Goal: Task Accomplishment & Management: Use online tool/utility

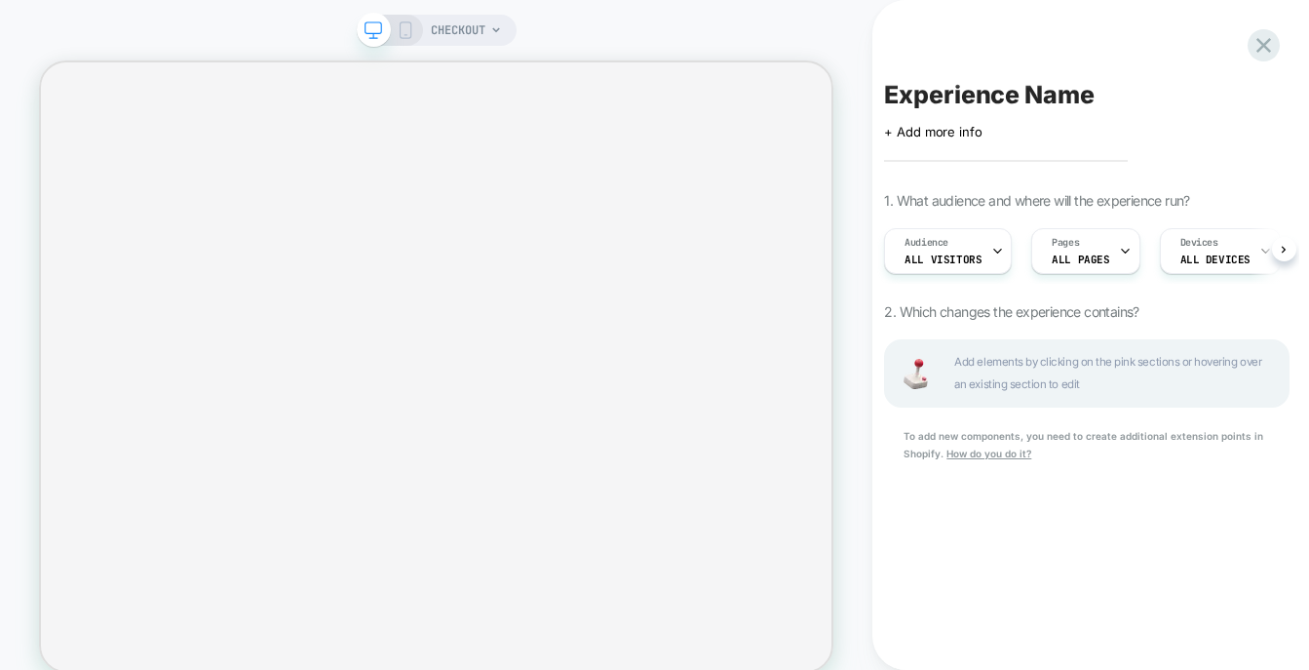
scroll to position [0, 1]
click at [461, 23] on span "CHECKOUT" at bounding box center [458, 30] width 55 height 31
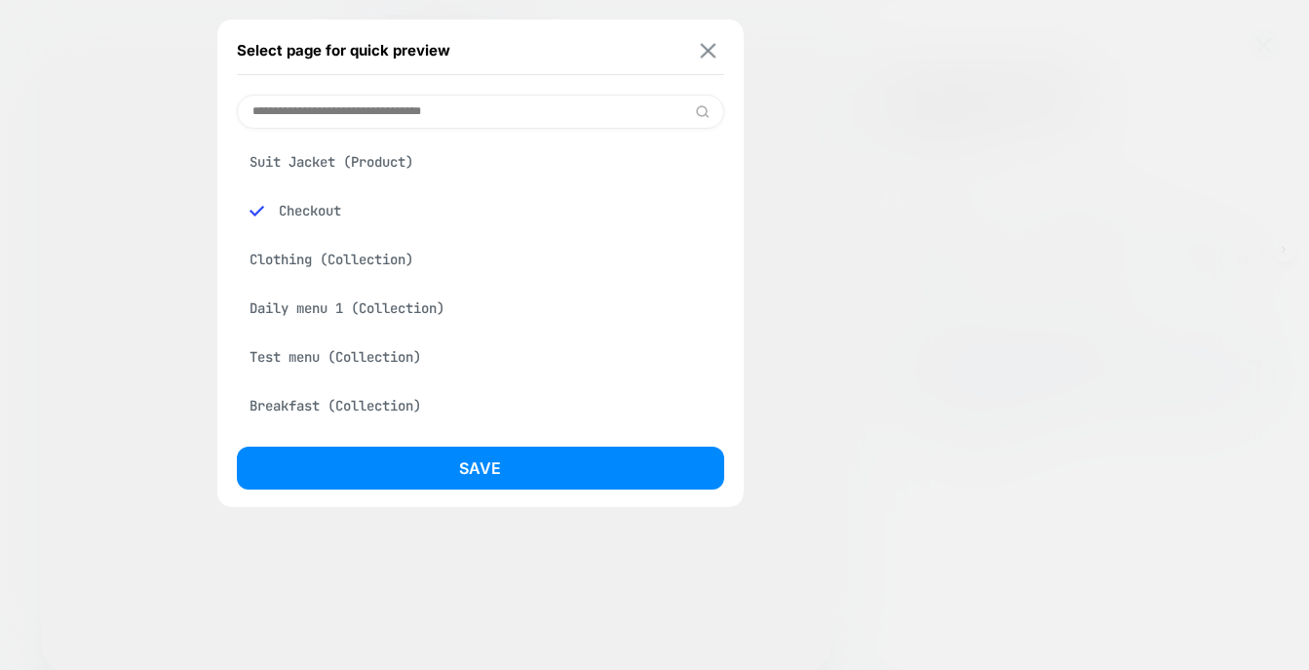
click at [714, 53] on img at bounding box center [708, 50] width 16 height 15
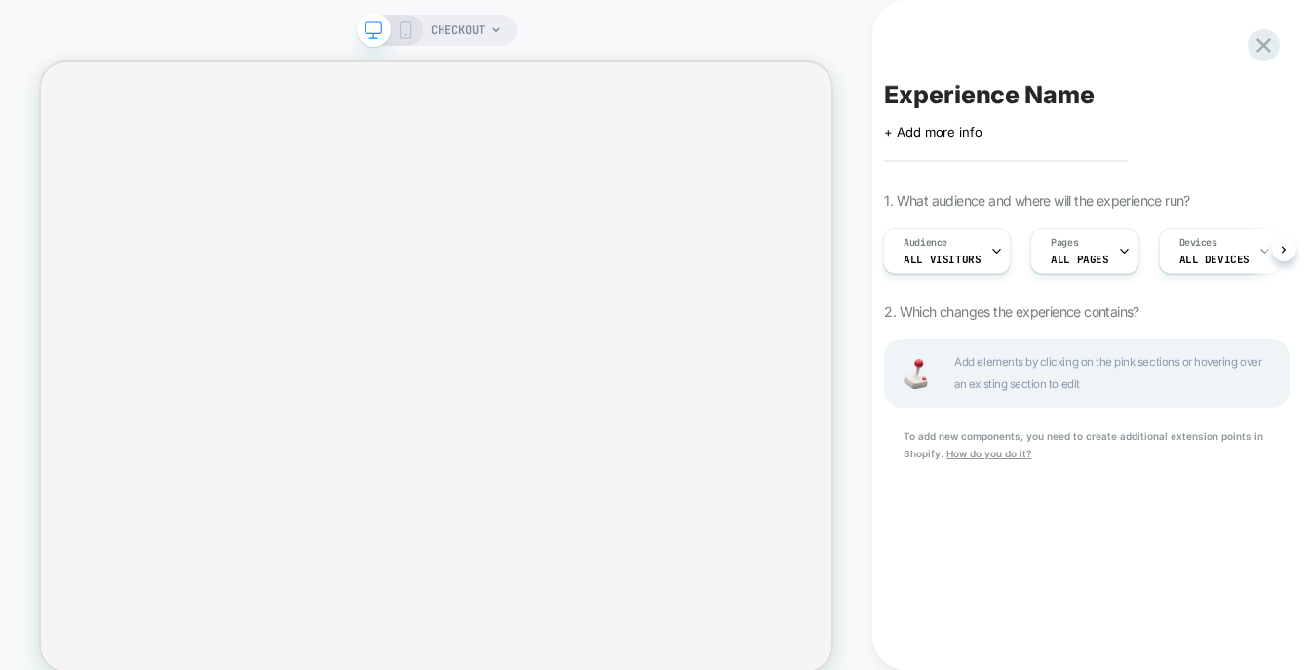
click at [715, 41] on div "CHECKOUT" at bounding box center [436, 350] width 872 height 663
click at [1267, 41] on icon at bounding box center [1263, 45] width 15 height 15
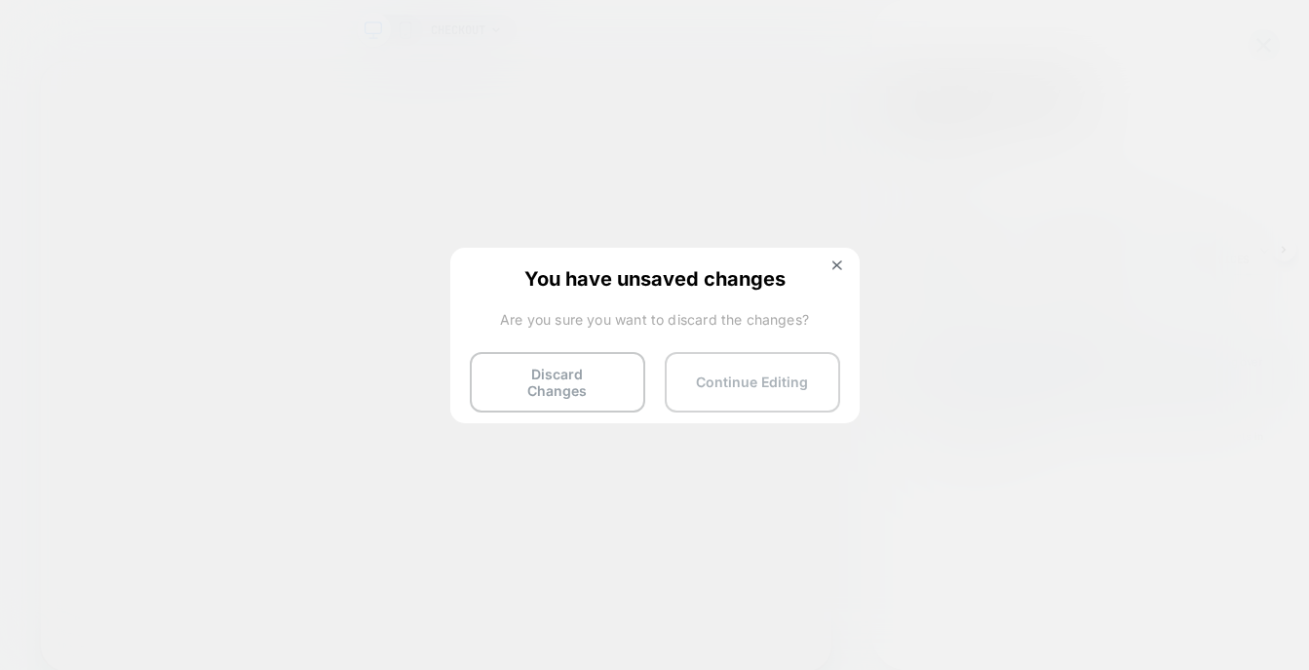
click at [801, 378] on button "Continue Editing" at bounding box center [752, 382] width 175 height 60
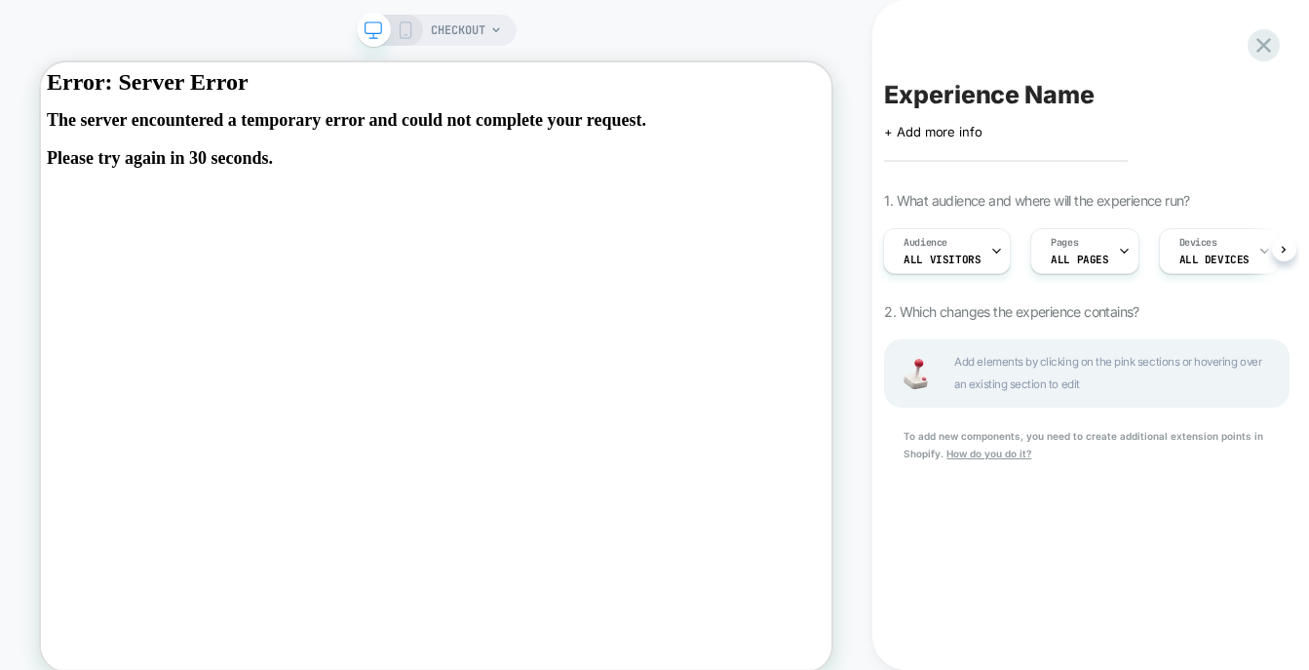
scroll to position [0, 0]
click at [1260, 56] on icon at bounding box center [1263, 45] width 26 height 26
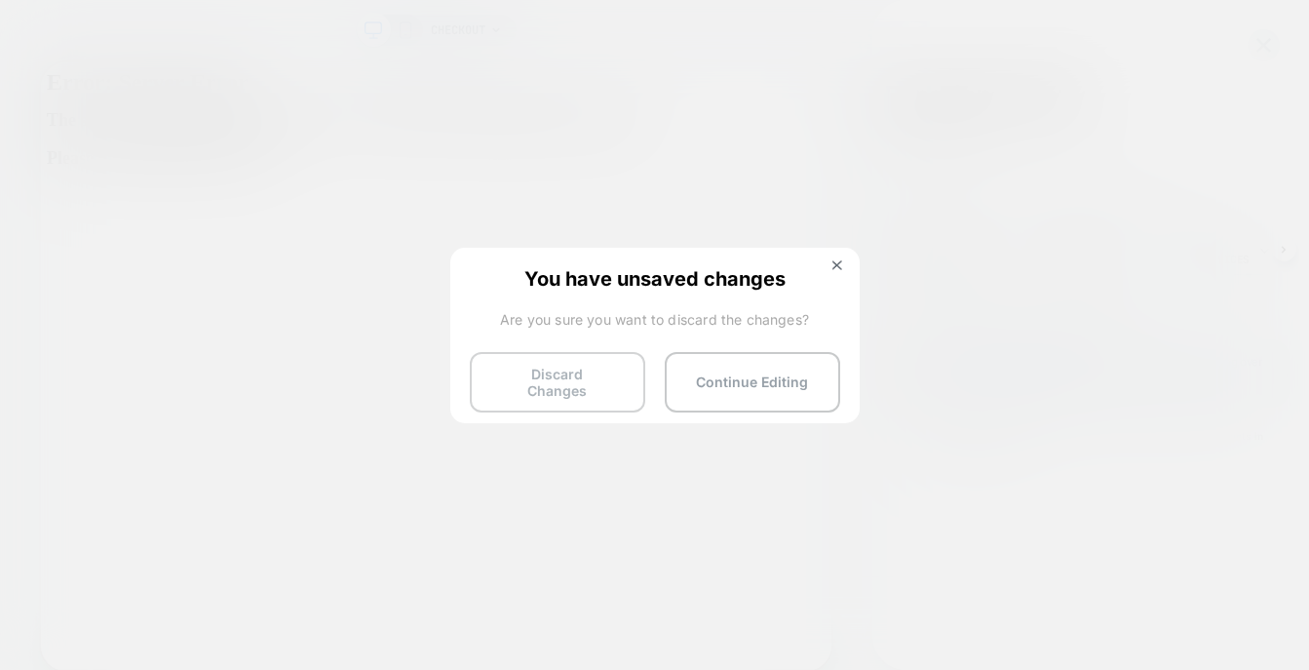
click at [547, 374] on button "Discard Changes" at bounding box center [557, 382] width 175 height 60
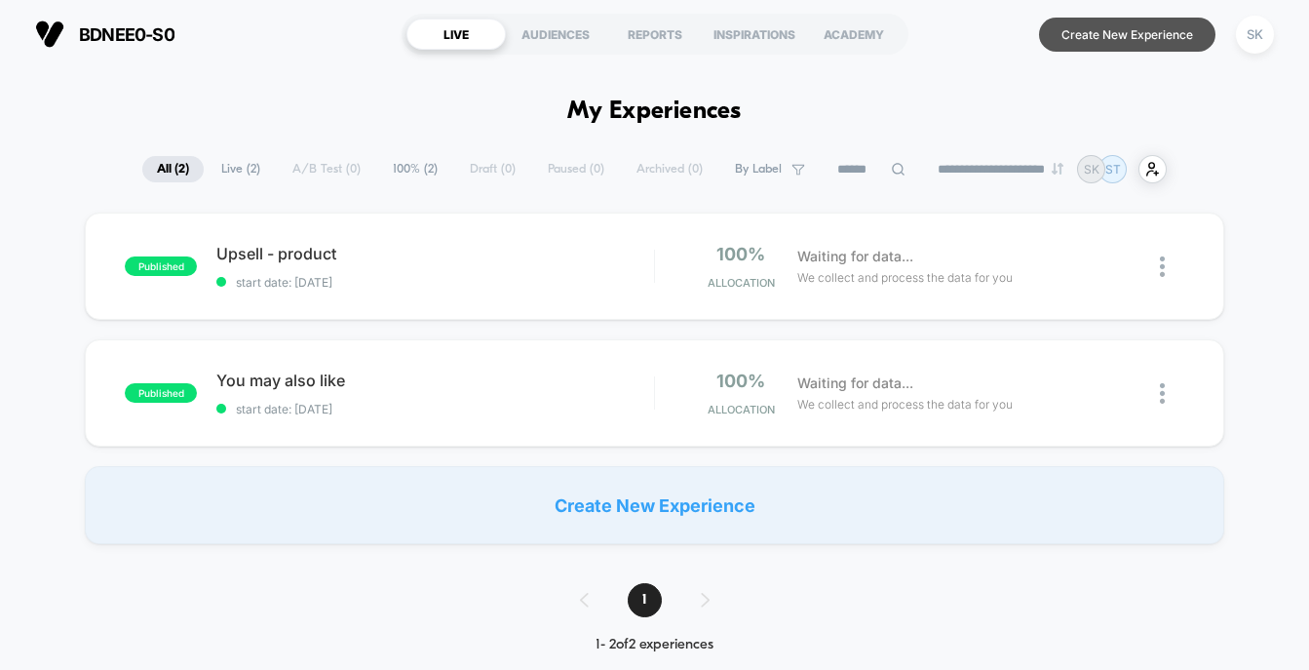
click at [1152, 36] on button "Create New Experience" at bounding box center [1127, 35] width 176 height 34
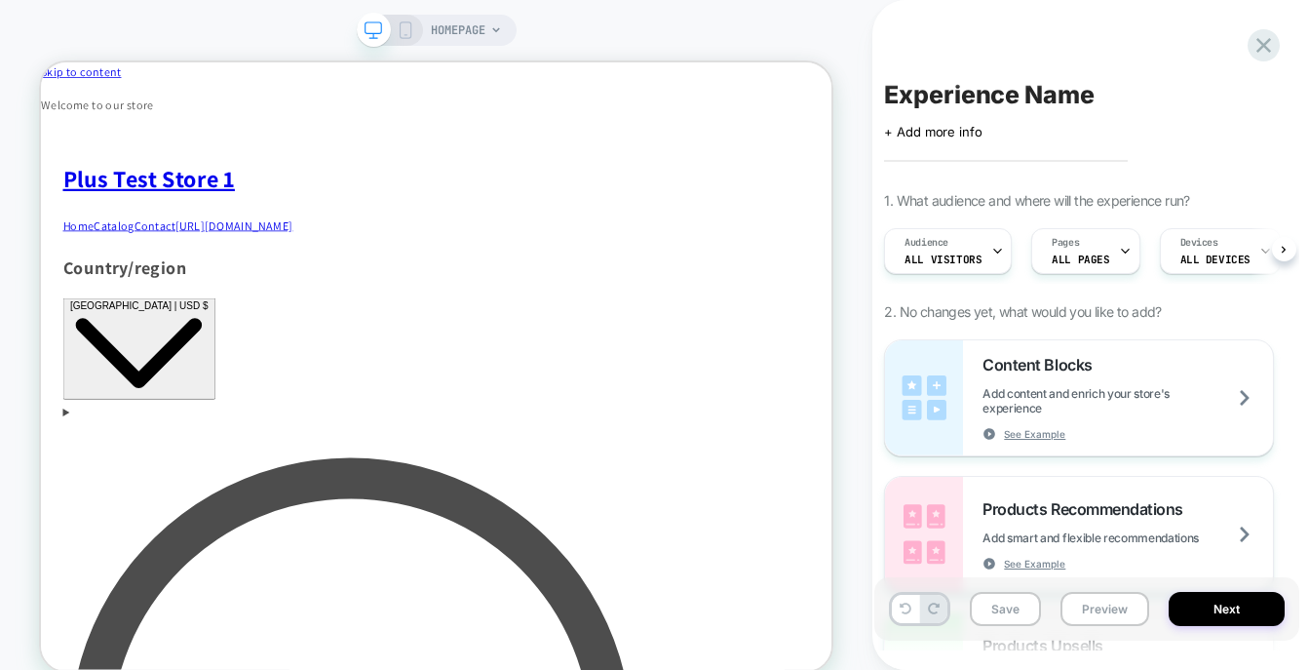
scroll to position [0, 1]
click at [480, 26] on span "HOMEPAGE" at bounding box center [458, 30] width 55 height 31
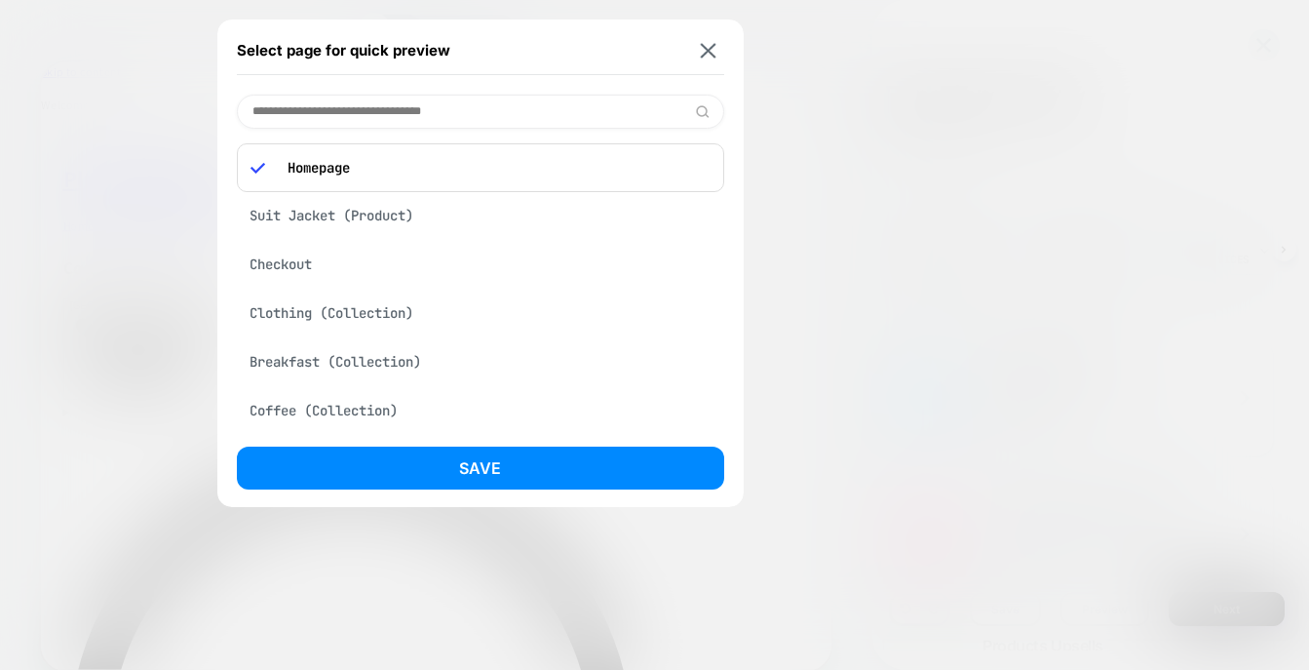
click at [422, 102] on input at bounding box center [480, 112] width 487 height 34
click at [315, 271] on div "Checkout" at bounding box center [480, 264] width 487 height 37
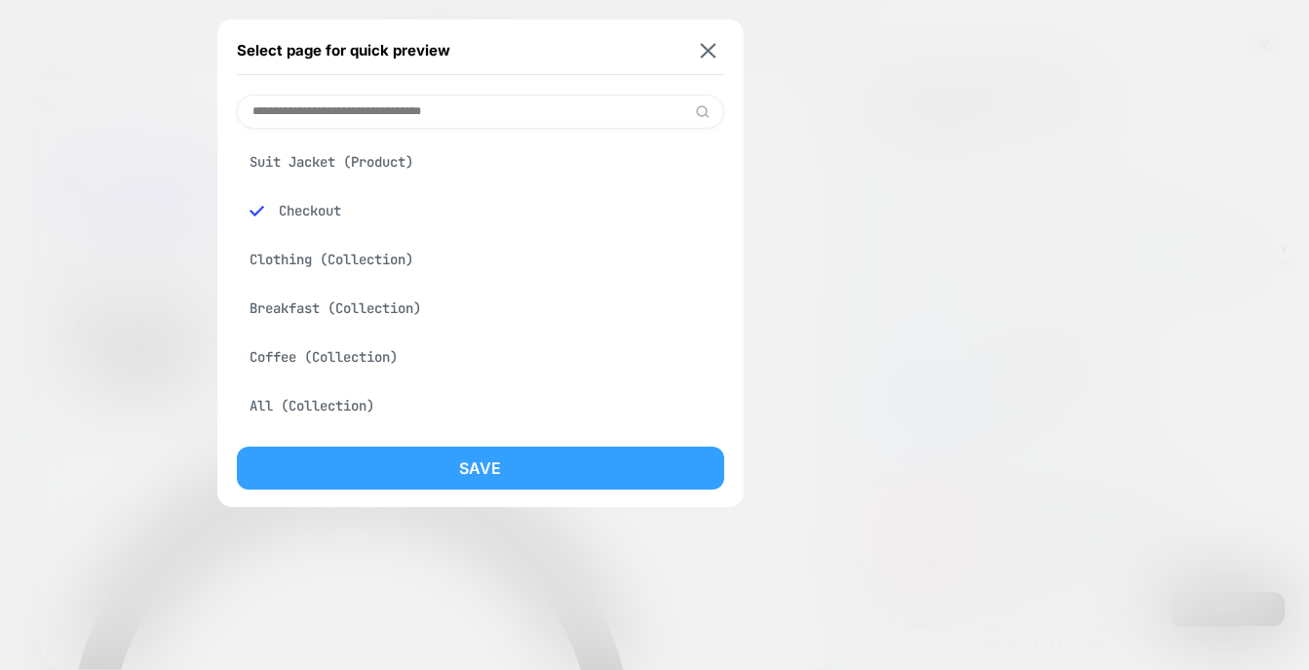
click at [417, 462] on button "Save" at bounding box center [480, 467] width 487 height 43
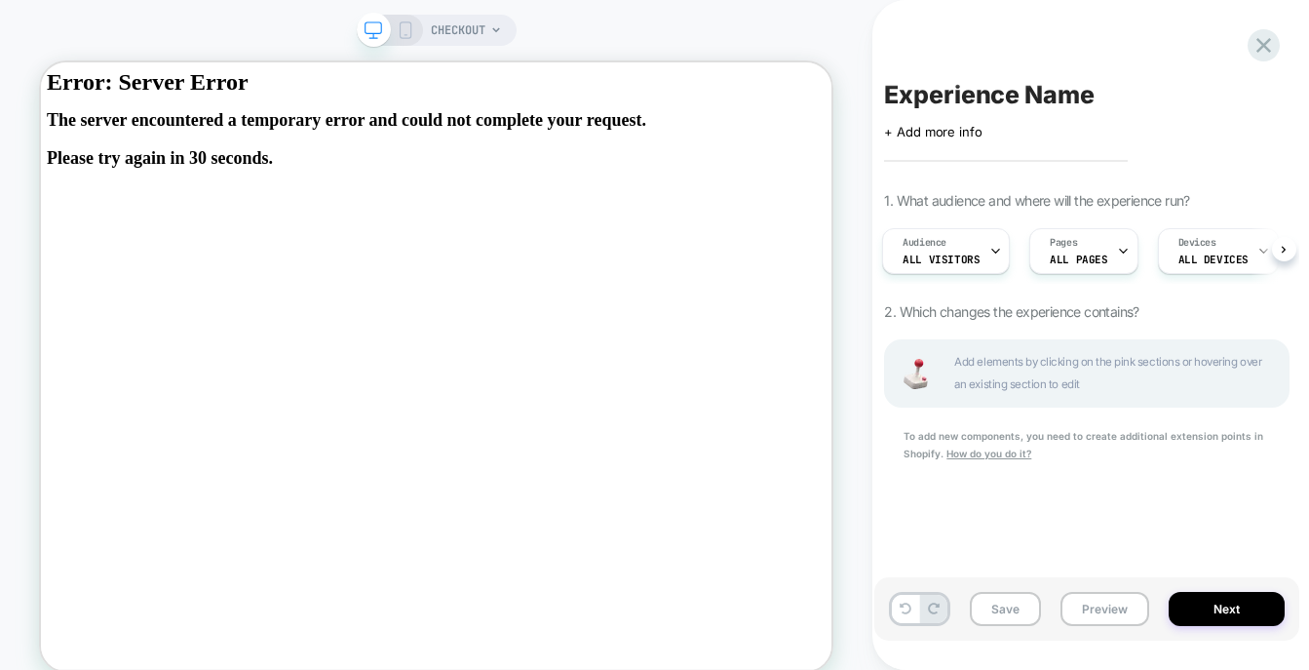
scroll to position [0, 0]
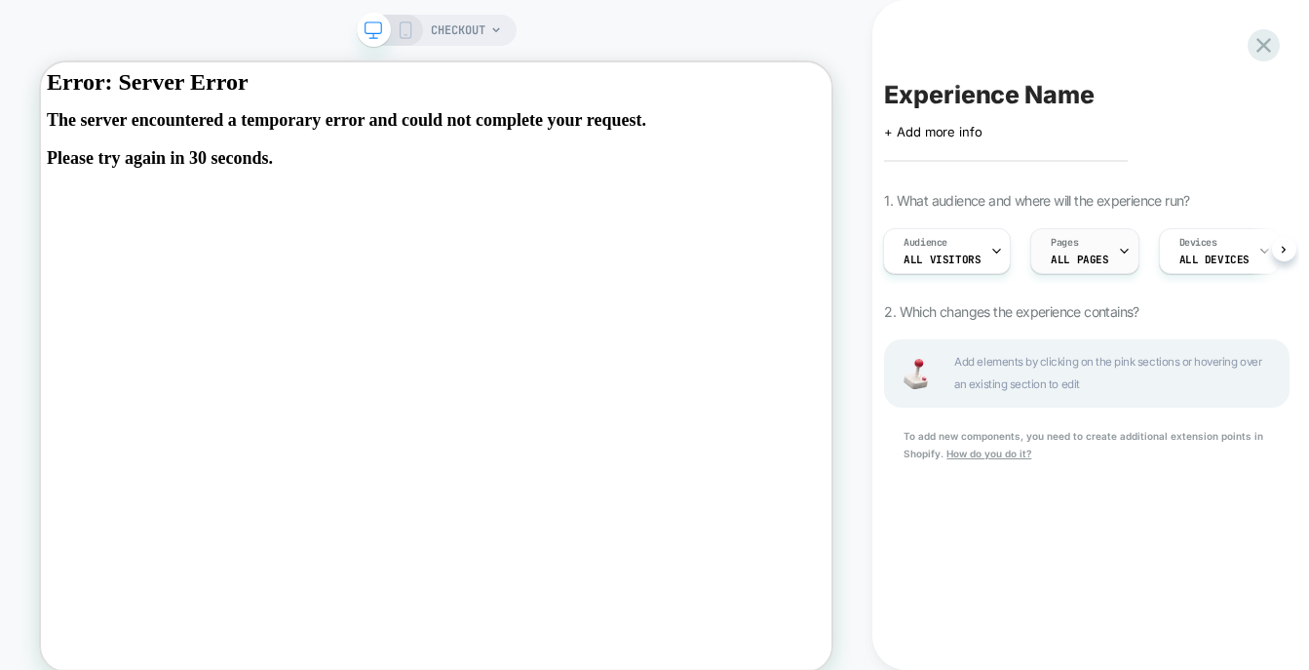
click at [1095, 258] on span "ALL PAGES" at bounding box center [1079, 259] width 57 height 14
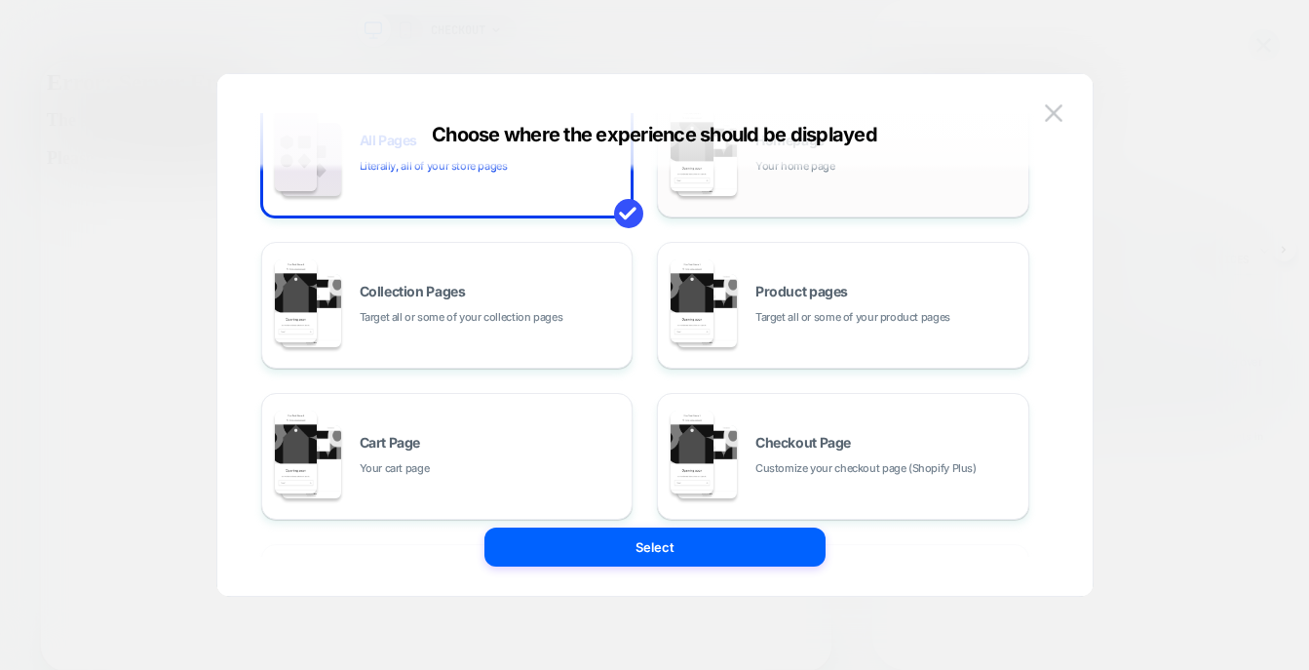
scroll to position [181, 0]
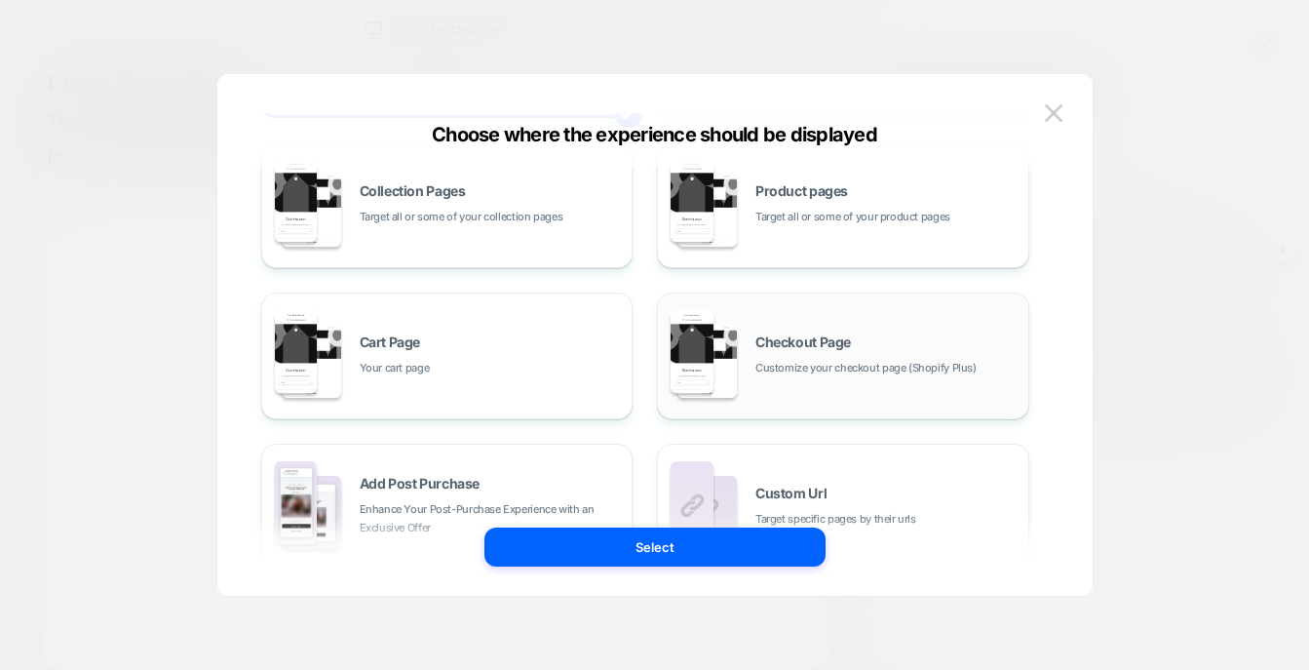
click at [874, 364] on span "Customize your checkout page (Shopify Plus)" at bounding box center [865, 368] width 221 height 19
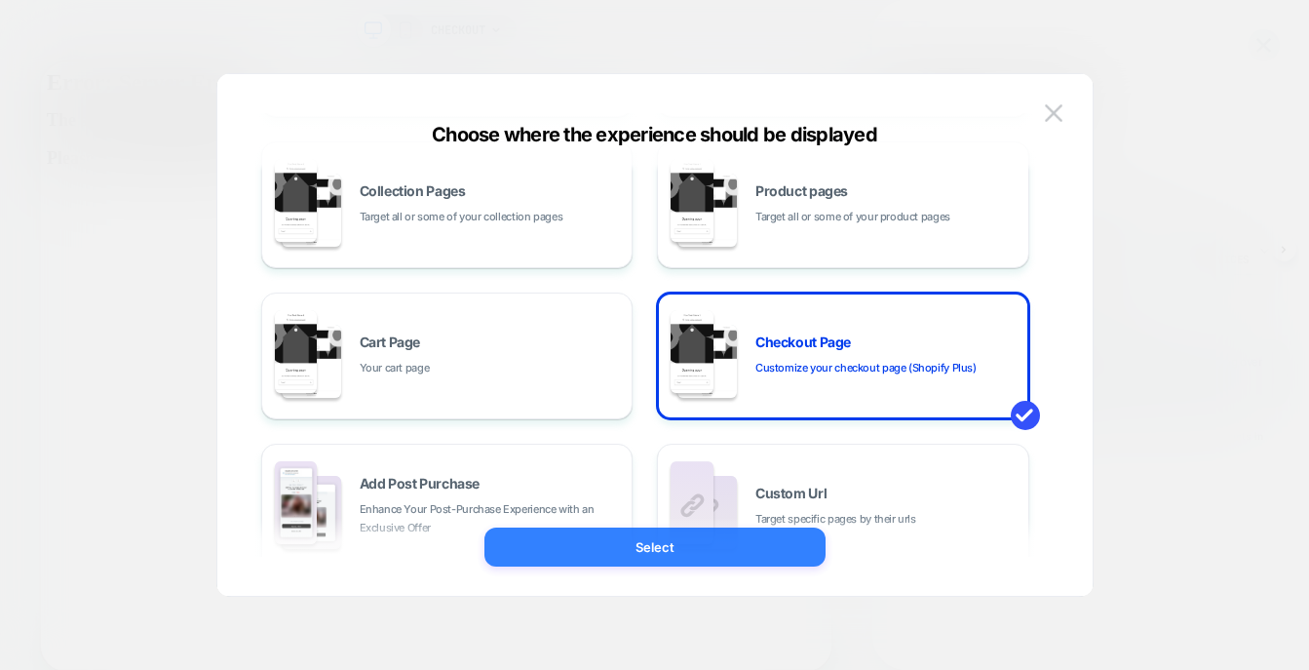
click at [688, 541] on button "Select" at bounding box center [654, 546] width 341 height 39
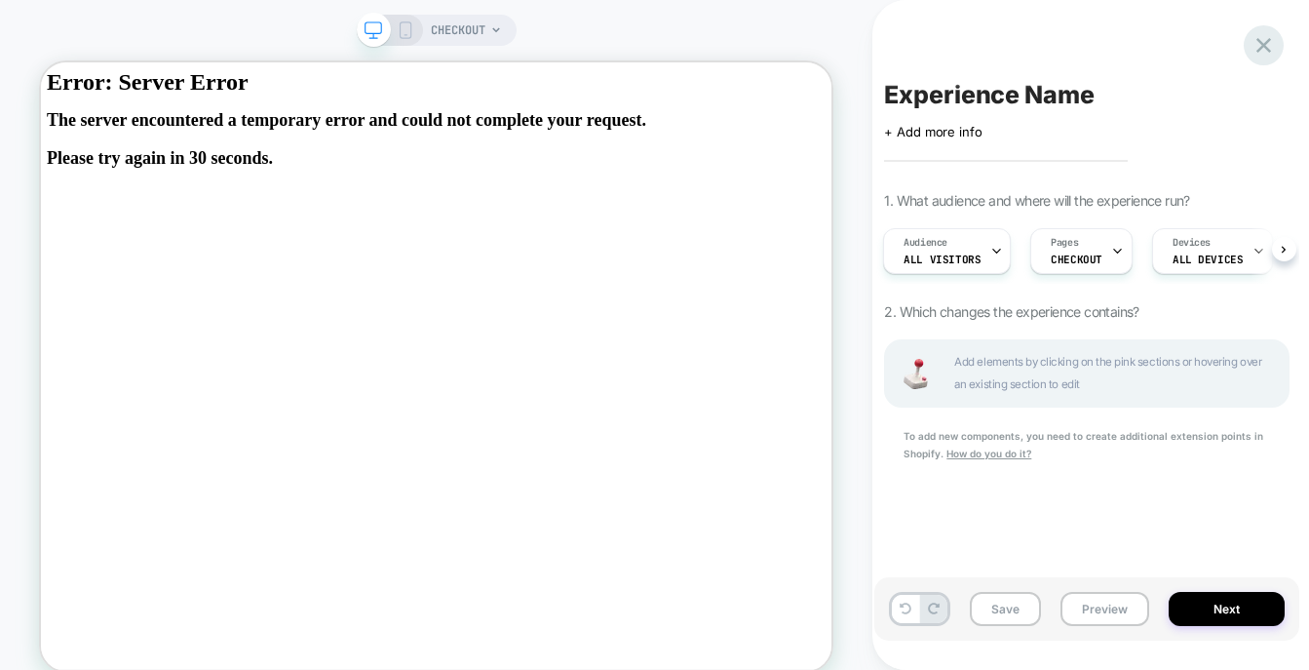
click at [1255, 44] on icon at bounding box center [1263, 45] width 26 height 26
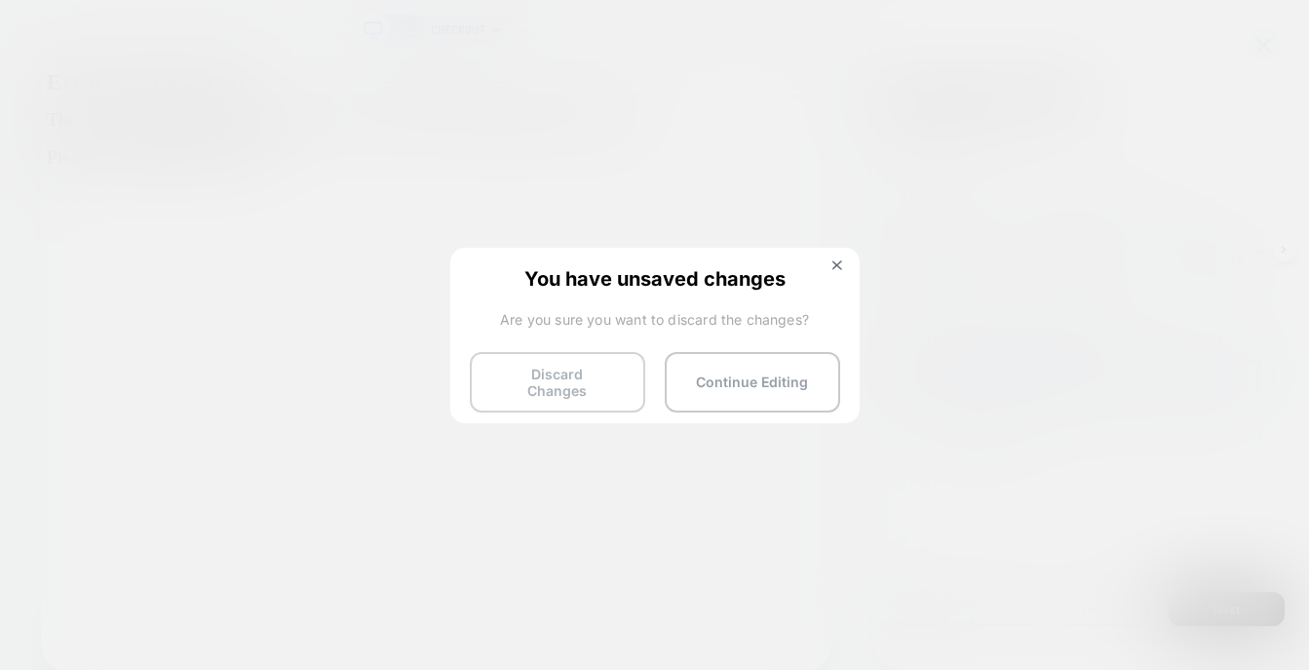
click at [562, 380] on button "Discard Changes" at bounding box center [557, 382] width 175 height 60
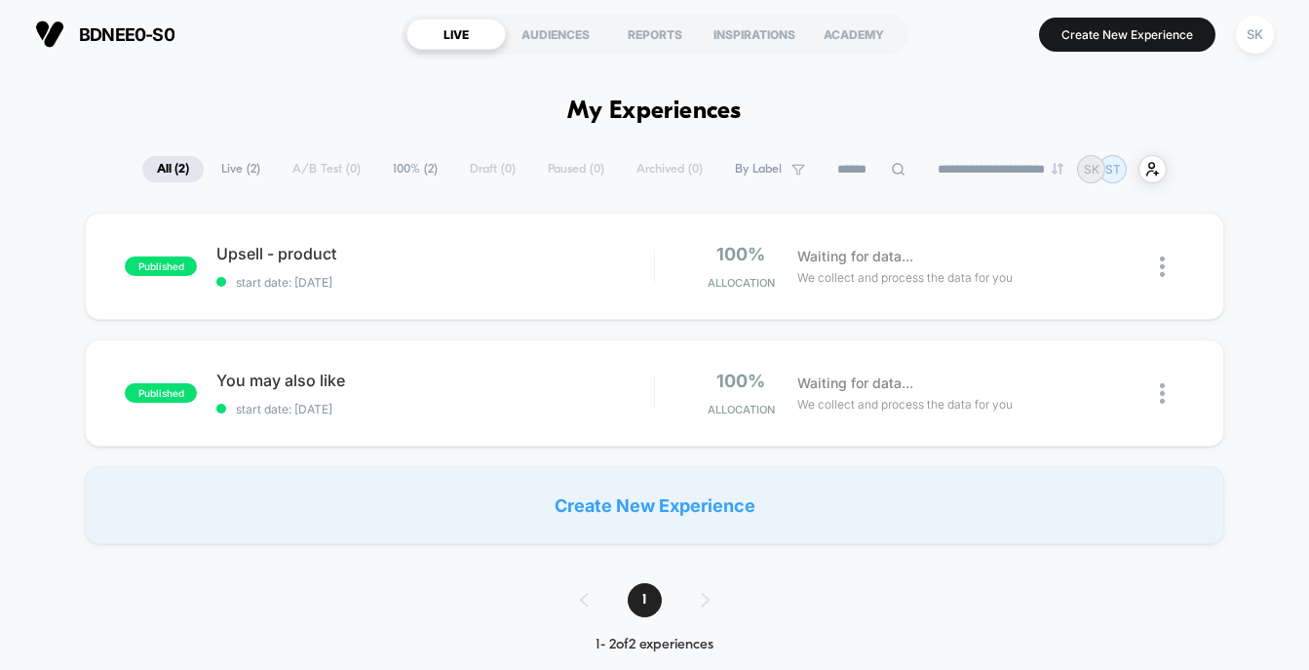
click at [697, 484] on div "Create New Experience" at bounding box center [654, 505] width 1138 height 78
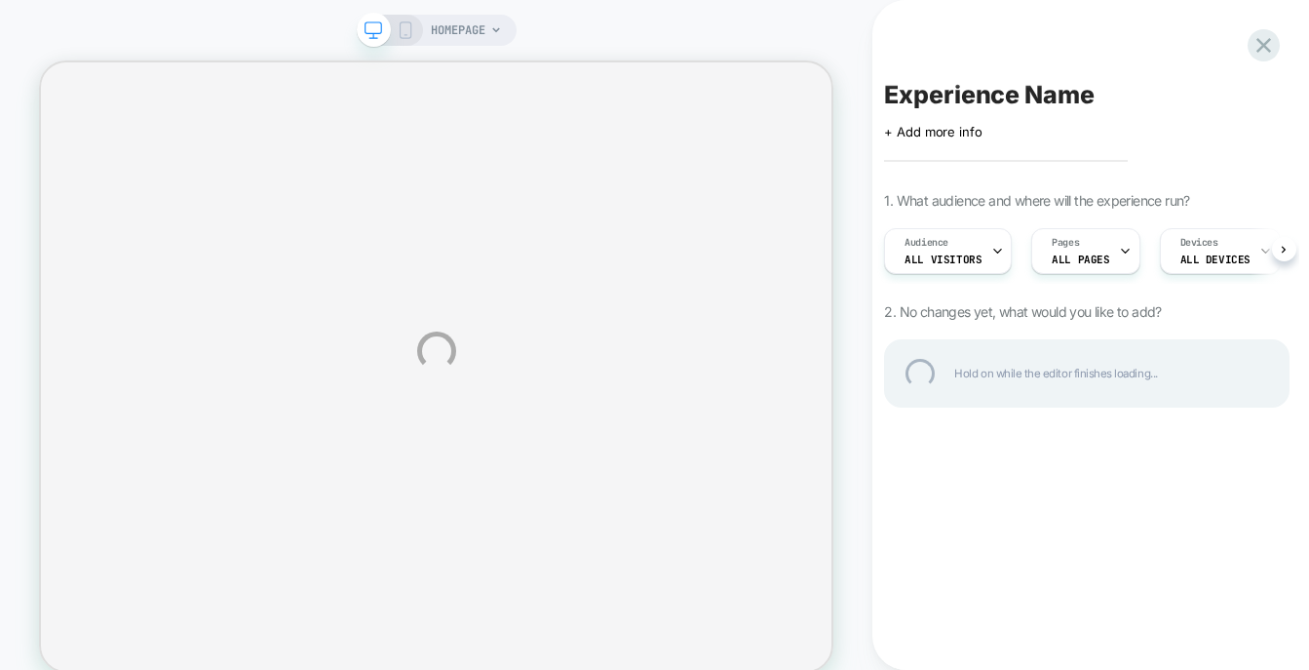
click at [1091, 261] on div "HOMEPAGE Experience Name Click to edit experience details + Add more info 1. Wh…" at bounding box center [654, 351] width 1309 height 702
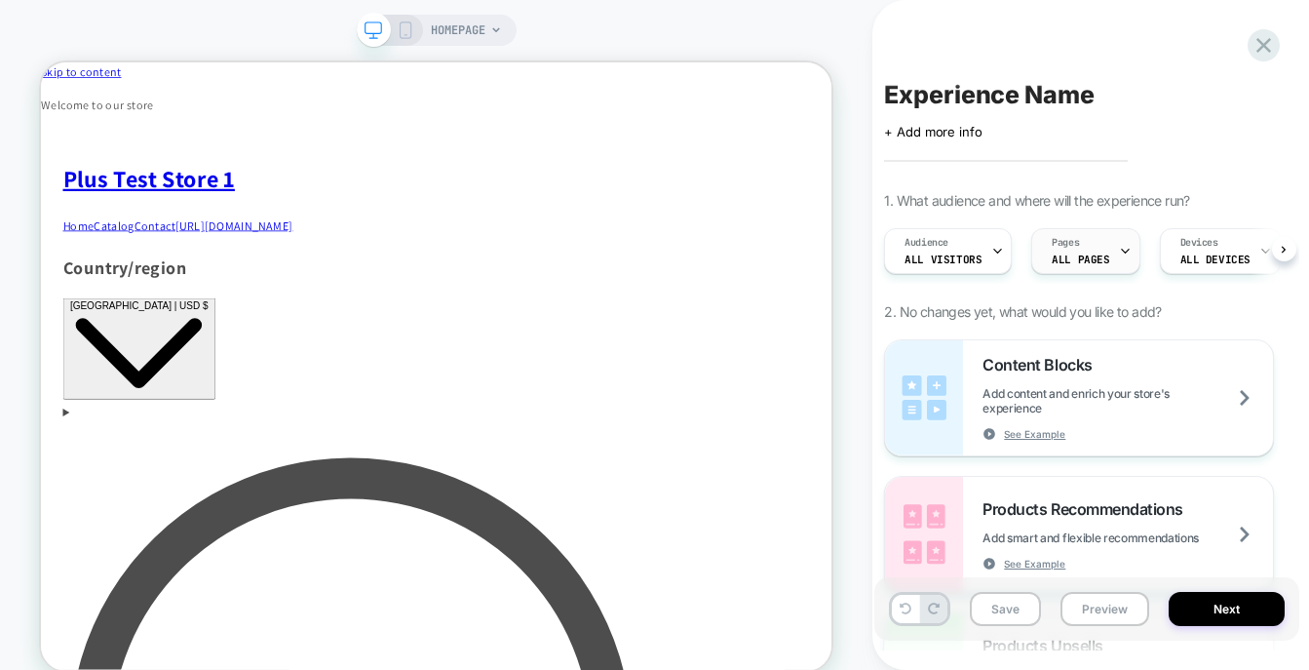
scroll to position [0, 1]
click at [1068, 262] on span "ALL PAGES" at bounding box center [1079, 259] width 57 height 14
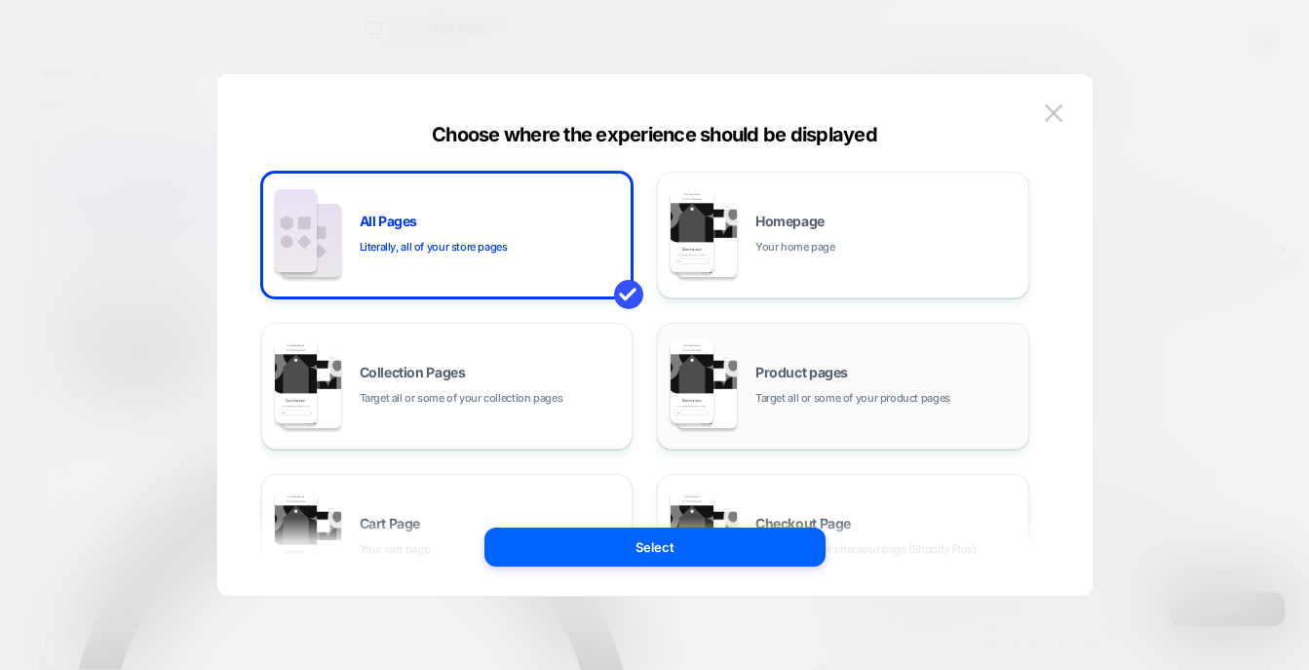
click at [870, 391] on span "Target all or some of your product pages" at bounding box center [852, 398] width 195 height 19
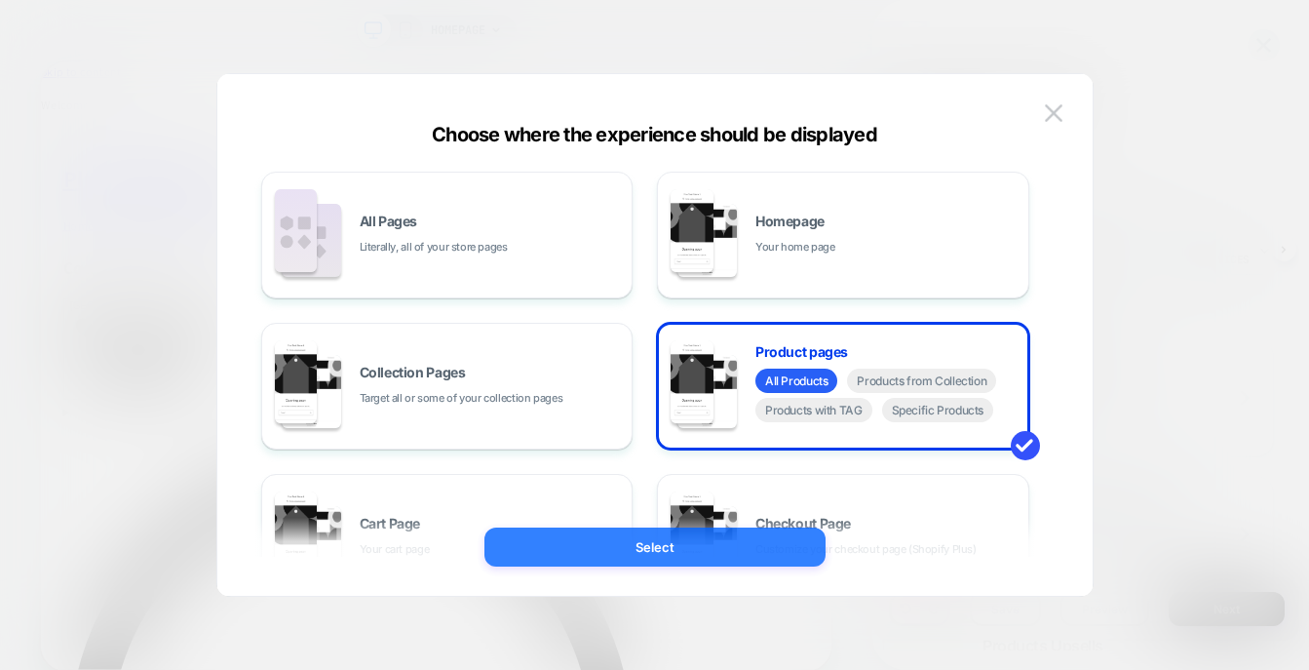
click at [752, 548] on button "Select" at bounding box center [654, 546] width 341 height 39
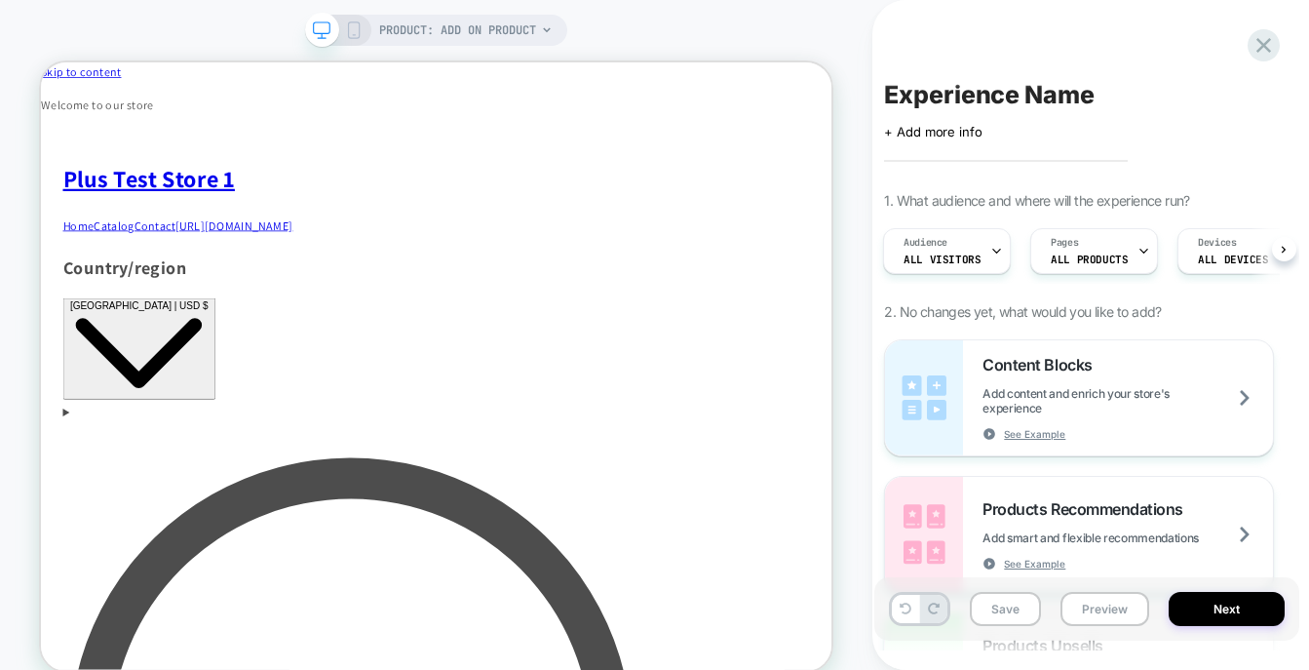
scroll to position [0, 2]
click at [1099, 259] on span "ALL PRODUCTS" at bounding box center [1088, 259] width 77 height 14
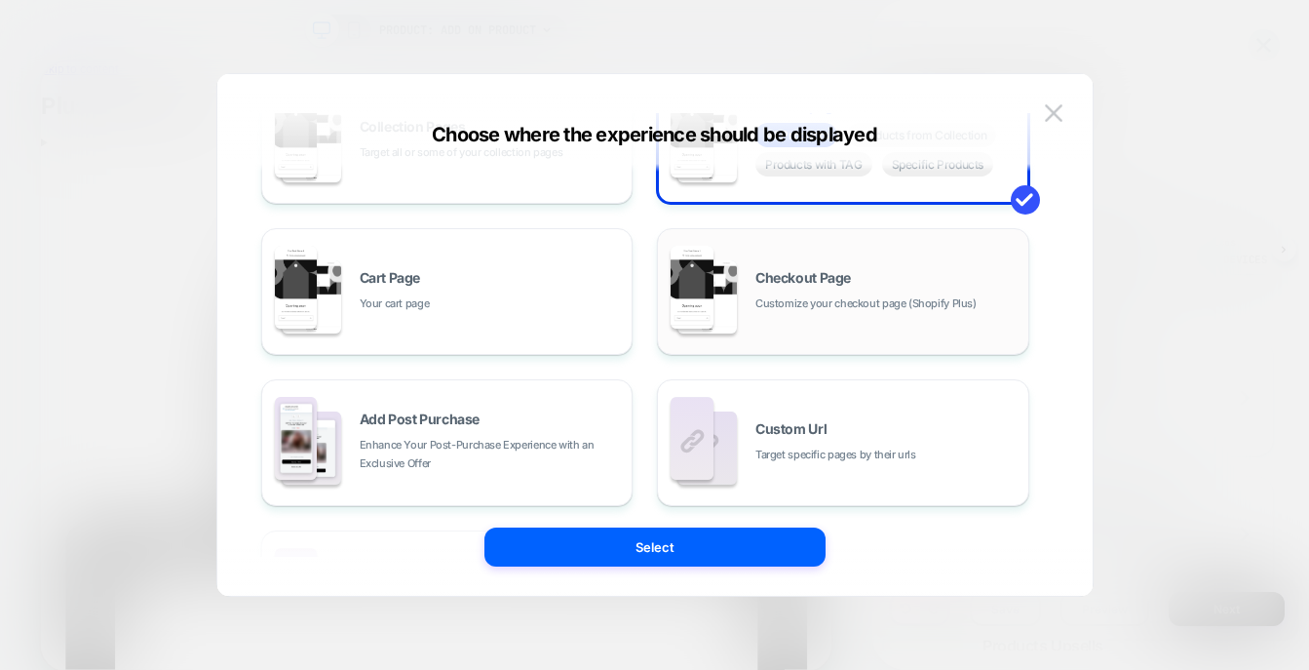
scroll to position [244, 0]
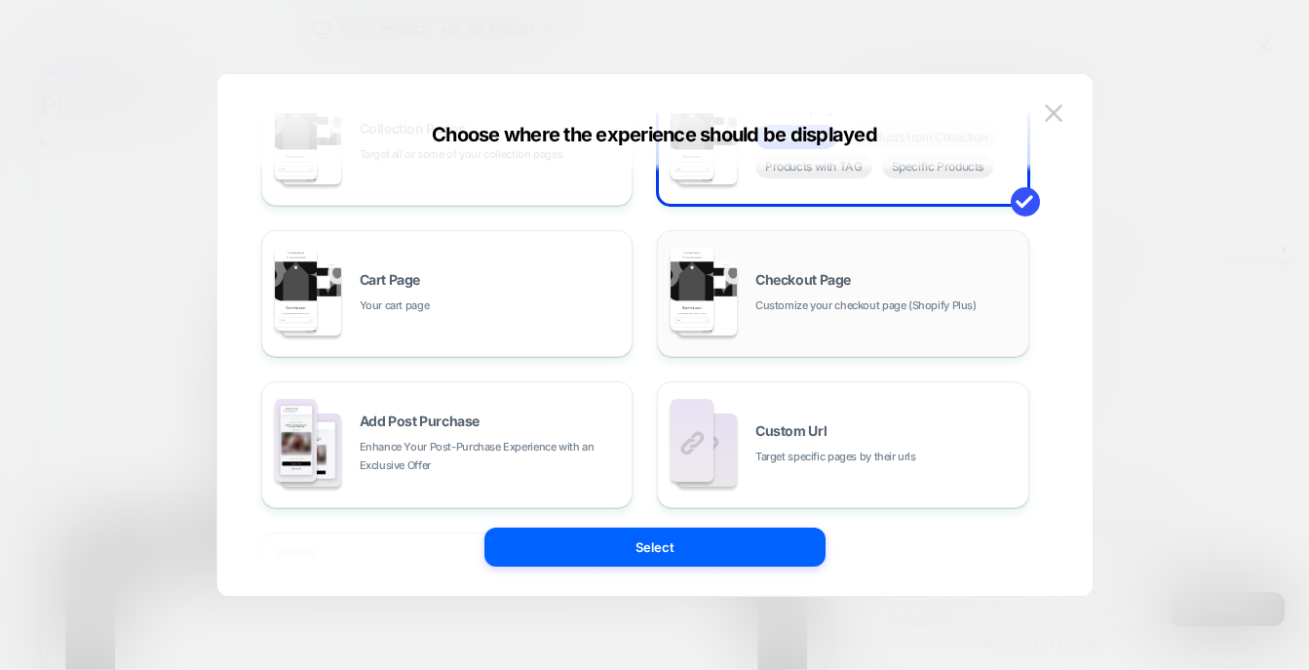
click at [937, 292] on div "Checkout Page Customize your checkout page (Shopify Plus)" at bounding box center [886, 294] width 263 height 42
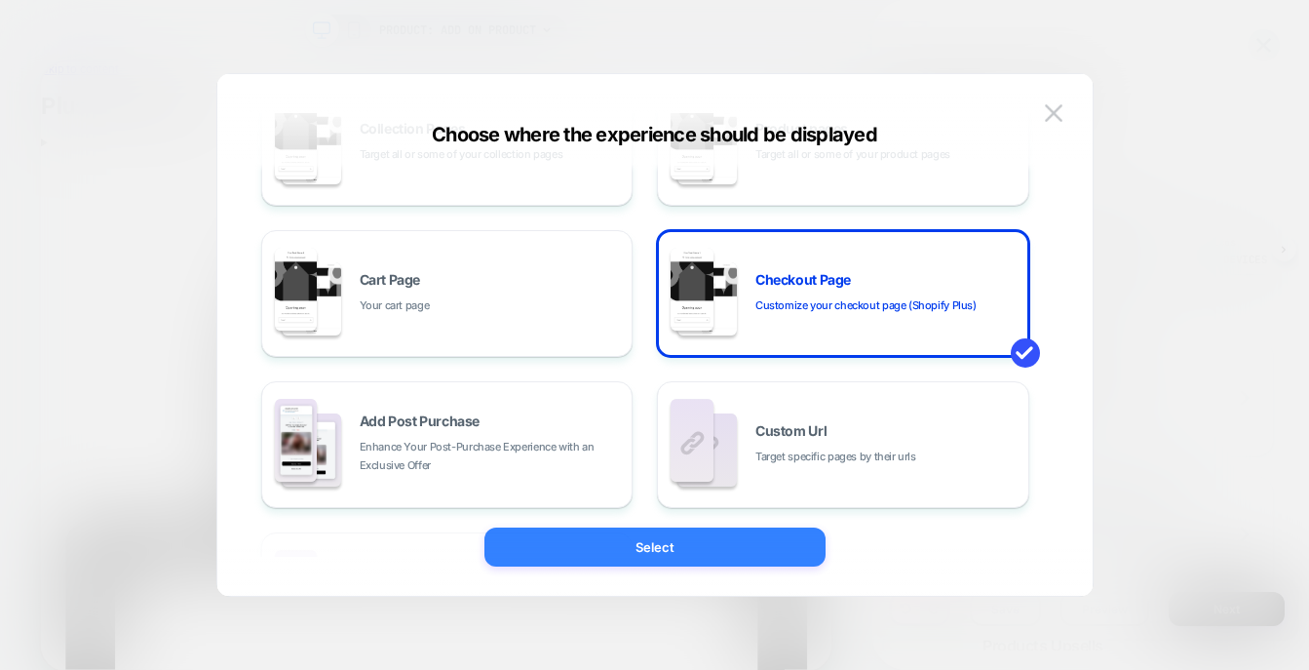
click at [688, 543] on button "Select" at bounding box center [654, 546] width 341 height 39
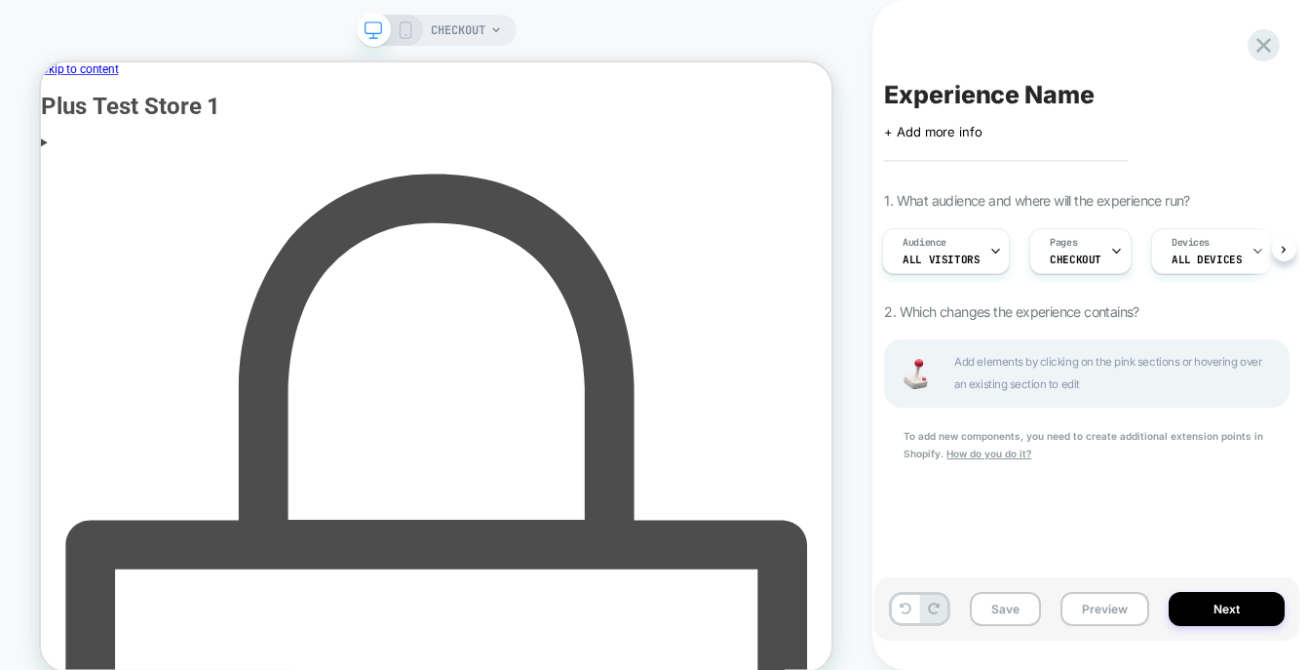
scroll to position [0, 3]
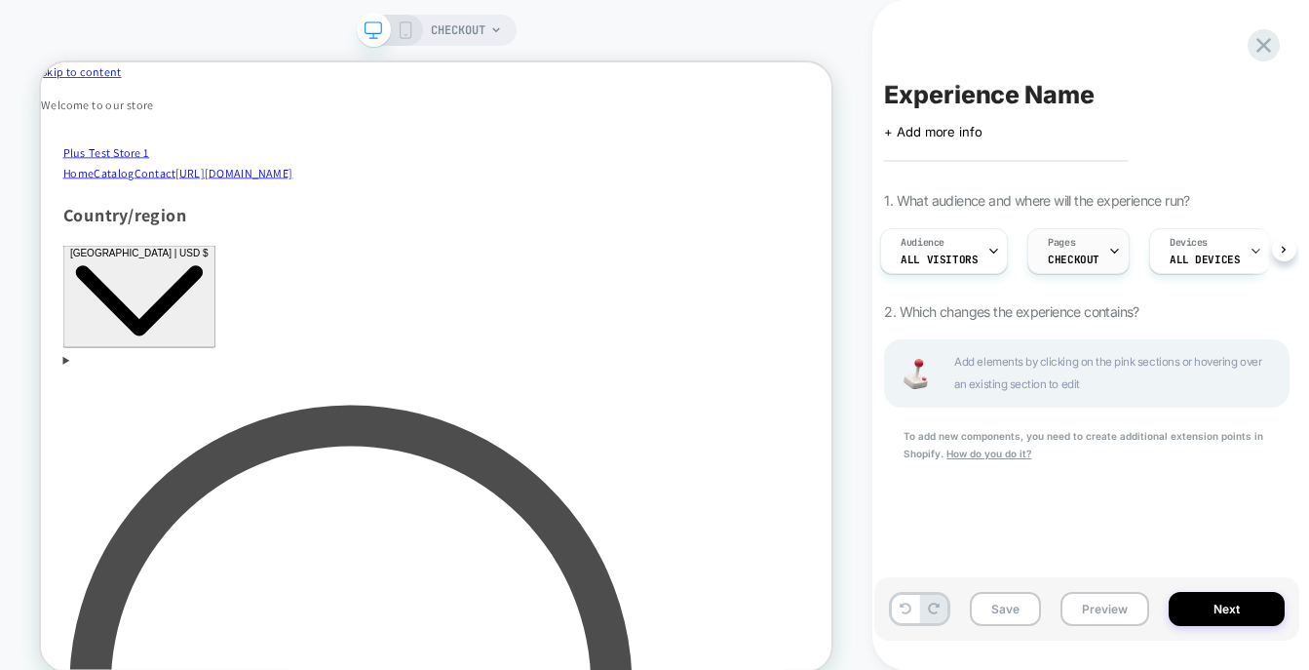
scroll to position [0, 0]
click at [1070, 257] on span "CHECKOUT" at bounding box center [1074, 259] width 52 height 14
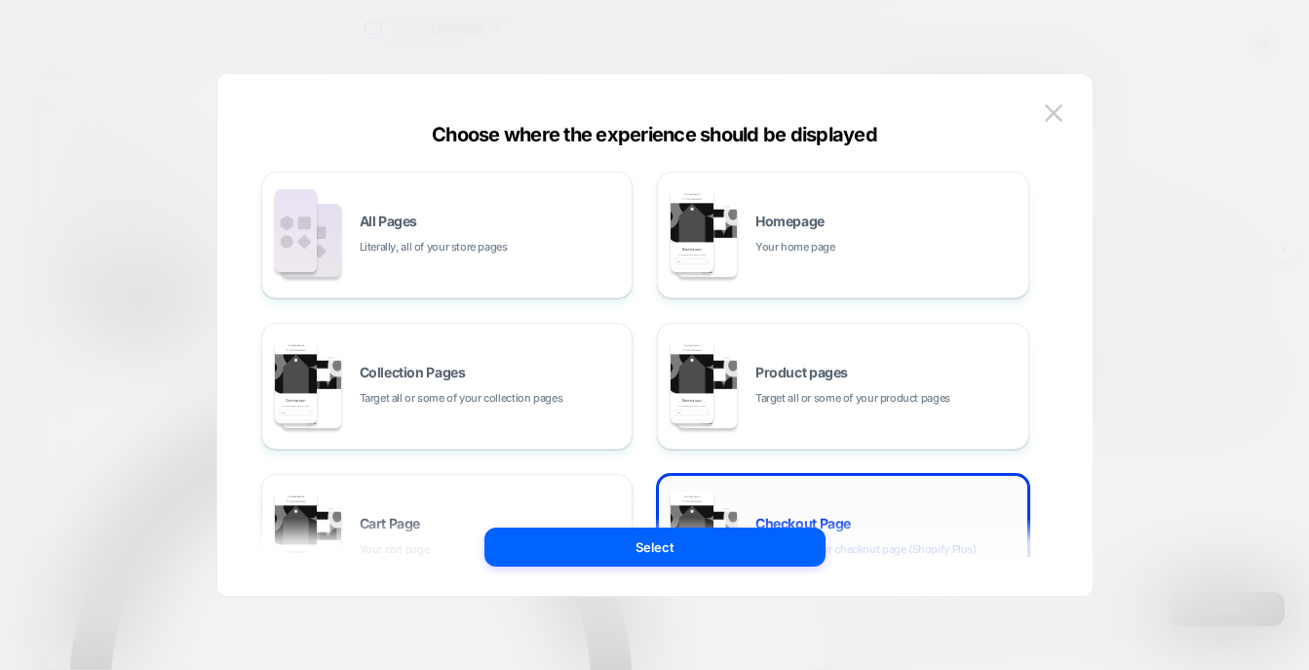
click at [788, 489] on div "Checkout Page Customize your checkout page (Shopify Plus)" at bounding box center [843, 536] width 351 height 107
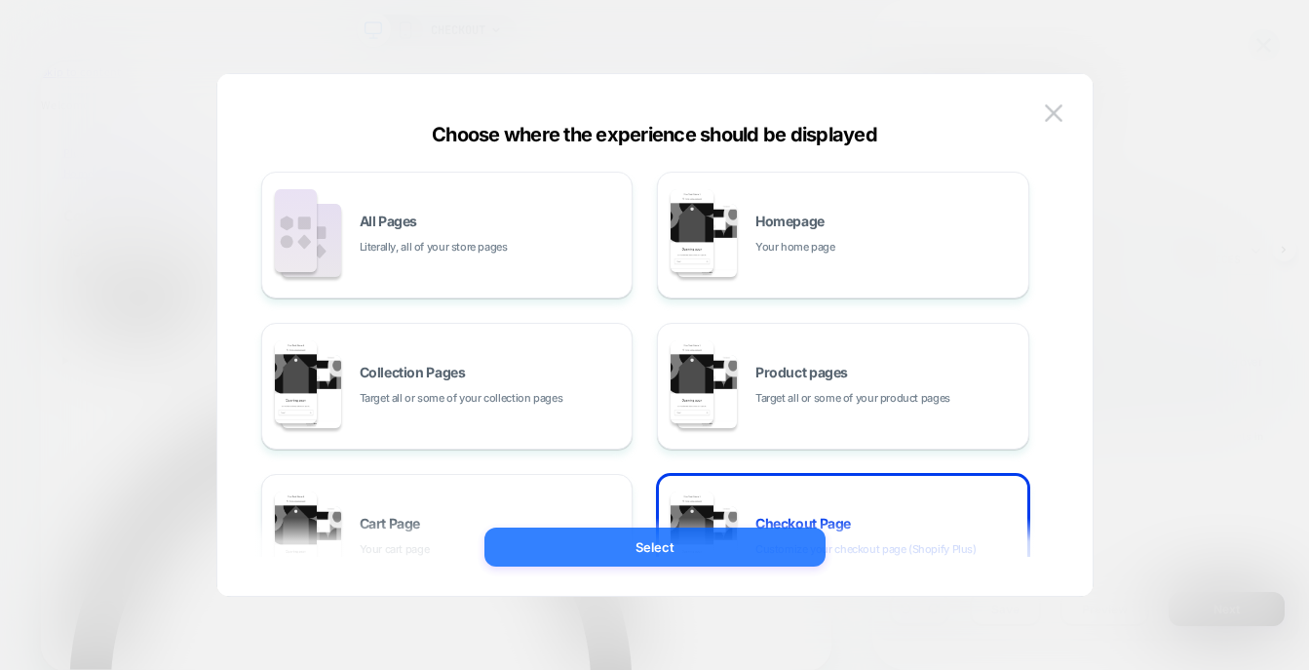
click at [744, 545] on button "Select" at bounding box center [654, 546] width 341 height 39
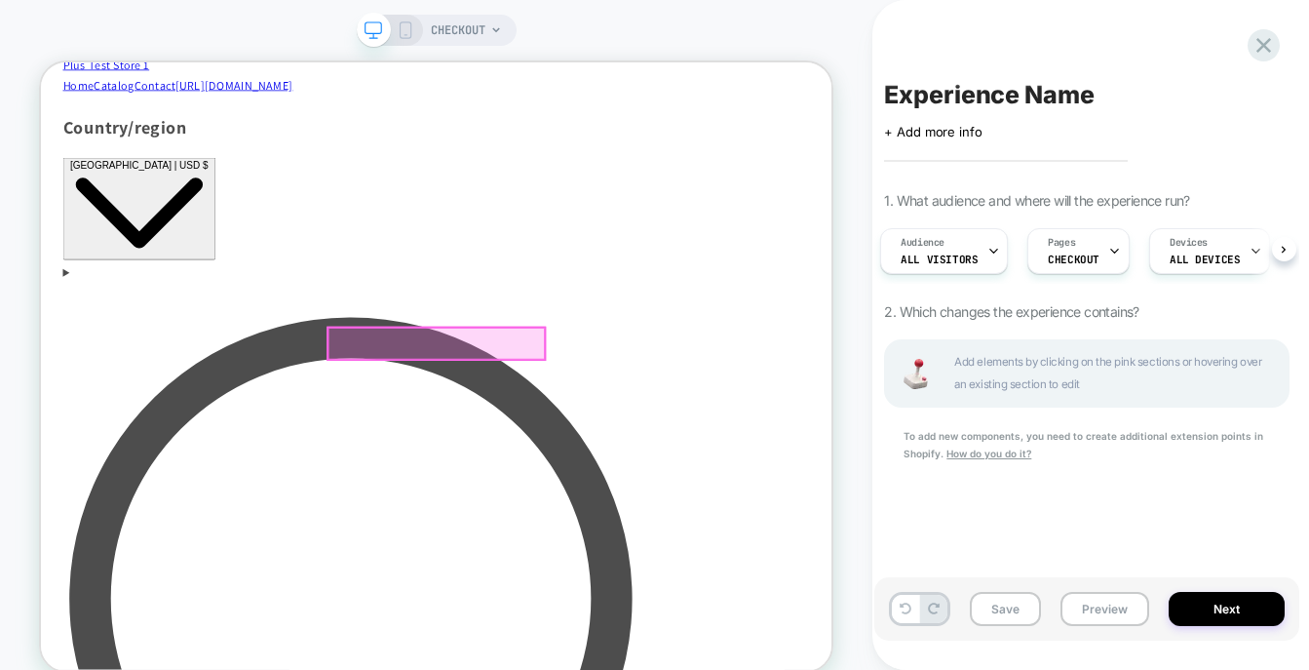
scroll to position [108, 0]
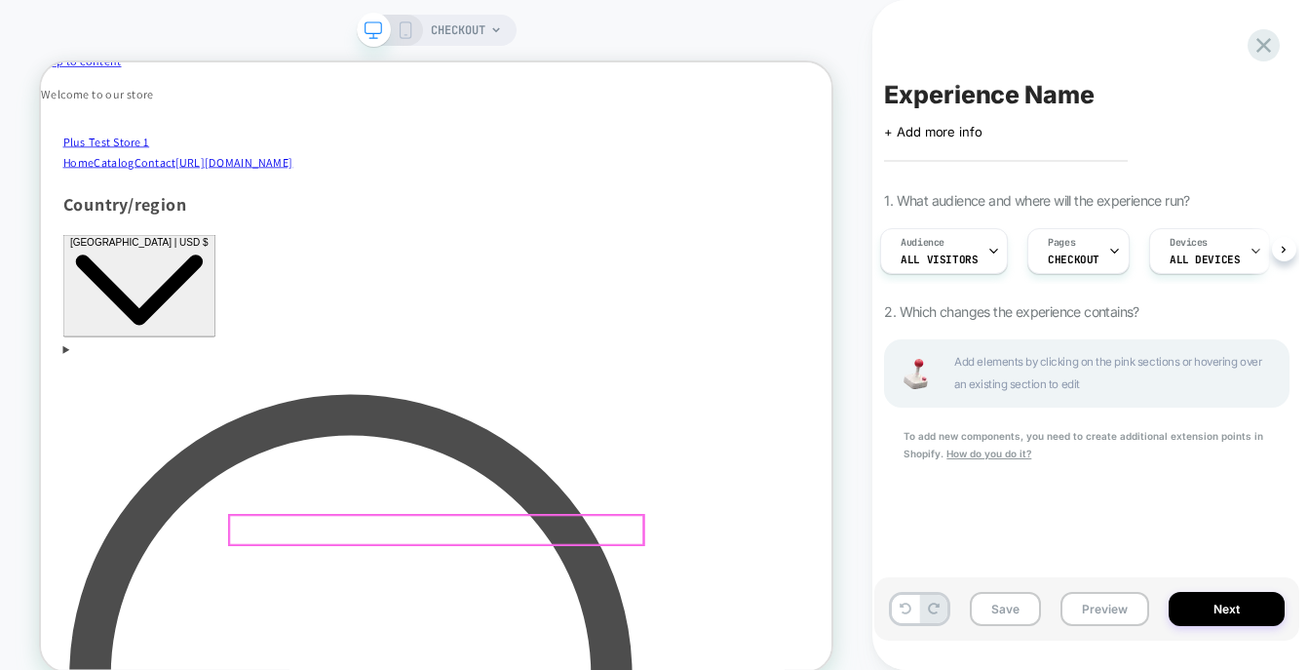
scroll to position [0, 0]
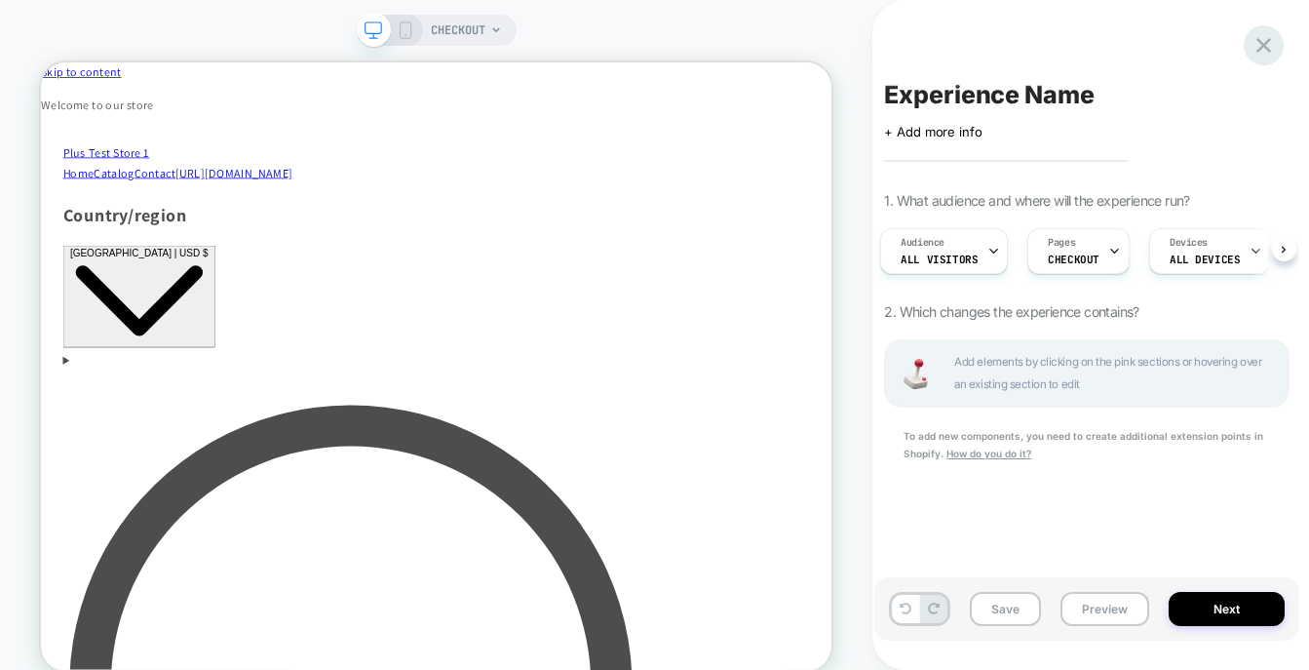
click at [1264, 44] on icon at bounding box center [1263, 45] width 15 height 15
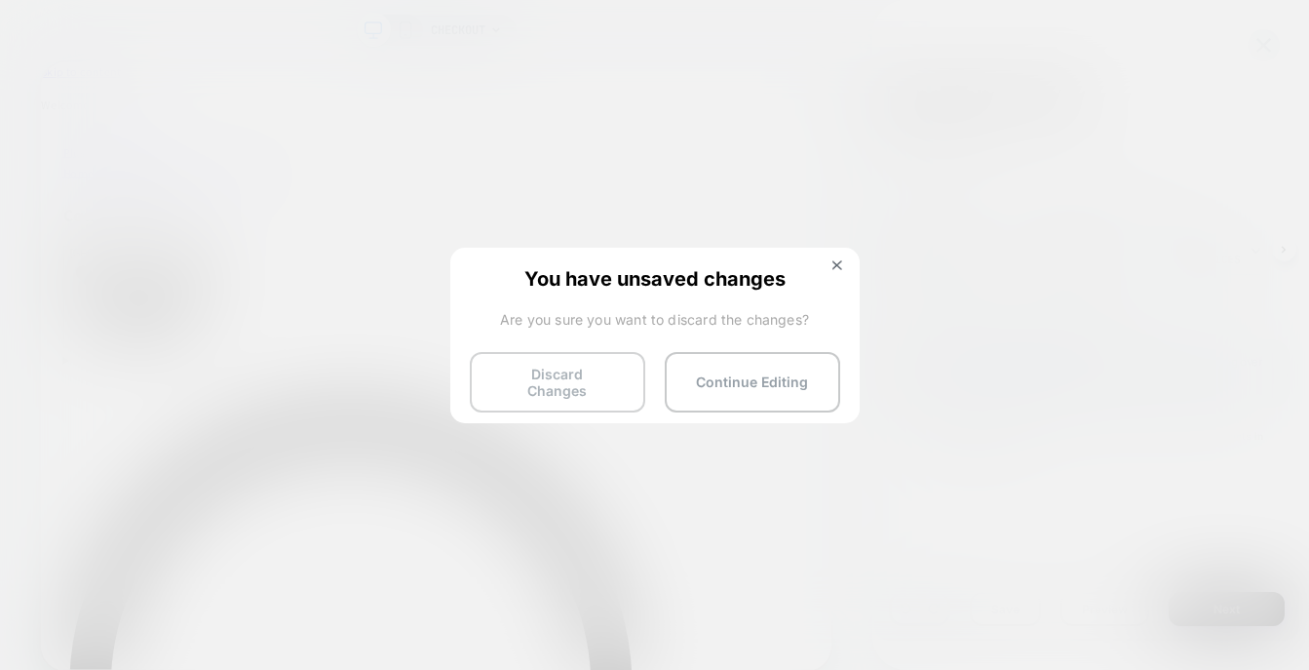
click at [593, 386] on button "Discard Changes" at bounding box center [557, 382] width 175 height 60
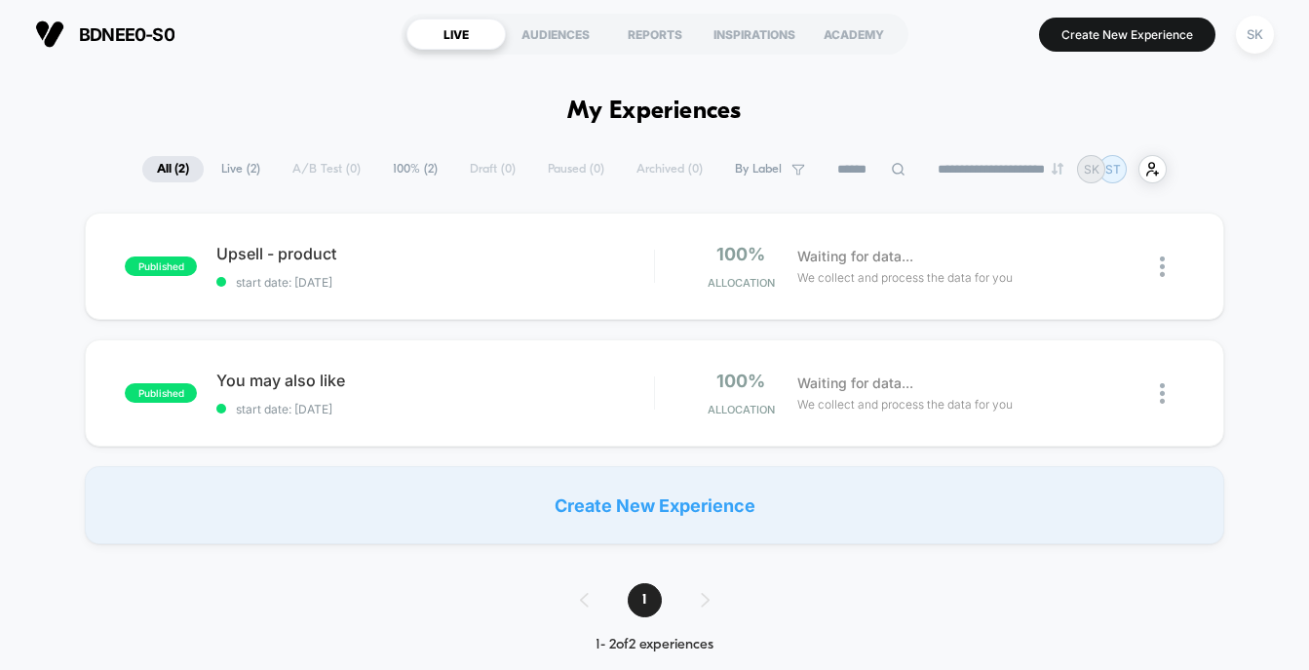
click at [692, 517] on div "Create New Experience" at bounding box center [654, 505] width 1138 height 78
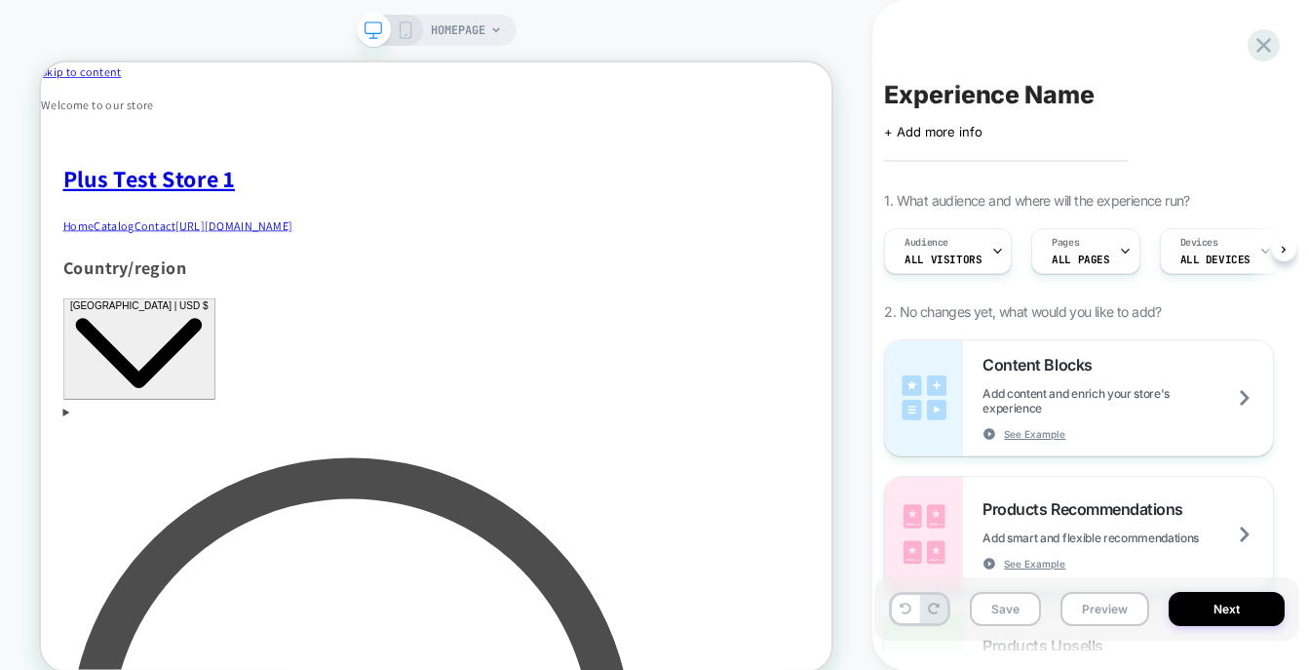
scroll to position [0, 1]
click at [1074, 252] on span "ALL PAGES" at bounding box center [1079, 259] width 57 height 14
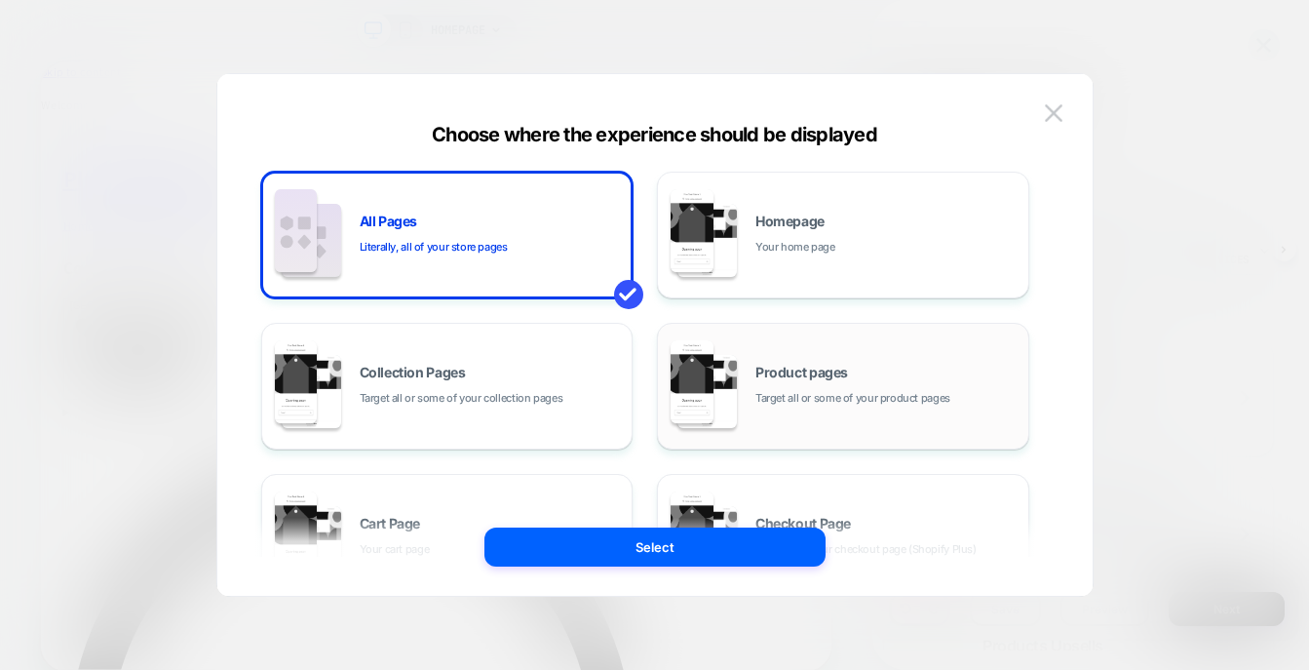
scroll to position [31, 0]
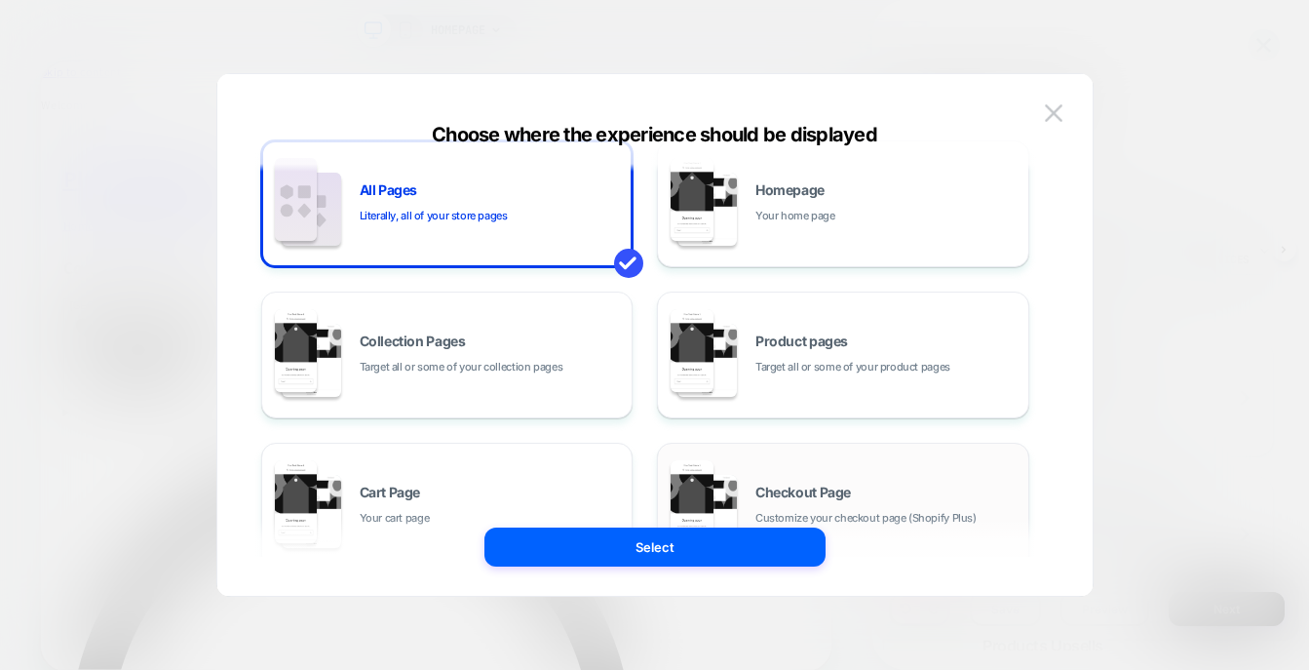
click at [843, 485] on span "Checkout Page" at bounding box center [803, 492] width 96 height 14
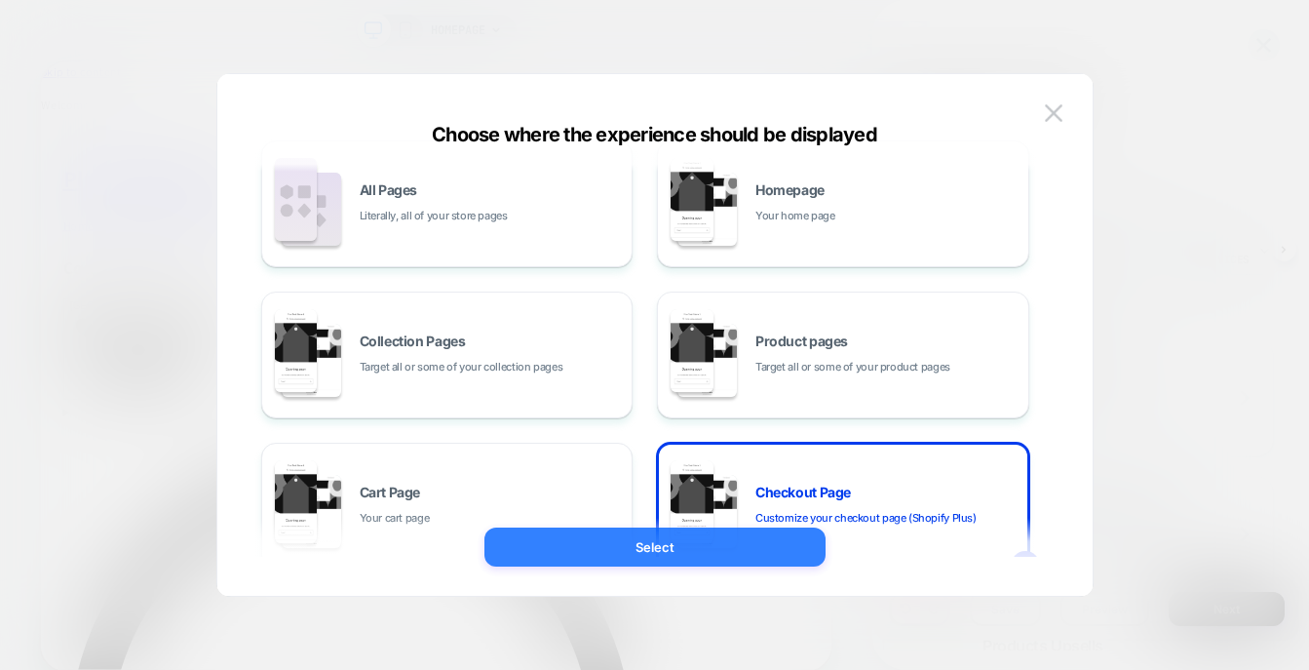
click at [761, 546] on button "Select" at bounding box center [654, 546] width 341 height 39
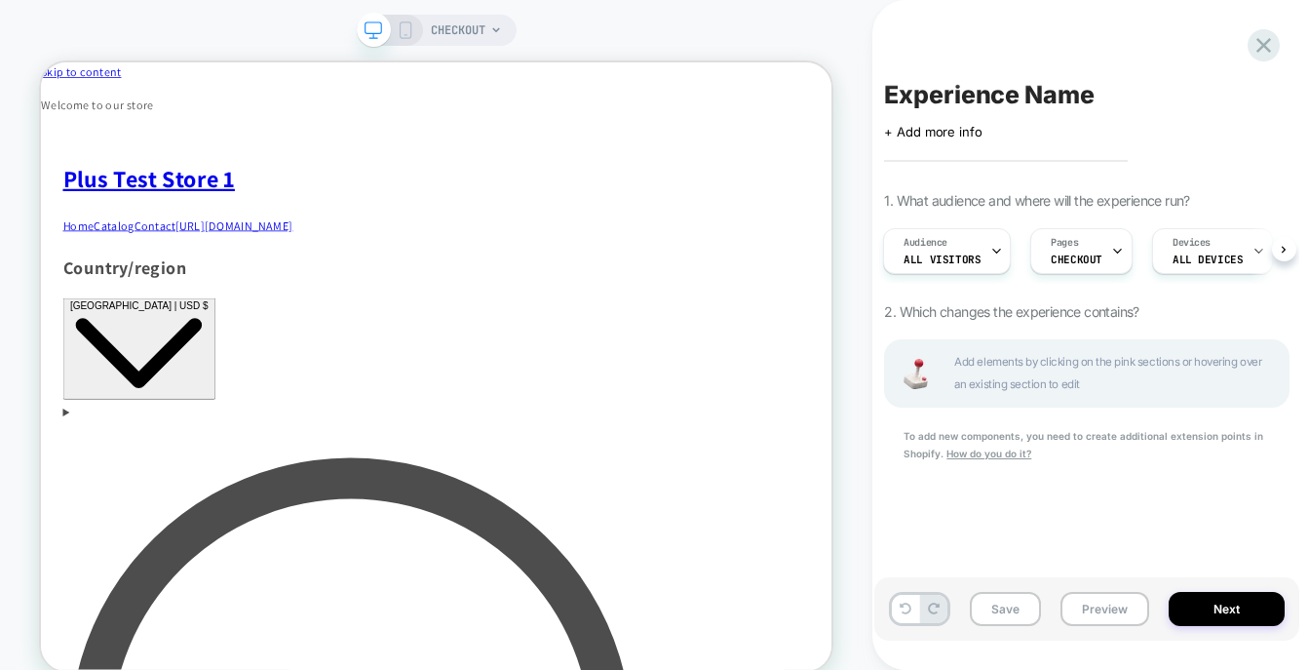
scroll to position [0, 2]
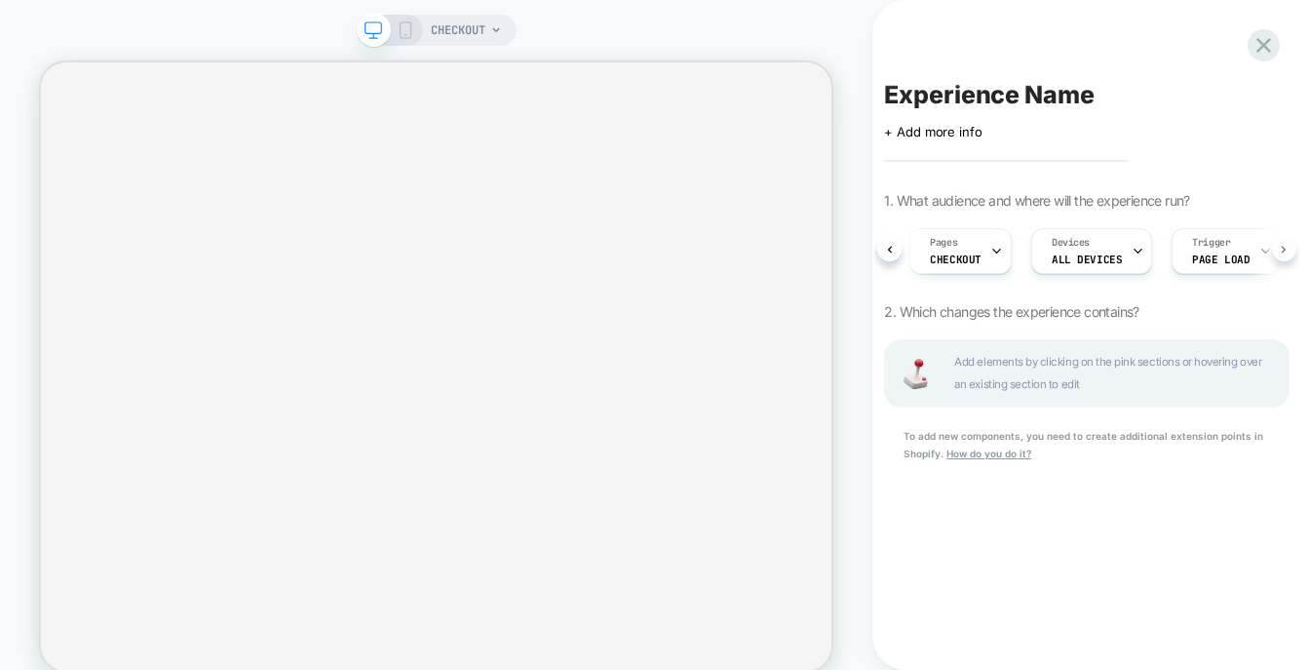
scroll to position [0, 145]
click at [1284, 250] on div "Audience All Visitors Pages CHECKOUT Devices ALL DEVICES Trigger Page Load" at bounding box center [1086, 250] width 405 height 65
click at [1263, 56] on icon at bounding box center [1263, 45] width 26 height 26
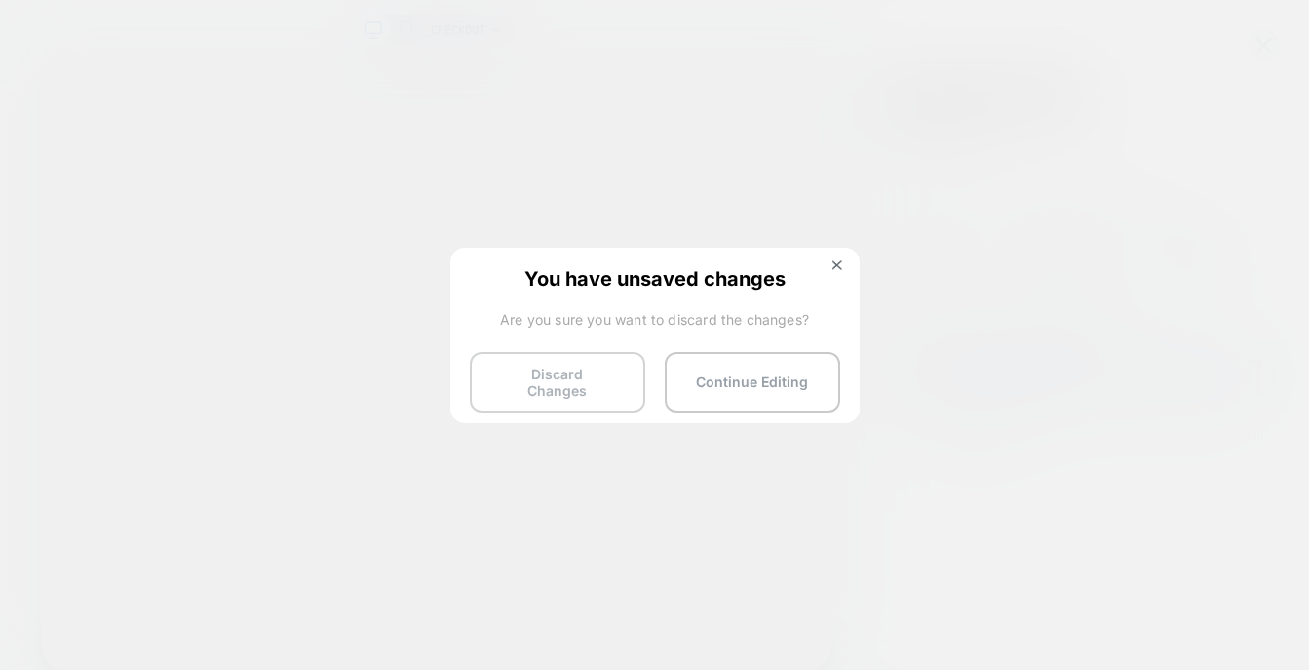
click at [621, 379] on button "Discard Changes" at bounding box center [557, 382] width 175 height 60
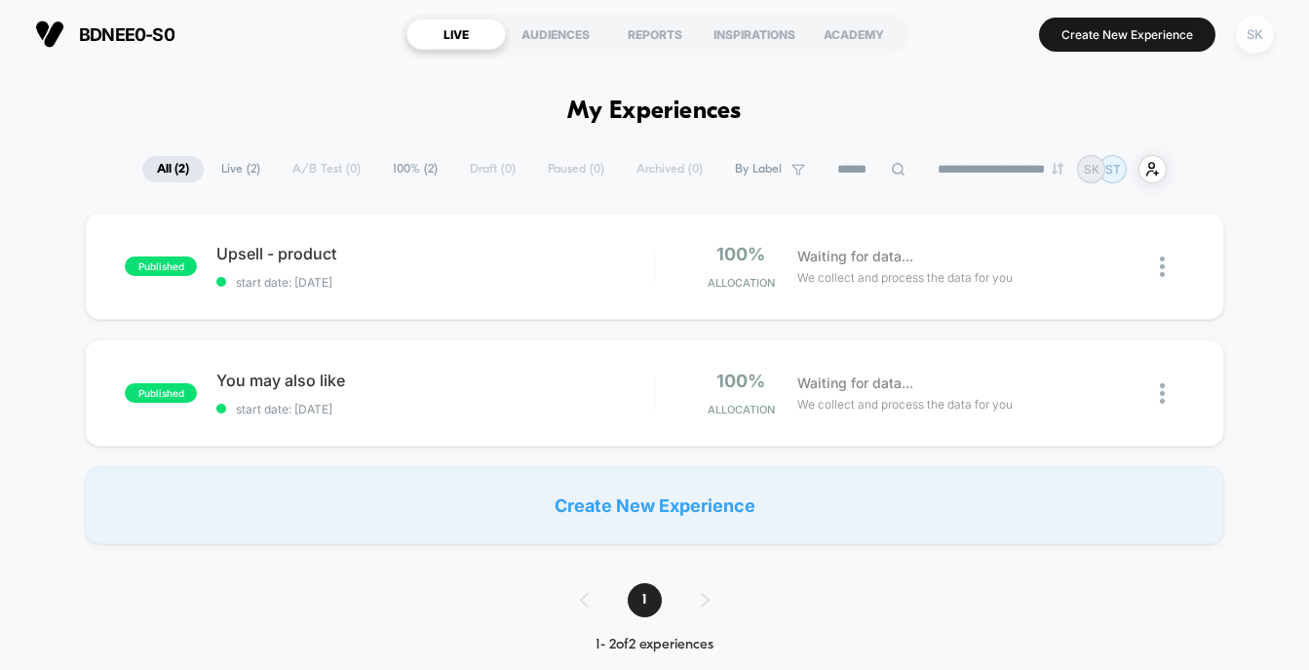
click at [1258, 40] on div "SK" at bounding box center [1255, 35] width 38 height 38
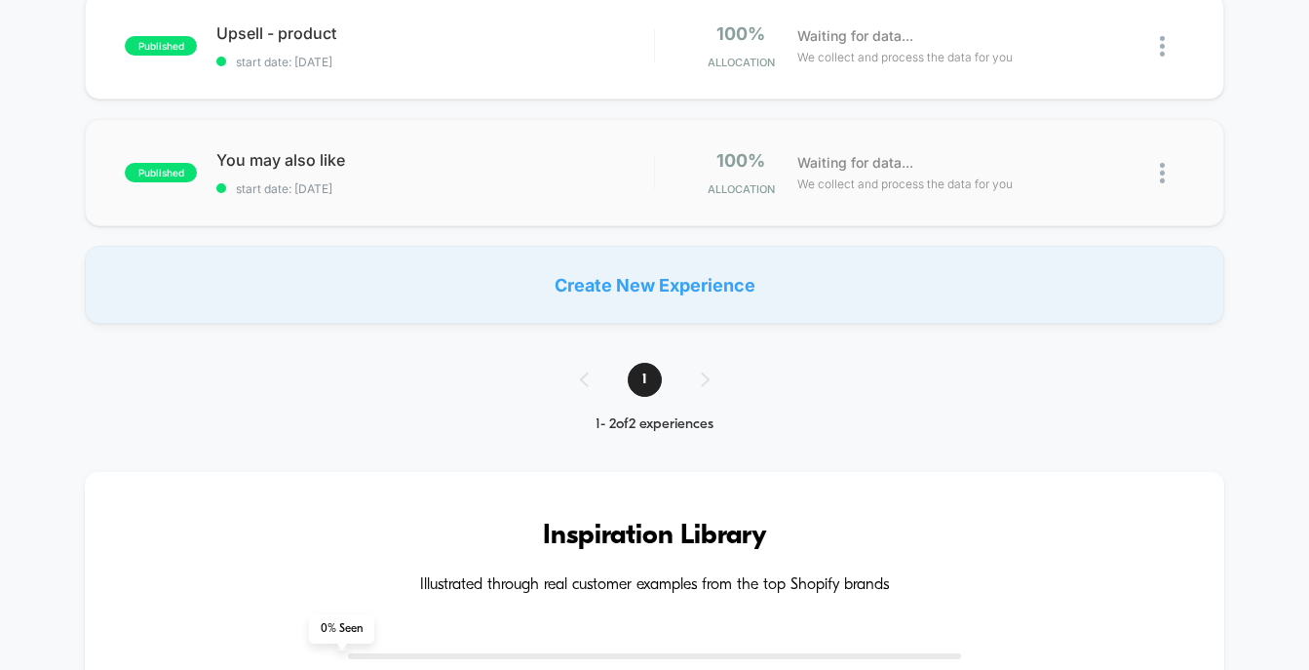
scroll to position [158, 0]
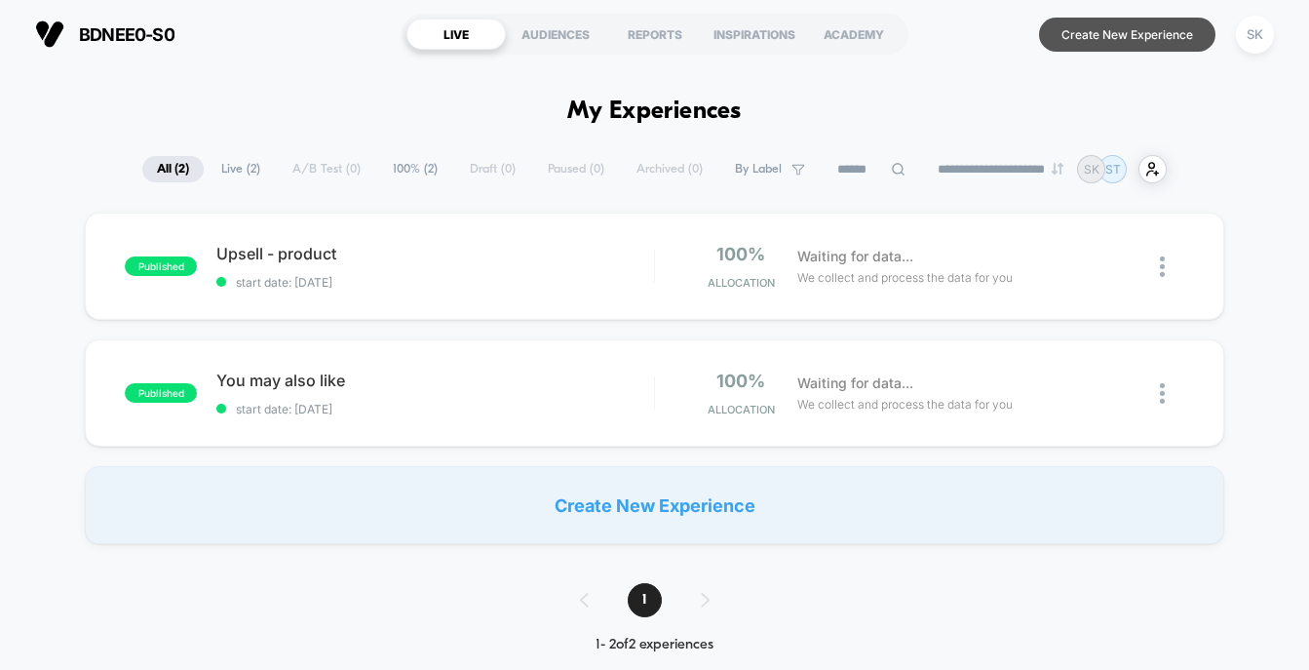
click at [1098, 37] on button "Create New Experience" at bounding box center [1127, 35] width 176 height 34
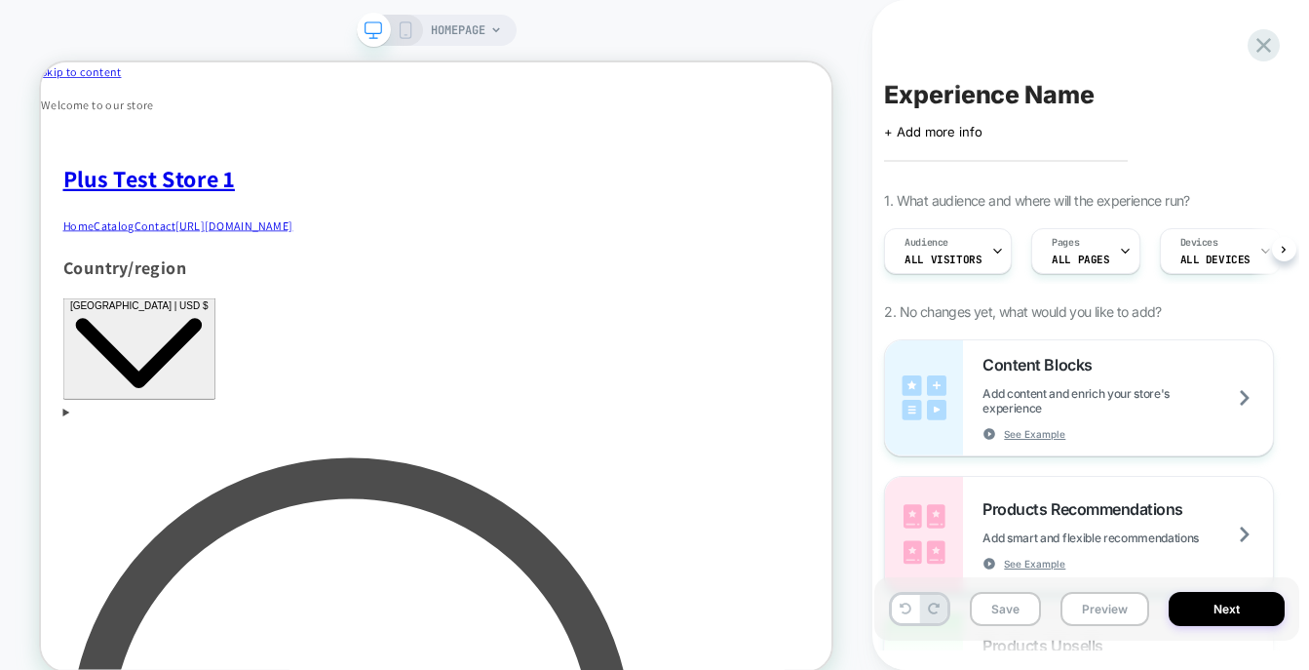
scroll to position [0, 1]
click at [1061, 256] on span "ALL PAGES" at bounding box center [1079, 259] width 57 height 14
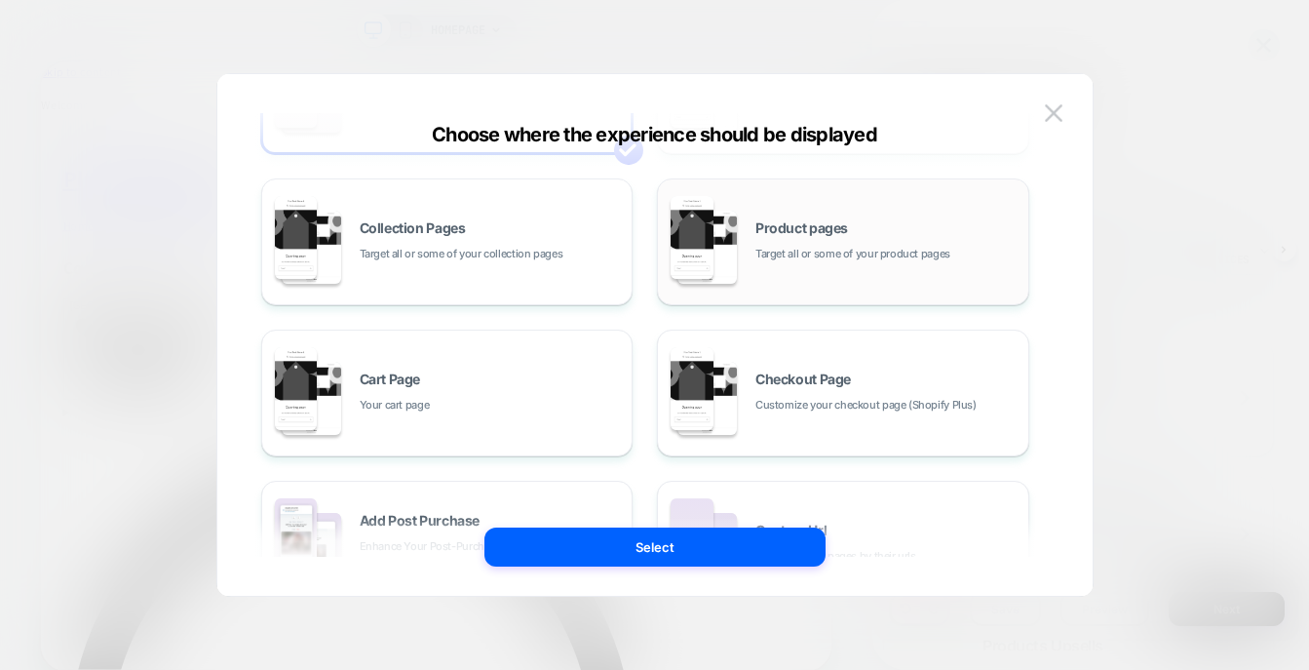
scroll to position [238, 0]
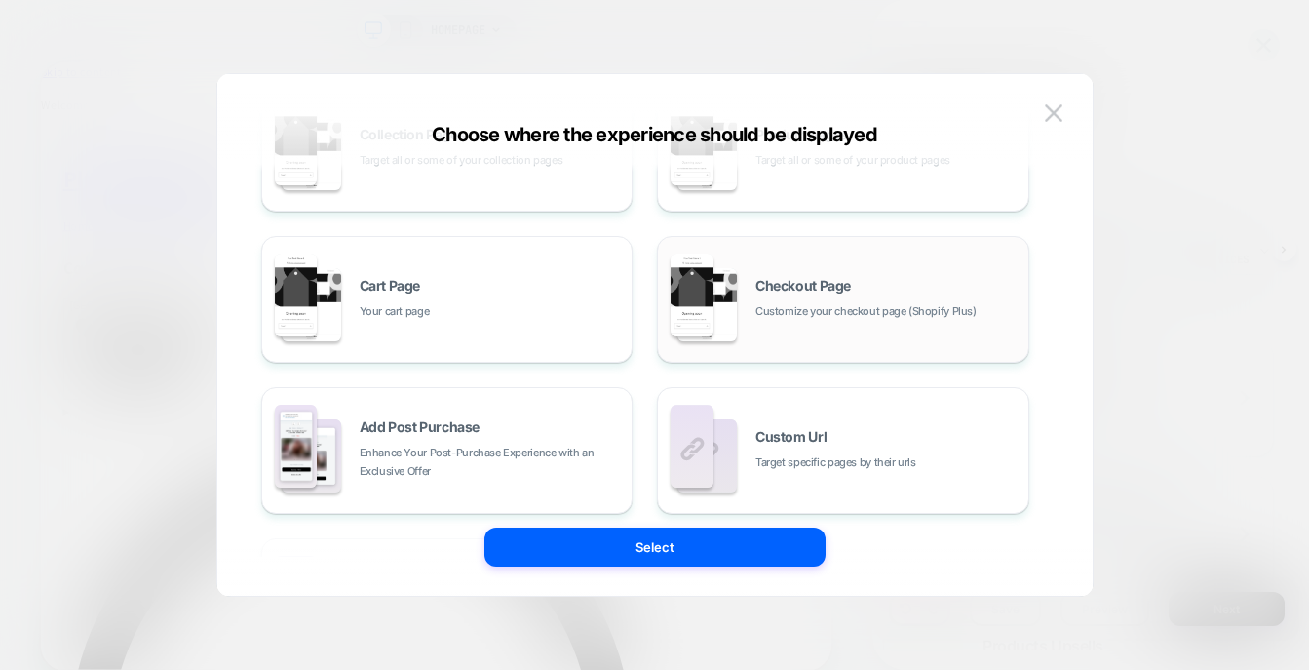
click at [959, 338] on div "Checkout Page Customize your checkout page (Shopify Plus)" at bounding box center [843, 299] width 351 height 107
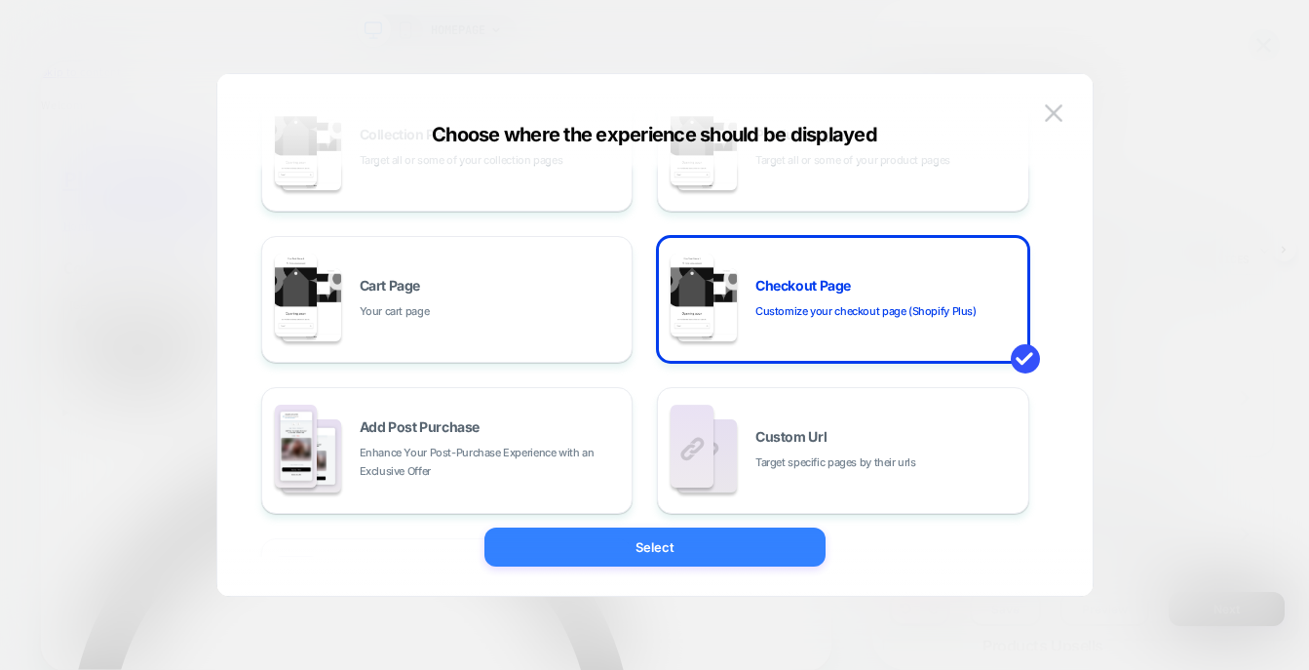
click at [736, 540] on button "Select" at bounding box center [654, 546] width 341 height 39
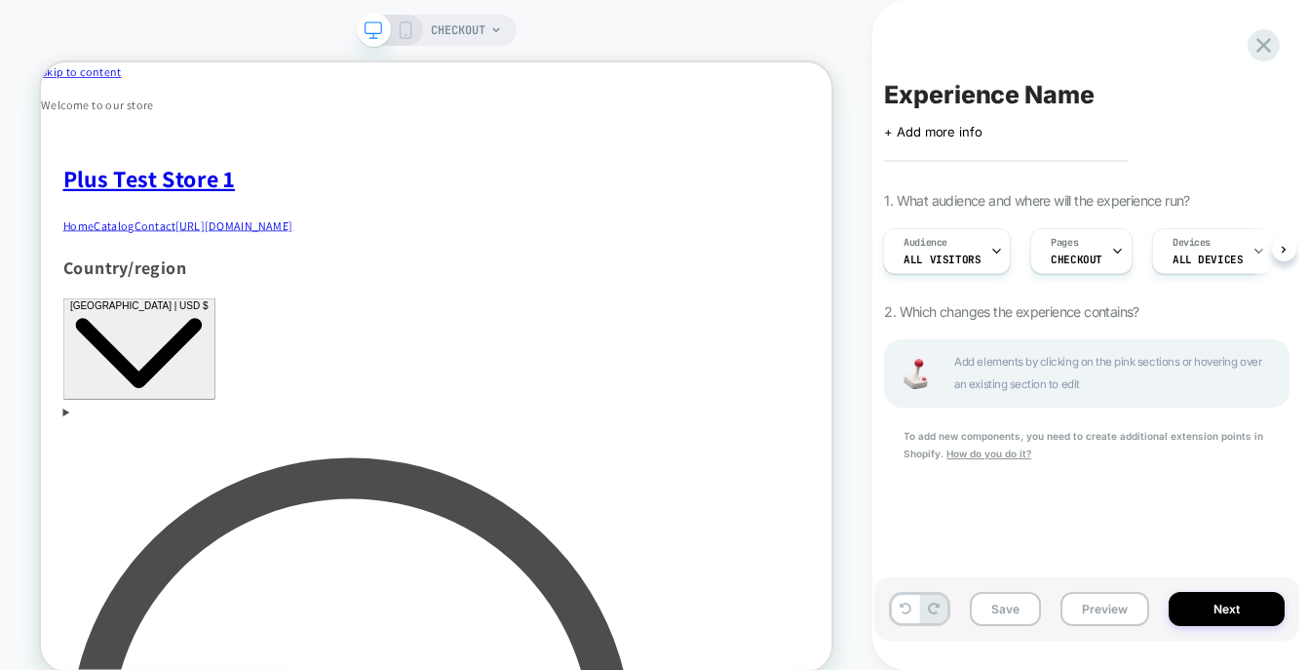
scroll to position [0, 2]
click at [1238, 616] on button "Next" at bounding box center [1226, 609] width 116 height 34
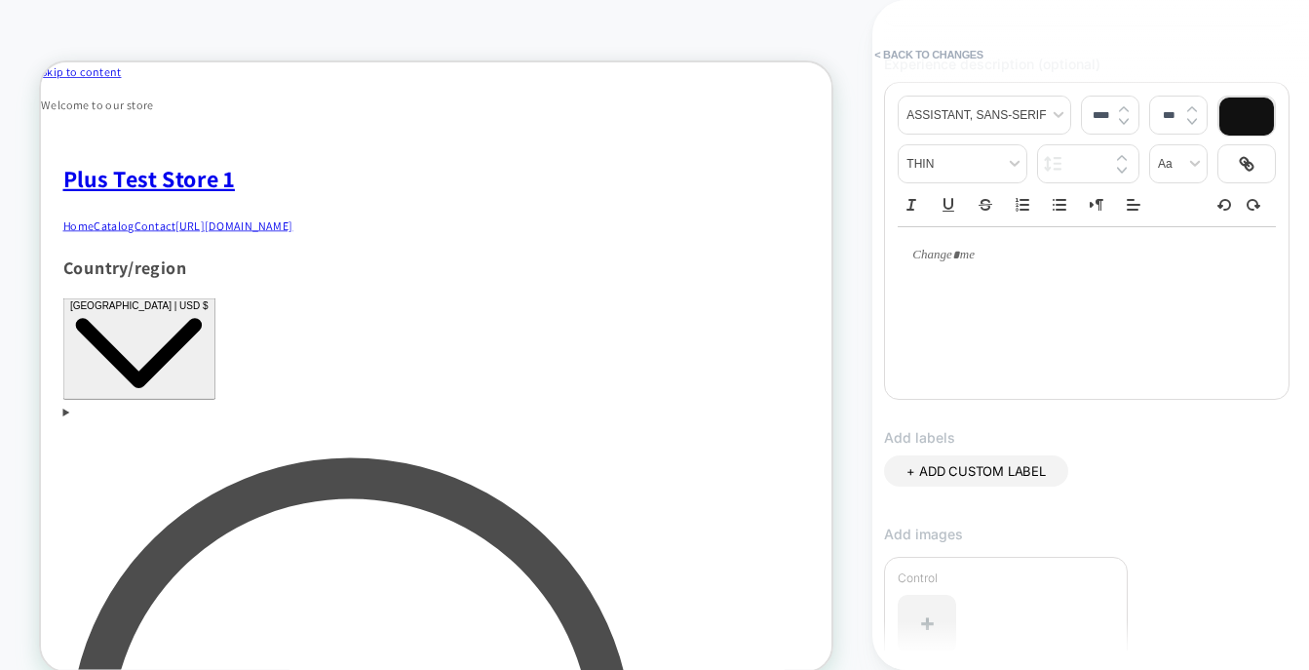
scroll to position [15, 0]
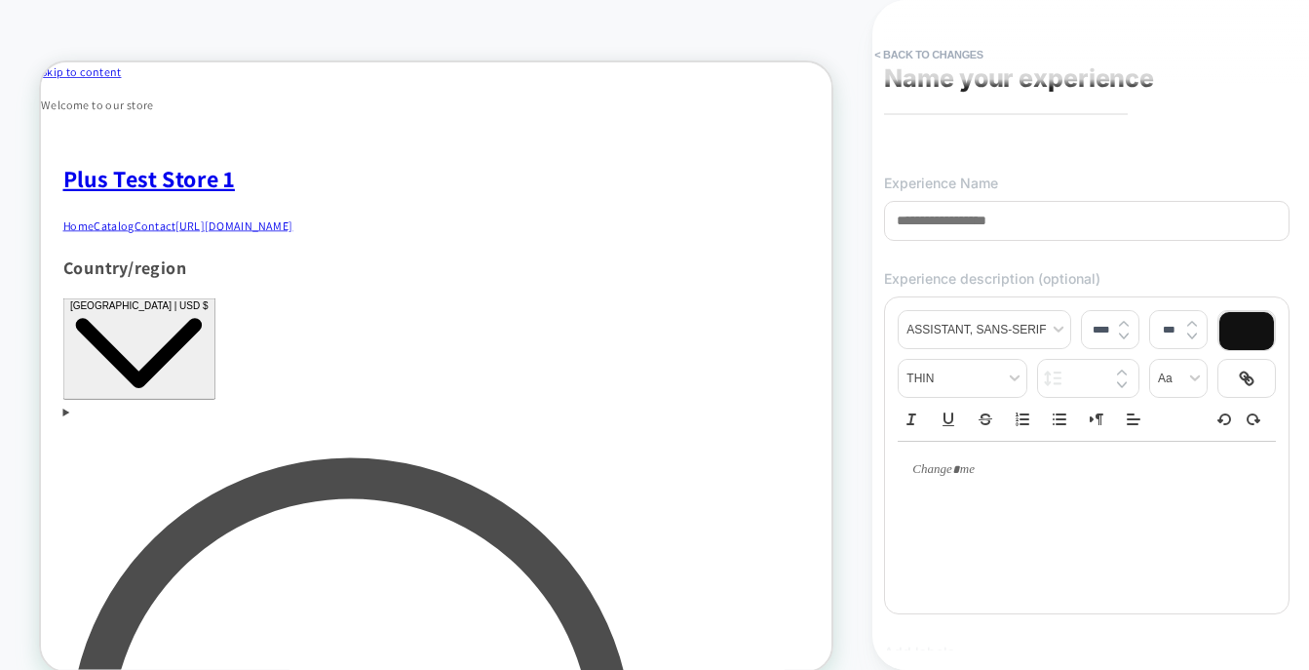
click at [976, 222] on input at bounding box center [1086, 221] width 405 height 40
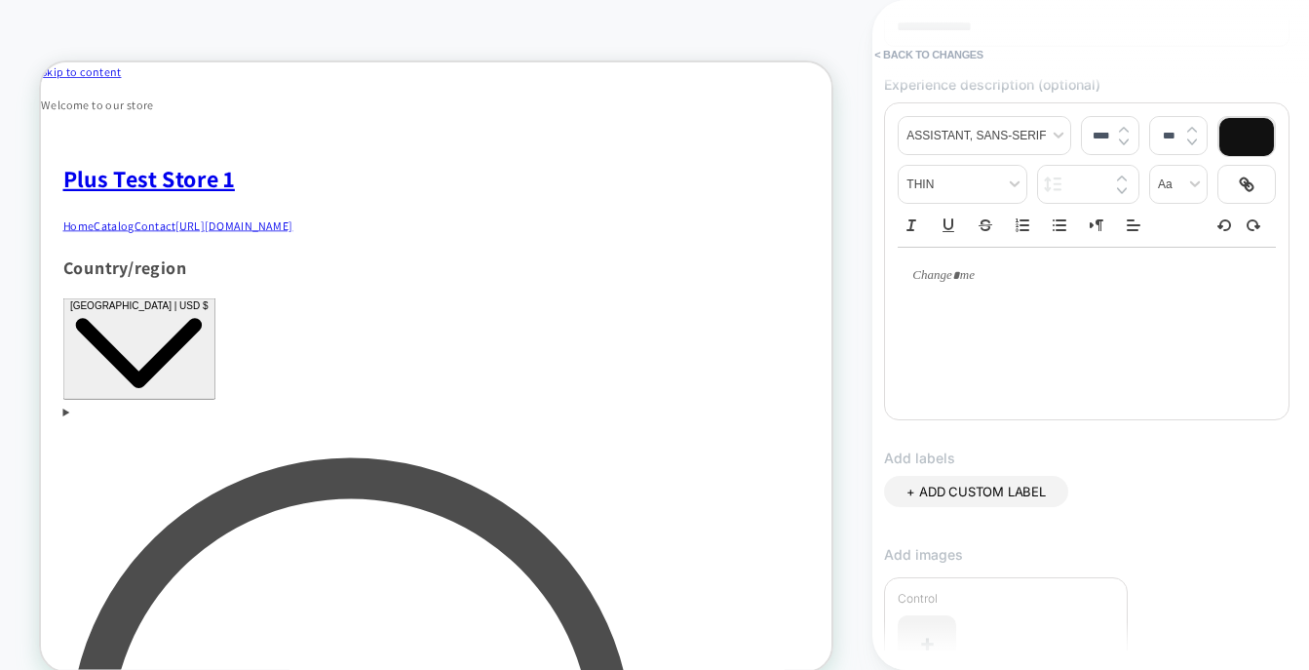
scroll to position [550, 0]
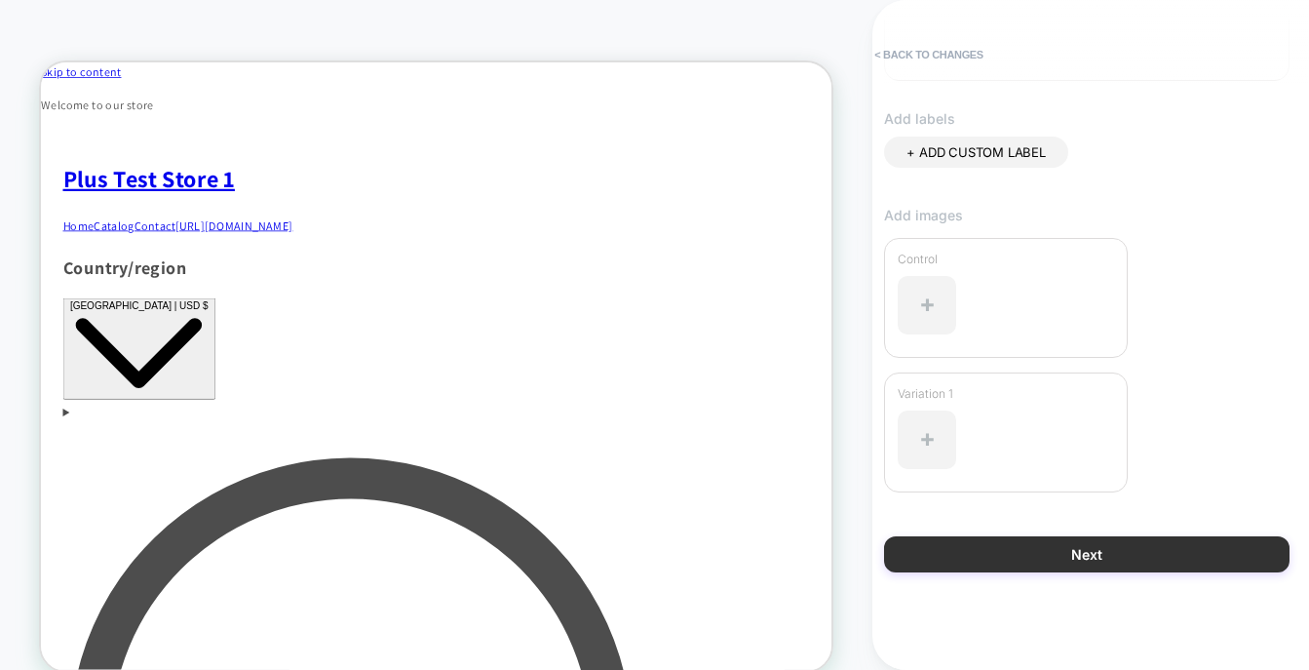
type input "**********"
click at [1166, 551] on button "Next" at bounding box center [1086, 554] width 405 height 36
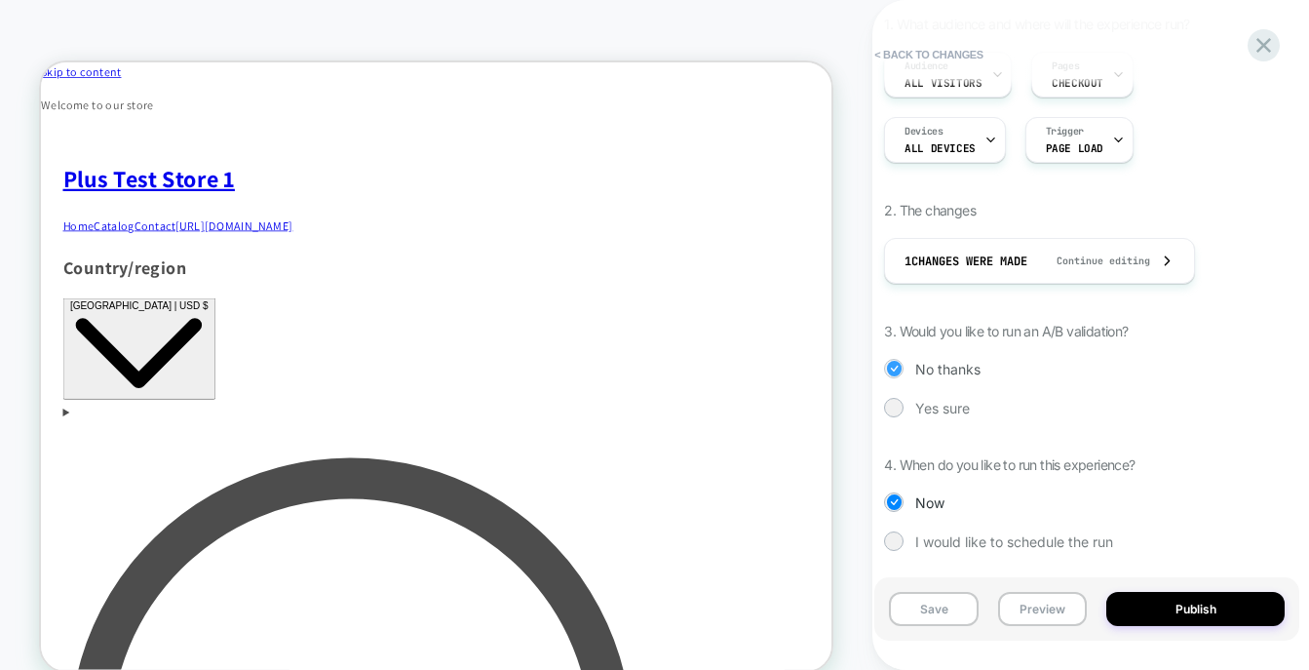
scroll to position [213, 0]
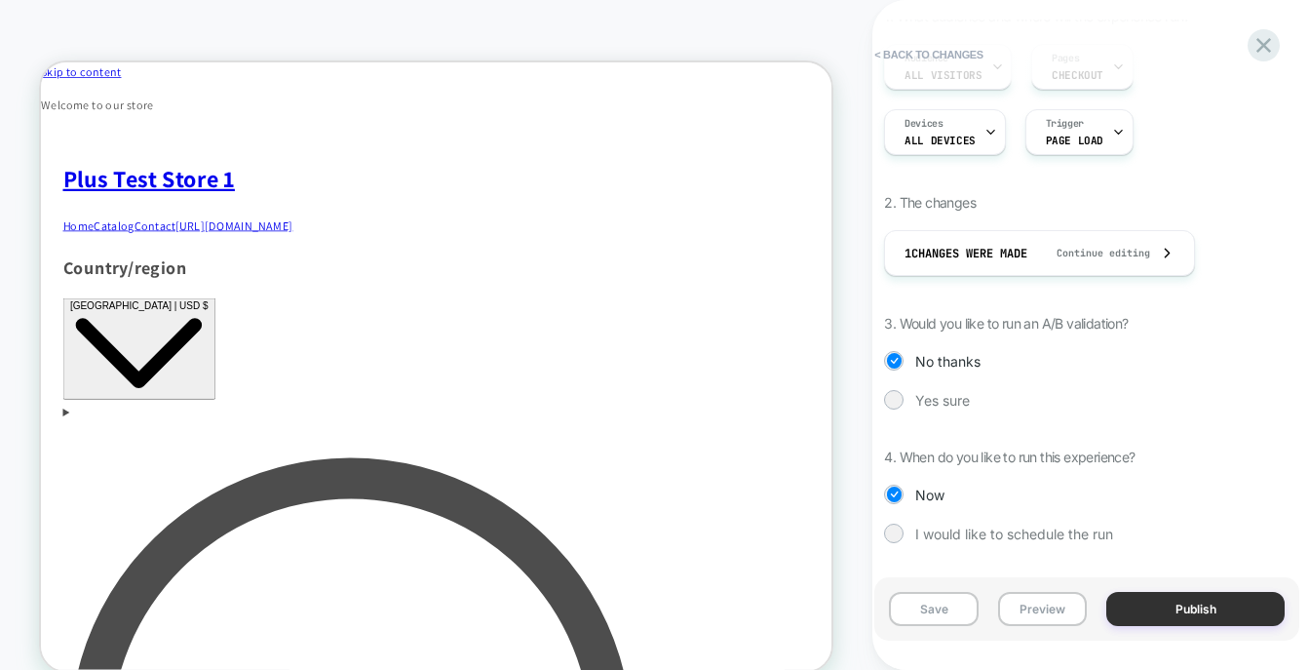
click at [1167, 612] on button "Publish" at bounding box center [1195, 609] width 178 height 34
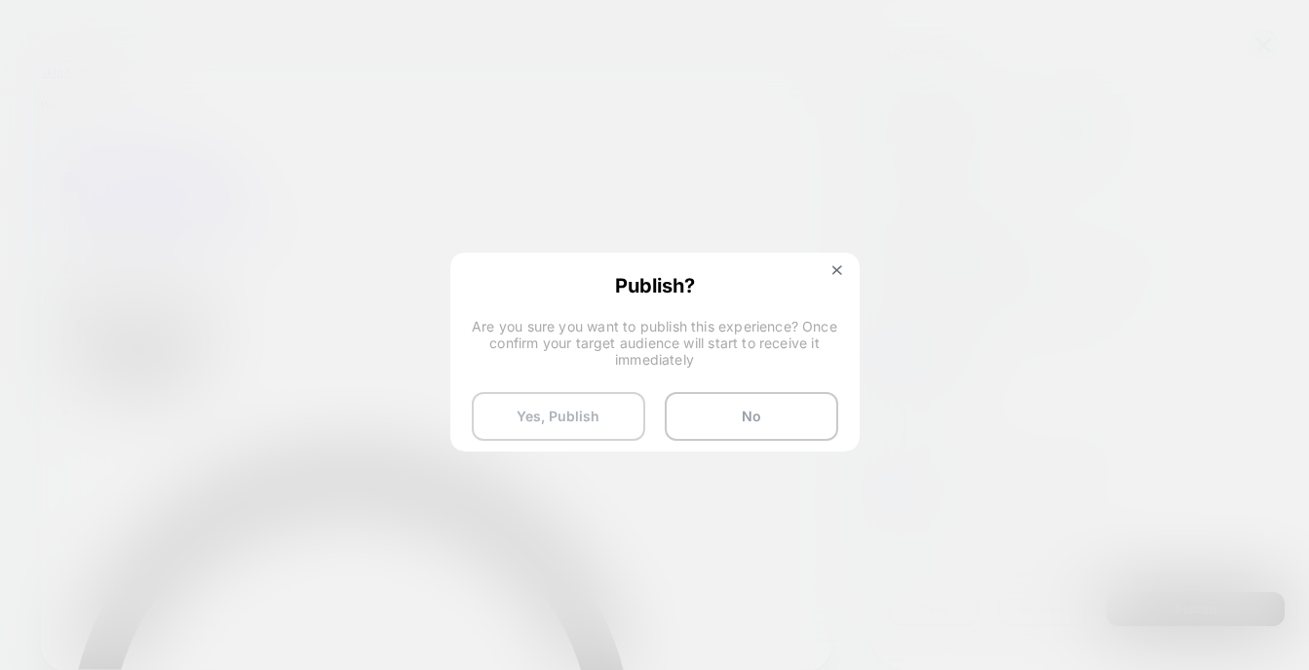
click at [614, 425] on button "Yes, Publish" at bounding box center [558, 416] width 173 height 49
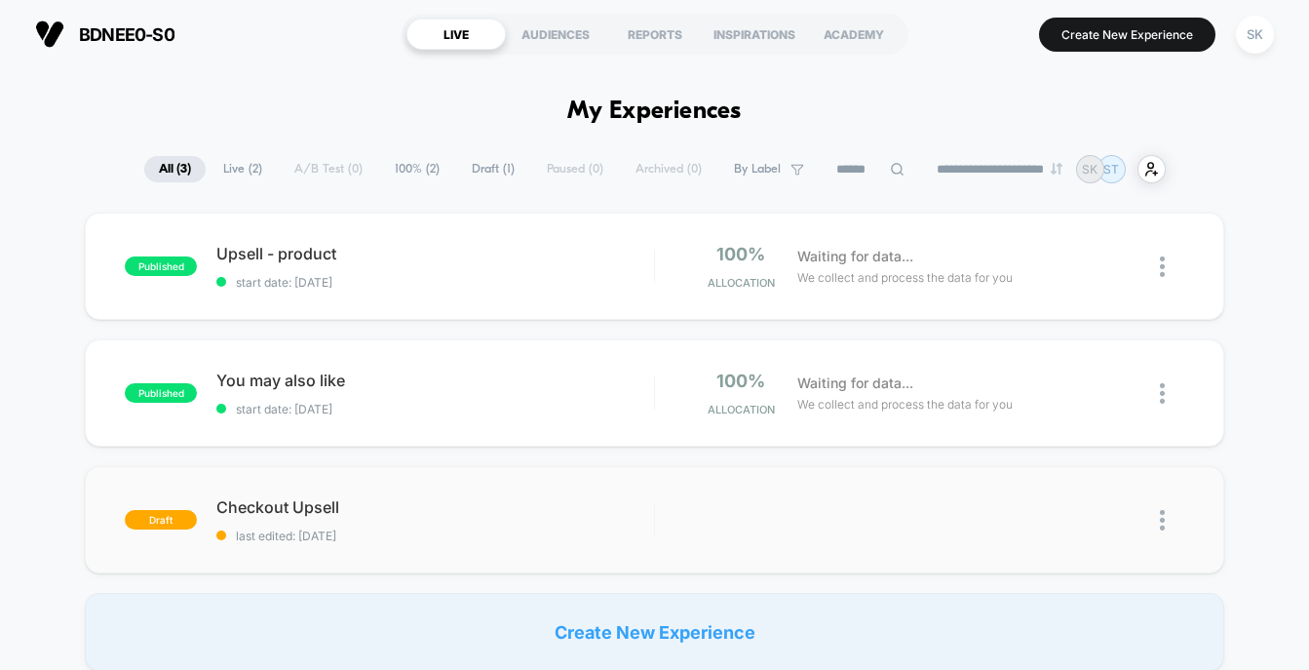
click at [1163, 515] on img at bounding box center [1162, 520] width 5 height 20
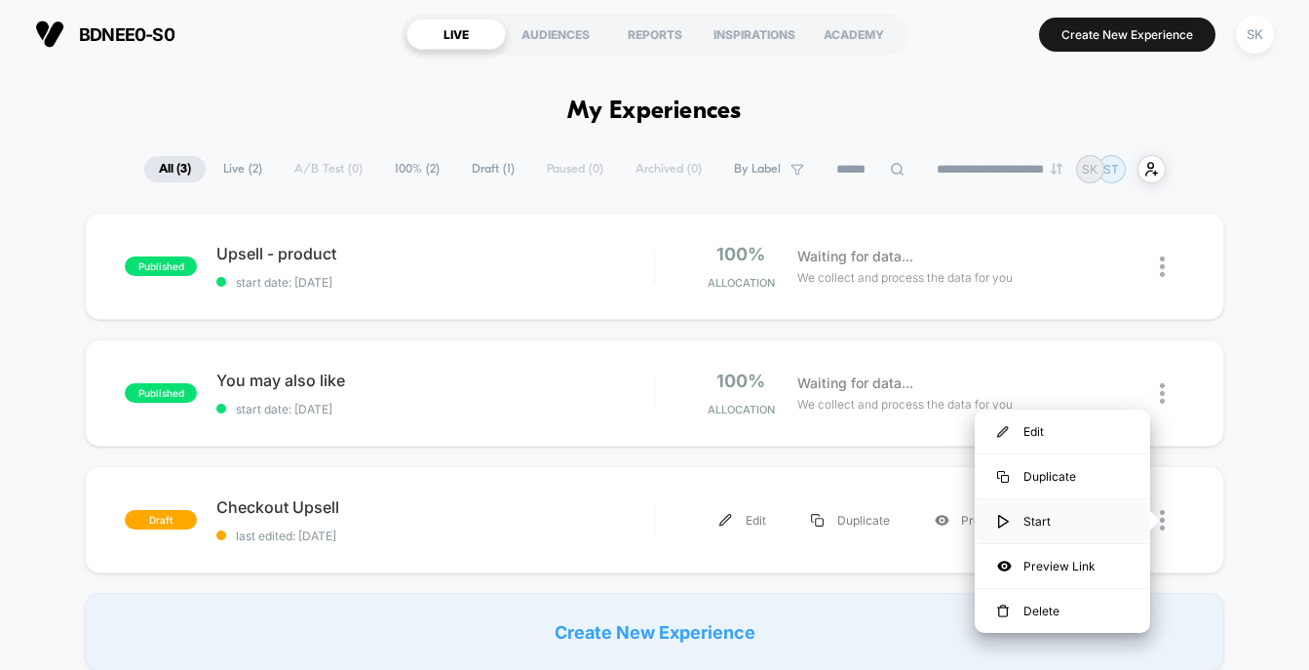
click at [1024, 523] on div "Start" at bounding box center [1062, 521] width 175 height 44
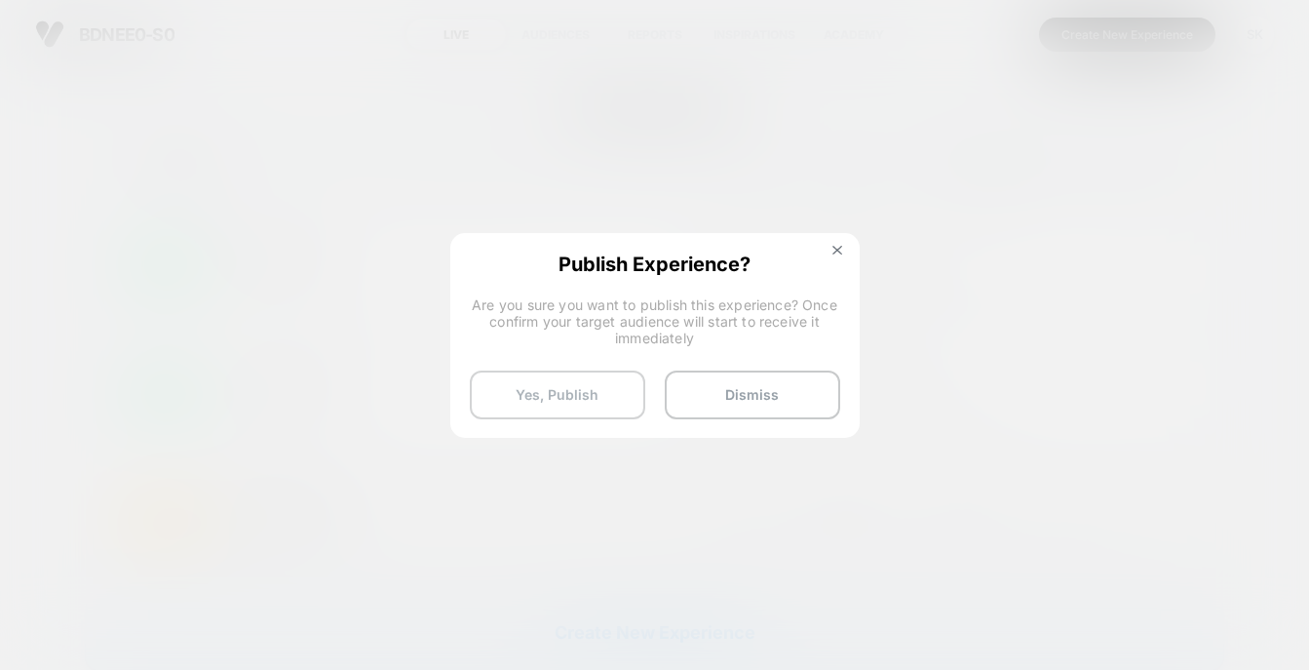
click at [586, 396] on button "Yes, Publish" at bounding box center [557, 394] width 175 height 49
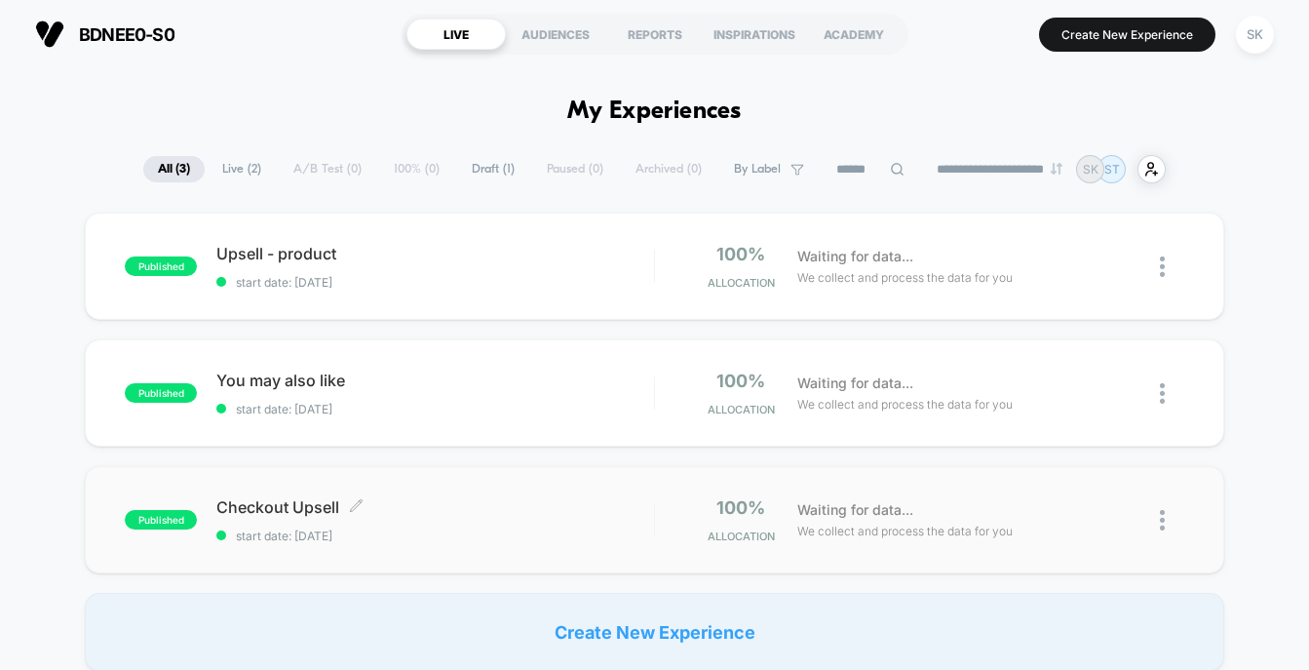
click at [497, 505] on span "Checkout Upsell Click to edit experience details" at bounding box center [434, 506] width 437 height 19
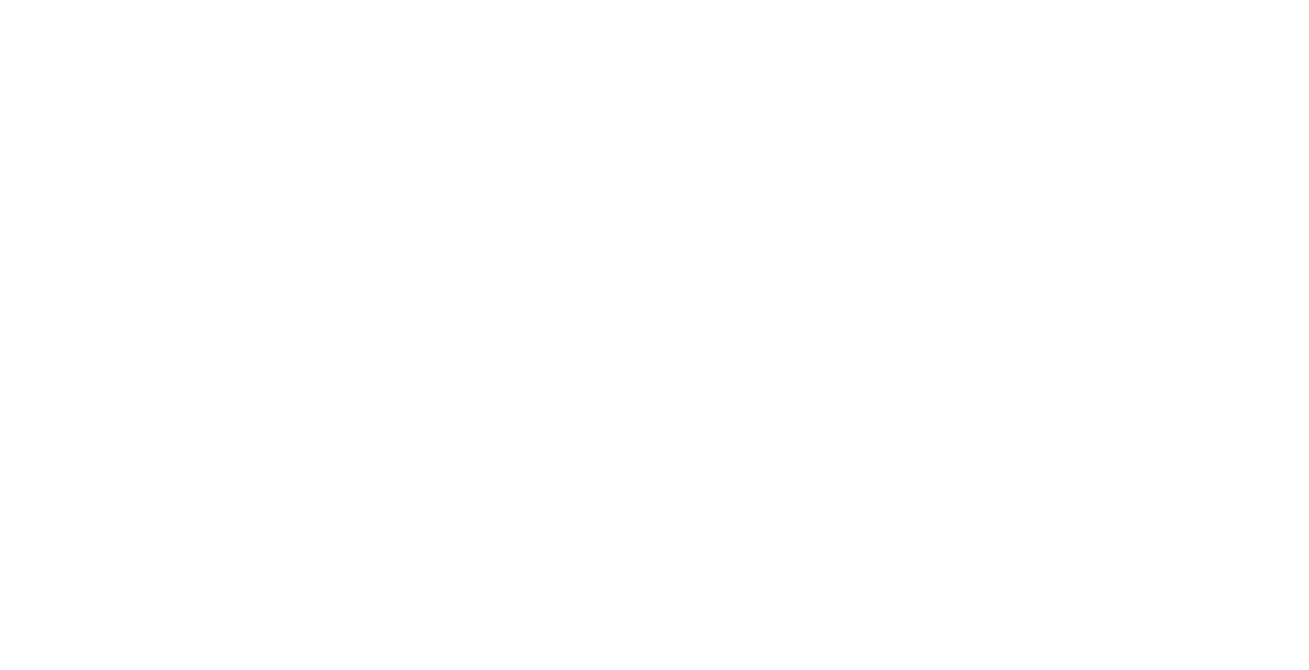
click at [801, 8] on html at bounding box center [654, 4] width 1309 height 8
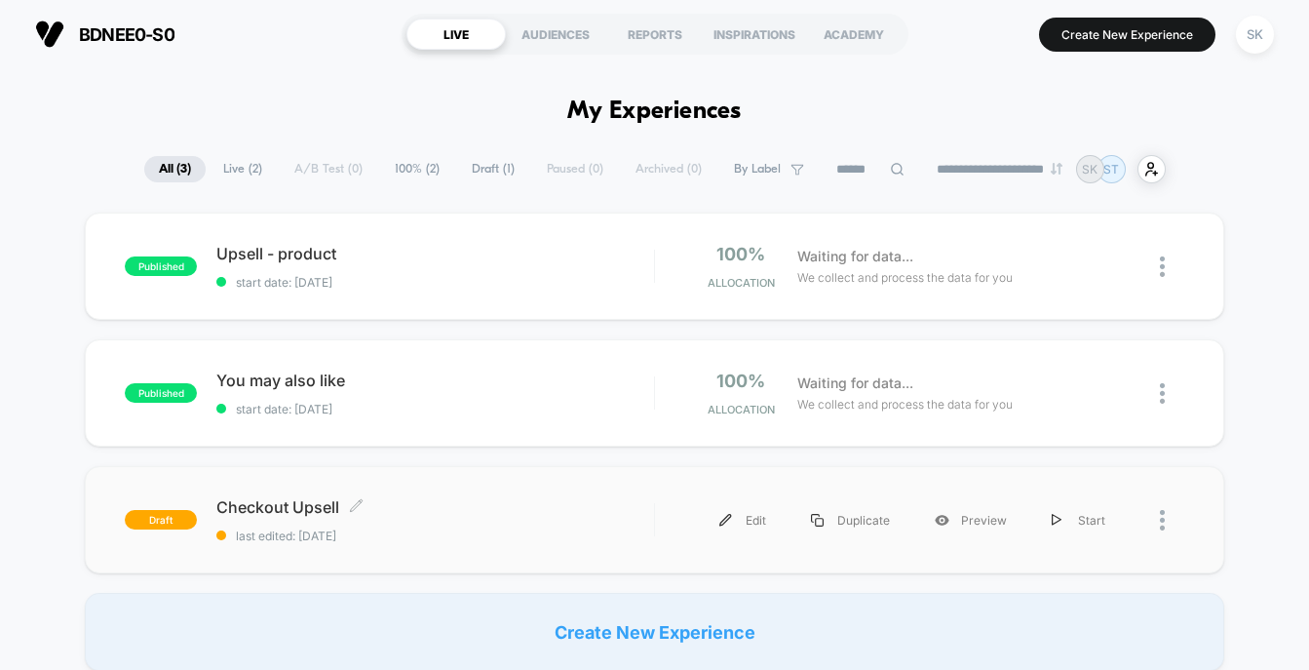
click at [498, 511] on span "Checkout Upsell Click to edit experience details" at bounding box center [434, 506] width 437 height 19
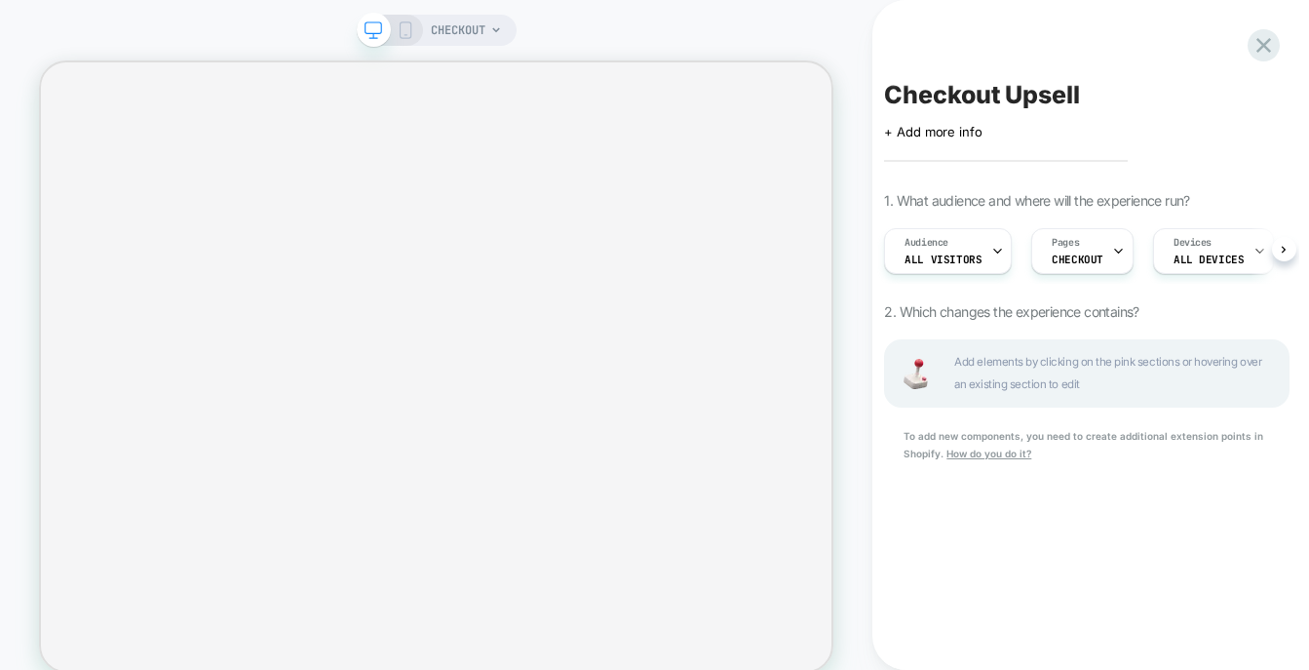
scroll to position [0, 1]
click at [474, 17] on span "CHECKOUT" at bounding box center [458, 30] width 55 height 31
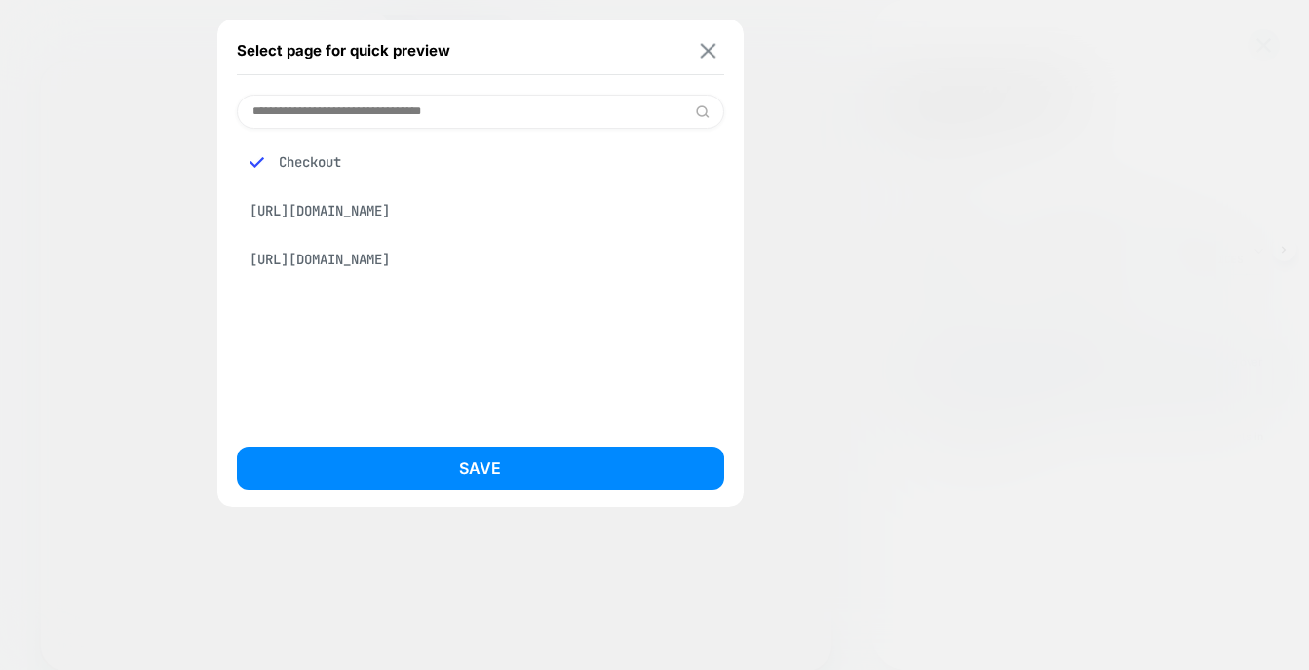
click at [717, 44] on button at bounding box center [708, 50] width 24 height 17
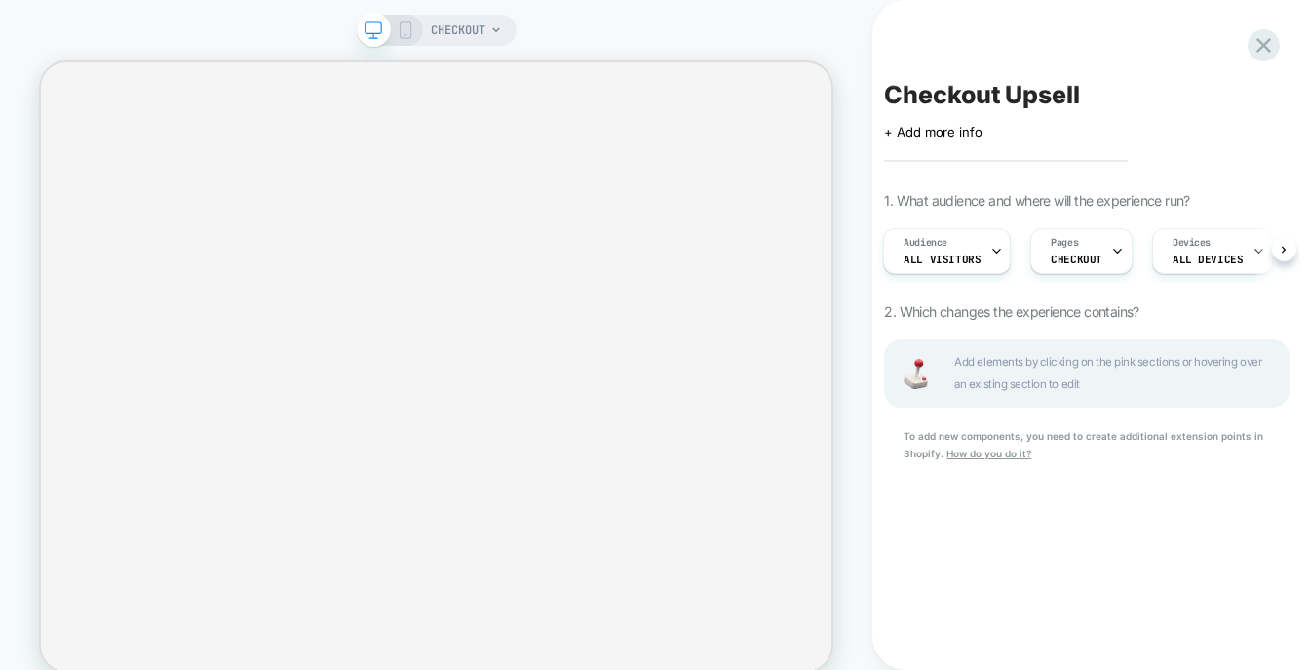
click at [404, 27] on icon at bounding box center [406, 30] width 18 height 18
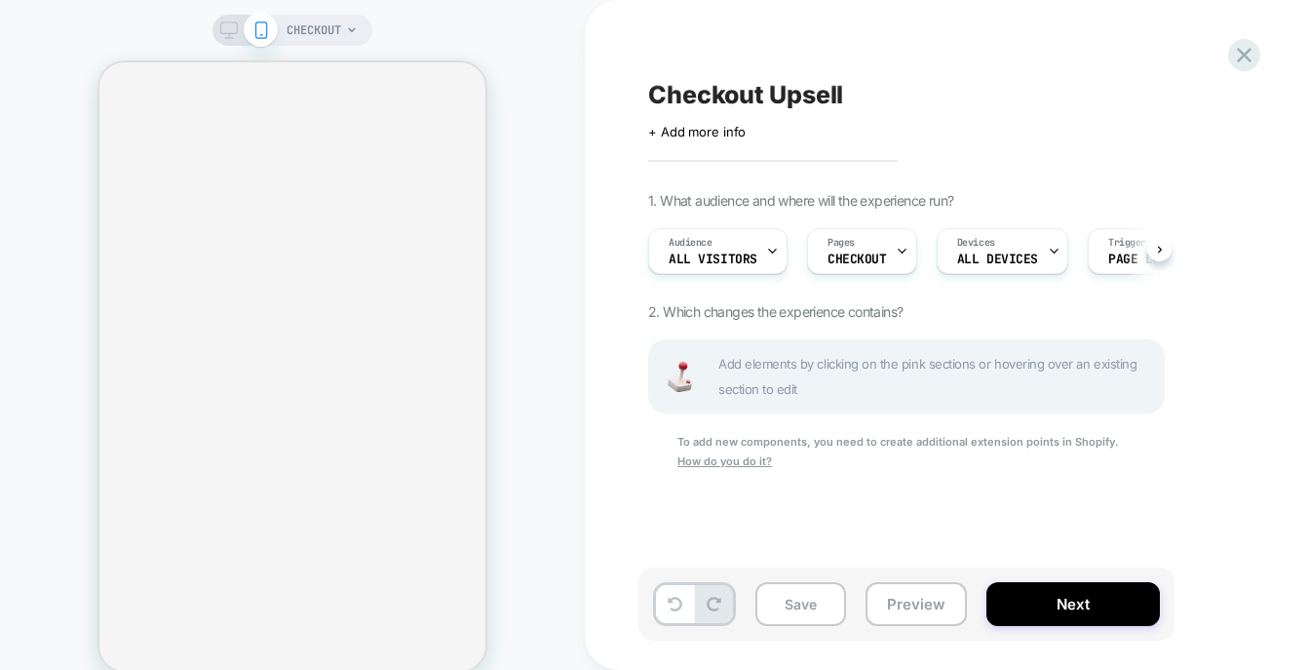
scroll to position [0, 4]
click at [1242, 57] on icon at bounding box center [1244, 55] width 15 height 15
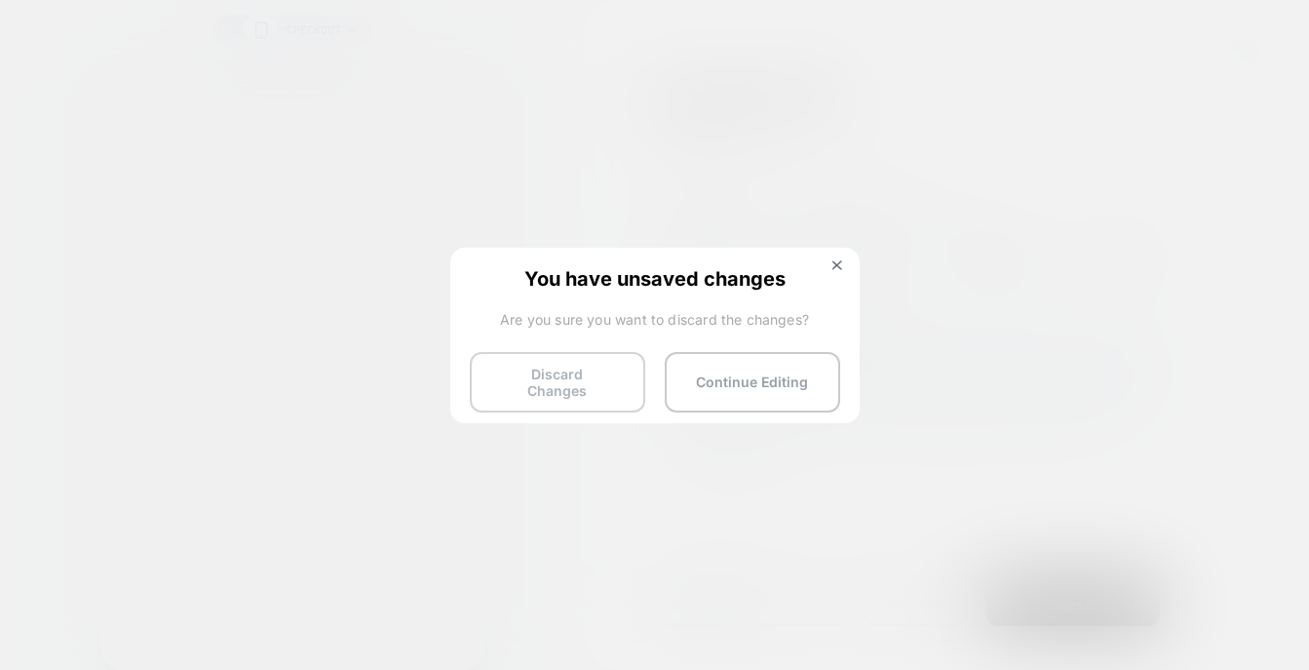
click at [587, 379] on button "Discard Changes" at bounding box center [557, 382] width 175 height 60
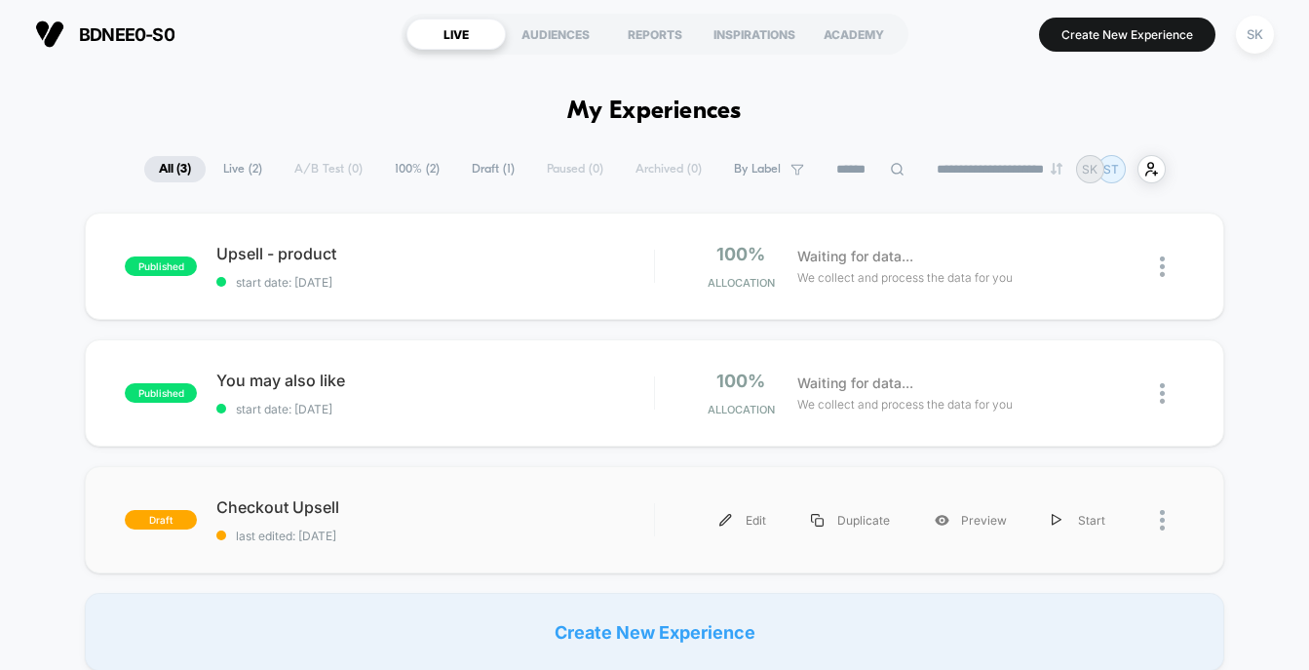
click at [1167, 521] on div at bounding box center [1172, 520] width 24 height 44
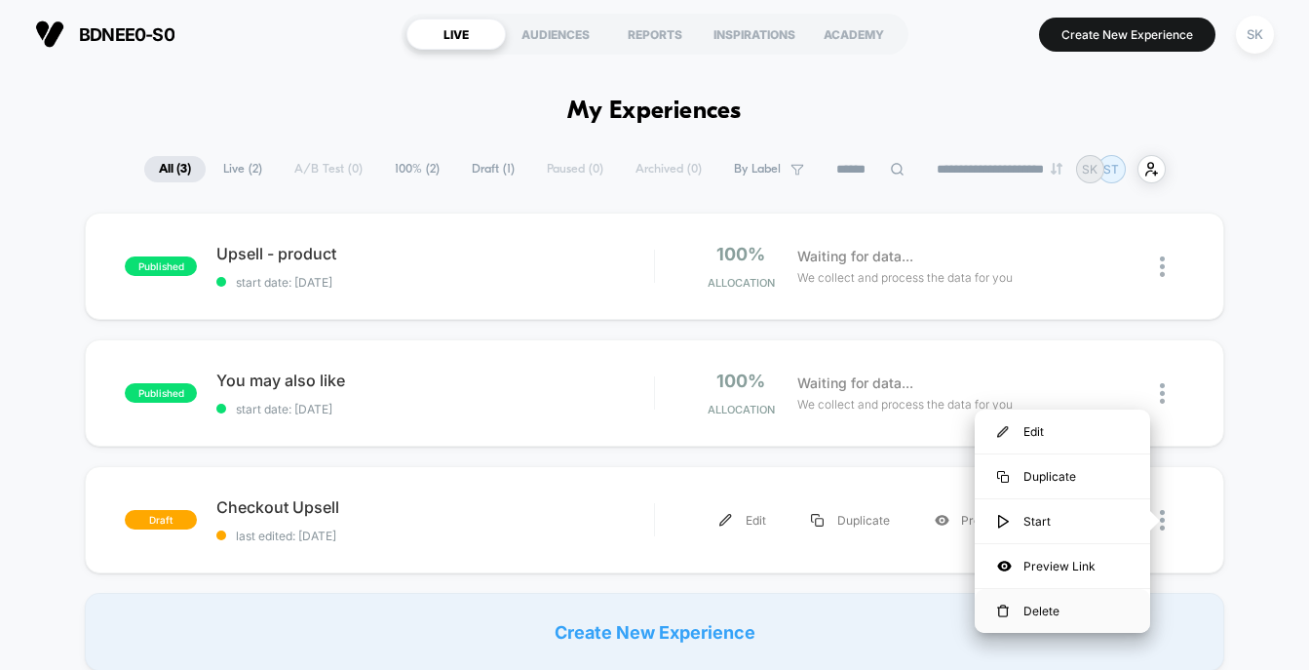
click at [1091, 610] on div "Delete" at bounding box center [1062, 611] width 175 height 44
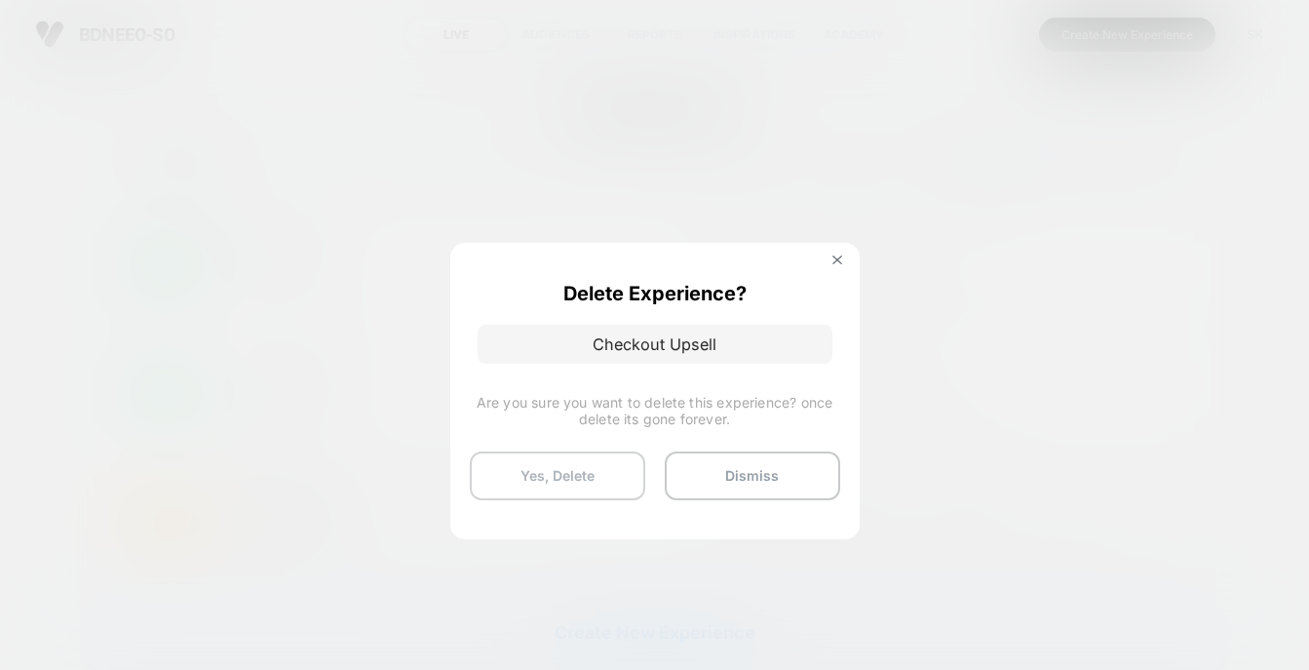
click at [624, 468] on button "Yes, Delete" at bounding box center [557, 475] width 175 height 49
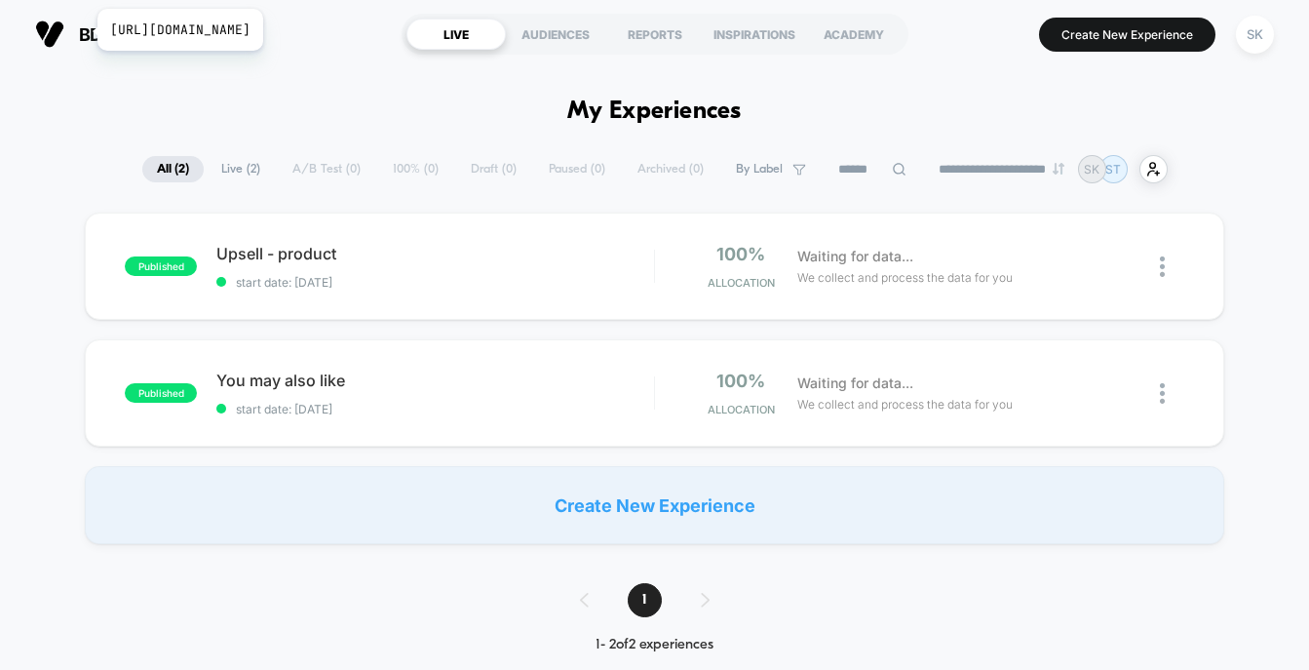
click at [85, 30] on span "bdnee0-s0" at bounding box center [127, 34] width 96 height 20
click at [572, 37] on div "AUDIENCES" at bounding box center [555, 34] width 99 height 31
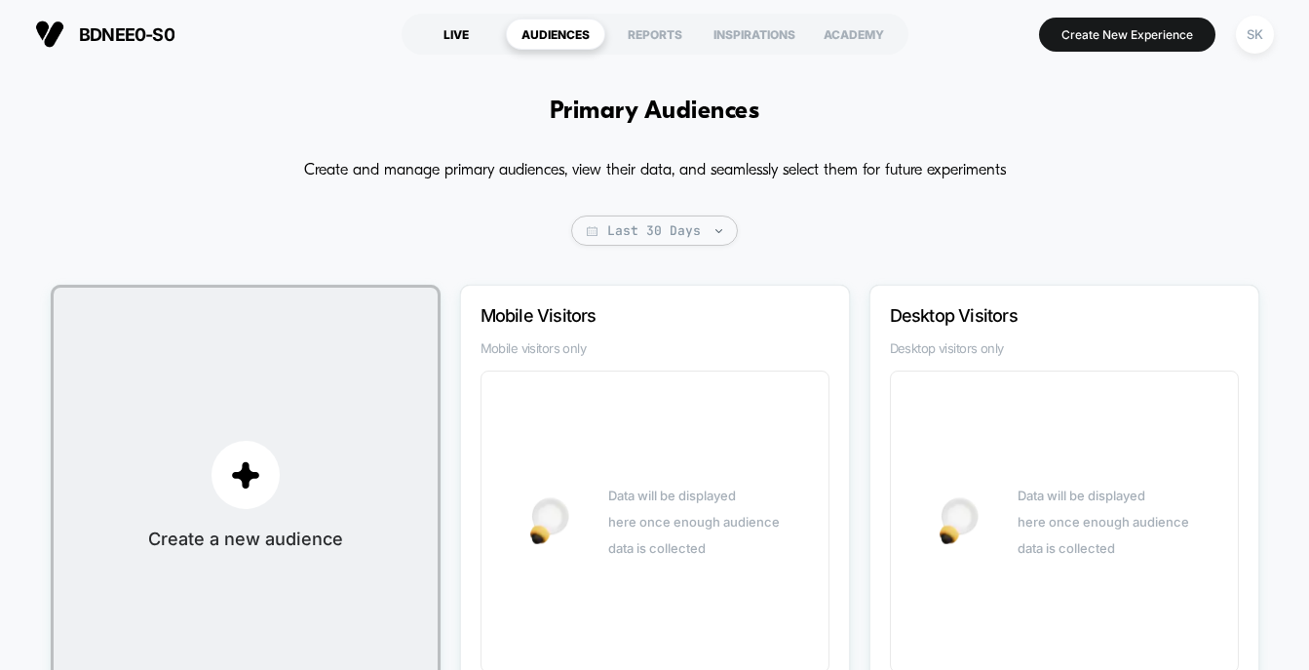
click at [457, 44] on div "LIVE" at bounding box center [455, 34] width 99 height 31
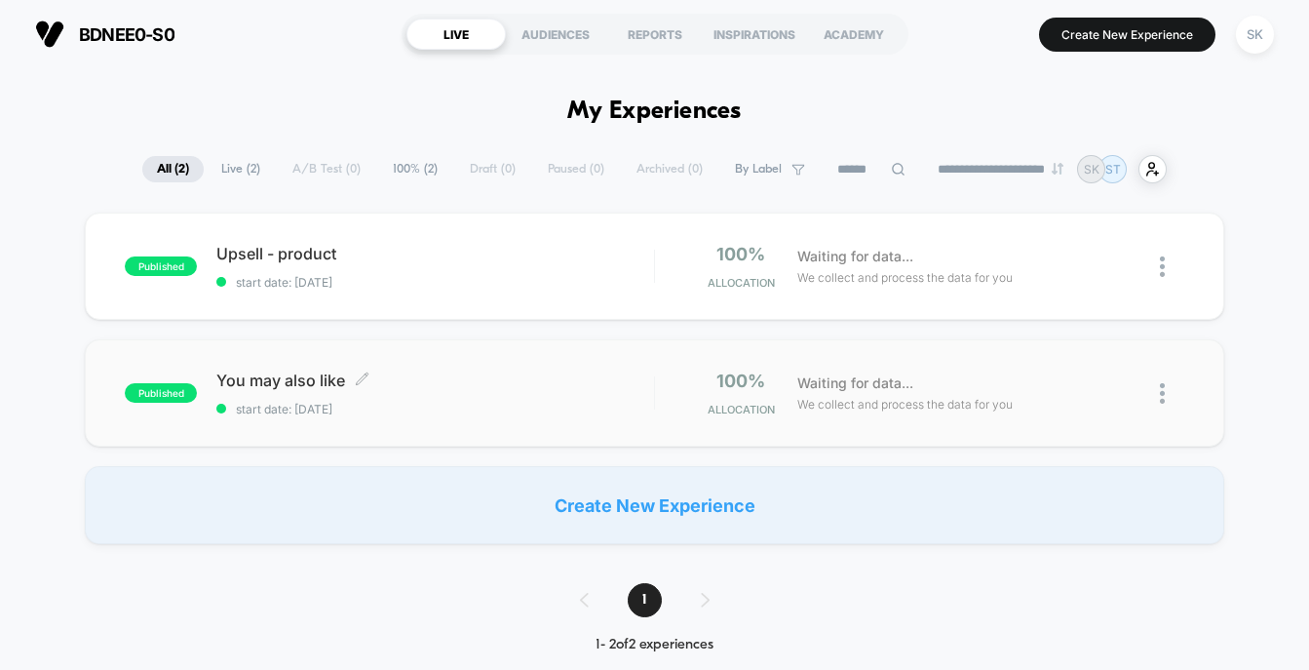
click at [517, 393] on div "You may also like Click to edit experience details Click to edit experience det…" at bounding box center [434, 393] width 437 height 46
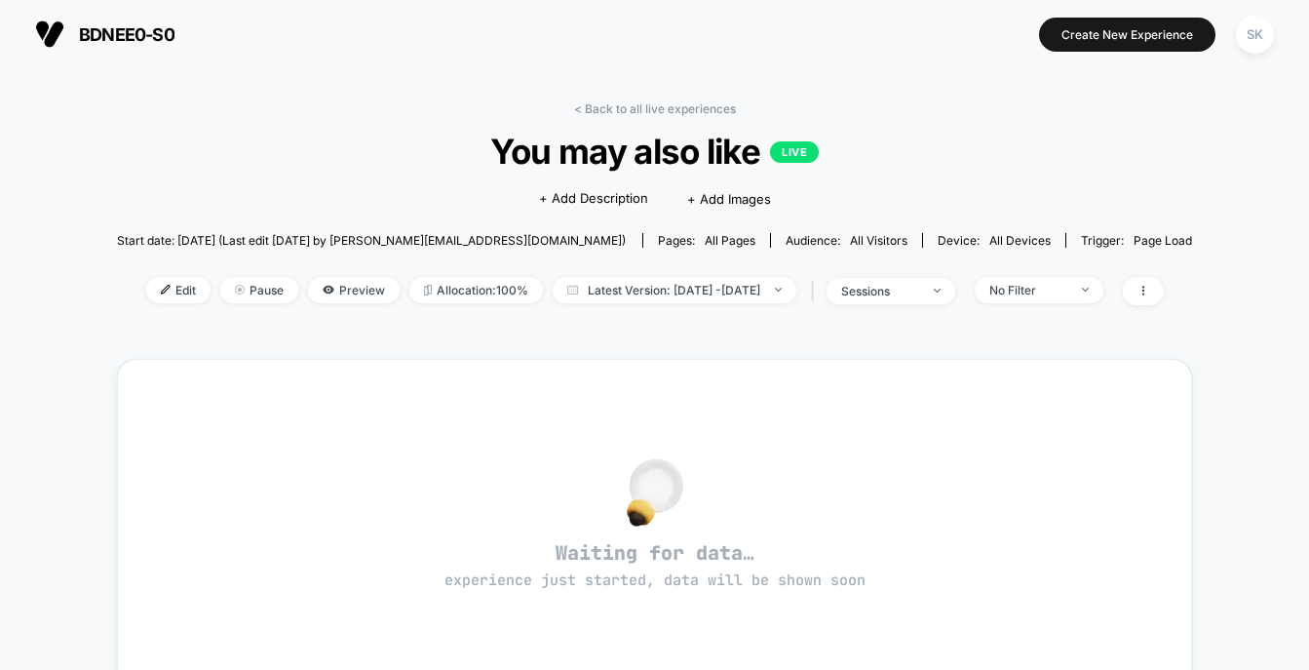
click at [705, 245] on span "all pages" at bounding box center [730, 240] width 51 height 15
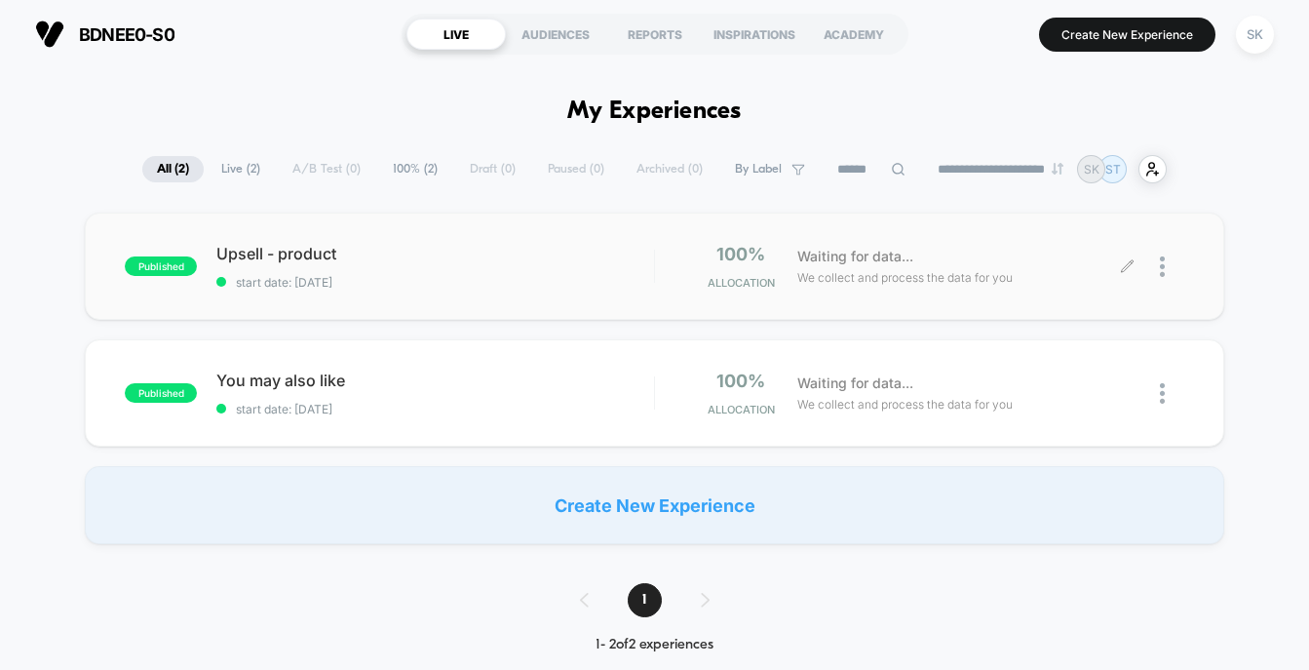
click at [1131, 265] on icon at bounding box center [1127, 266] width 15 height 15
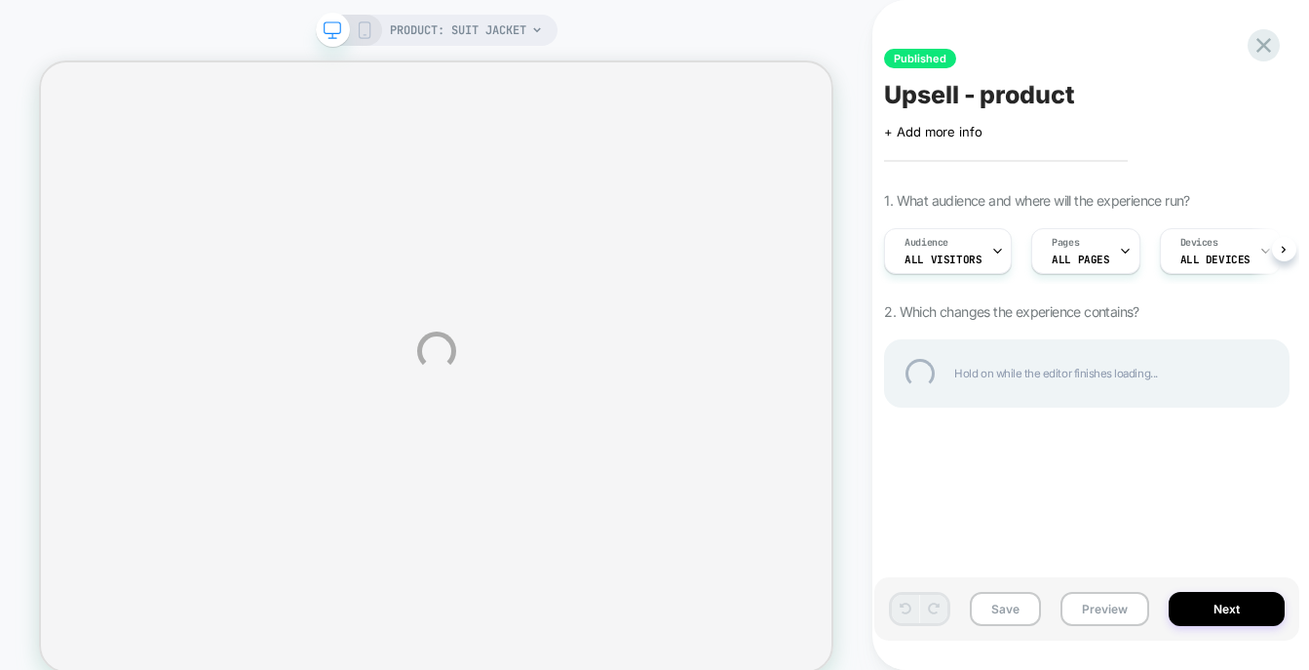
click at [1102, 242] on div "PRODUCT: Suit Jacket Published Upsell - product Click to edit experience detail…" at bounding box center [654, 351] width 1309 height 702
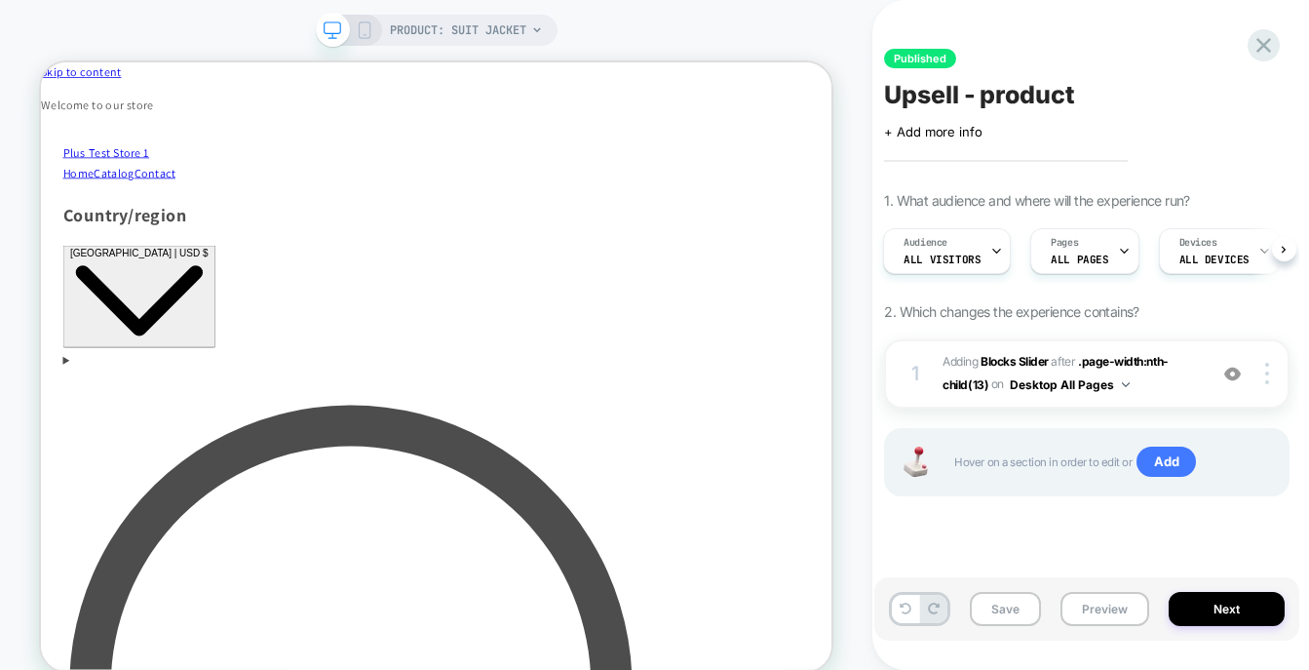
click at [1136, 286] on div "1. What audience and where will the experience run? Audience All Visitors Pages…" at bounding box center [1086, 368] width 405 height 353
click at [1118, 249] on icon at bounding box center [1124, 251] width 13 height 13
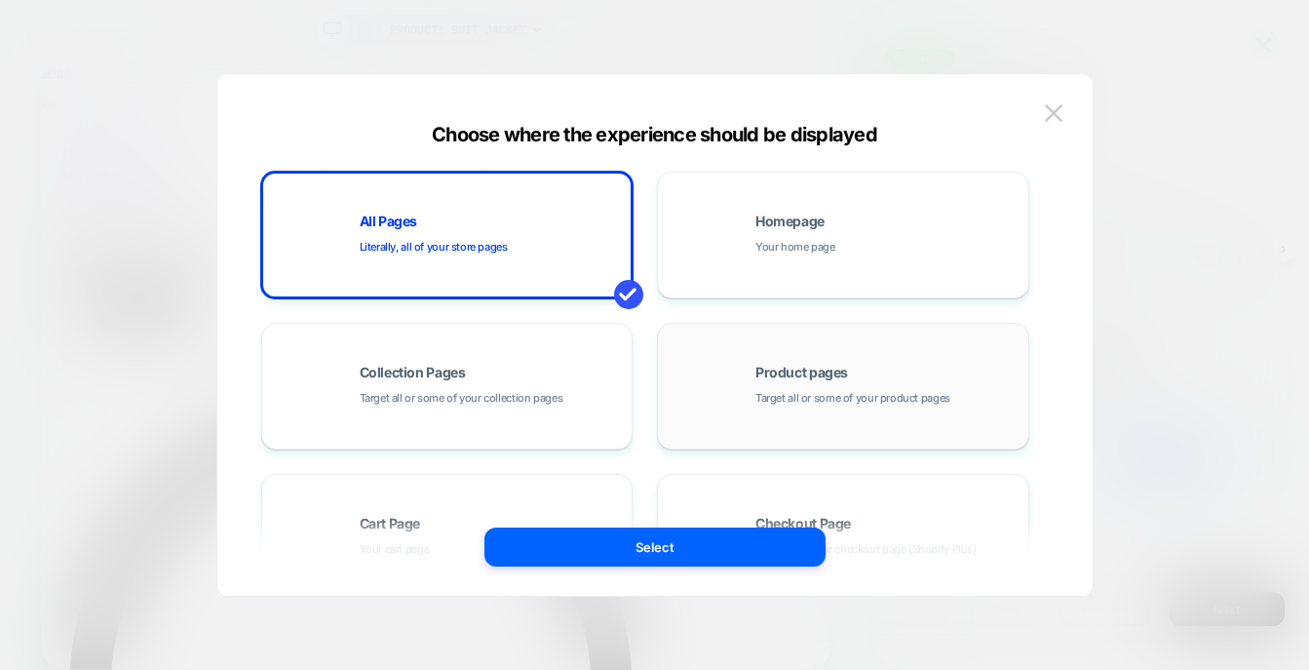
click at [838, 370] on span "Product pages" at bounding box center [801, 372] width 93 height 14
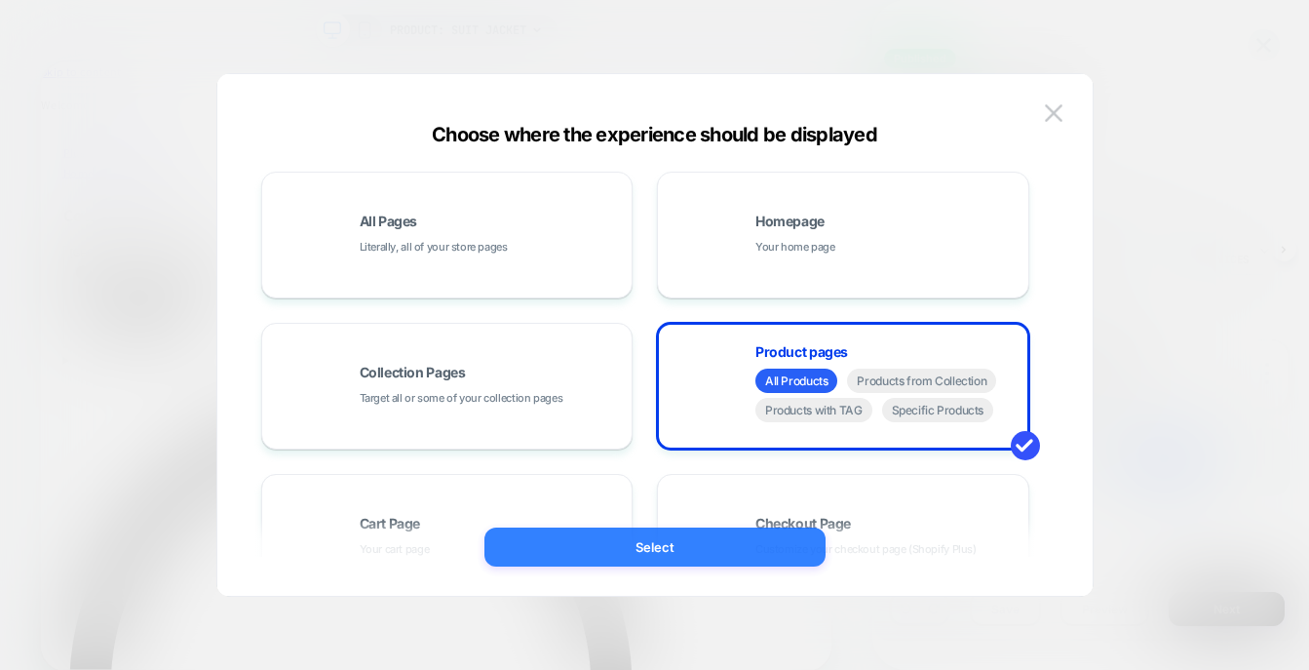
click at [709, 551] on button "Select" at bounding box center [654, 546] width 341 height 39
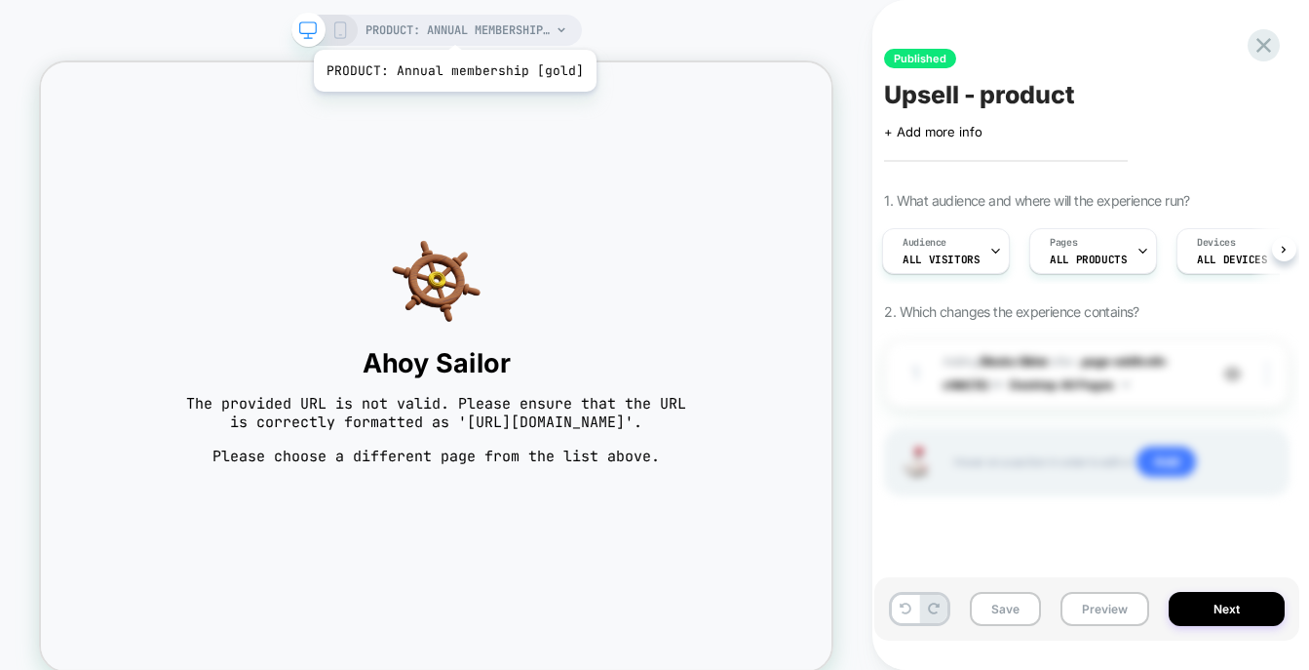
click at [452, 25] on span "PRODUCT: Annual membership [gold]" at bounding box center [457, 30] width 185 height 31
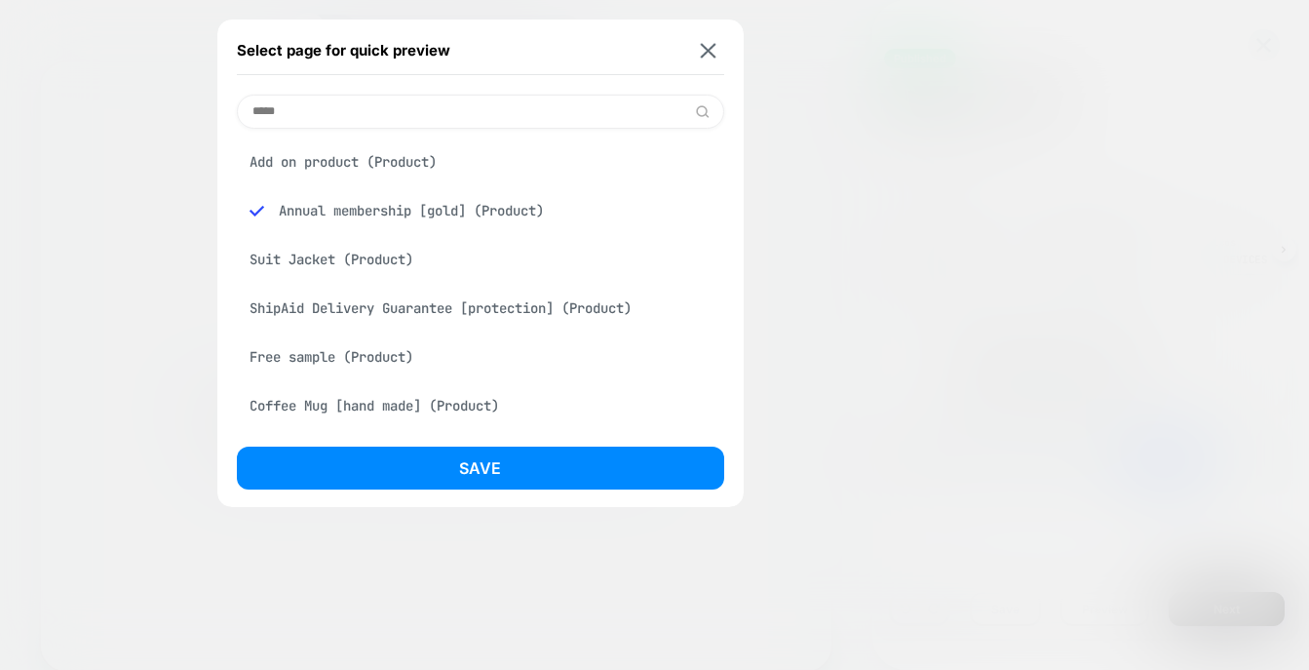
type input "*****"
click at [464, 257] on div "Suit Jacket (Product)" at bounding box center [480, 259] width 487 height 37
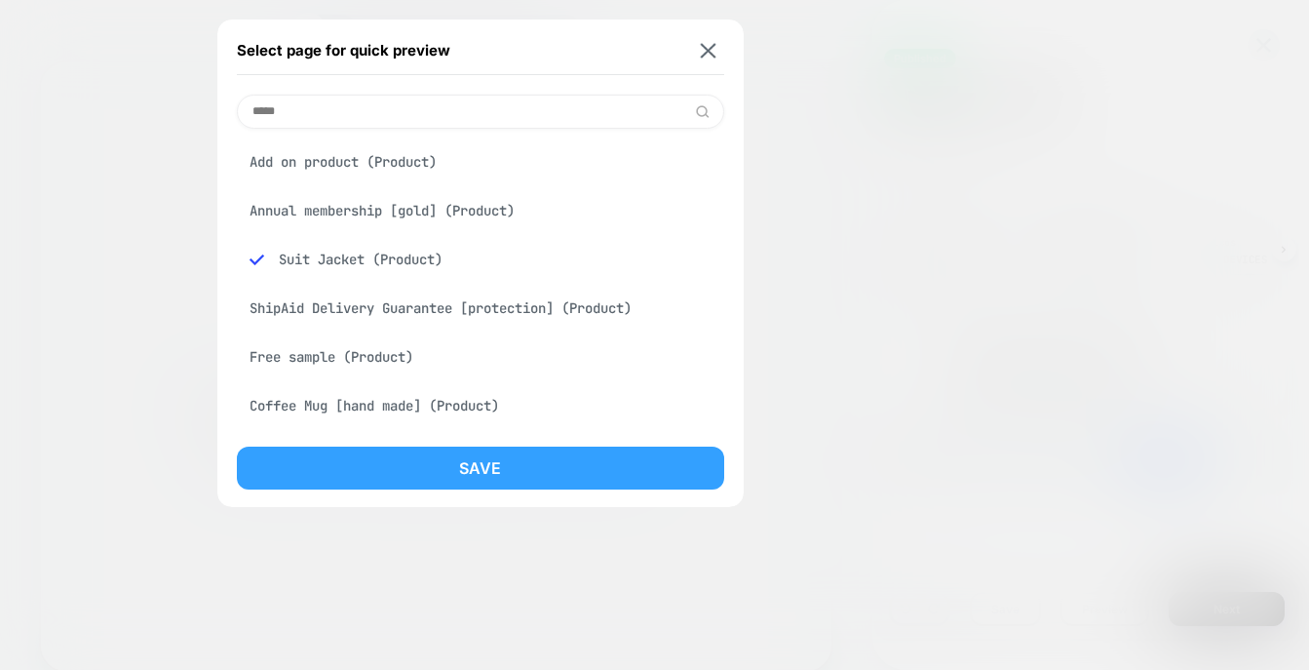
click at [482, 472] on button "Save" at bounding box center [480, 467] width 487 height 43
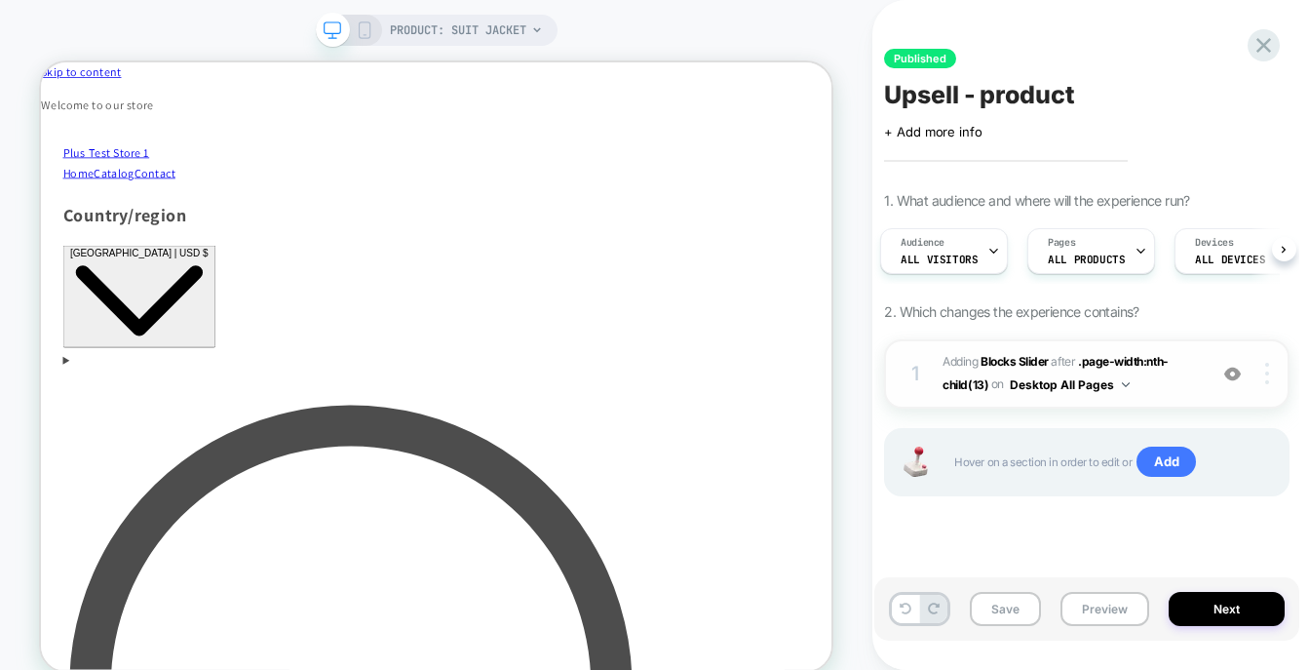
click at [1263, 364] on div at bounding box center [1268, 373] width 37 height 21
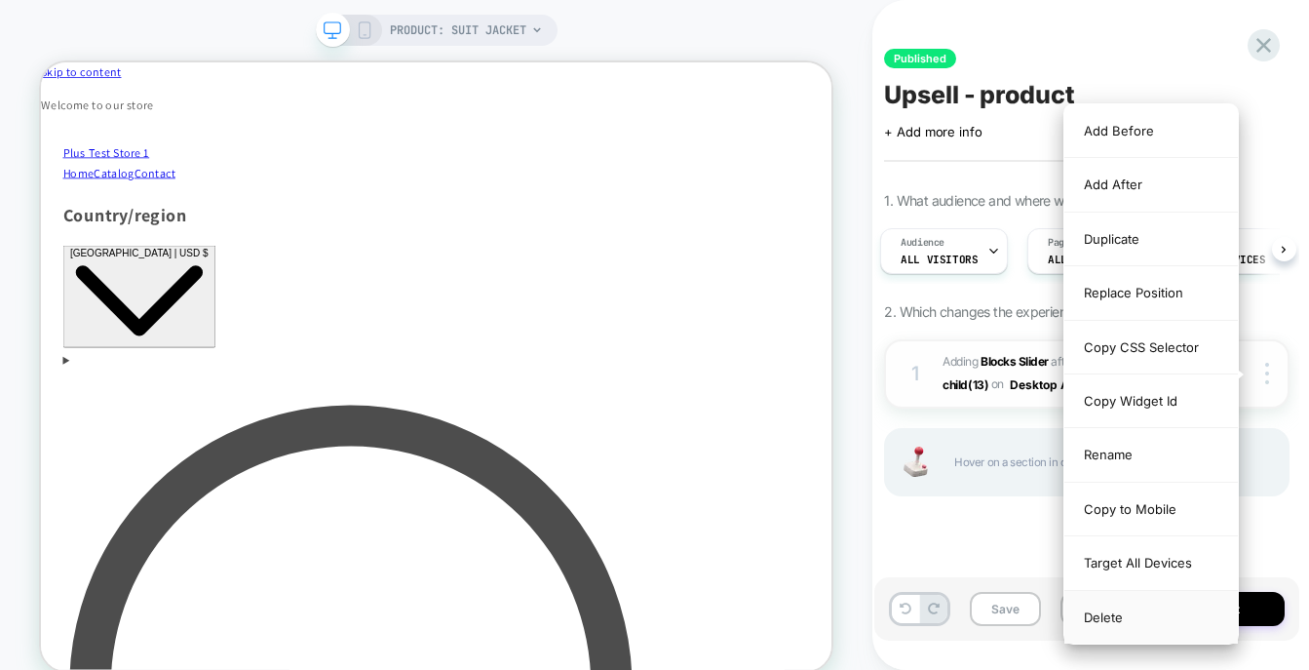
click at [1091, 618] on div "Delete" at bounding box center [1150, 617] width 173 height 53
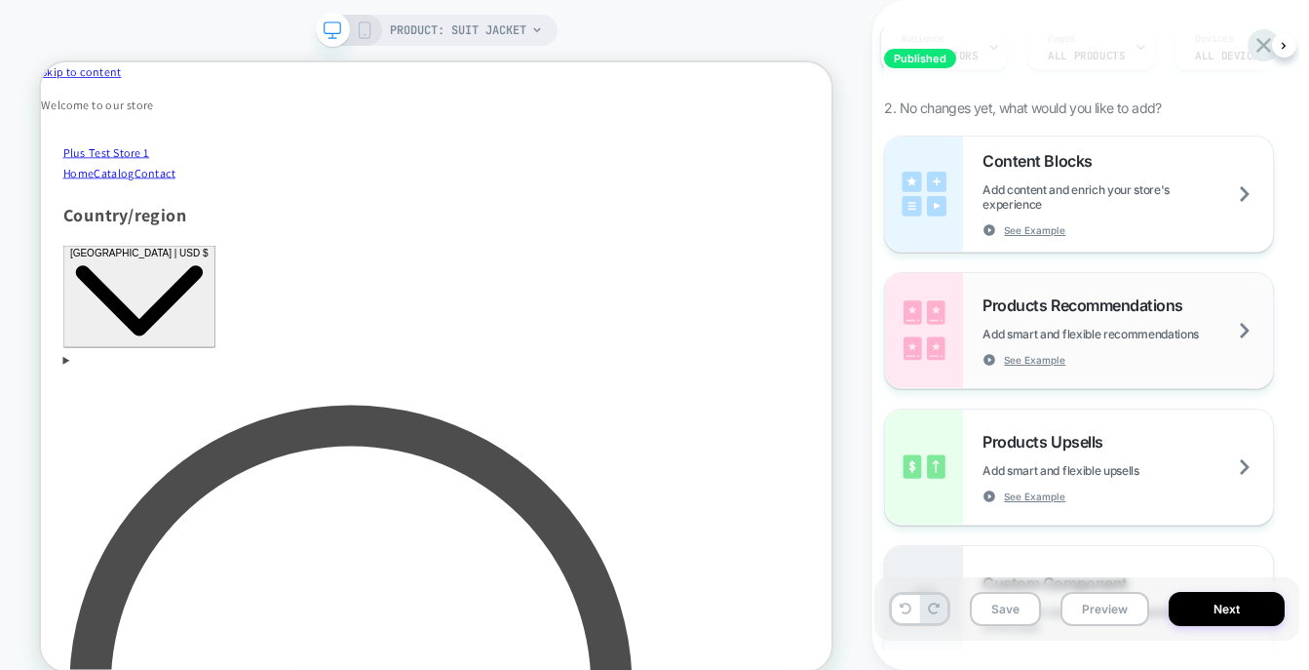
scroll to position [285, 0]
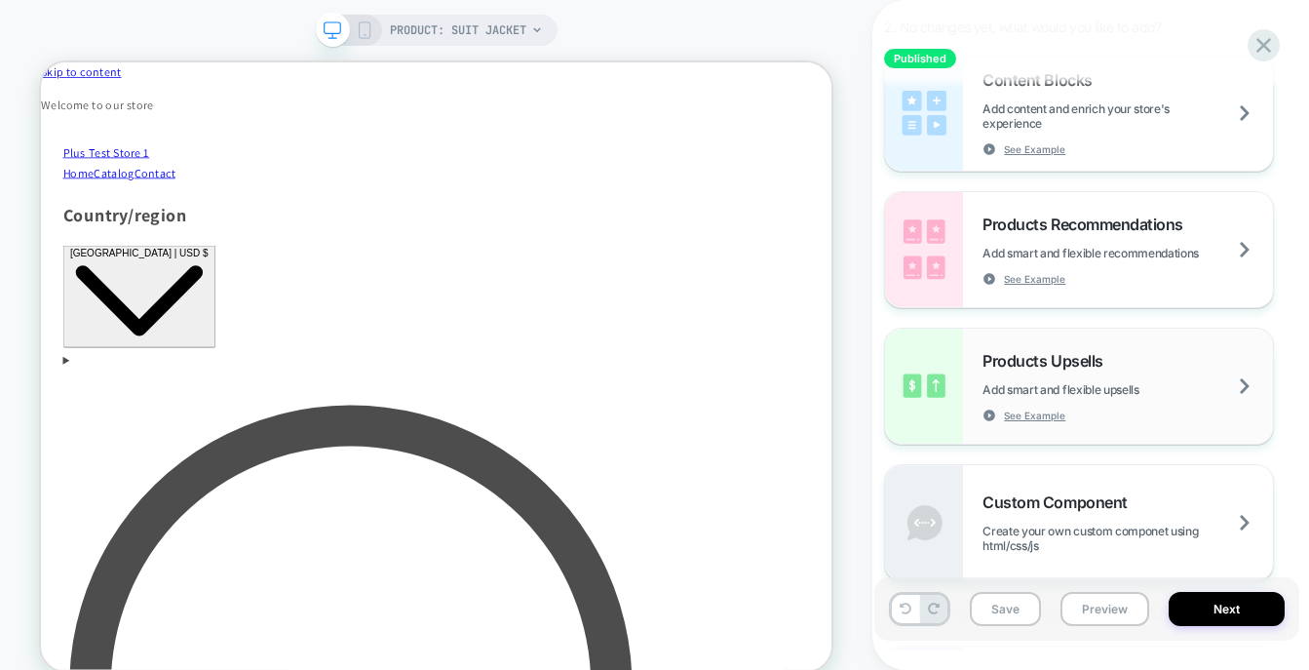
click at [1158, 370] on div "Products Upsells Add smart and flexible upsells See Example" at bounding box center [1127, 386] width 290 height 71
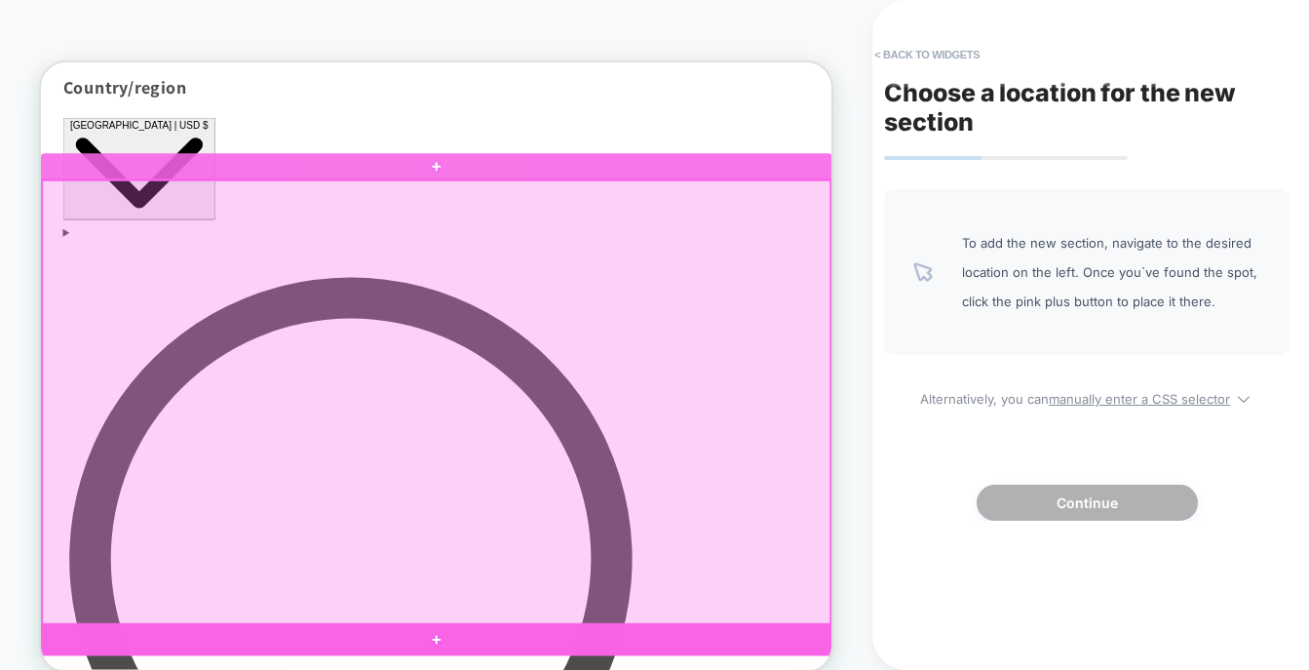
scroll to position [257, 0]
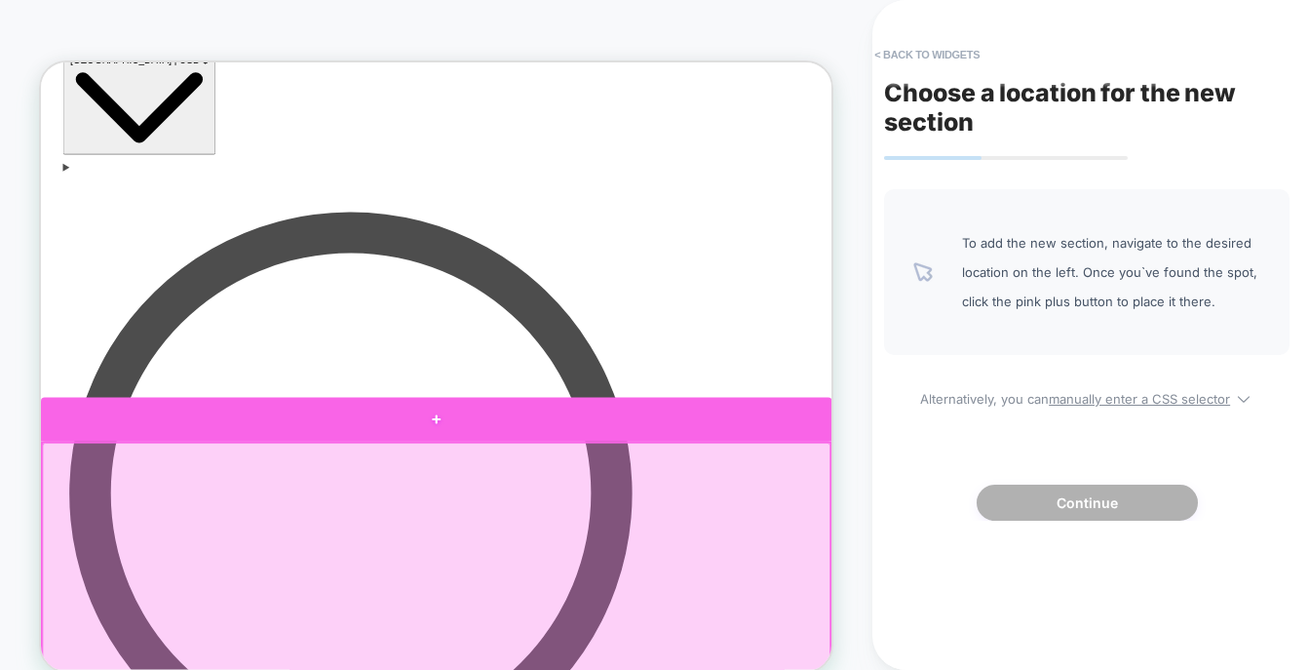
click at [655, 542] on div at bounding box center [568, 538] width 1054 height 58
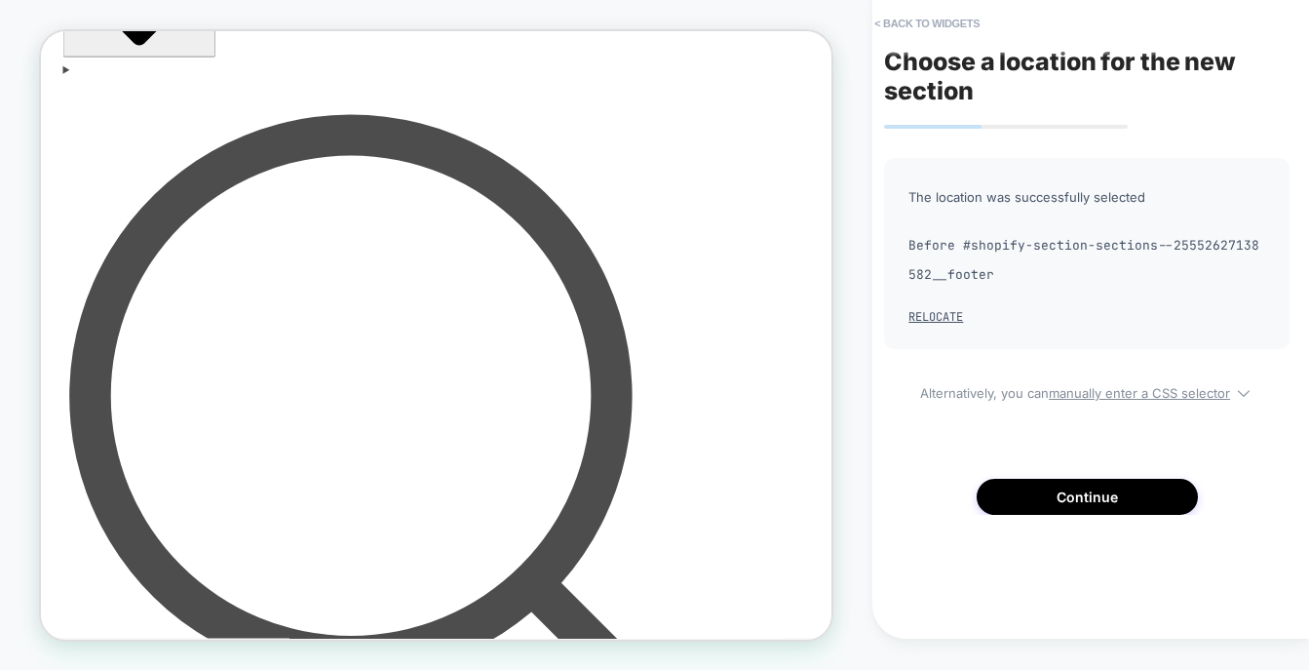
scroll to position [384, 0]
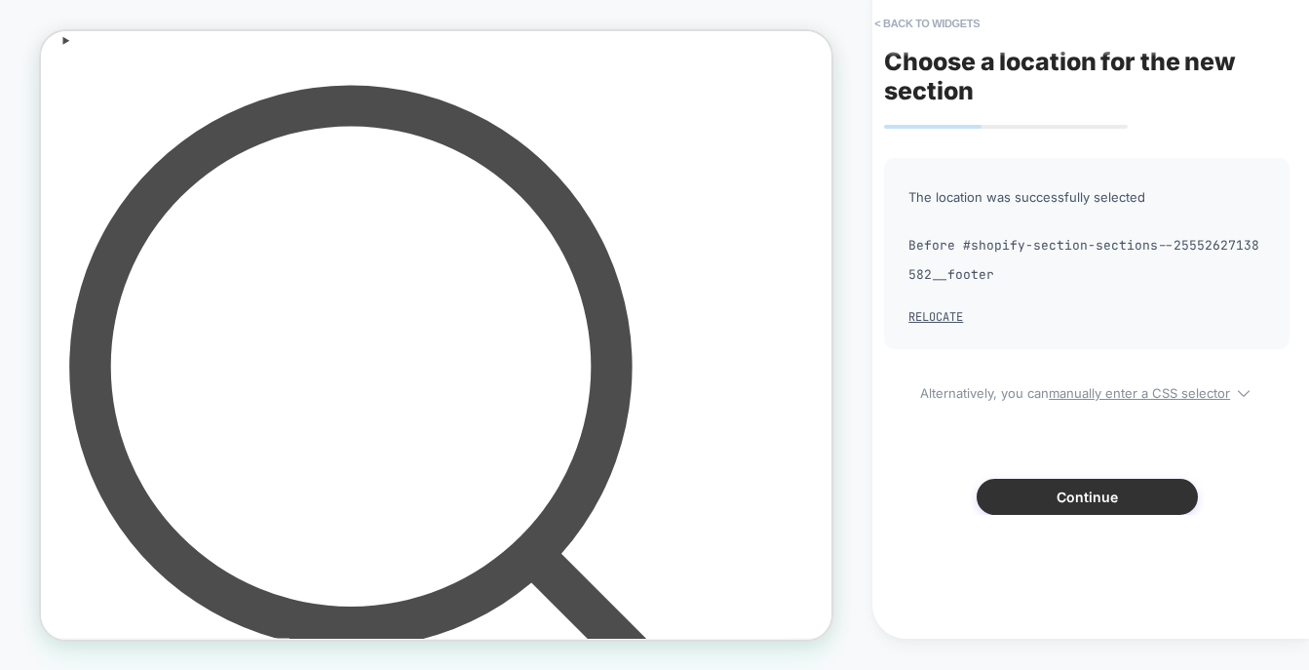
click at [1011, 482] on button "Continue" at bounding box center [1086, 496] width 221 height 36
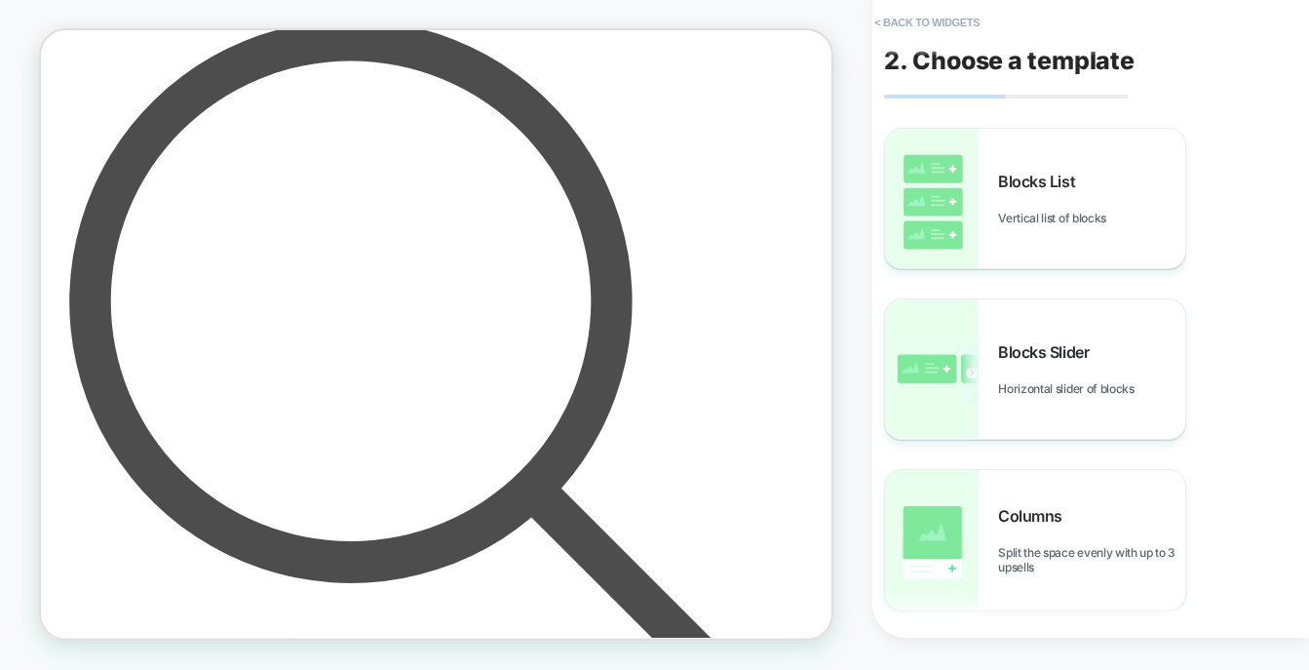
scroll to position [508, 0]
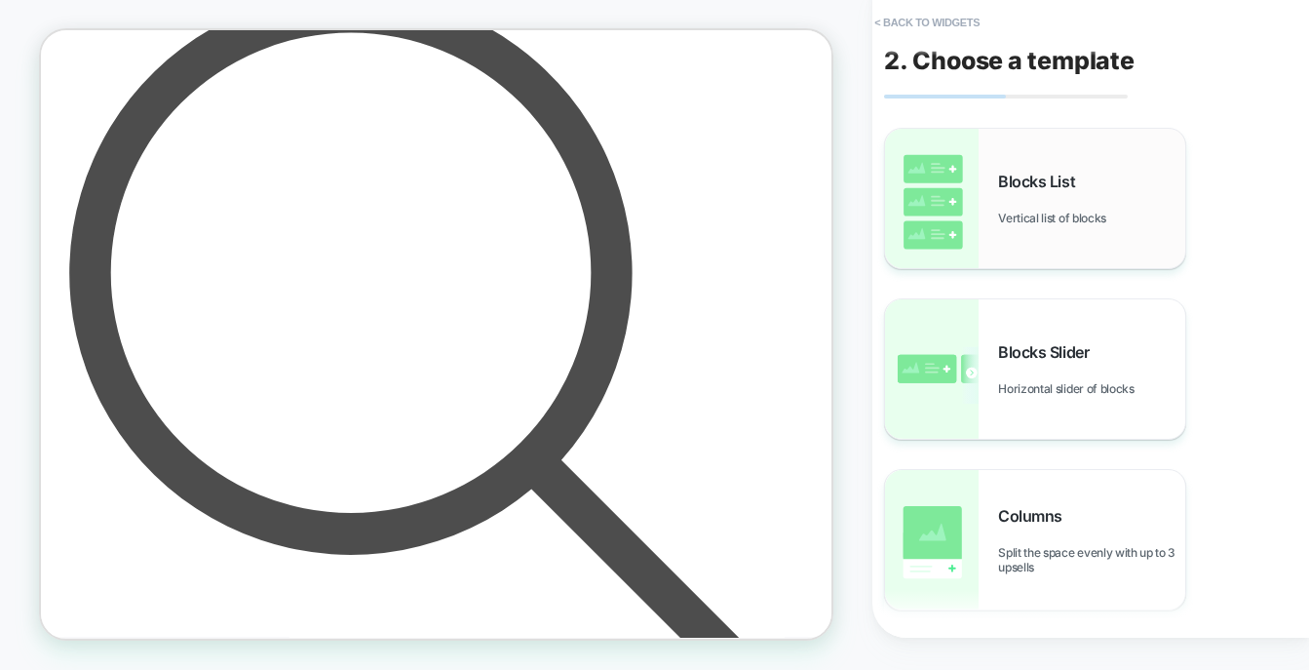
click at [1110, 212] on span "Vertical list of blocks" at bounding box center [1057, 217] width 118 height 15
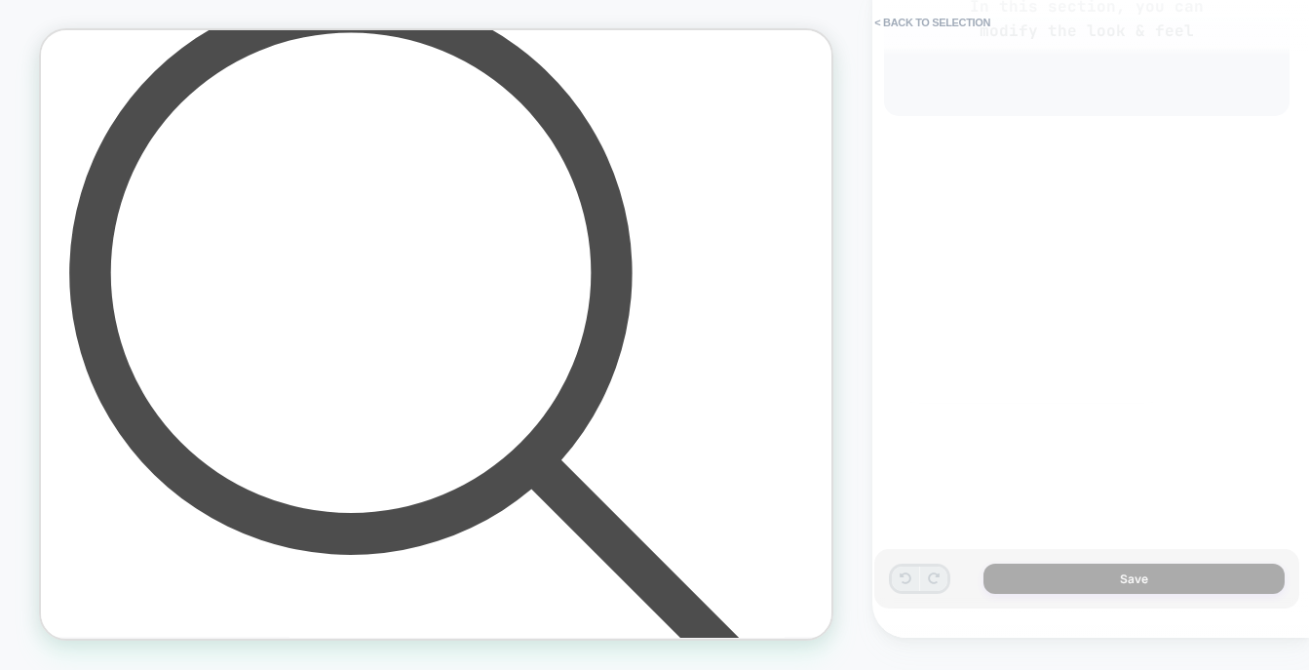
scroll to position [0, 0]
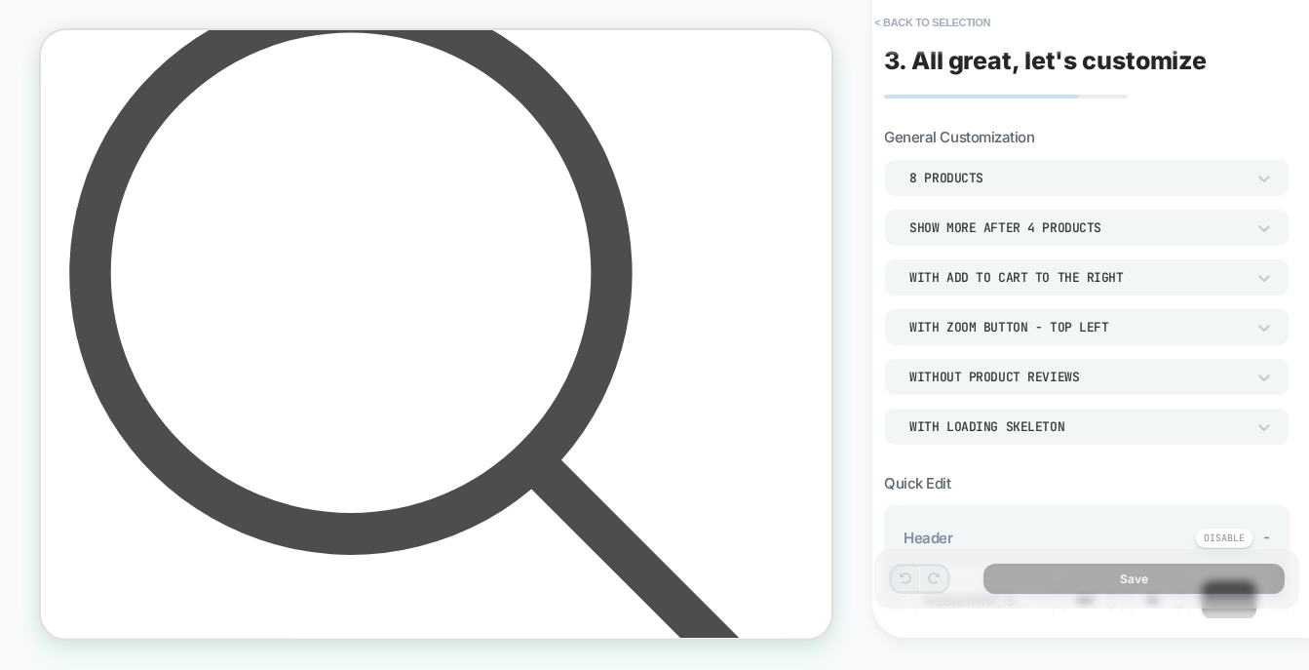
click at [1175, 173] on div "8 Products" at bounding box center [1076, 178] width 335 height 17
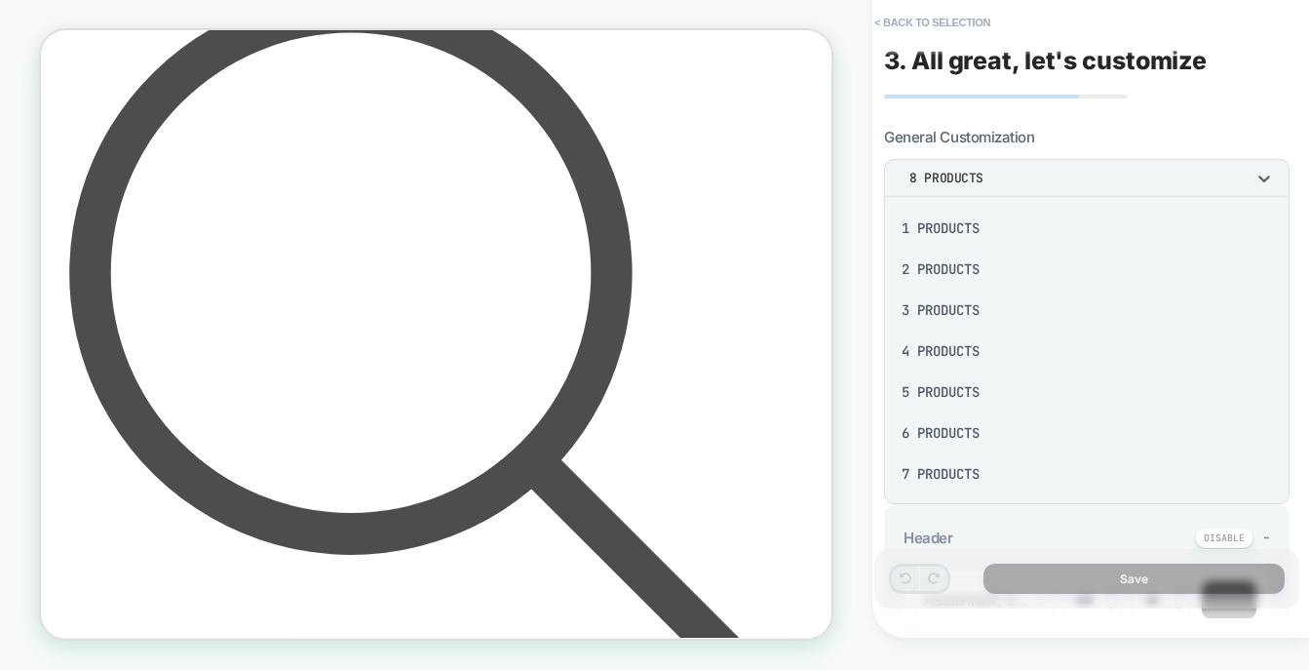
click at [1041, 350] on div "4 Products" at bounding box center [1087, 350] width 390 height 41
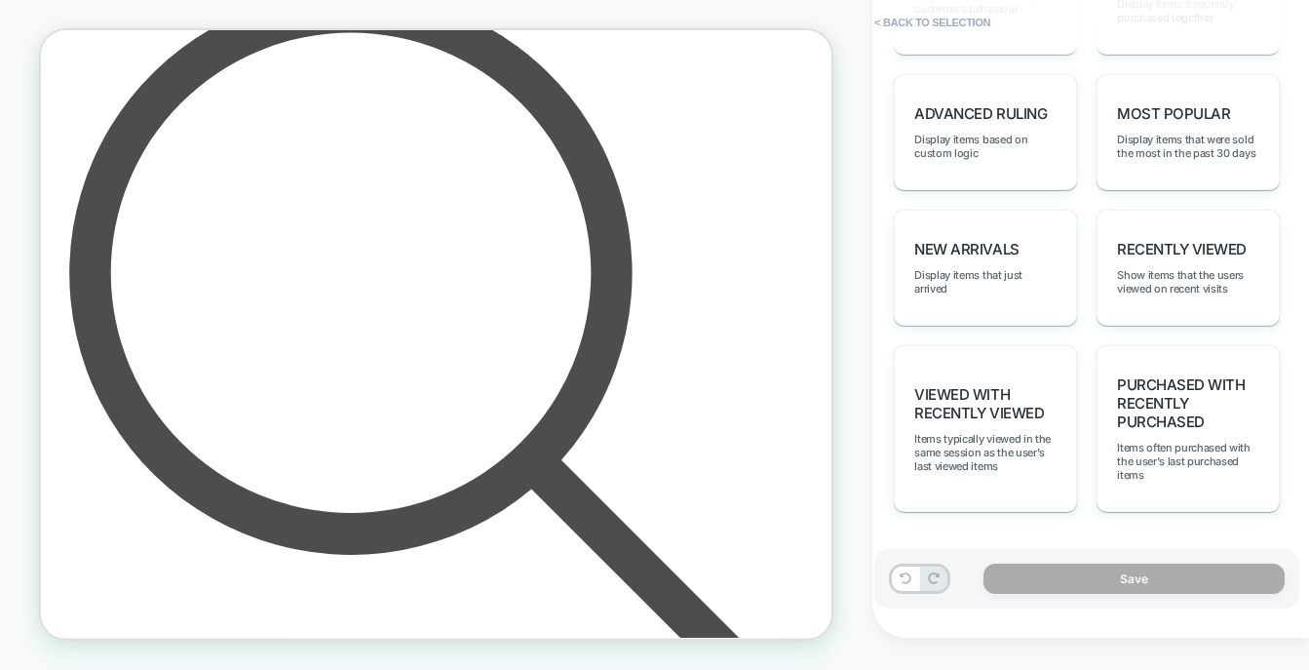
scroll to position [1284, 0]
click at [1162, 115] on span "Most Popular" at bounding box center [1173, 112] width 113 height 19
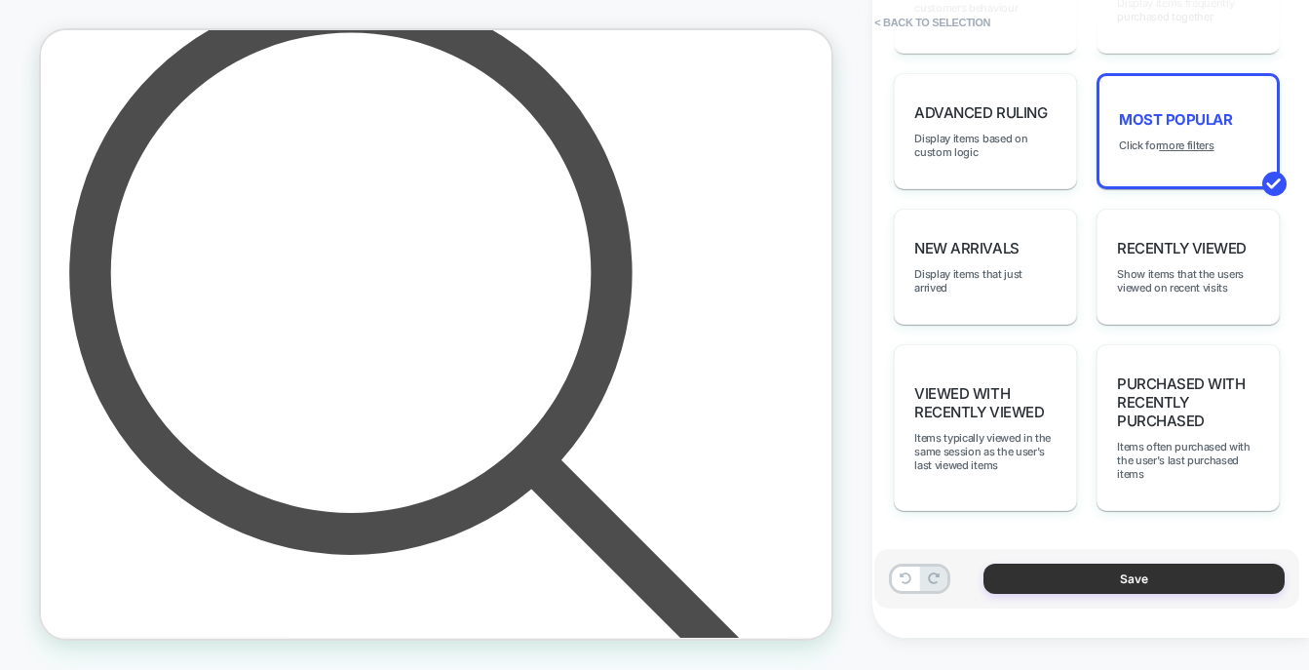
click at [1164, 585] on button "Save" at bounding box center [1133, 578] width 301 height 30
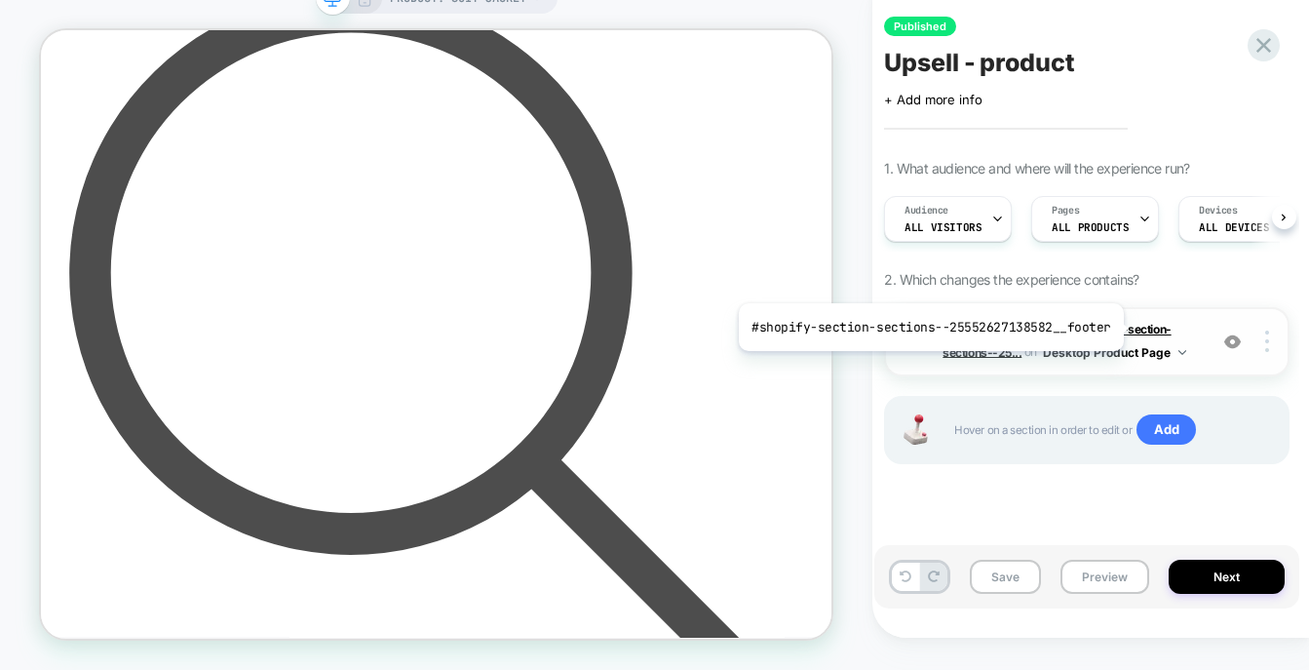
scroll to position [0, 1]
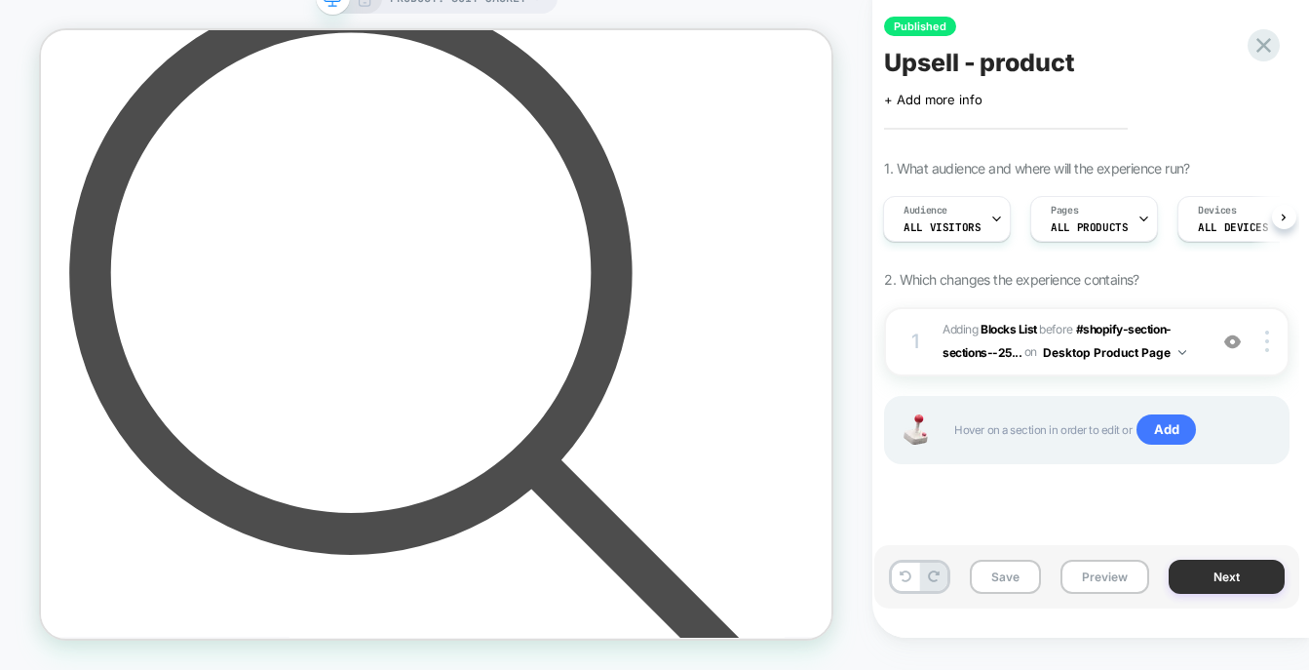
click at [1212, 571] on button "Next" at bounding box center [1226, 576] width 116 height 34
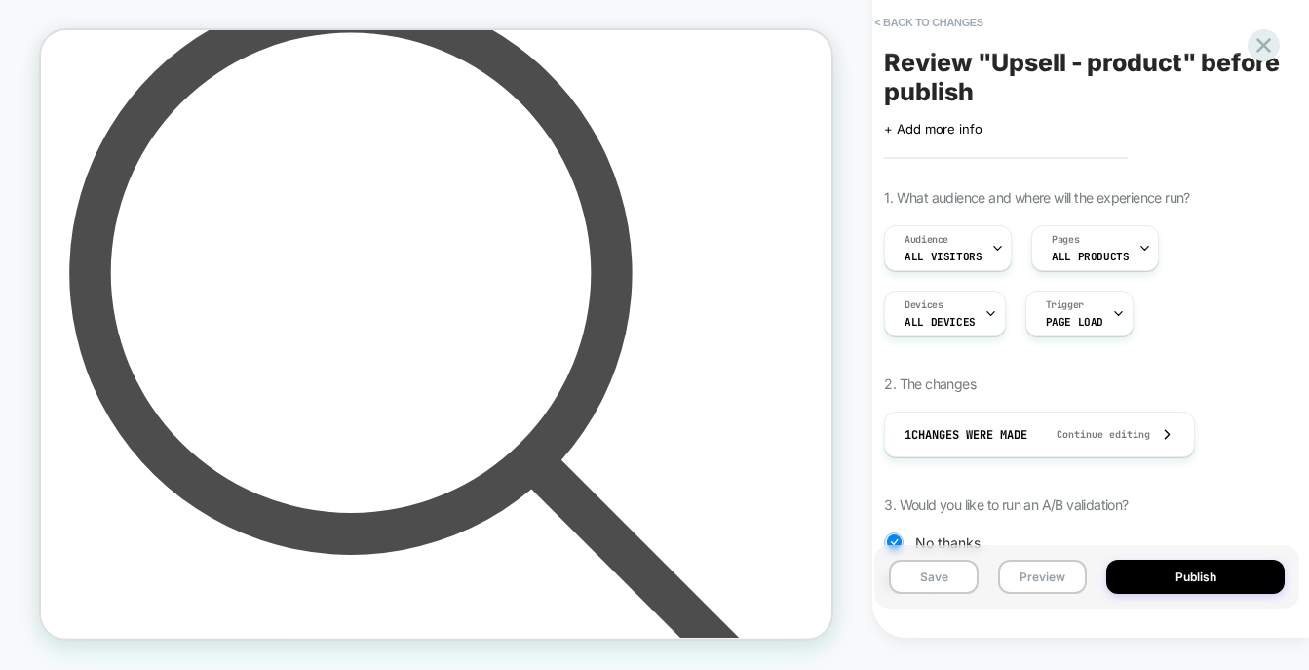
click at [1212, 571] on button "Publish" at bounding box center [1195, 576] width 178 height 34
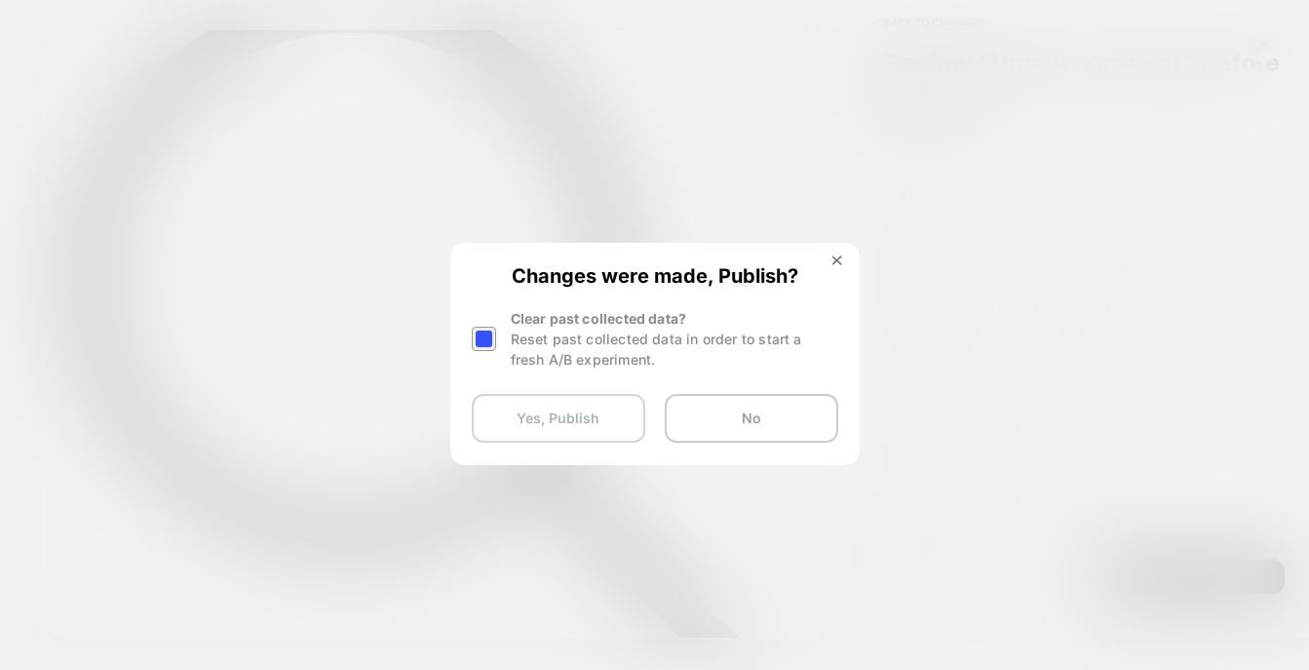
click at [564, 426] on button "Yes, Publish" at bounding box center [558, 418] width 173 height 49
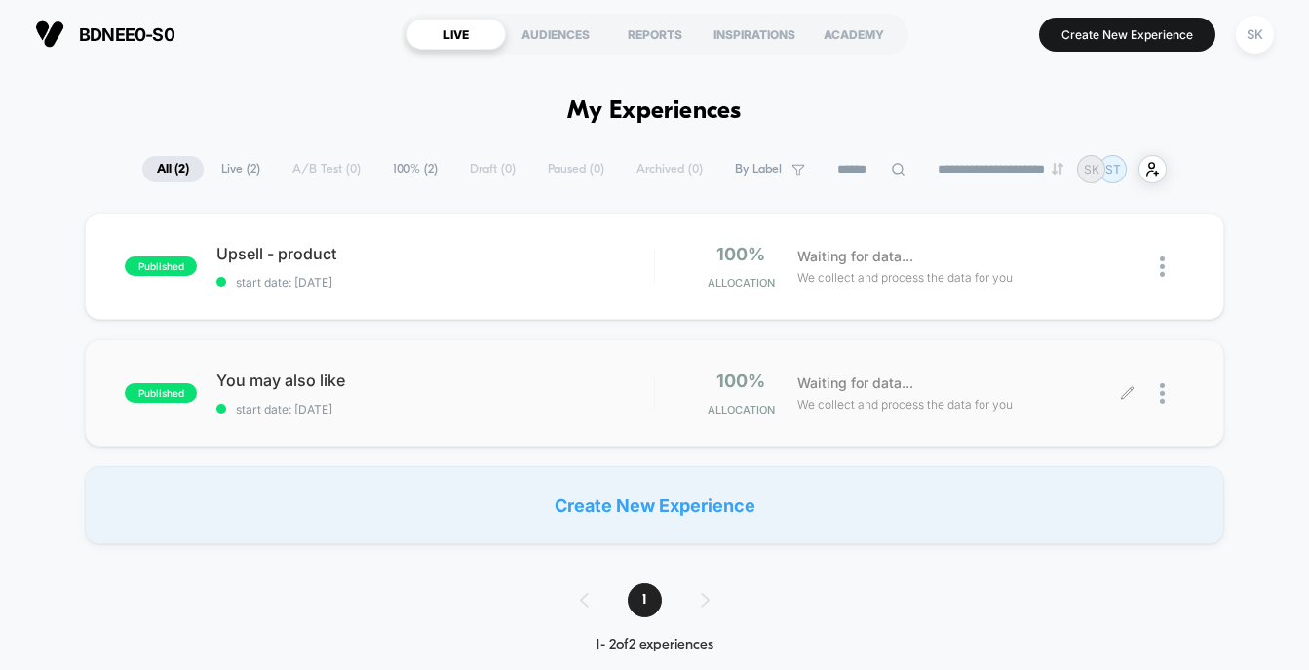
click at [1129, 394] on icon at bounding box center [1127, 393] width 15 height 15
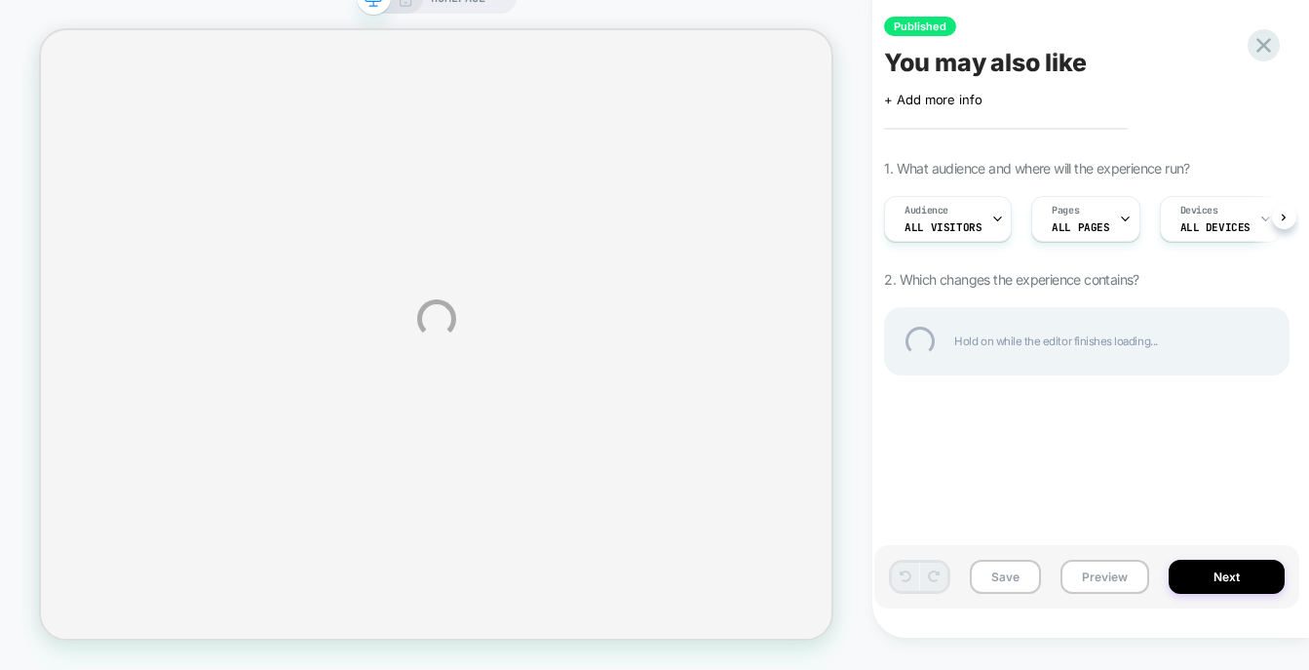
click at [1082, 259] on div "HOMEPAGE Published You may also like Click to edit experience details + Add mor…" at bounding box center [654, 319] width 1309 height 702
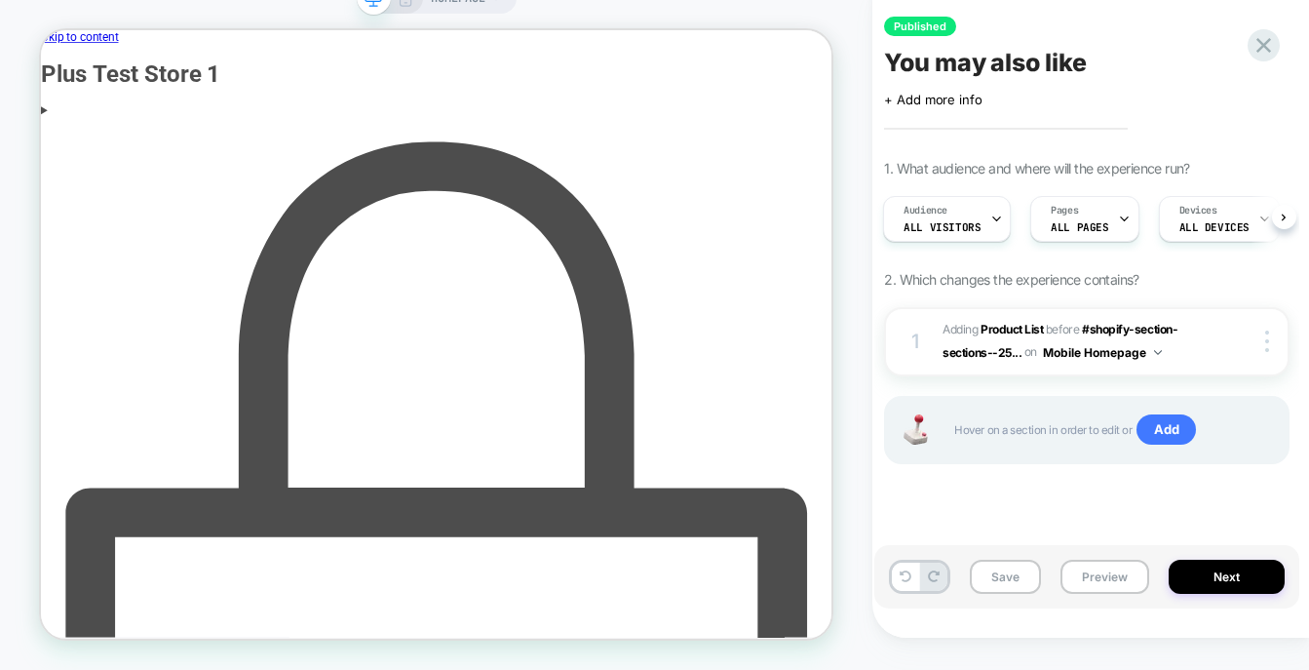
click at [1118, 225] on icon at bounding box center [1124, 218] width 13 height 13
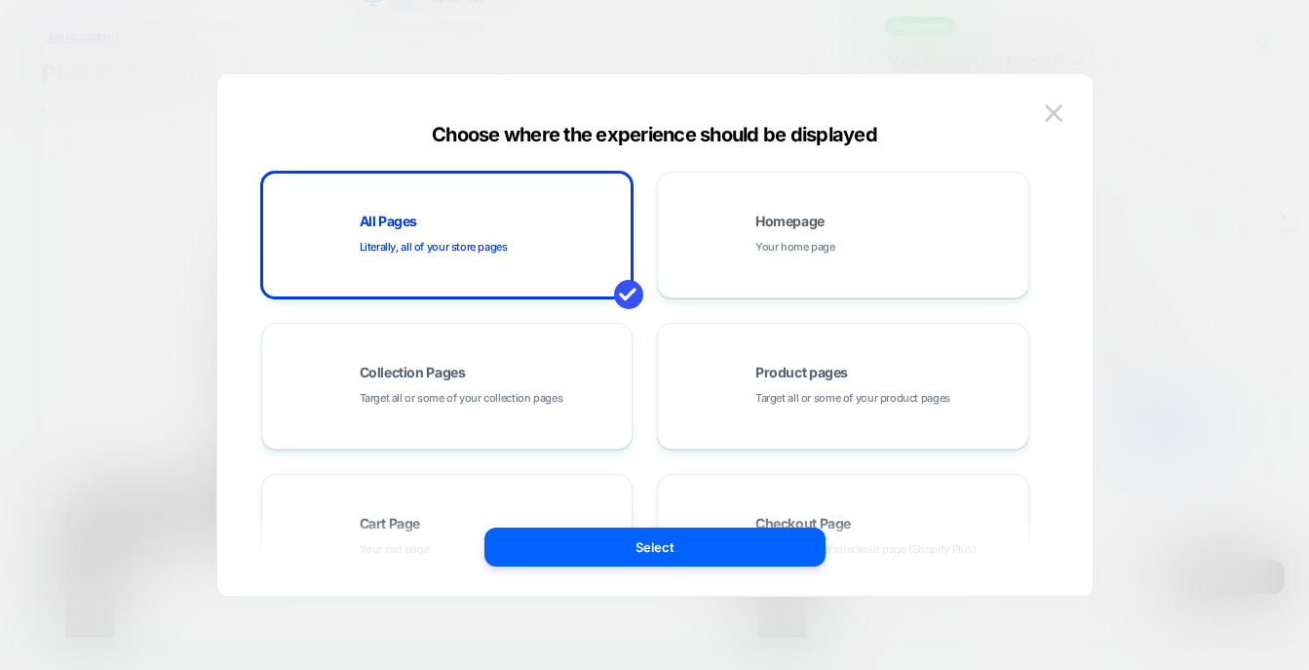
scroll to position [4, 0]
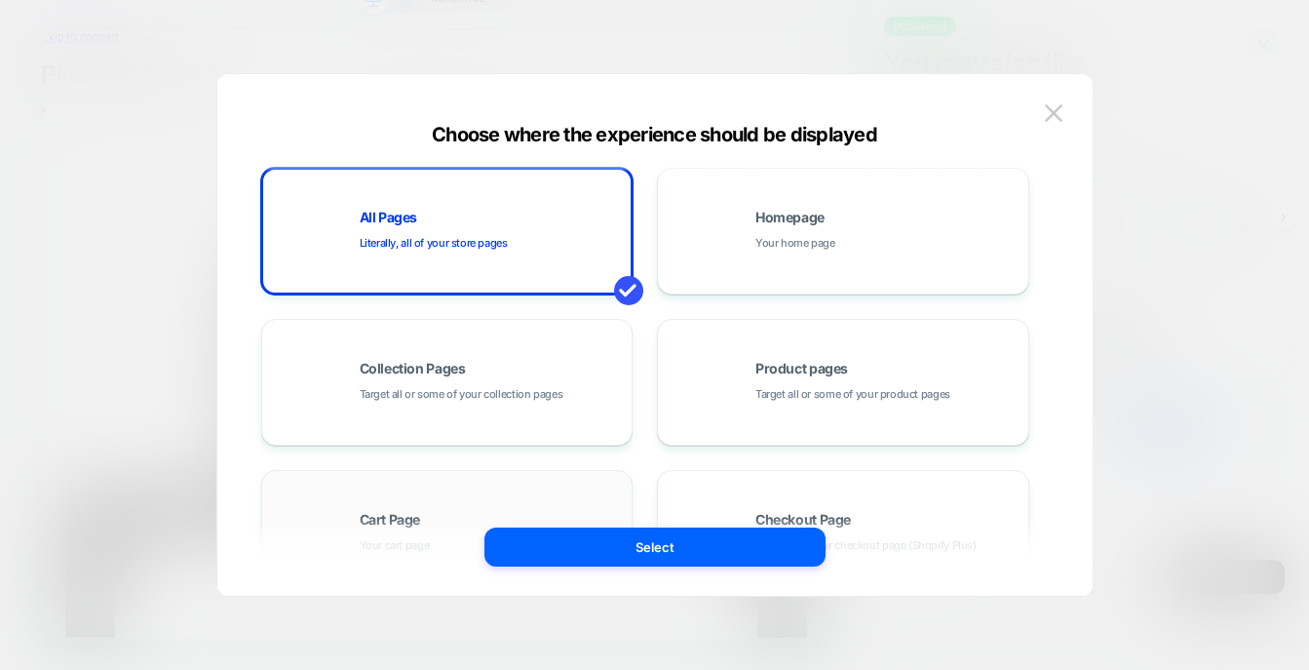
click at [454, 496] on div "Cart Page Your cart page" at bounding box center [447, 532] width 351 height 107
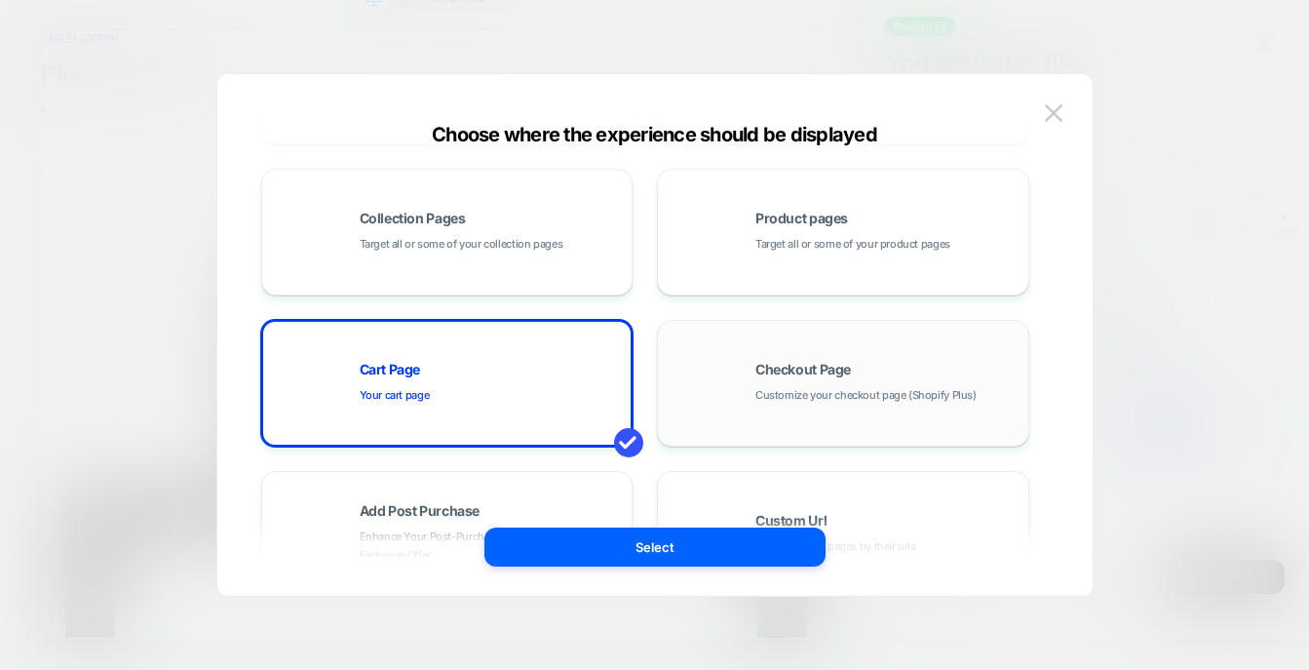
scroll to position [156, 0]
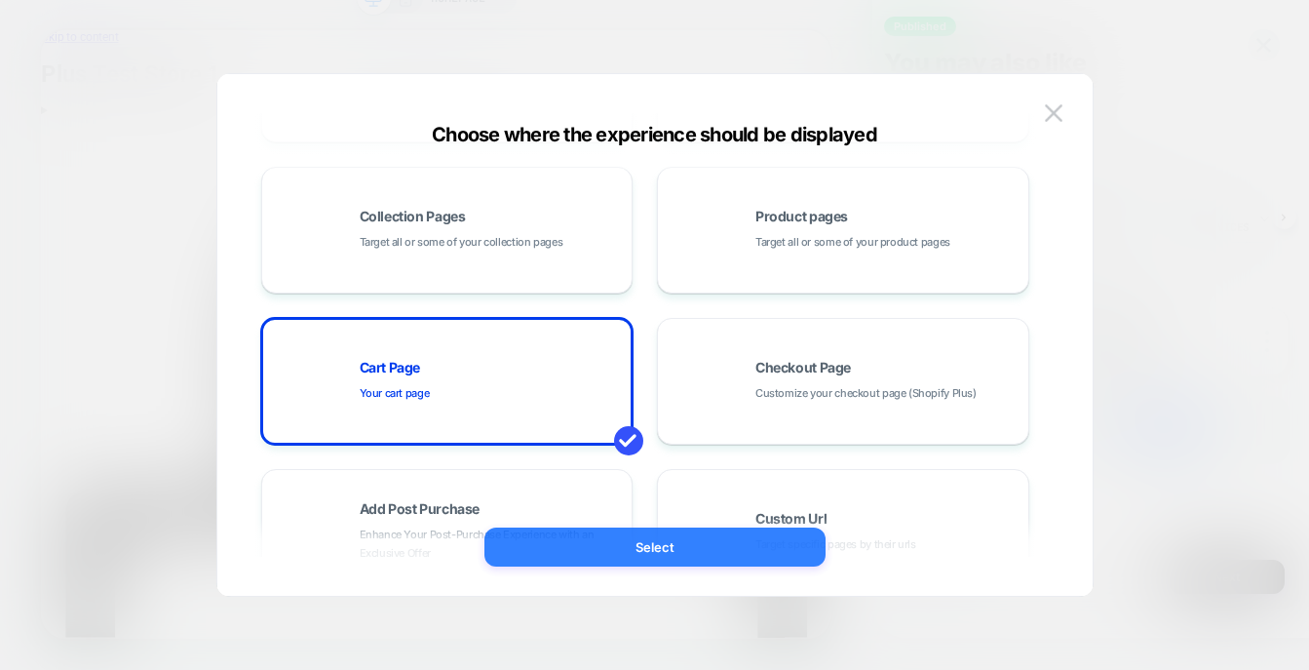
click at [652, 544] on button "Select" at bounding box center [654, 546] width 341 height 39
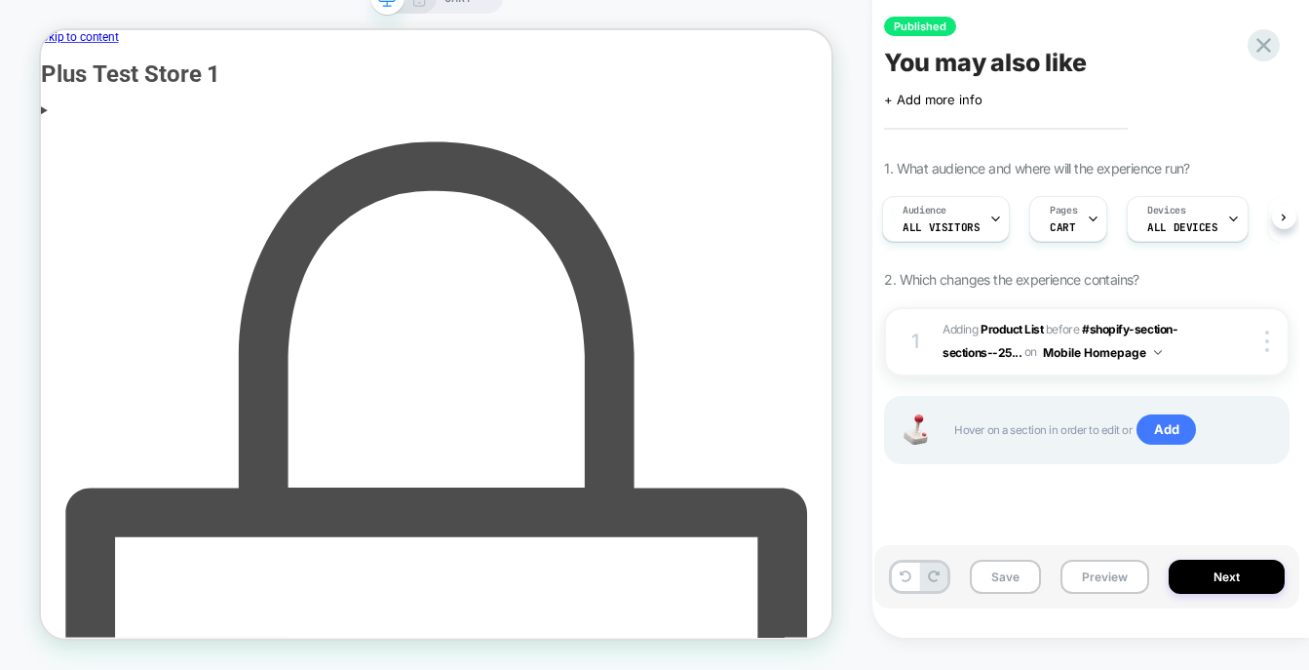
scroll to position [0, 0]
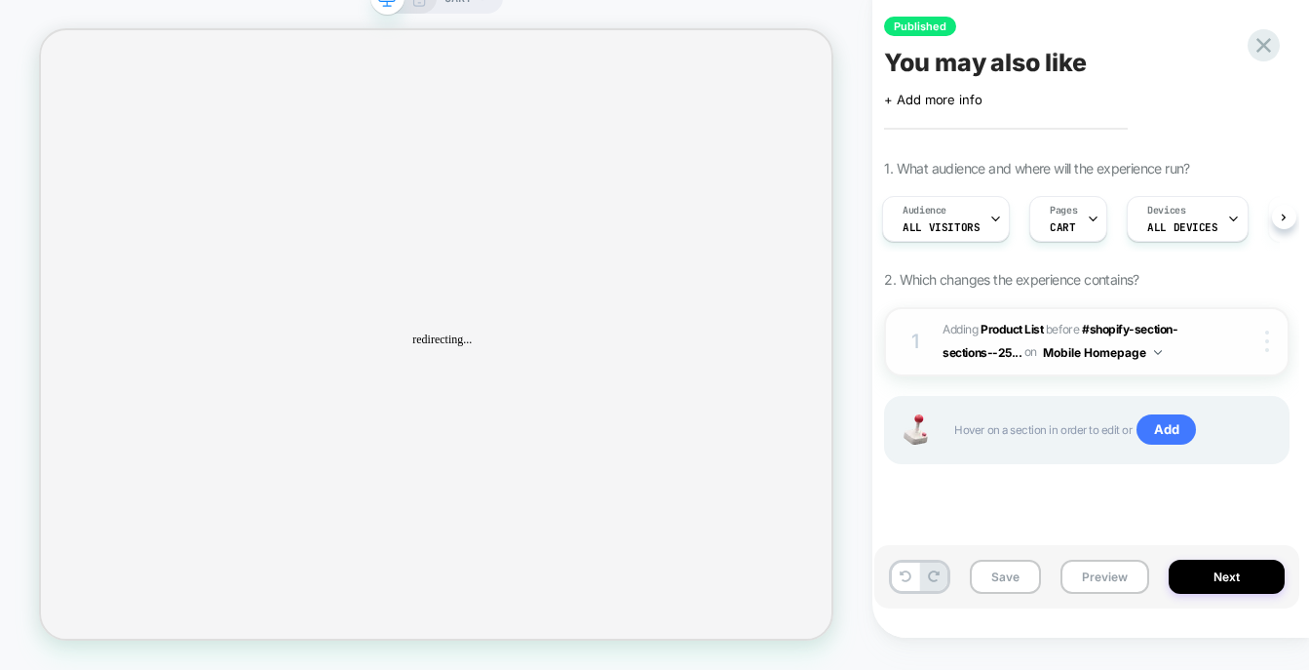
scroll to position [0, 3]
click at [1269, 352] on div at bounding box center [1268, 340] width 37 height 21
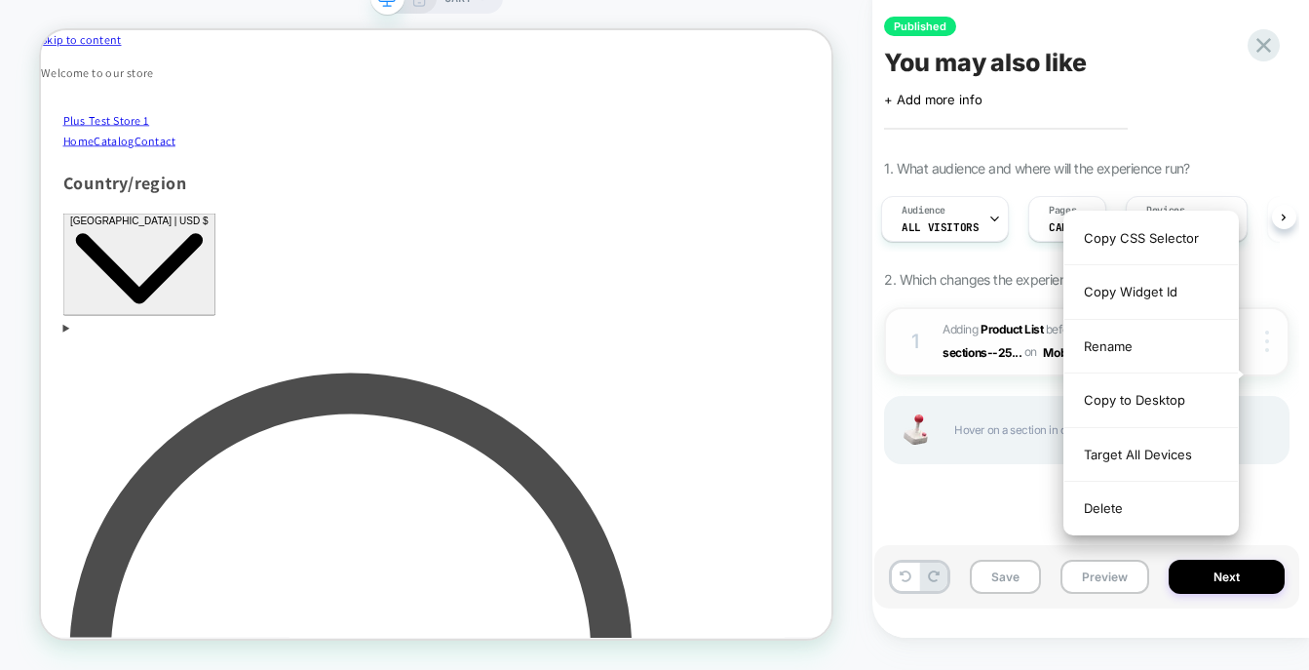
scroll to position [0, 0]
click at [1155, 509] on div "Delete" at bounding box center [1150, 507] width 173 height 53
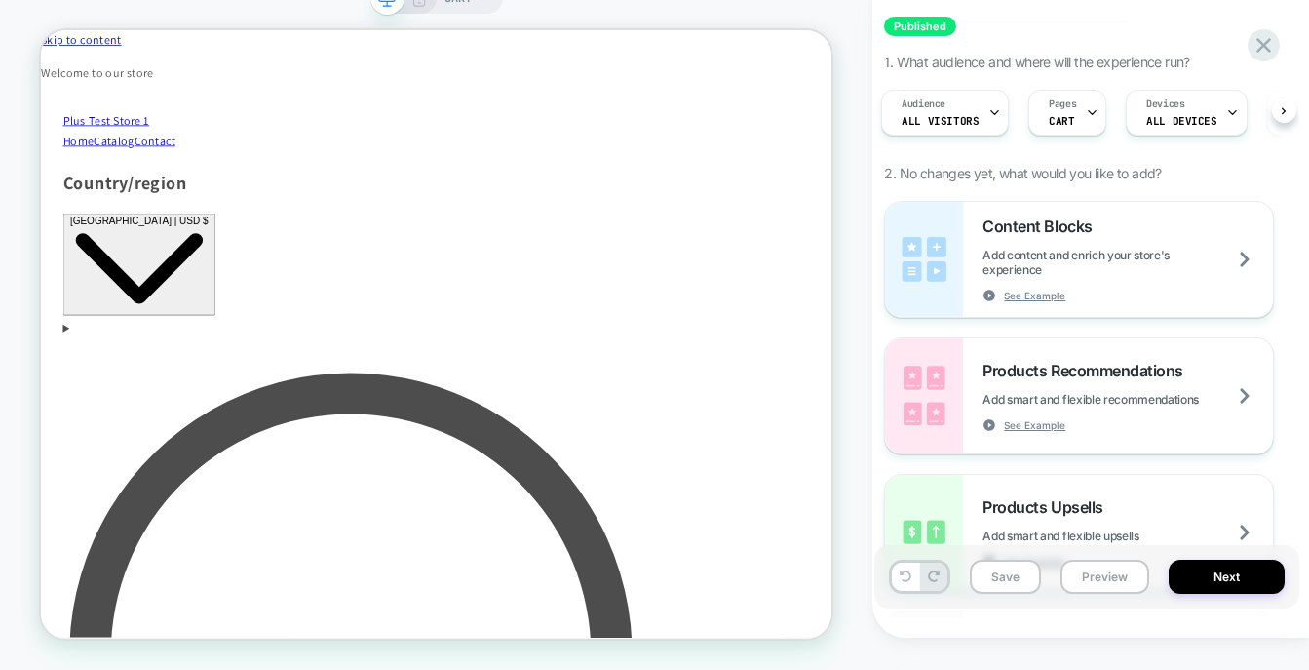
scroll to position [104, 0]
click at [1157, 434] on div "Products Recommendations Add smart and flexible recommendations See Example" at bounding box center [1127, 398] width 290 height 71
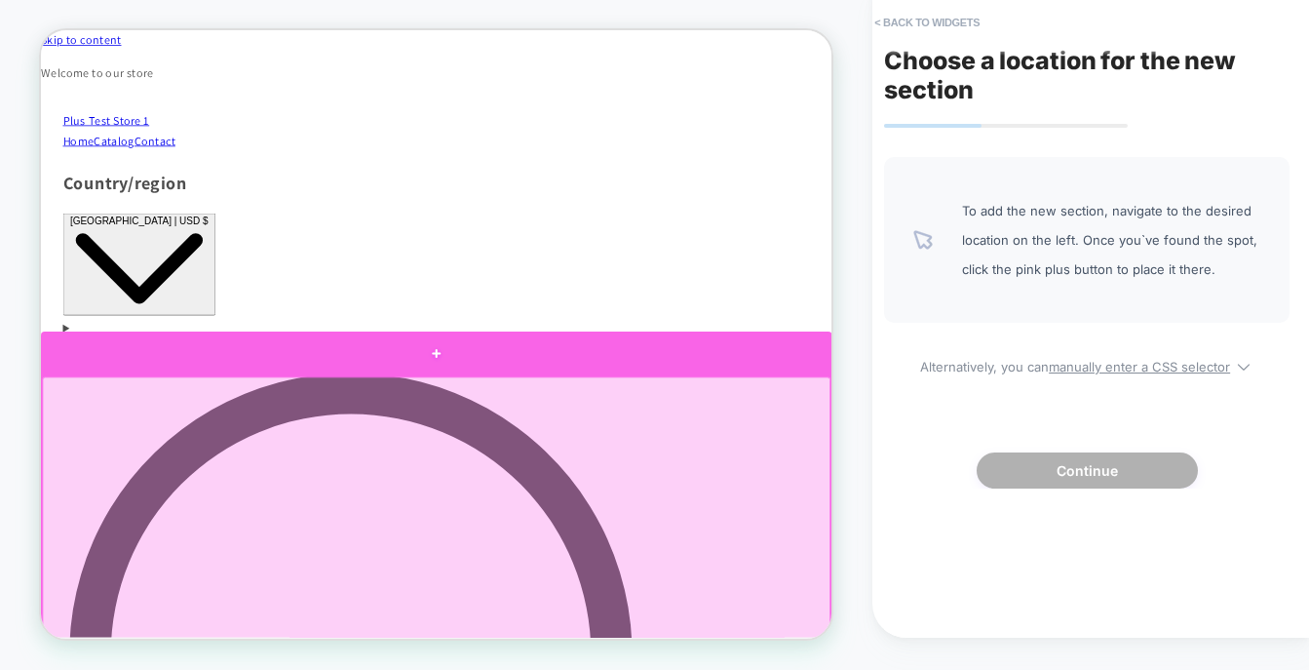
click at [739, 460] on div at bounding box center [568, 461] width 1054 height 58
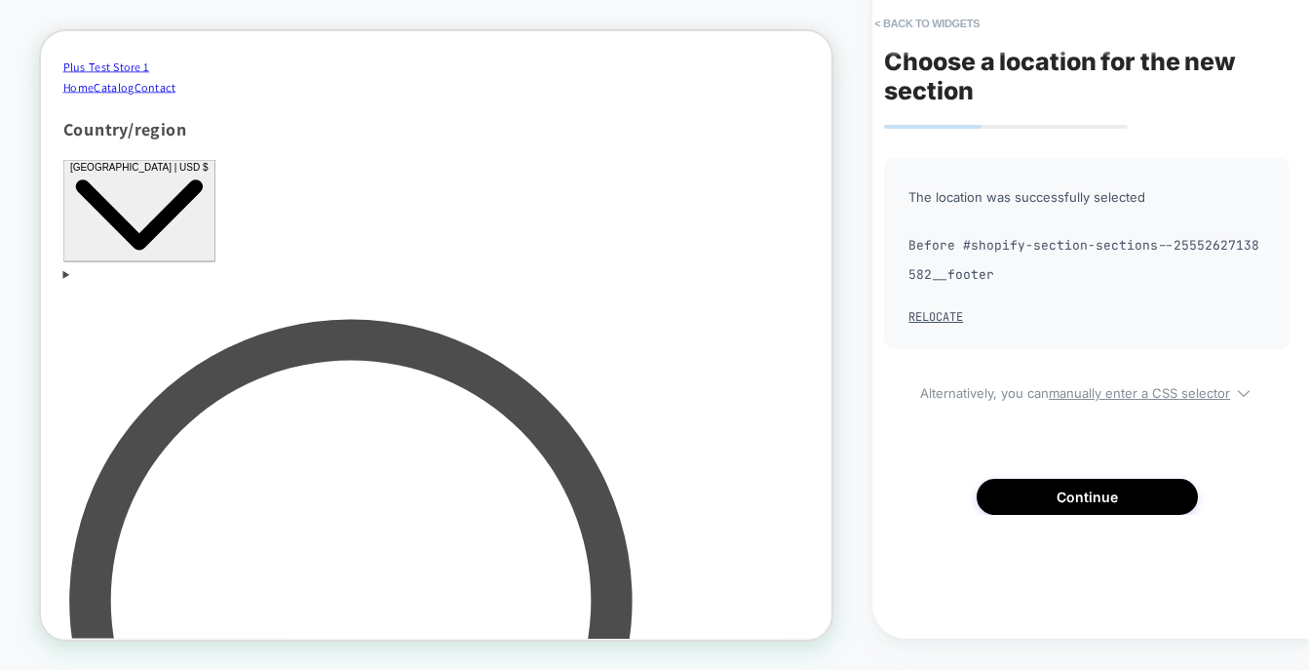
scroll to position [82, 0]
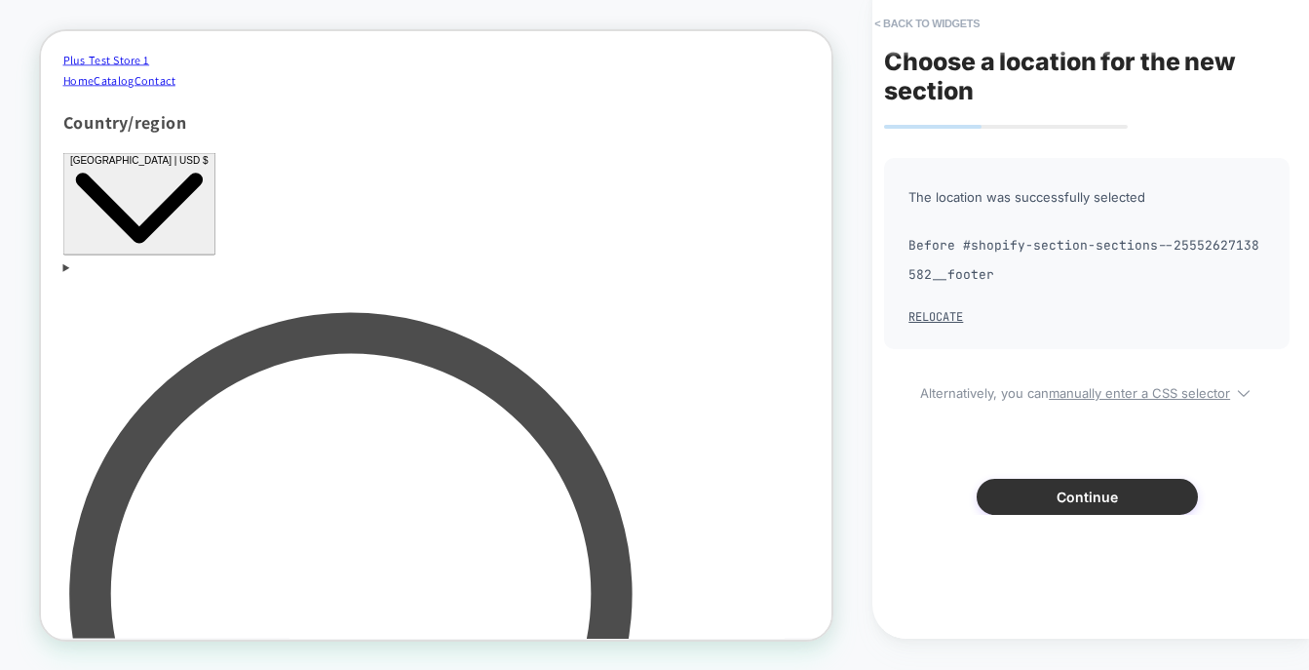
click at [1081, 495] on button "Continue" at bounding box center [1086, 496] width 221 height 36
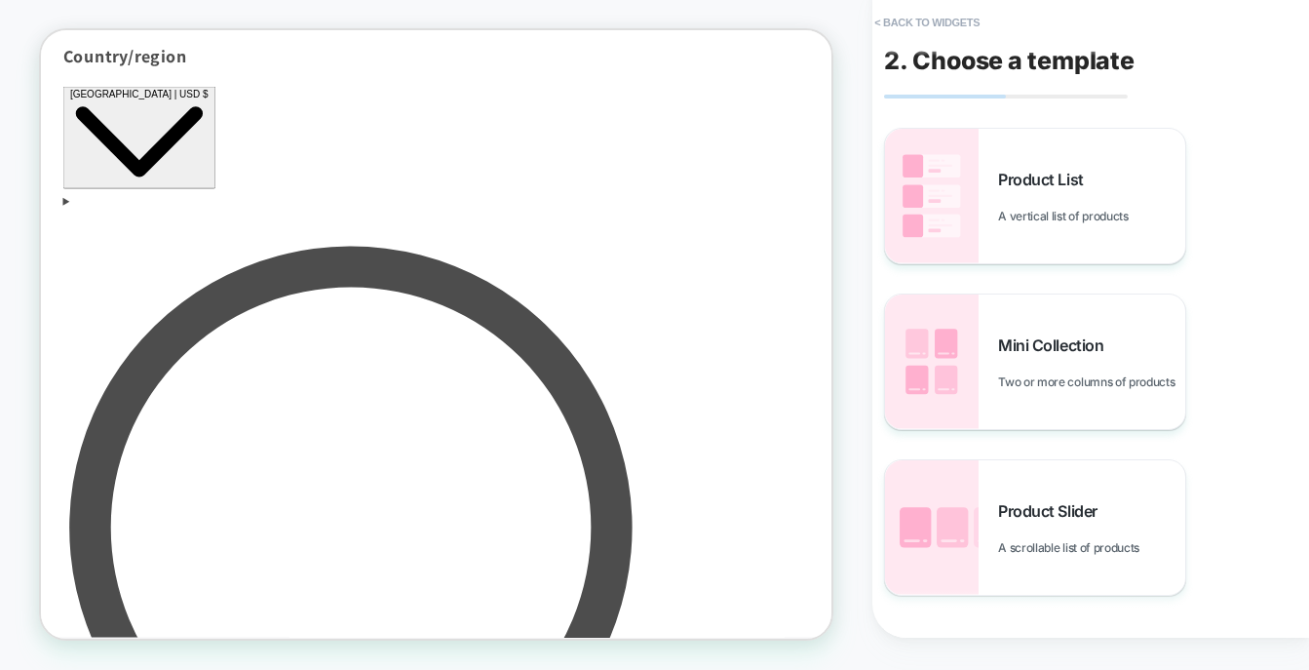
scroll to position [207, 0]
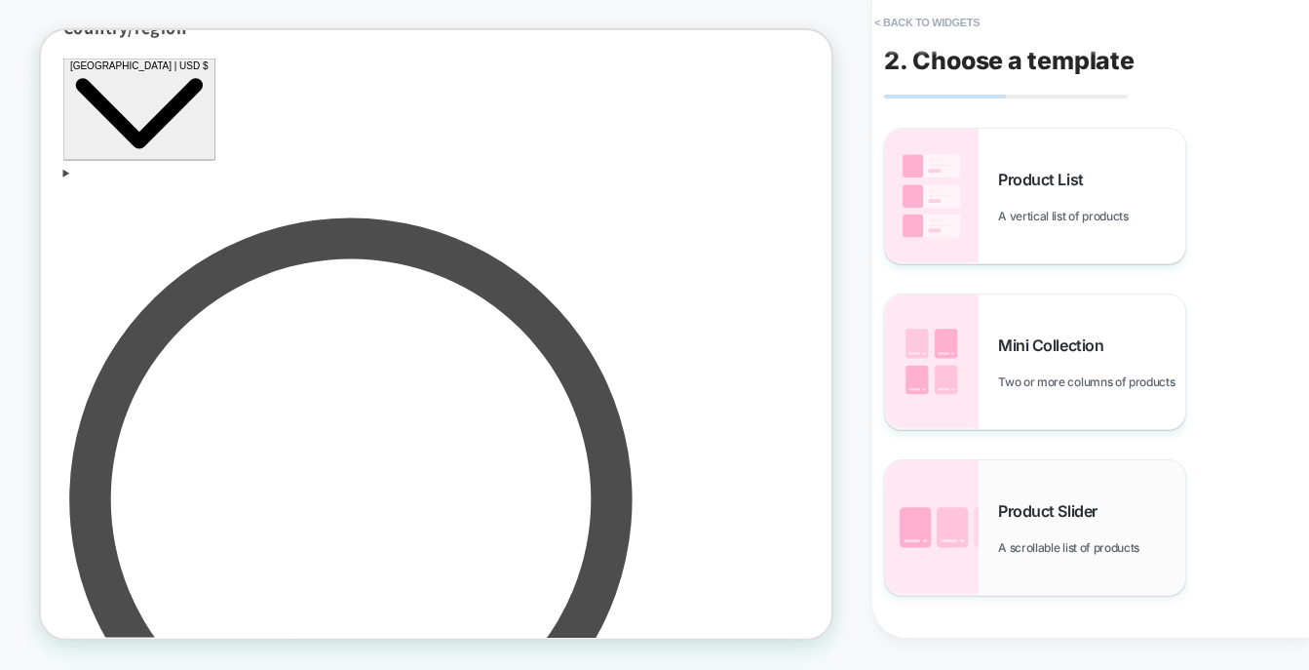
click at [1142, 504] on div "Product Slider A scrollable list of products" at bounding box center [1091, 528] width 187 height 54
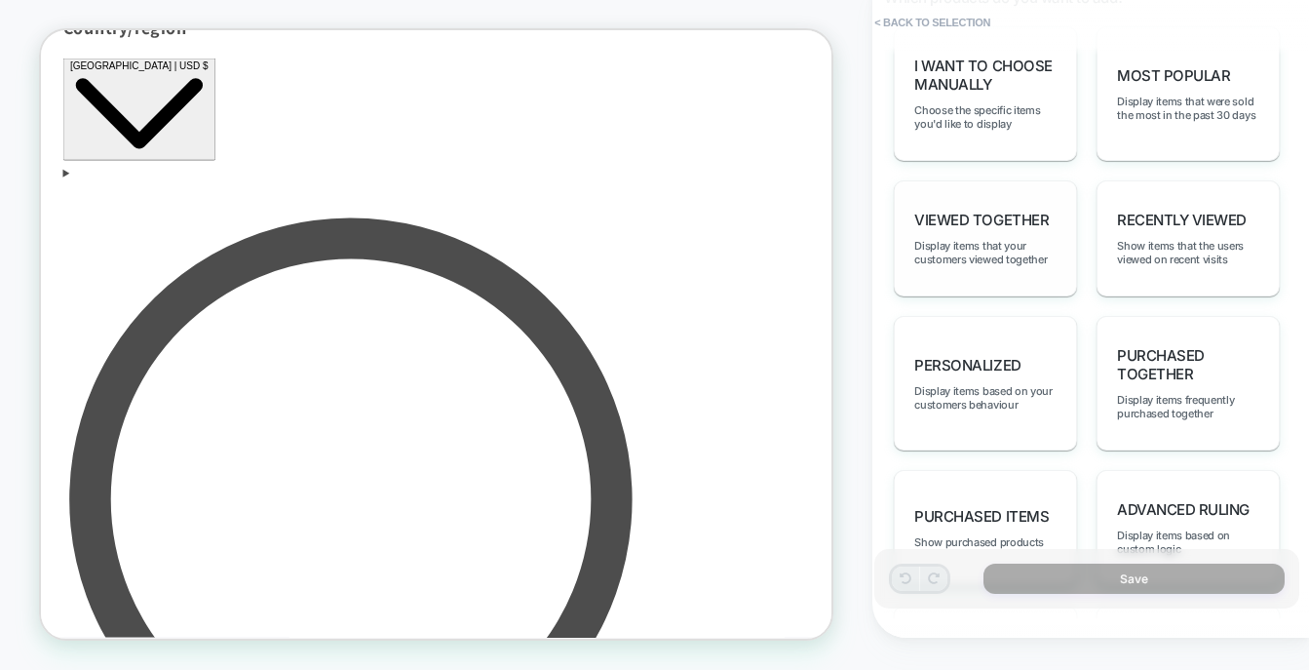
scroll to position [1031, 0]
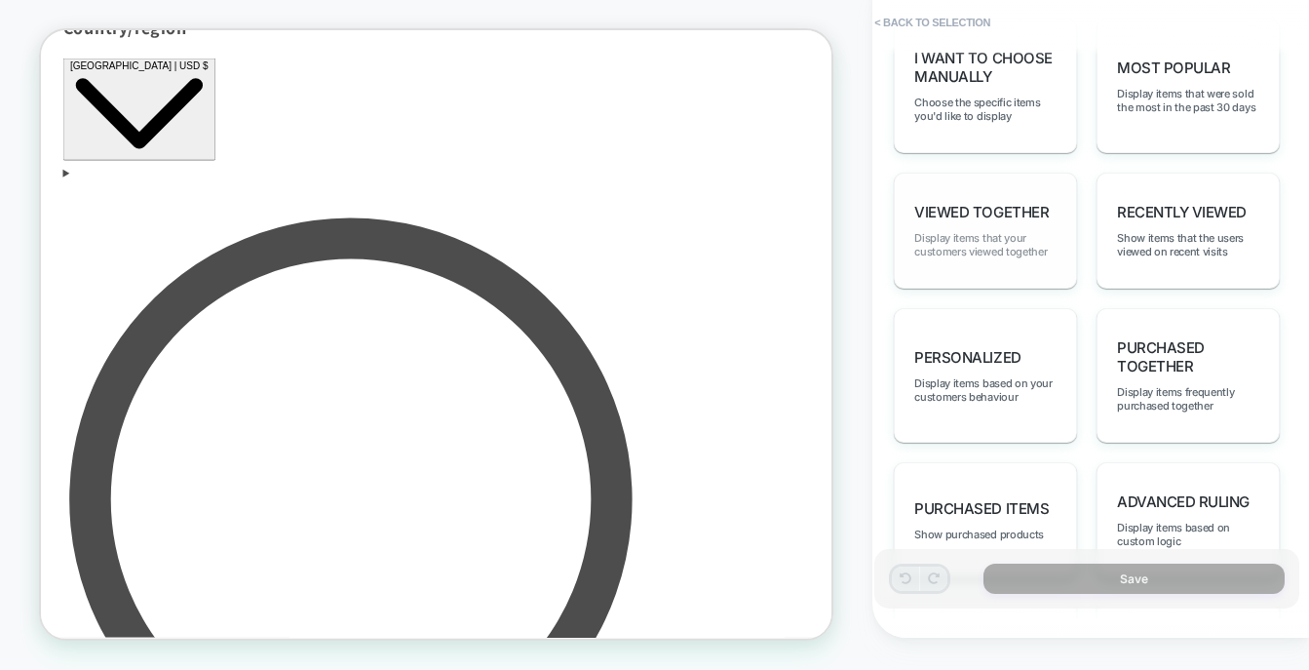
click at [1020, 252] on span "Display items that your customers viewed together" at bounding box center [985, 244] width 142 height 27
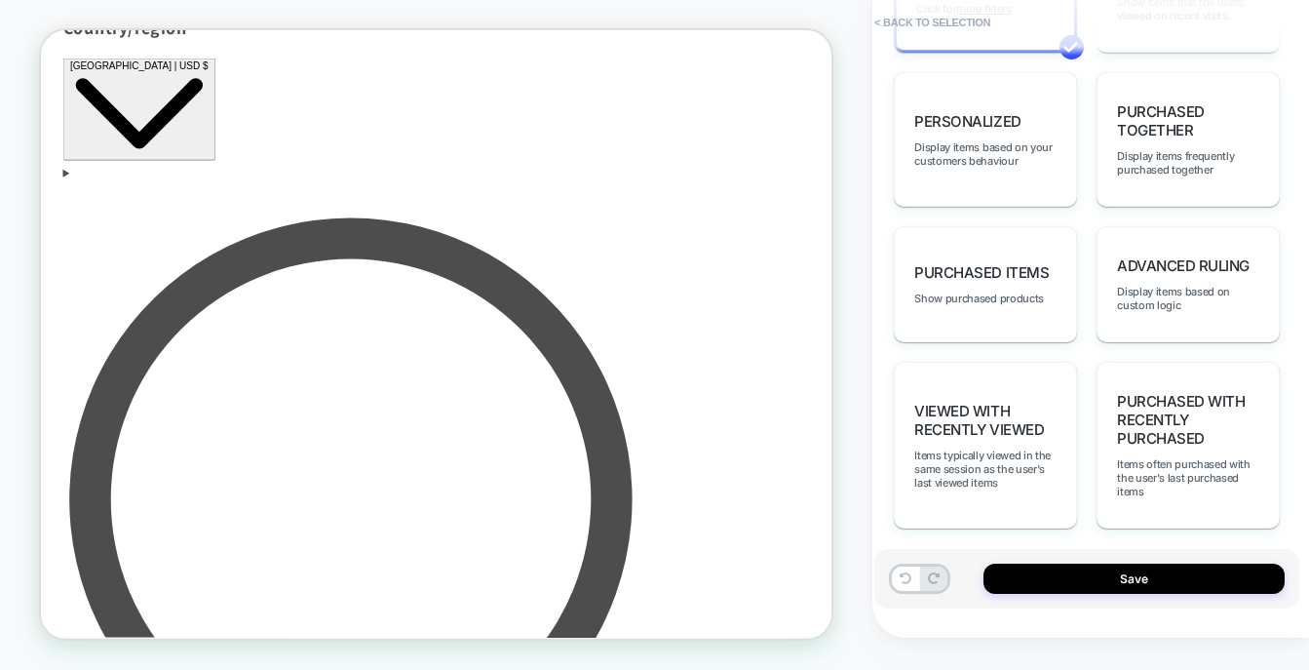
scroll to position [1284, 0]
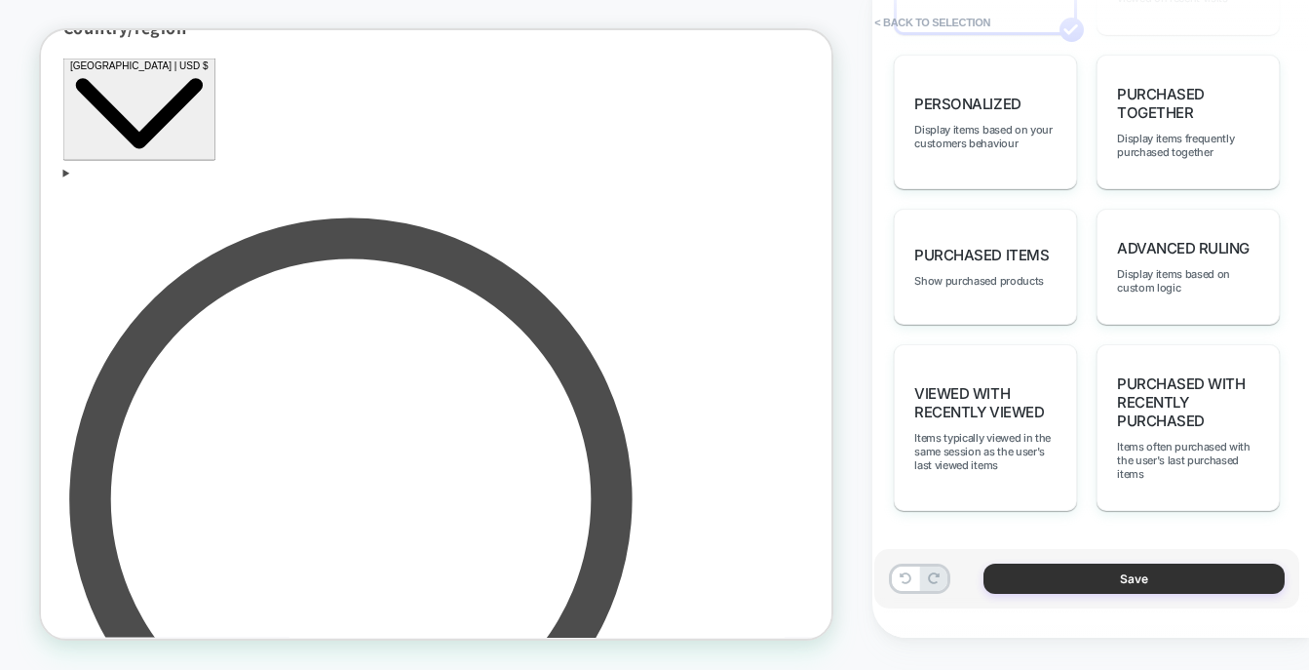
click at [1060, 578] on button "Save" at bounding box center [1133, 578] width 301 height 30
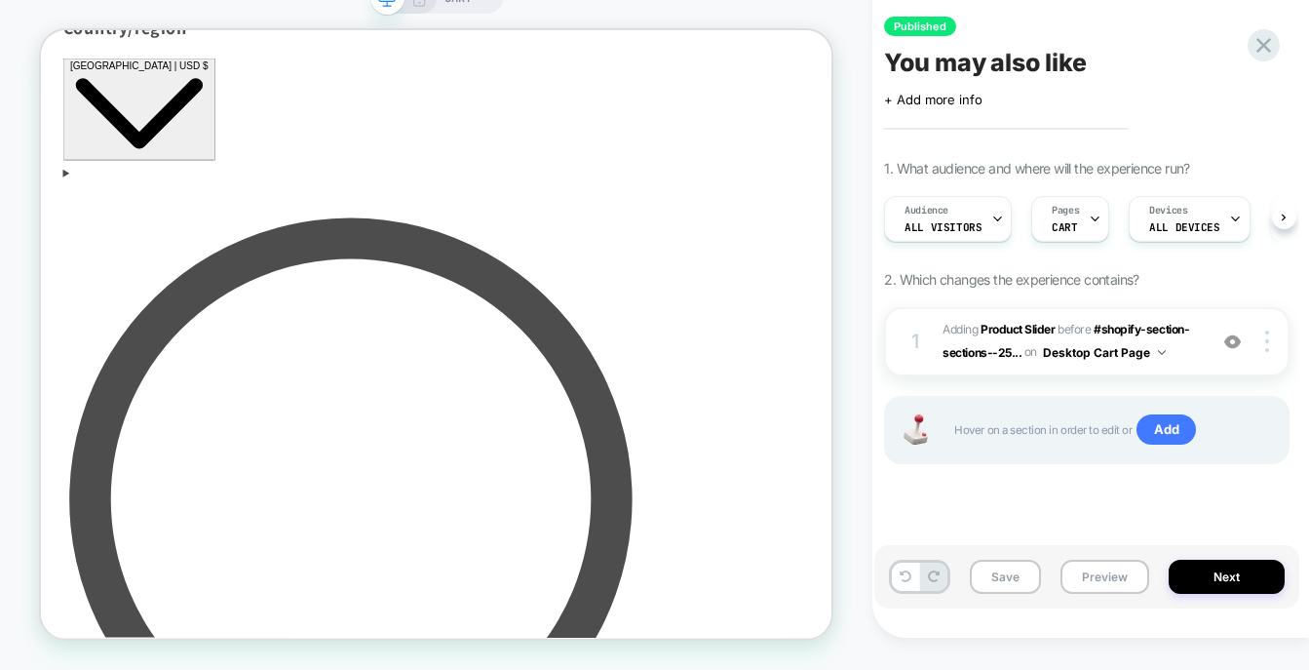
scroll to position [0, 1]
click at [1224, 579] on button "Next" at bounding box center [1226, 576] width 116 height 34
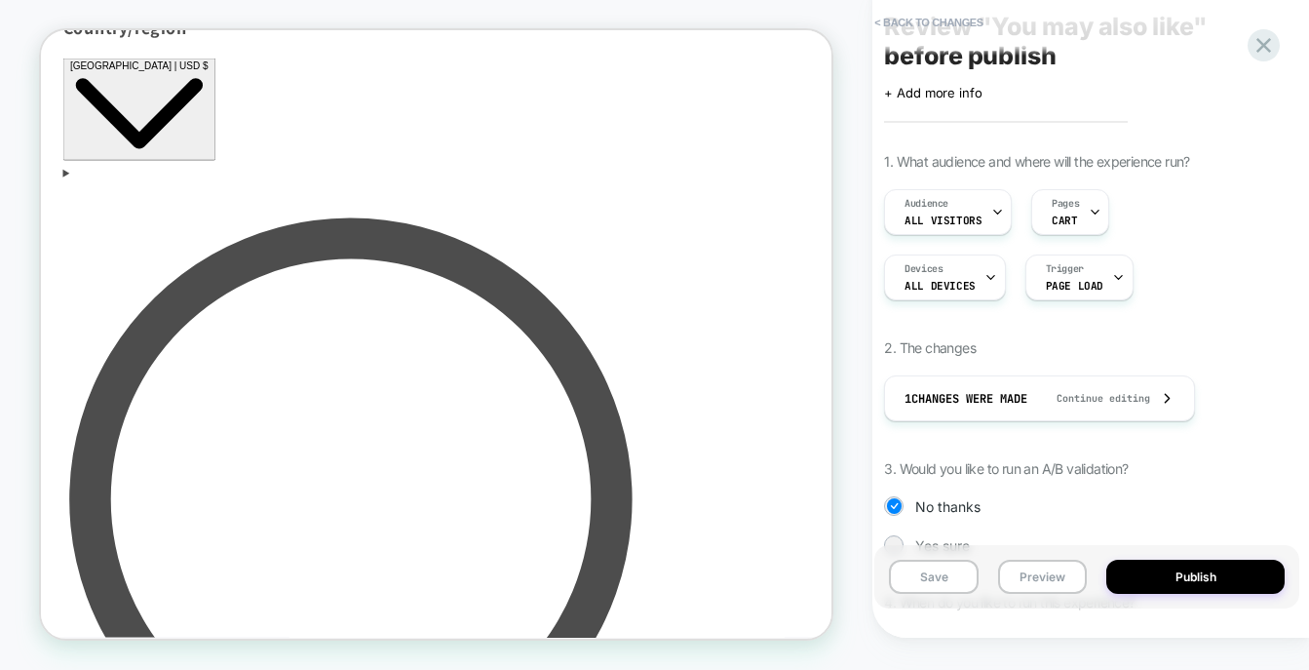
scroll to position [213, 0]
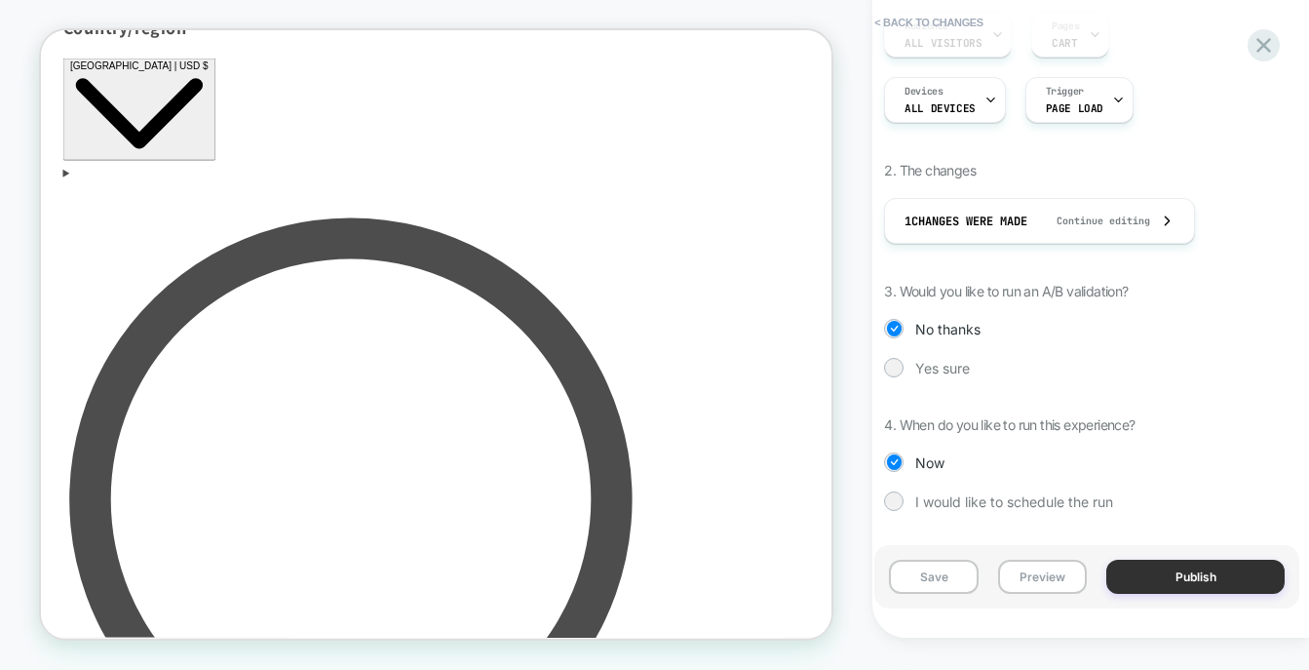
click at [1208, 570] on button "Publish" at bounding box center [1195, 576] width 178 height 34
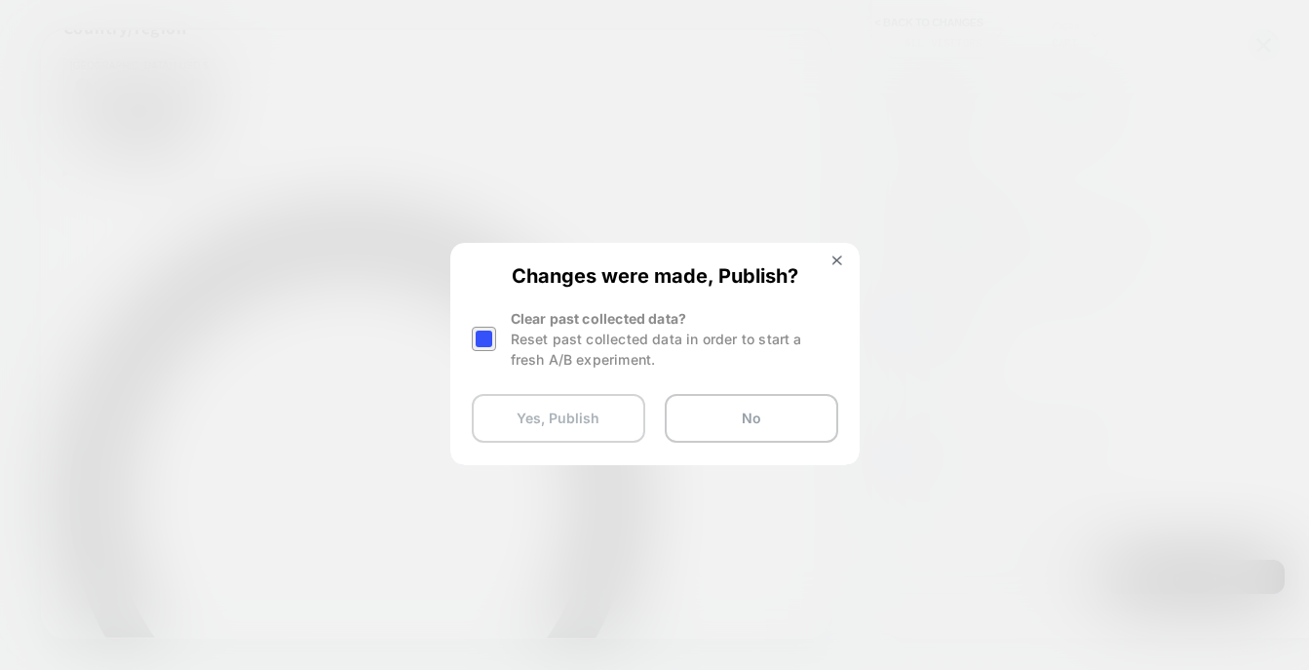
click at [626, 421] on button "Yes, Publish" at bounding box center [558, 418] width 173 height 49
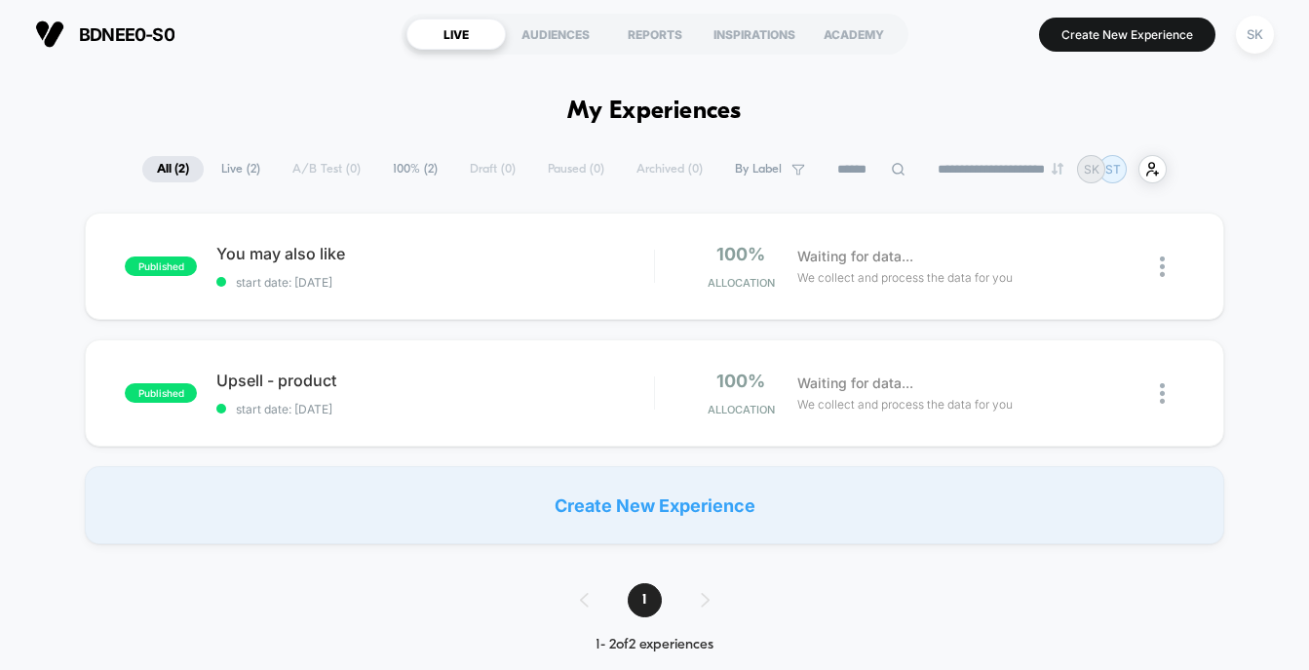
click at [674, 504] on div "Create New Experience" at bounding box center [654, 505] width 1138 height 78
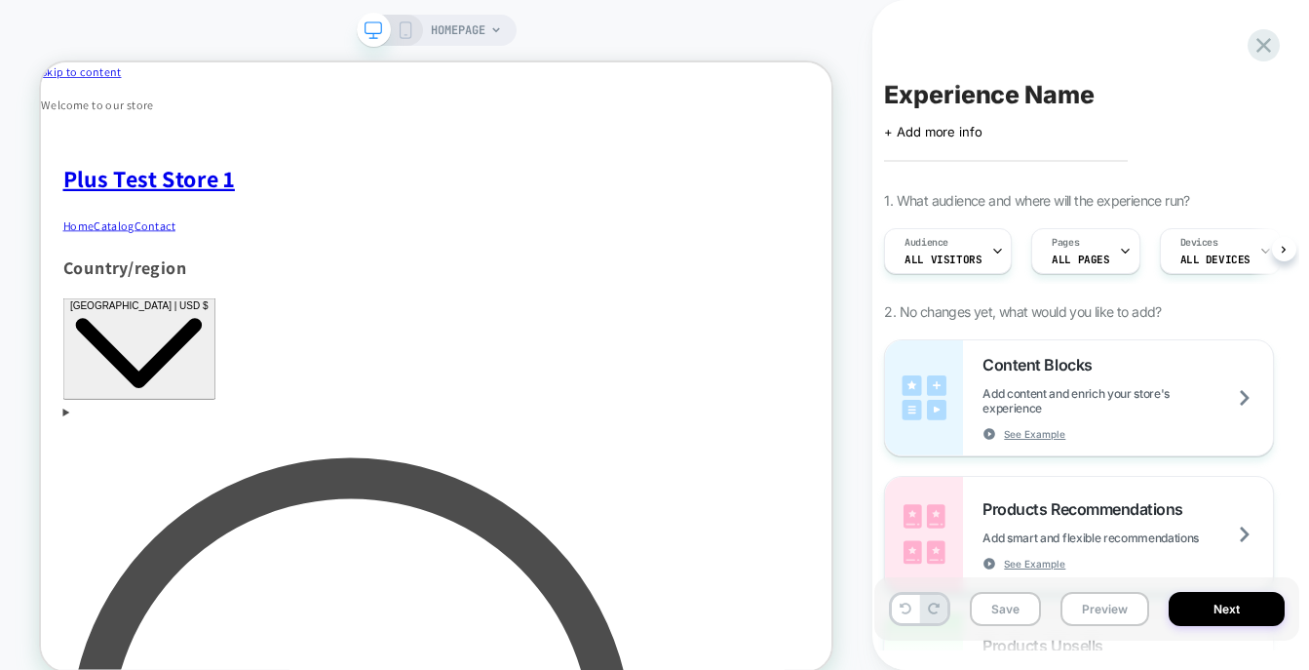
scroll to position [0, 1]
click at [1090, 255] on span "ALL PAGES" at bounding box center [1079, 259] width 57 height 14
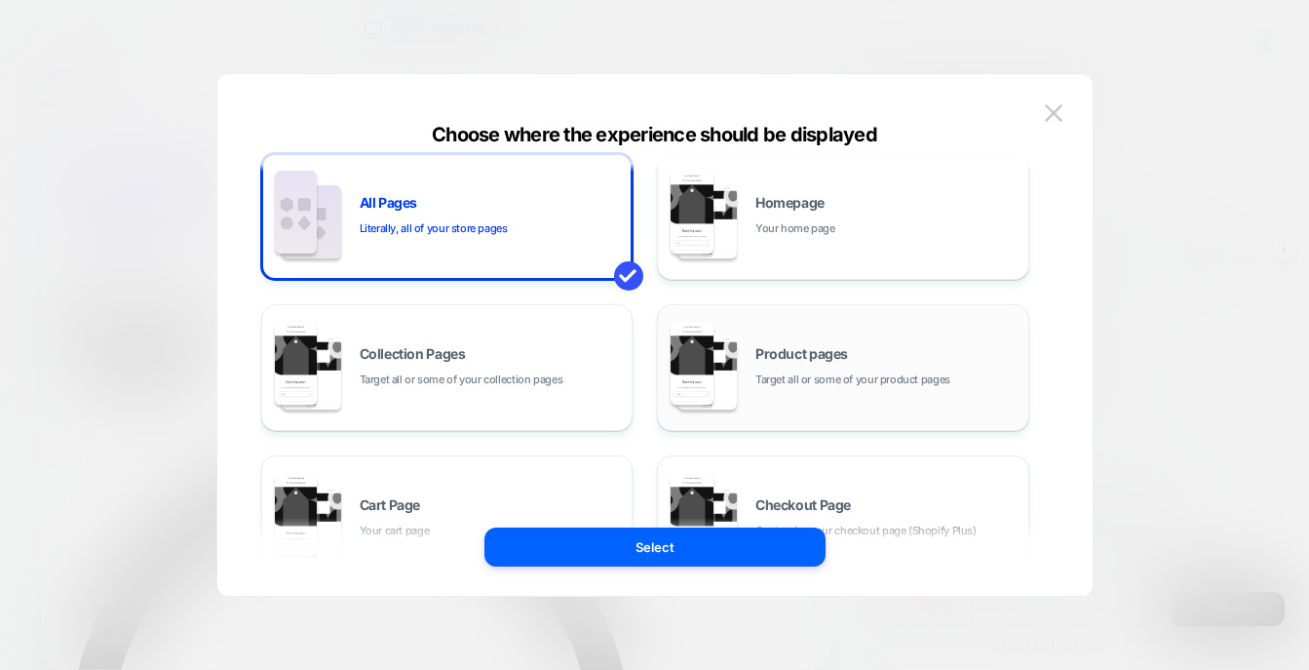
scroll to position [123, 0]
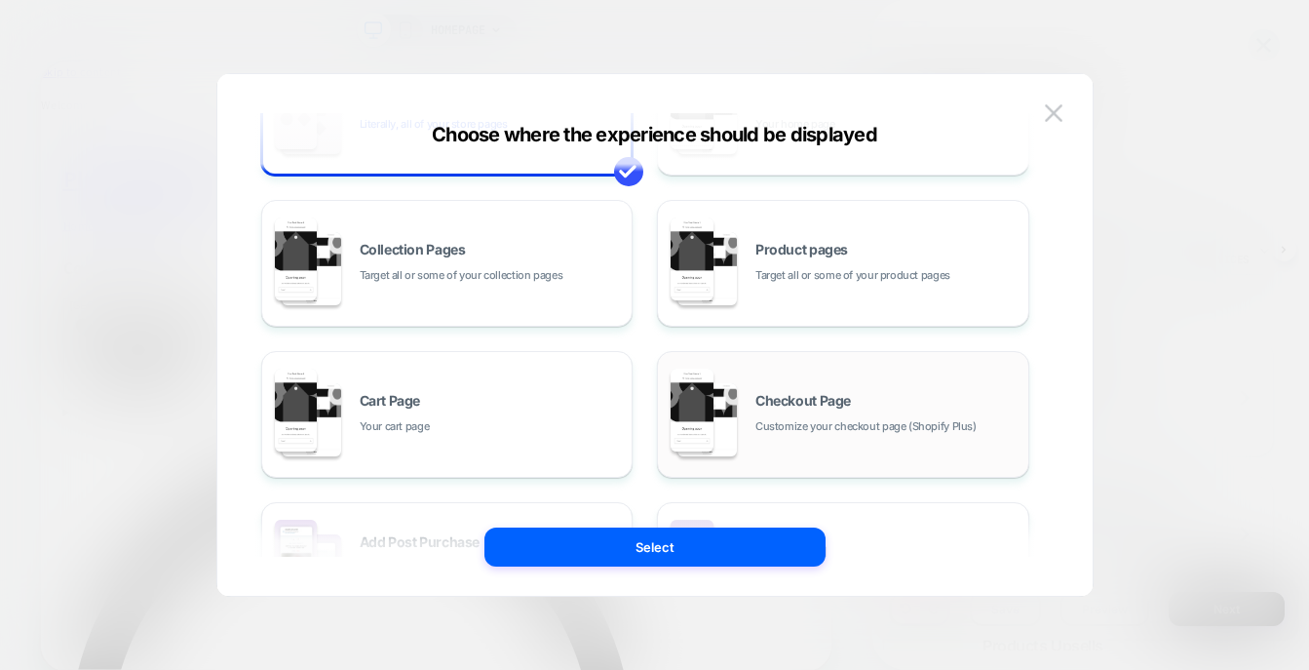
click at [939, 401] on div "Checkout Page Customize your checkout page (Shopify Plus)" at bounding box center [886, 415] width 263 height 42
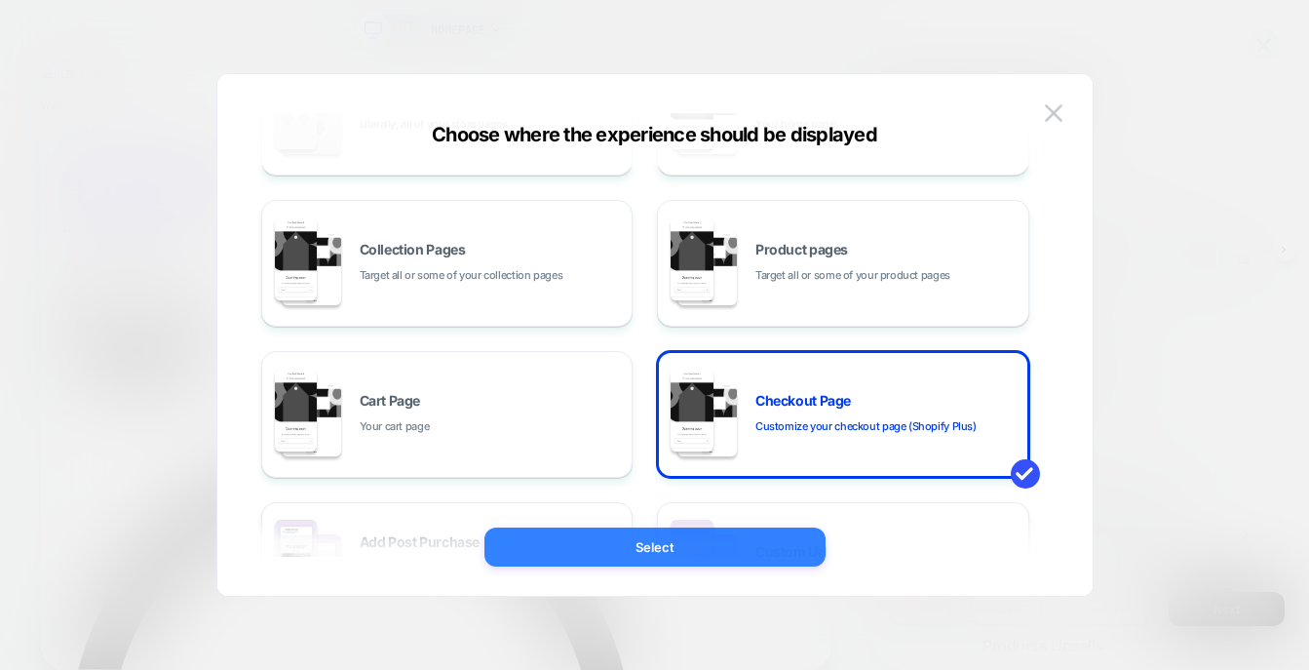
click at [725, 543] on button "Select" at bounding box center [654, 546] width 341 height 39
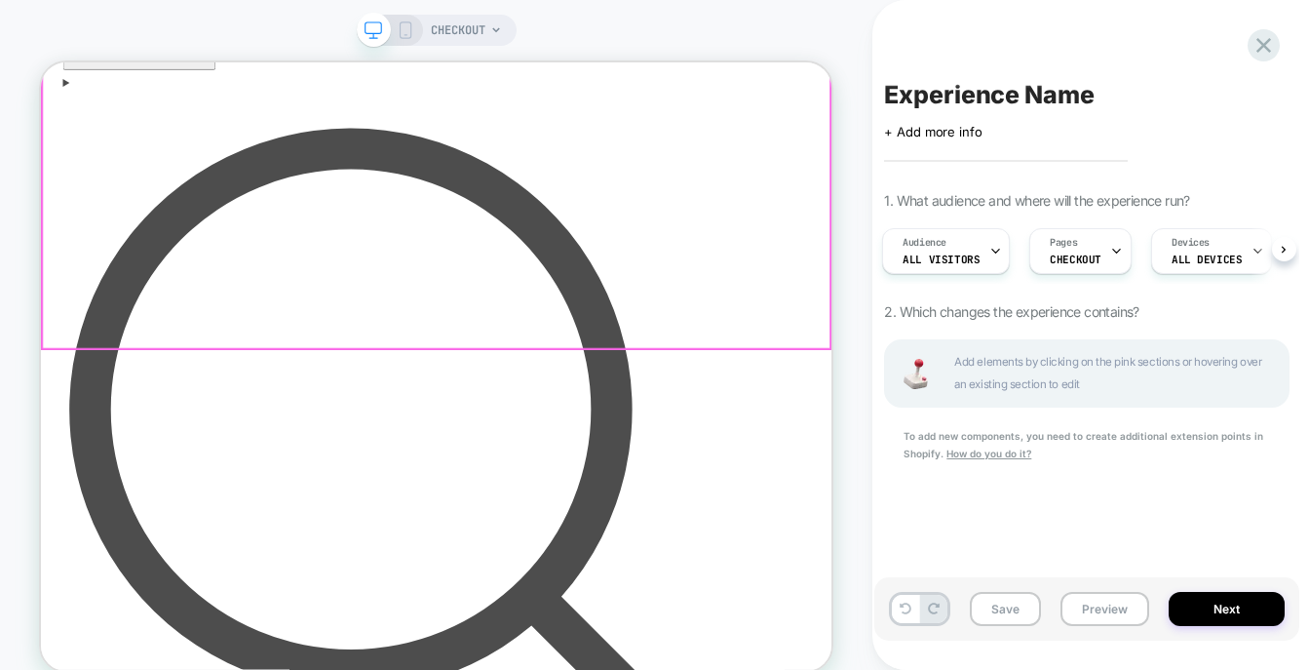
scroll to position [480, 0]
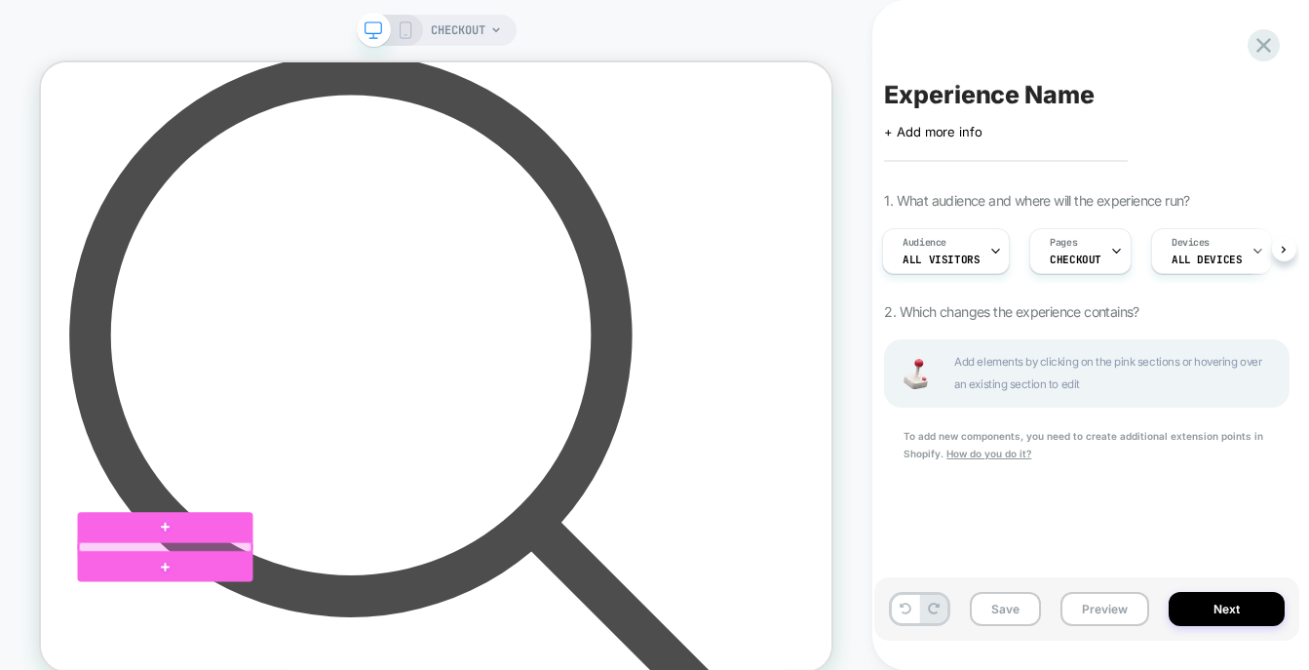
scroll to position [784, 0]
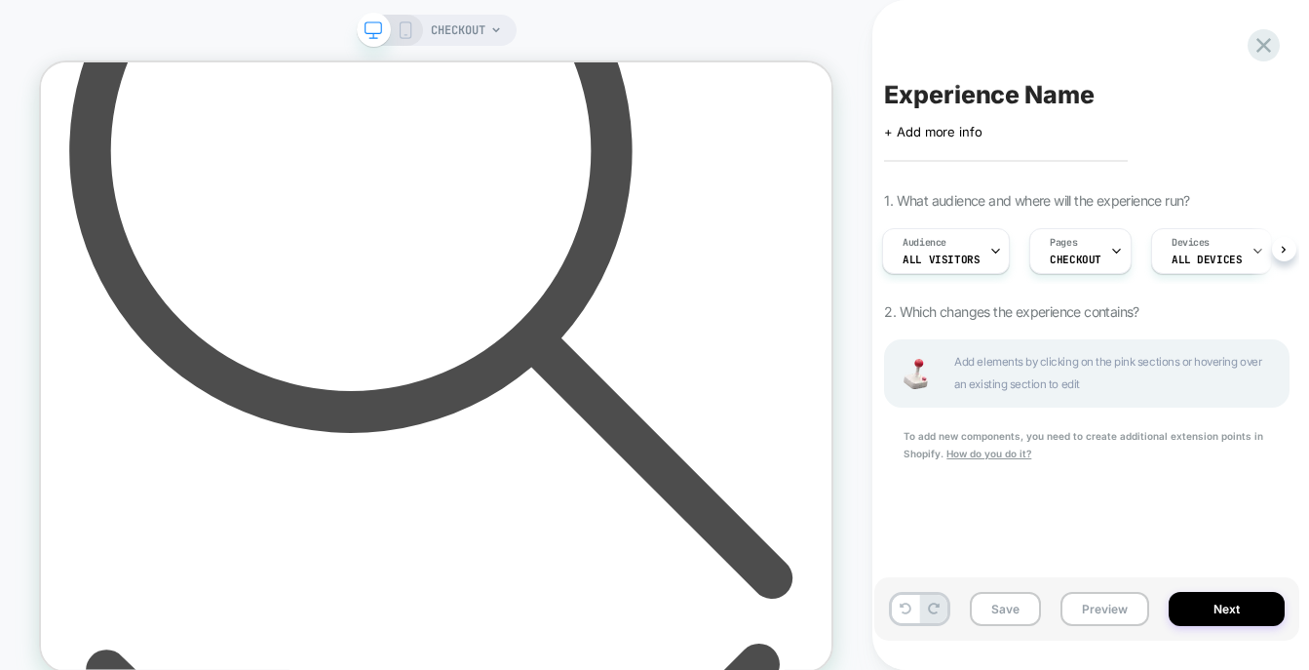
click at [493, 25] on icon at bounding box center [496, 30] width 12 height 12
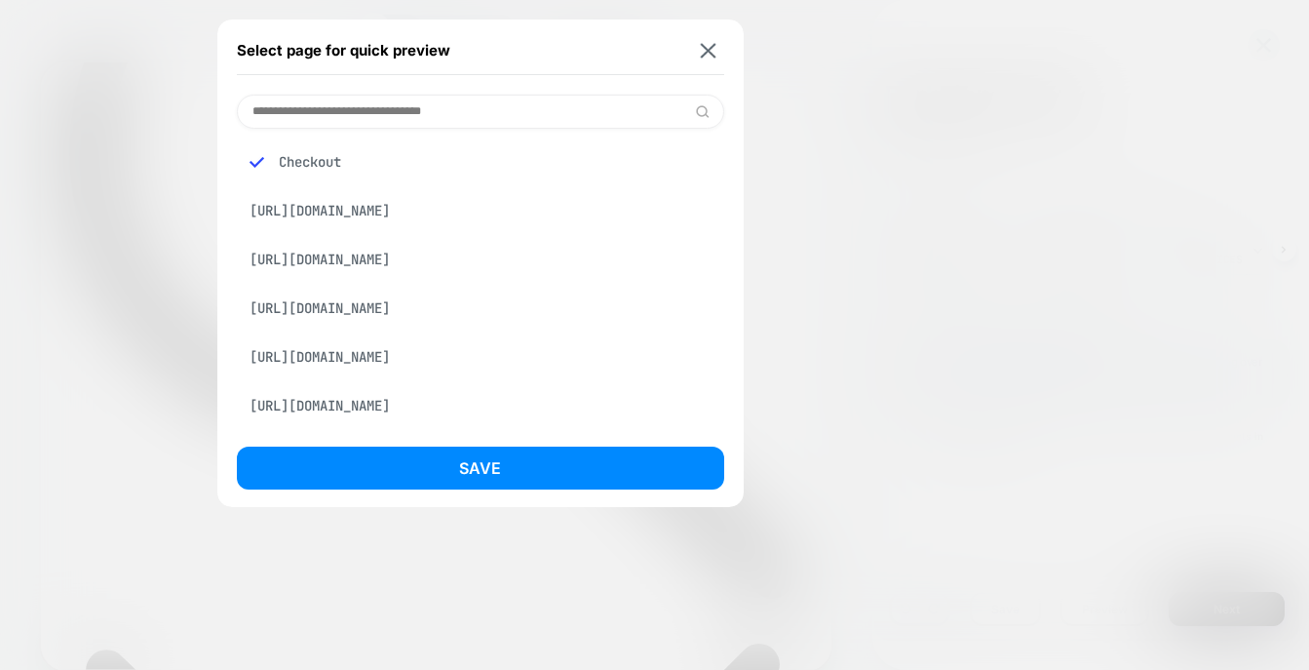
click at [316, 160] on div "Checkout" at bounding box center [480, 161] width 487 height 37
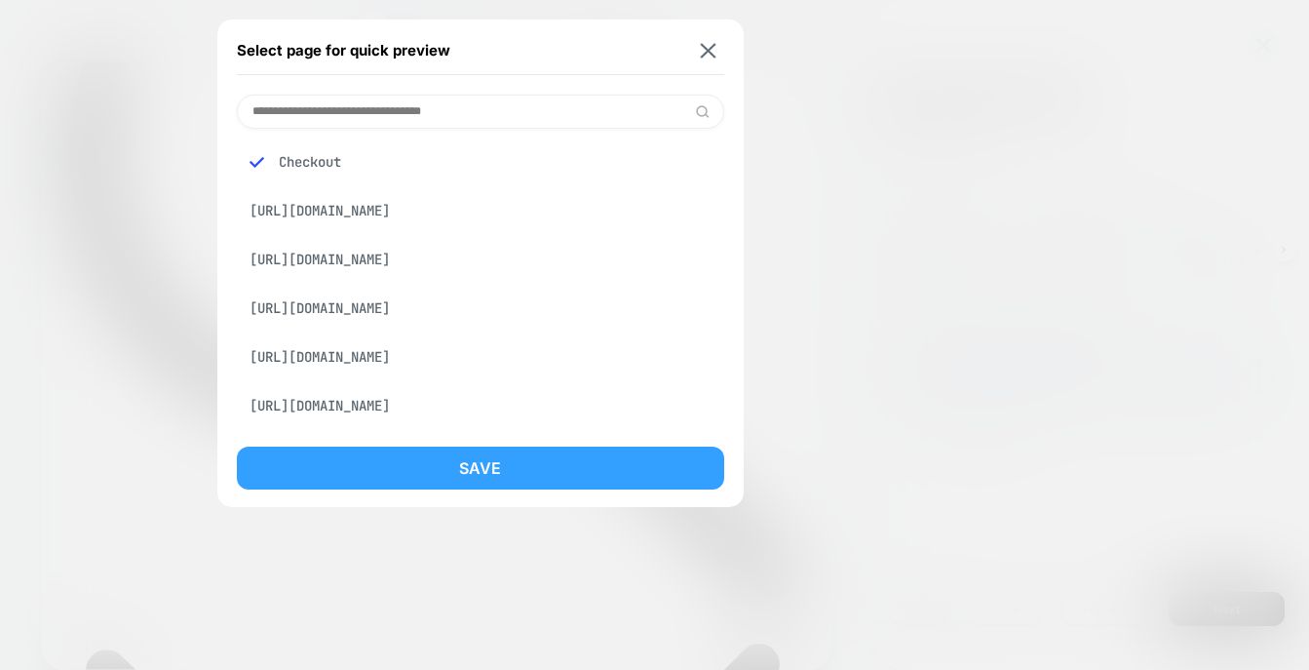
click at [364, 462] on button "Save" at bounding box center [480, 467] width 487 height 43
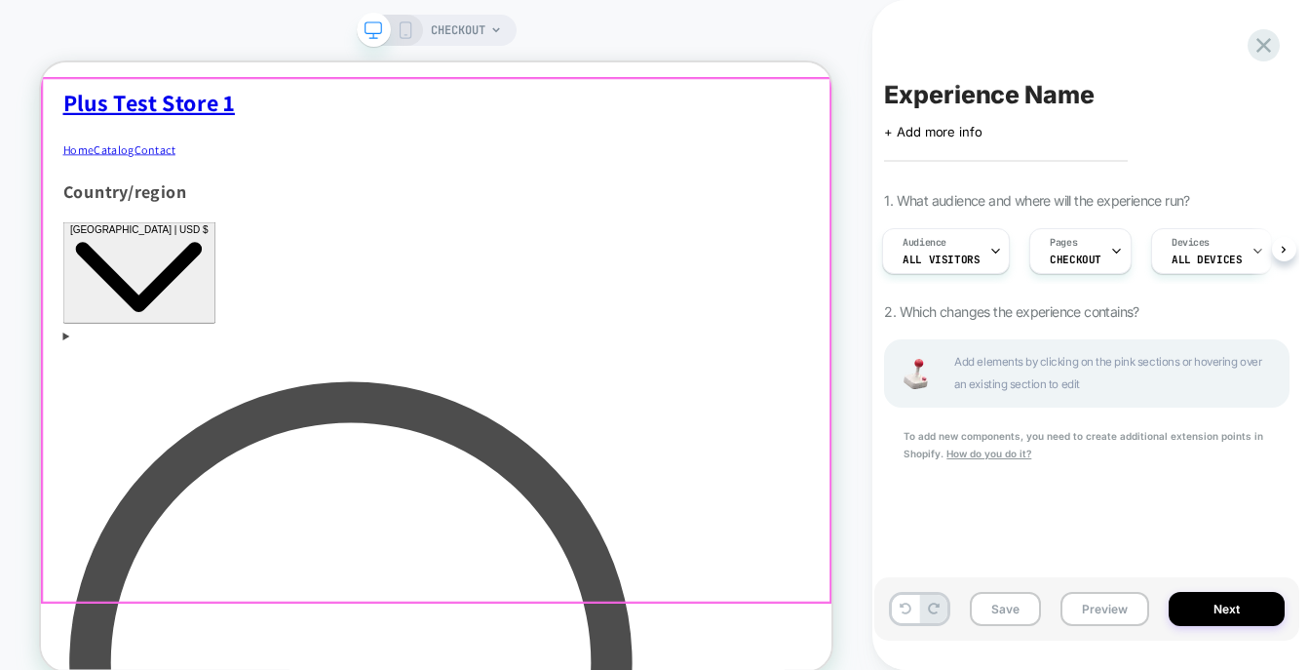
scroll to position [0, 0]
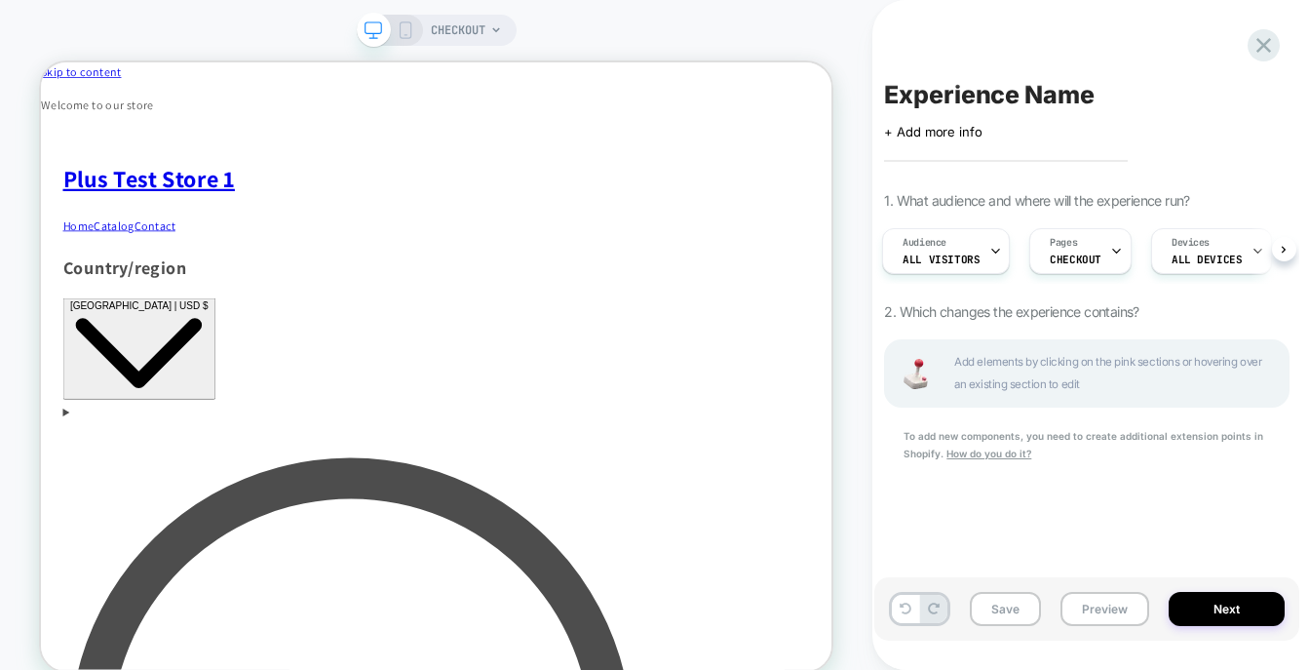
click at [481, 31] on span "CHECKOUT" at bounding box center [458, 30] width 55 height 31
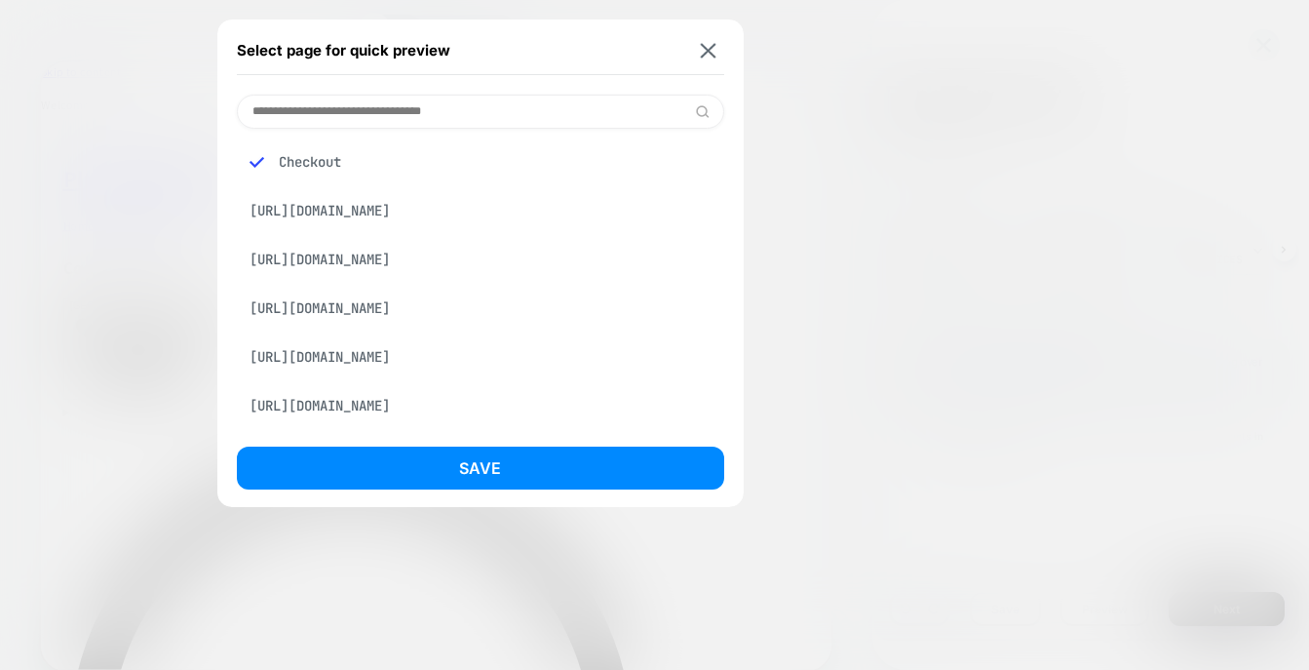
click at [304, 220] on div "[URL][DOMAIN_NAME]" at bounding box center [480, 210] width 487 height 37
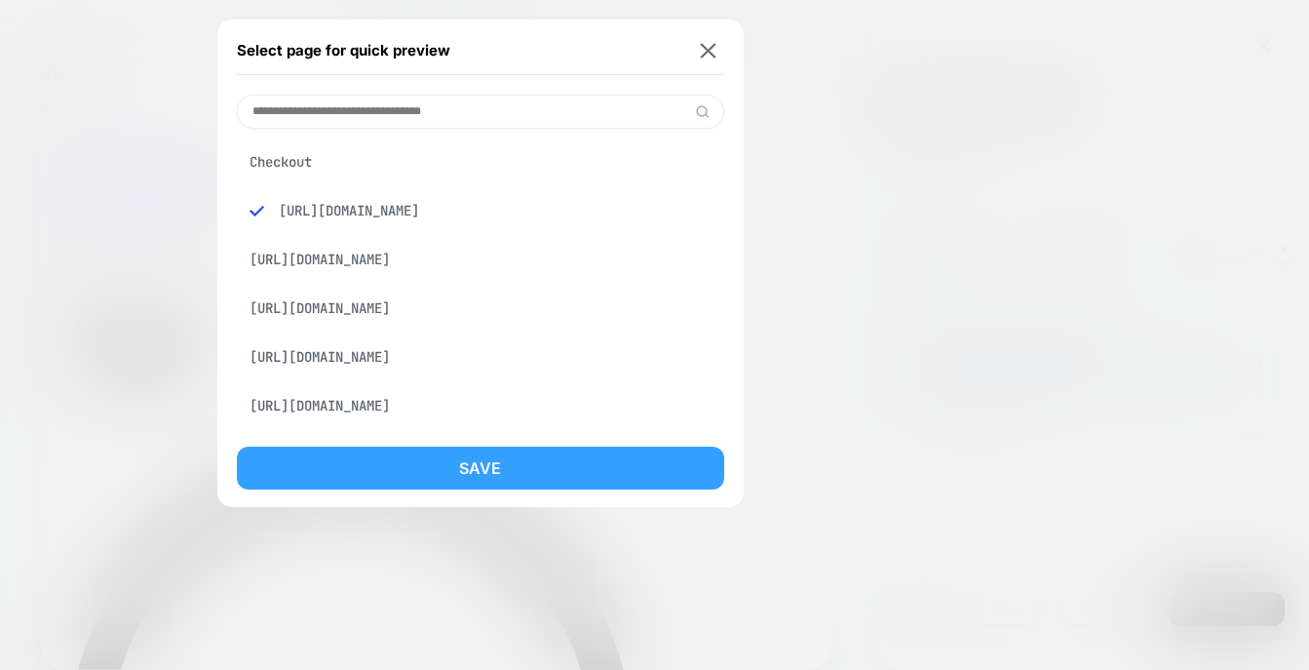
click at [406, 466] on button "Save" at bounding box center [480, 467] width 487 height 43
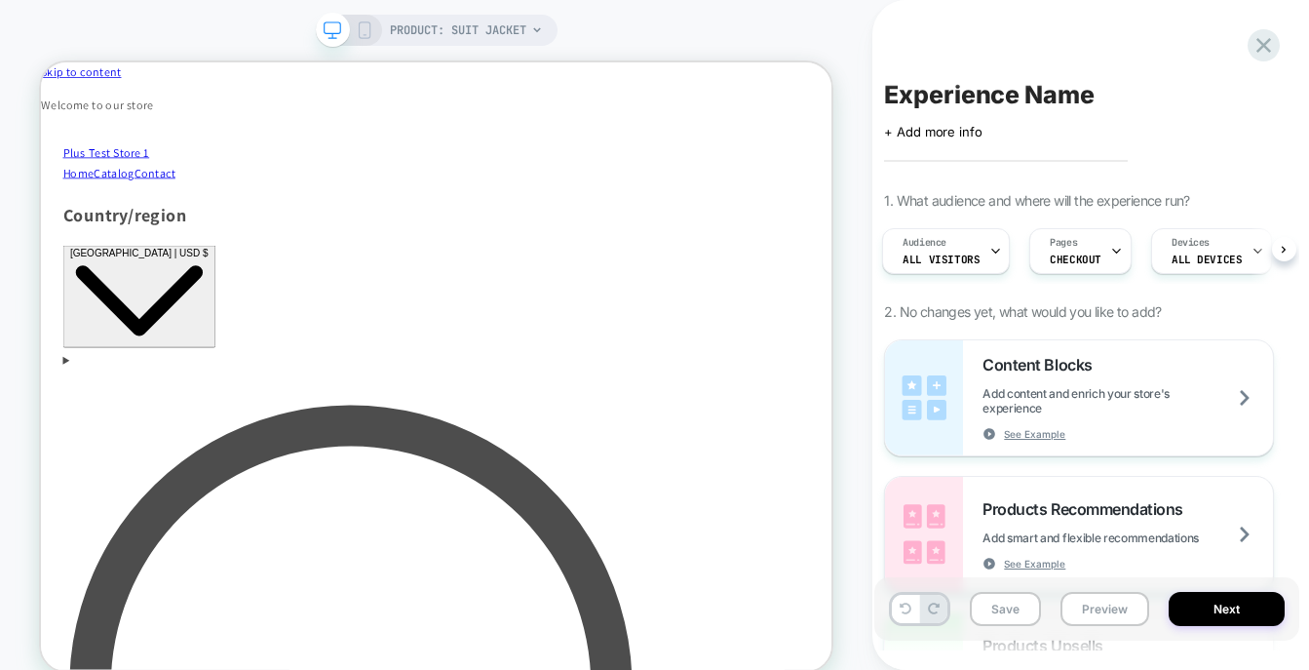
scroll to position [0, 3]
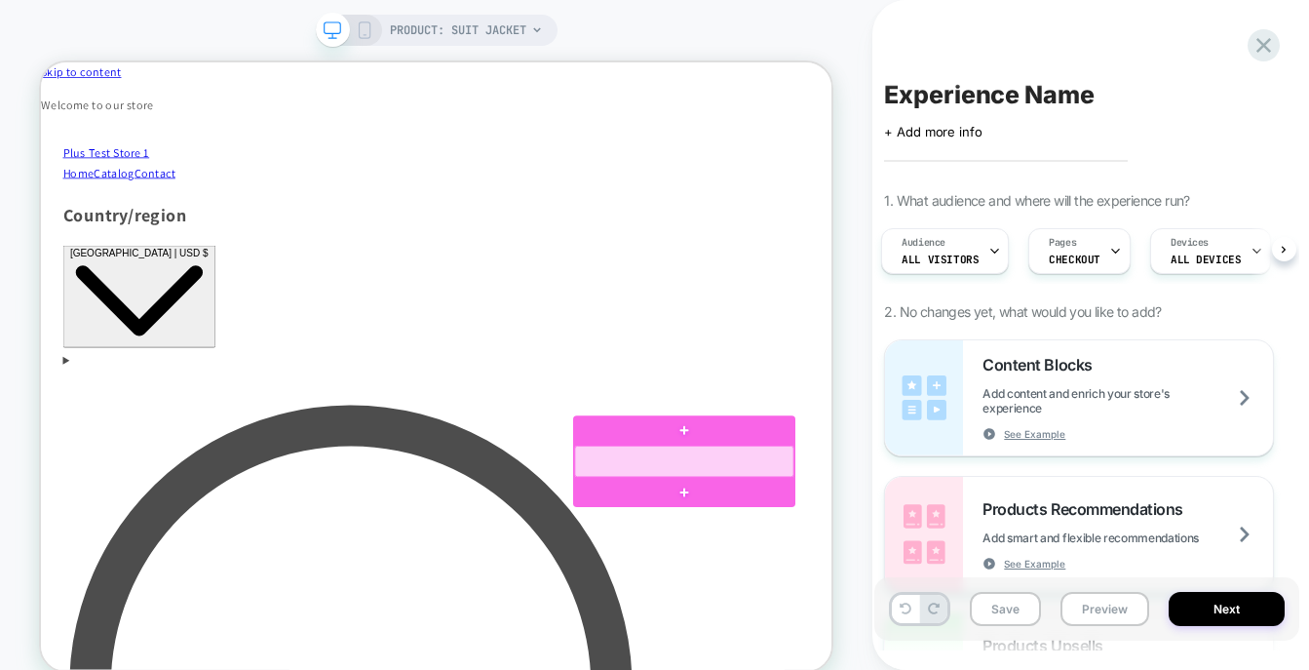
click at [887, 594] on div at bounding box center [898, 594] width 292 height 42
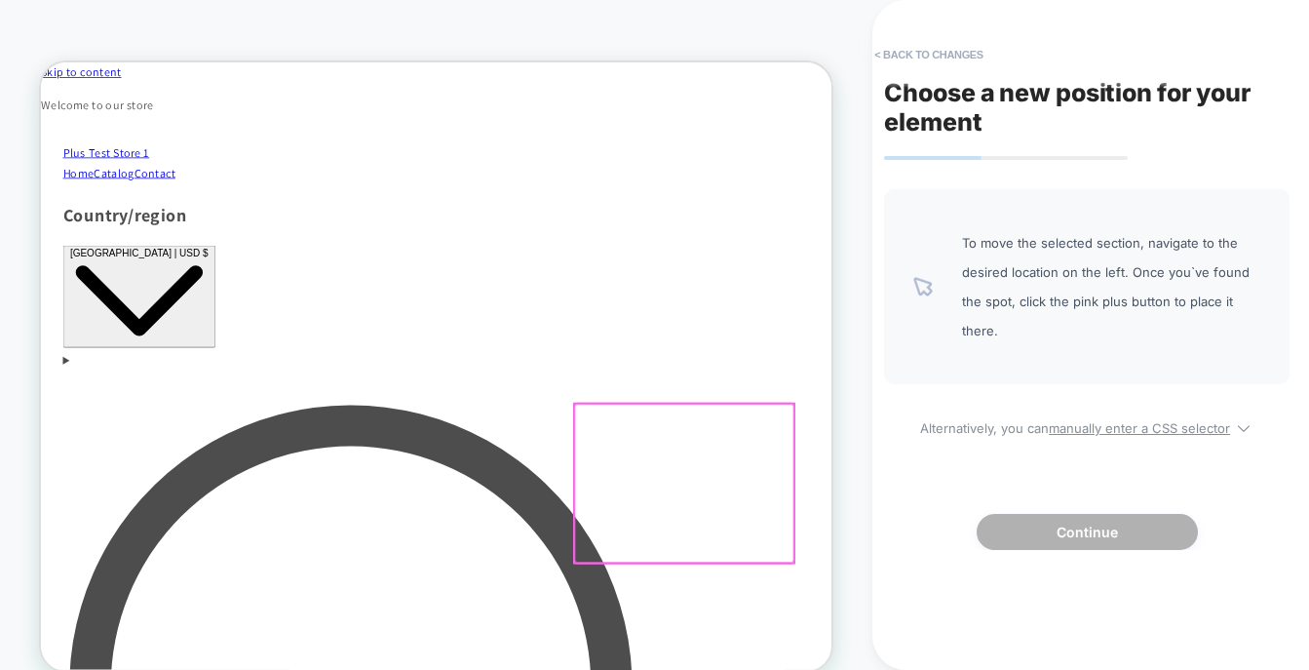
click at [919, 602] on div at bounding box center [898, 622] width 292 height 211
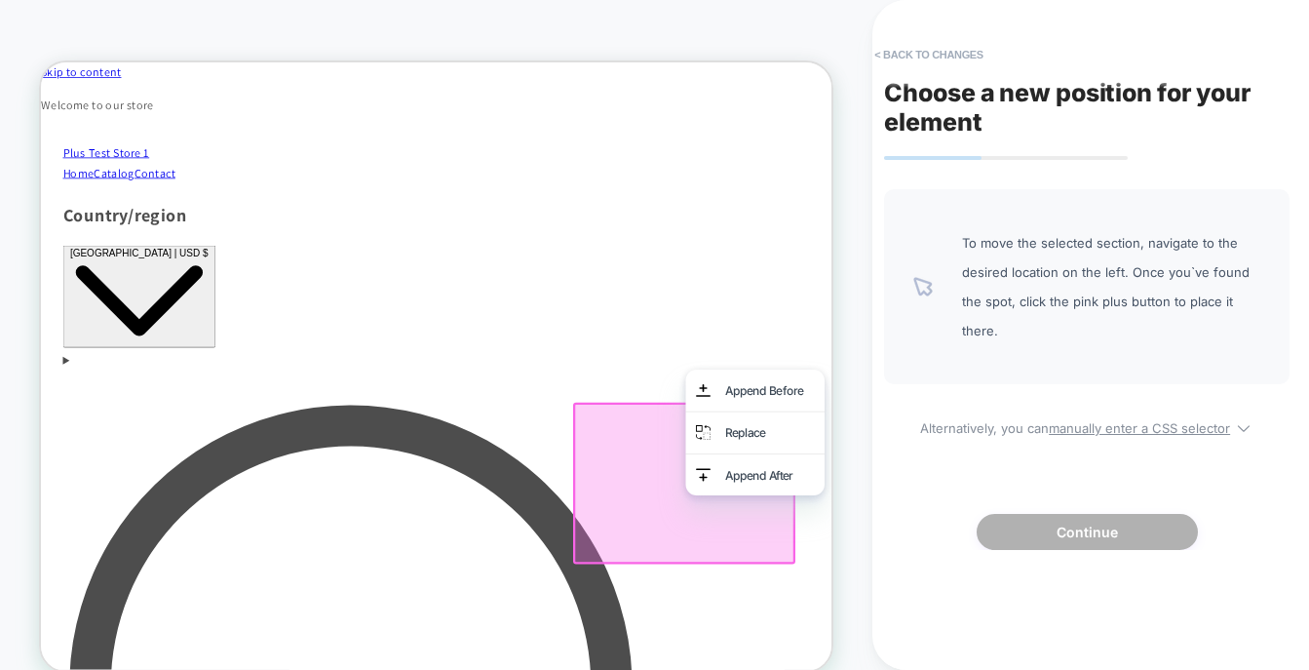
click at [613, 47] on div "PRODUCT: Suit Jacket" at bounding box center [436, 350] width 872 height 663
click at [612, 38] on div "PRODUCT: Suit Jacket" at bounding box center [436, 350] width 872 height 663
click at [850, 423] on div "PRODUCT: Suit Jacket" at bounding box center [436, 350] width 872 height 663
click at [1072, 503] on div "Append Before" at bounding box center [992, 500] width 185 height 56
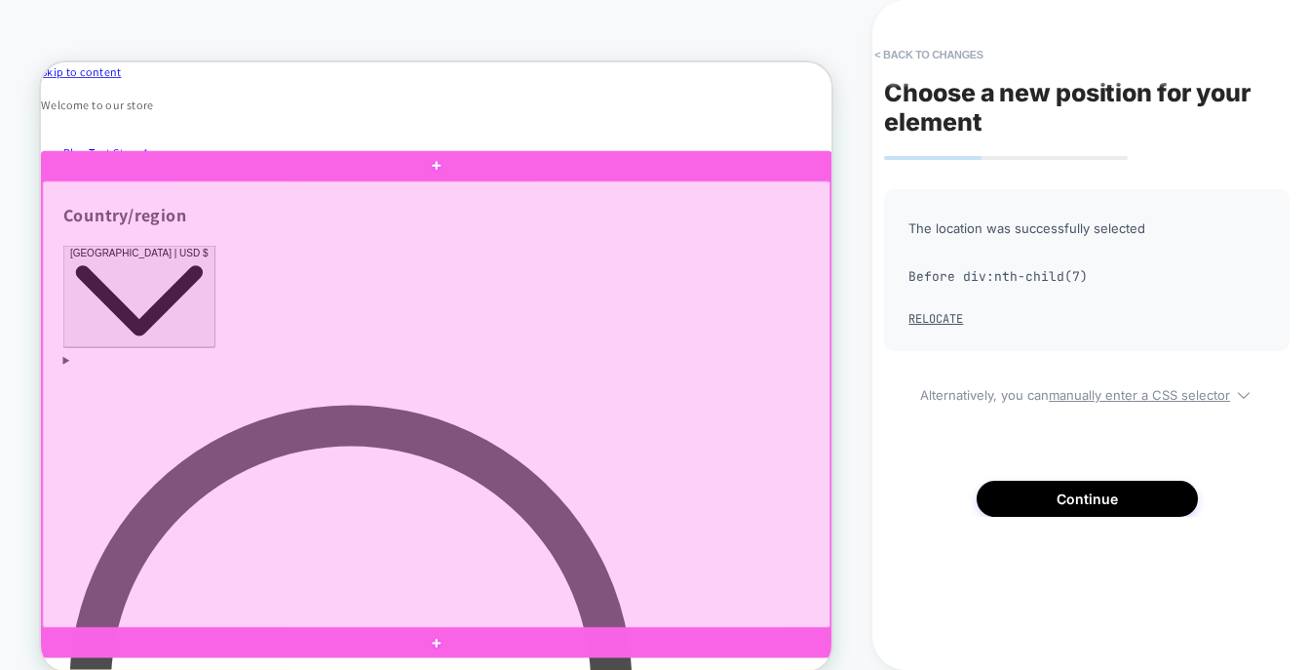
drag, startPoint x: 1014, startPoint y: 518, endPoint x: 1004, endPoint y: 557, distance: 40.2
click at [1004, 557] on div at bounding box center [568, 517] width 1051 height 595
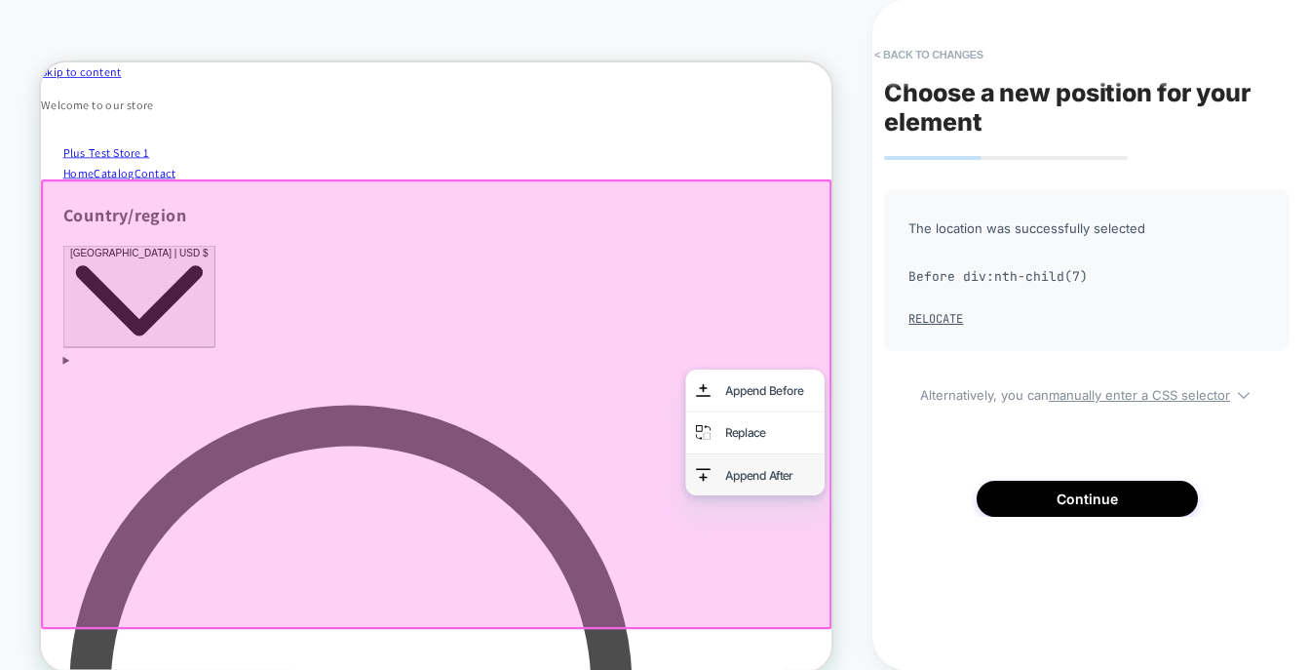
click at [992, 626] on div "Append After" at bounding box center [1012, 612] width 119 height 28
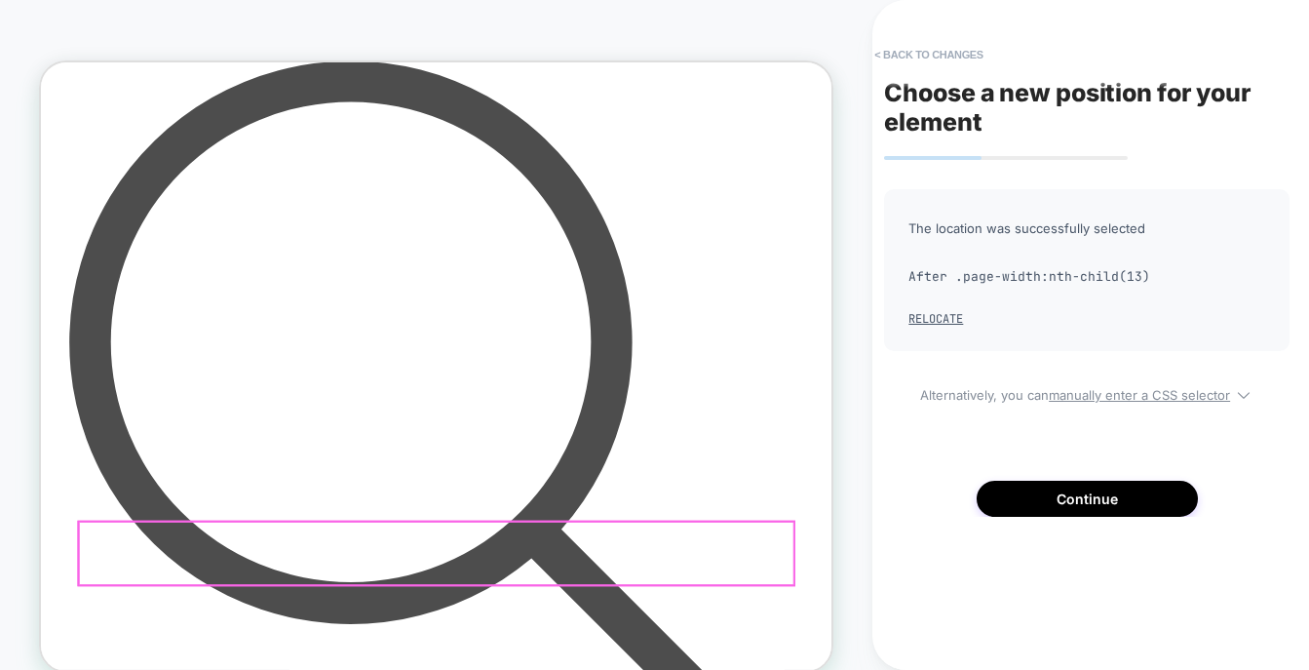
scroll to position [0, 0]
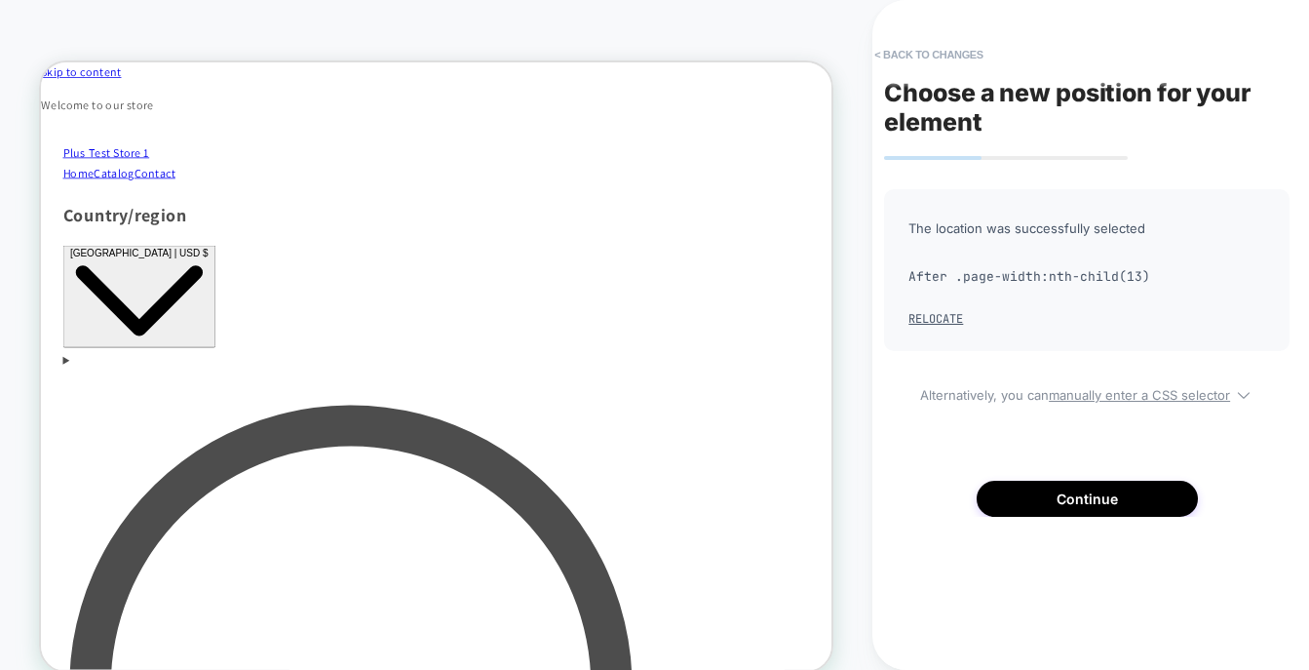
click at [1035, 20] on div "Choose a new position for your element The location was successfully selected A…" at bounding box center [1086, 334] width 425 height 631
click at [881, 51] on button "< Back to changes" at bounding box center [928, 54] width 129 height 31
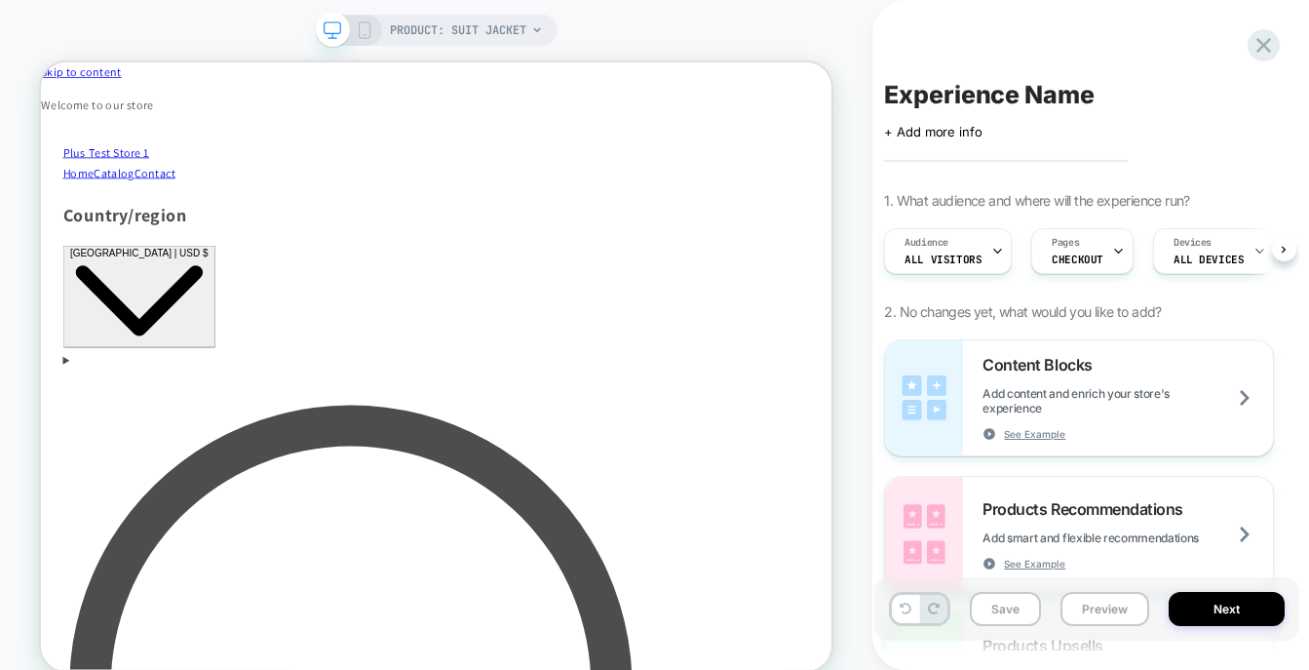
scroll to position [0, 1]
click at [1056, 265] on span "CHECKOUT" at bounding box center [1077, 259] width 52 height 14
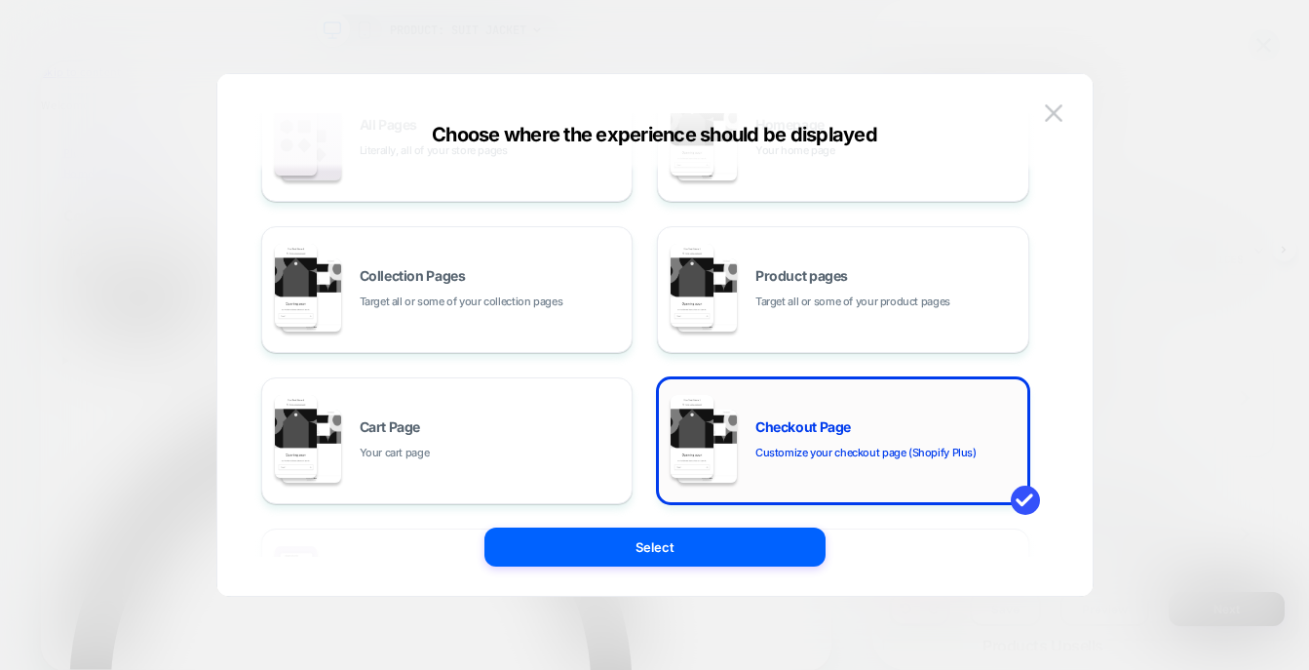
scroll to position [201, 0]
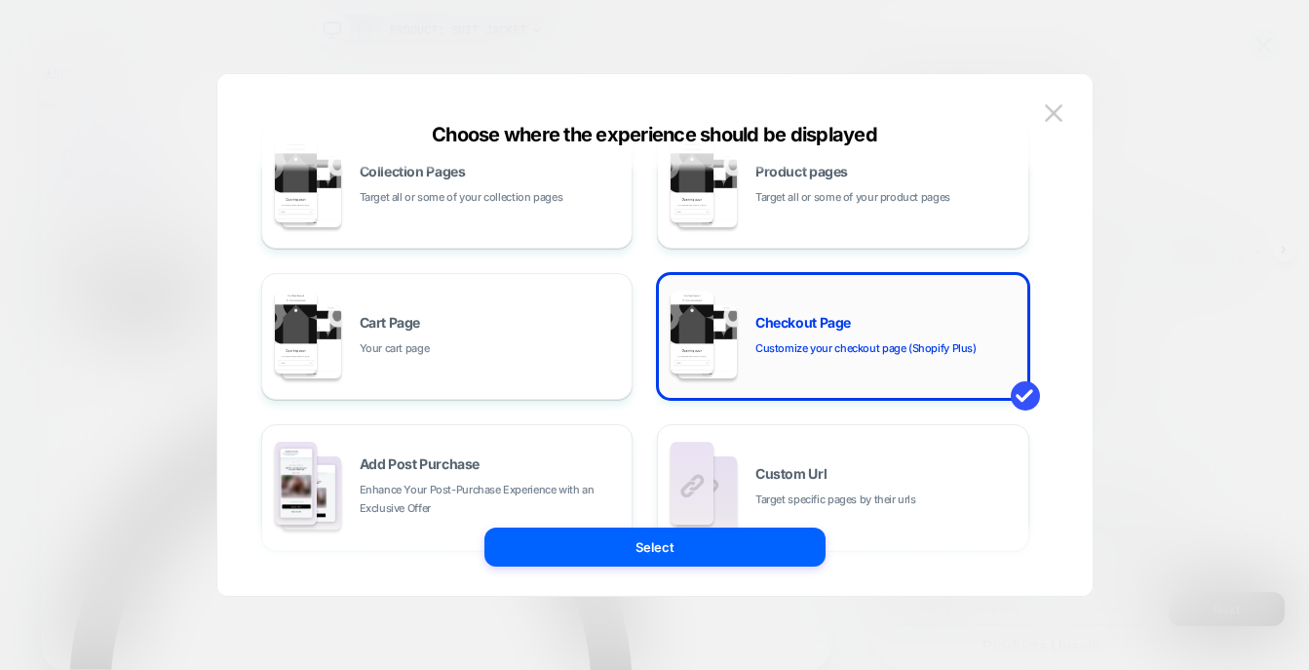
click at [915, 339] on span "Customize your checkout page (Shopify Plus)" at bounding box center [865, 348] width 221 height 19
click at [560, 480] on span "Enhance Your Post-Purchase Experience with an Exclusive Offer" at bounding box center [491, 498] width 263 height 37
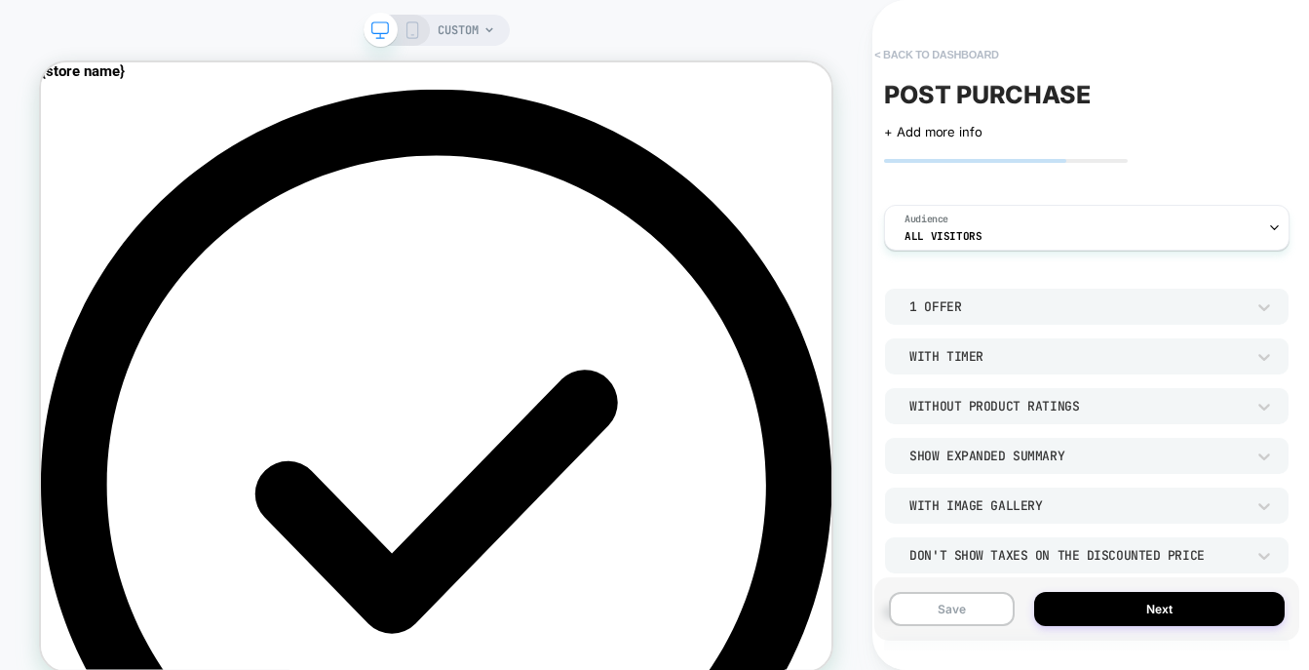
click at [887, 53] on button "< back to dashboard" at bounding box center [935, 54] width 143 height 31
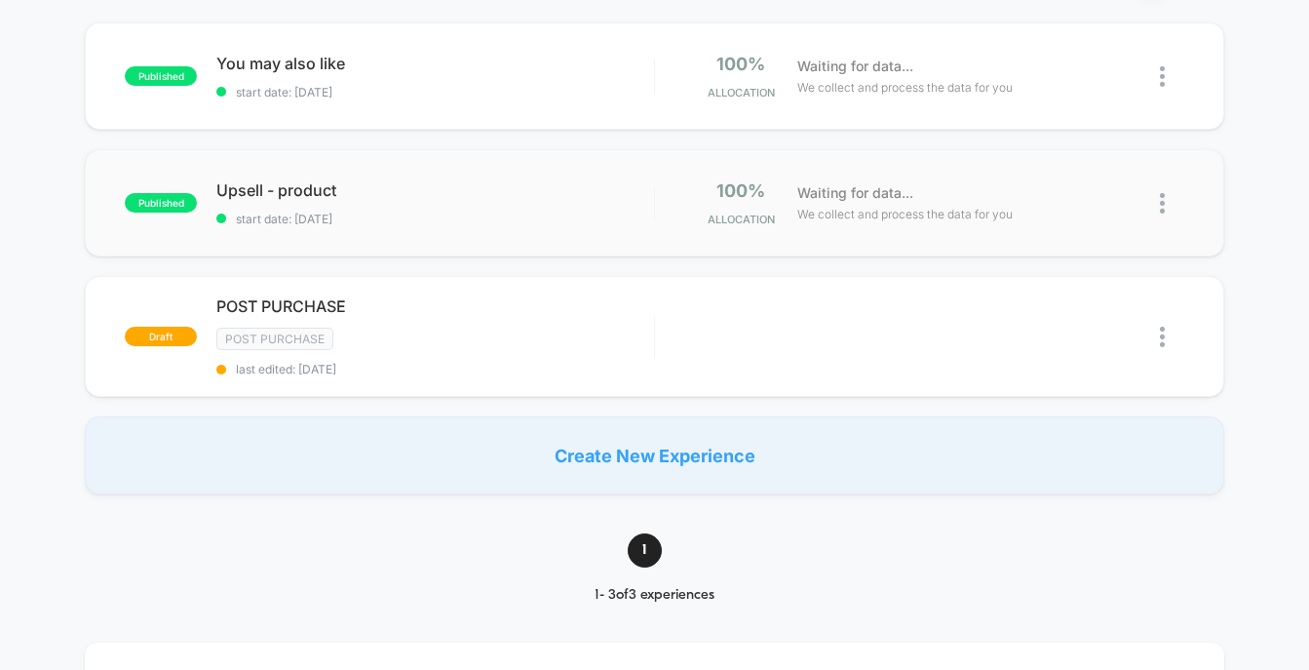
scroll to position [258, 0]
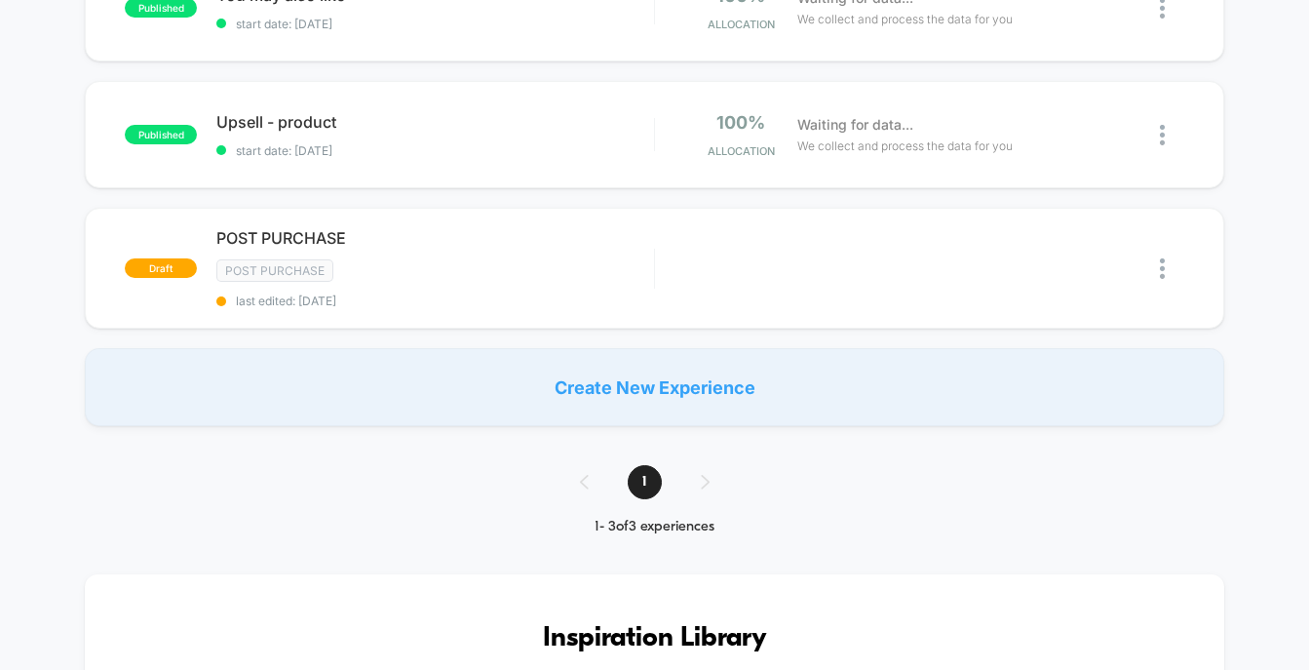
click at [715, 380] on div "Create New Experience" at bounding box center [654, 387] width 1138 height 78
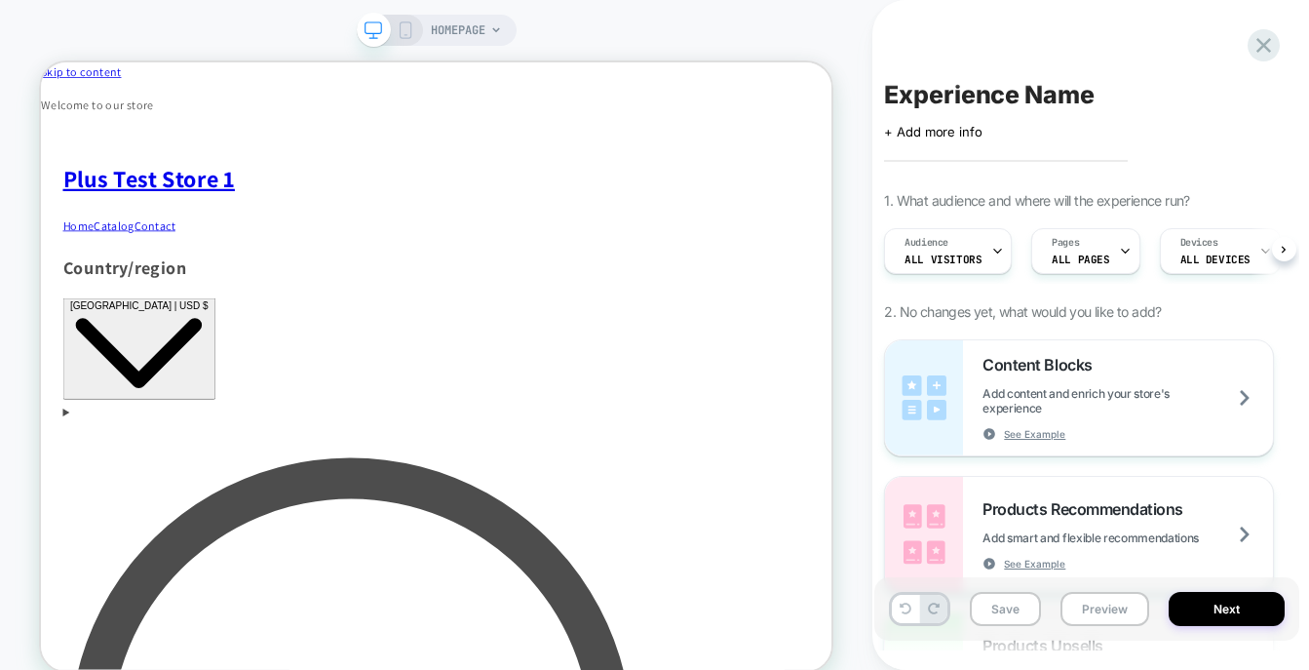
click at [1054, 258] on span "ALL PAGES" at bounding box center [1080, 259] width 57 height 14
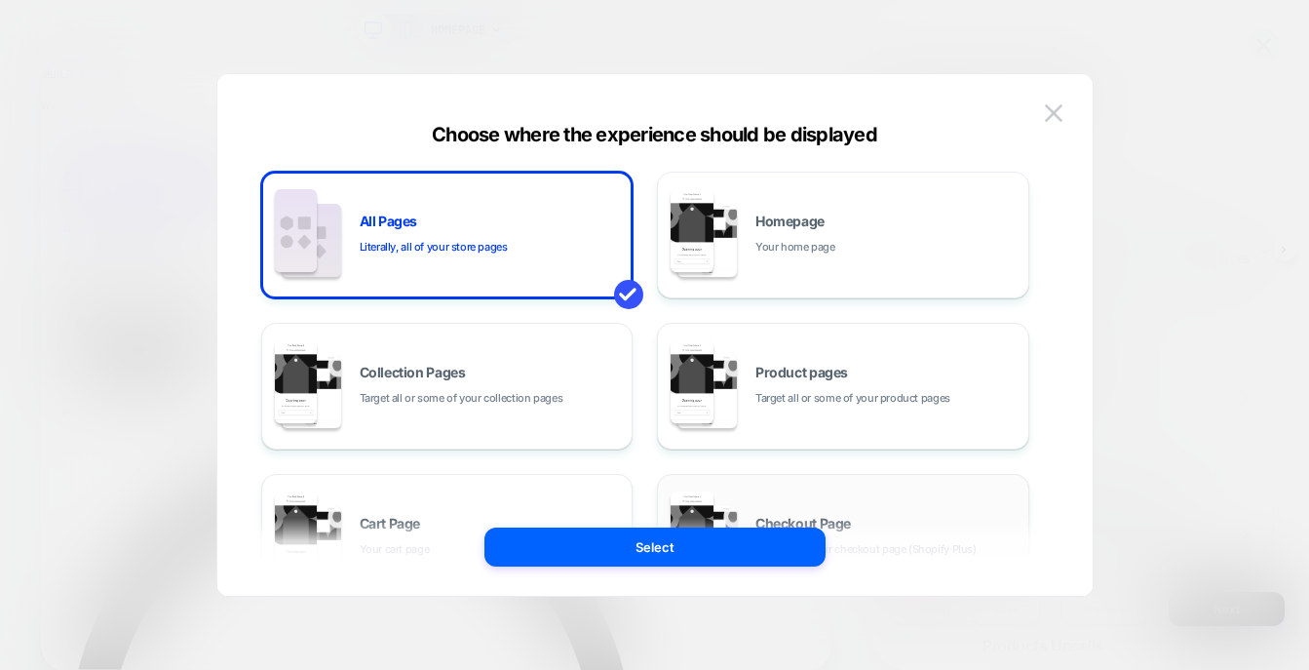
click at [874, 516] on div "Checkout Page Customize your checkout page (Shopify Plus)" at bounding box center [886, 537] width 263 height 42
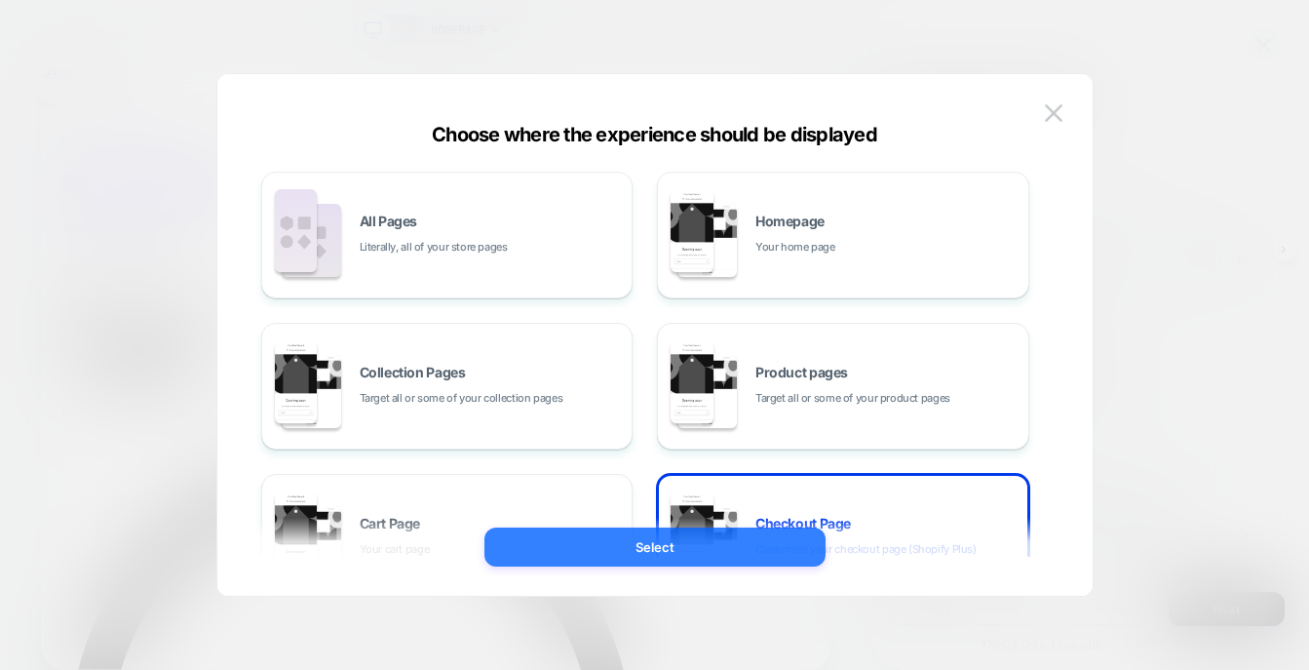
click at [760, 553] on button "Select" at bounding box center [654, 546] width 341 height 39
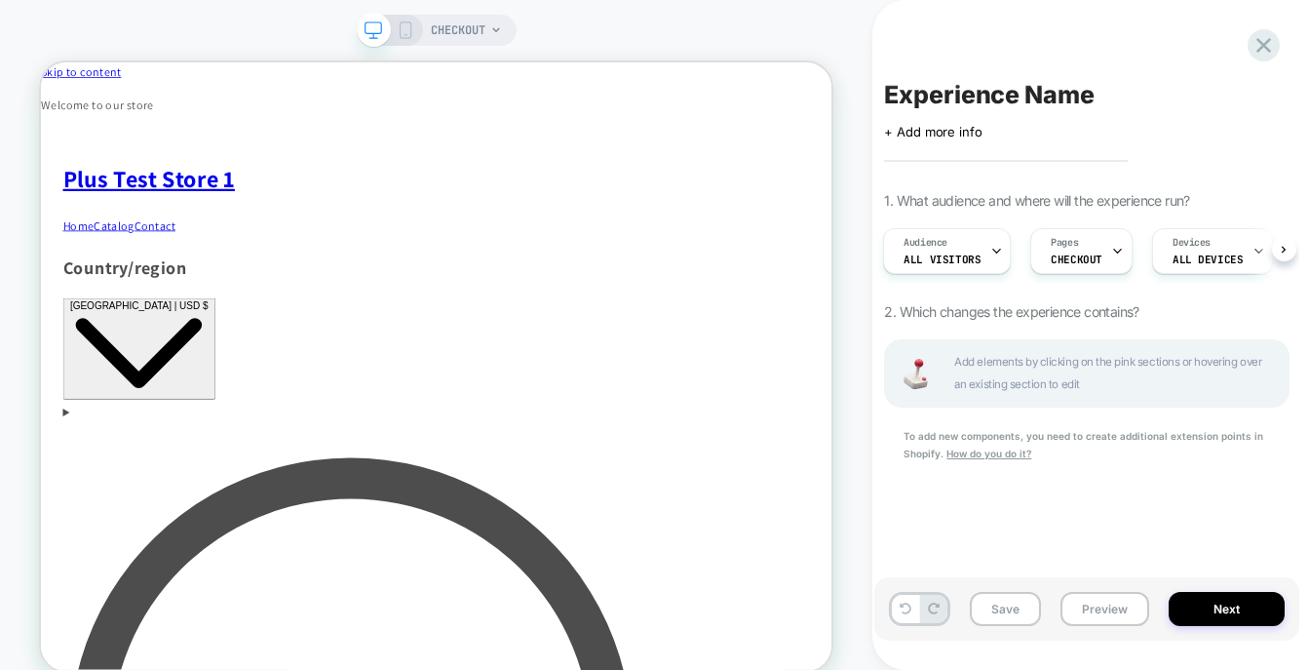
scroll to position [0, 2]
click at [1257, 33] on icon at bounding box center [1263, 45] width 26 height 26
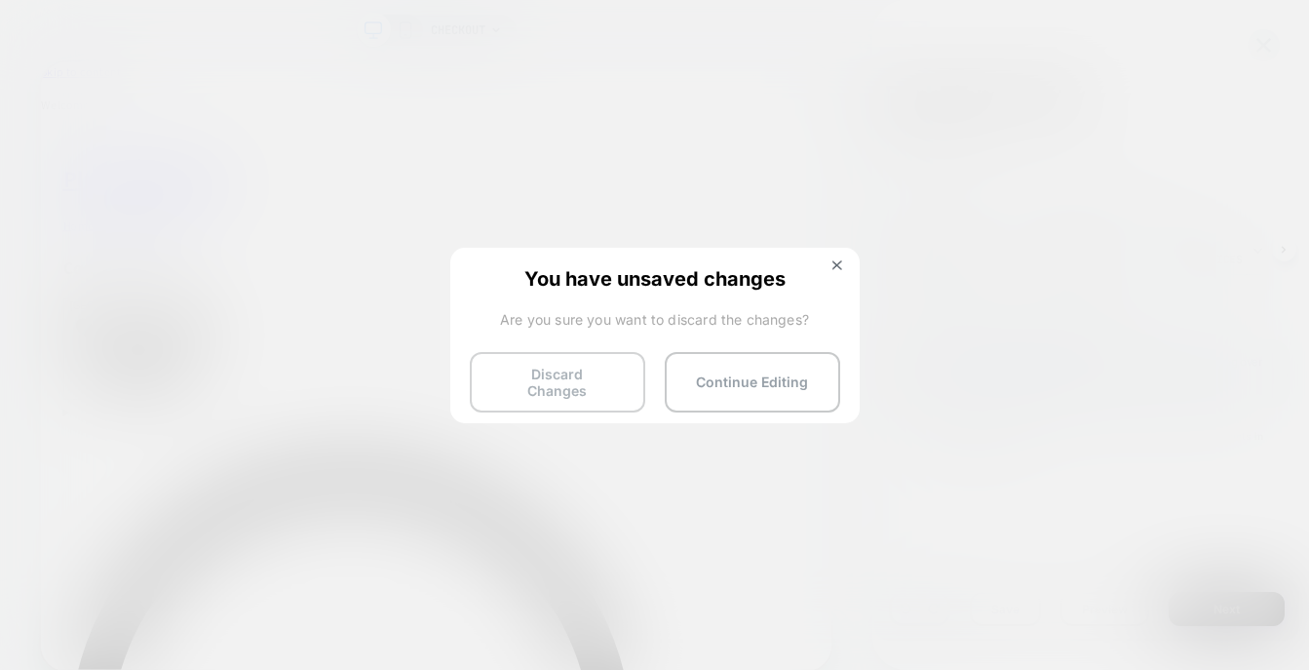
click at [616, 357] on button "Discard Changes" at bounding box center [557, 382] width 175 height 60
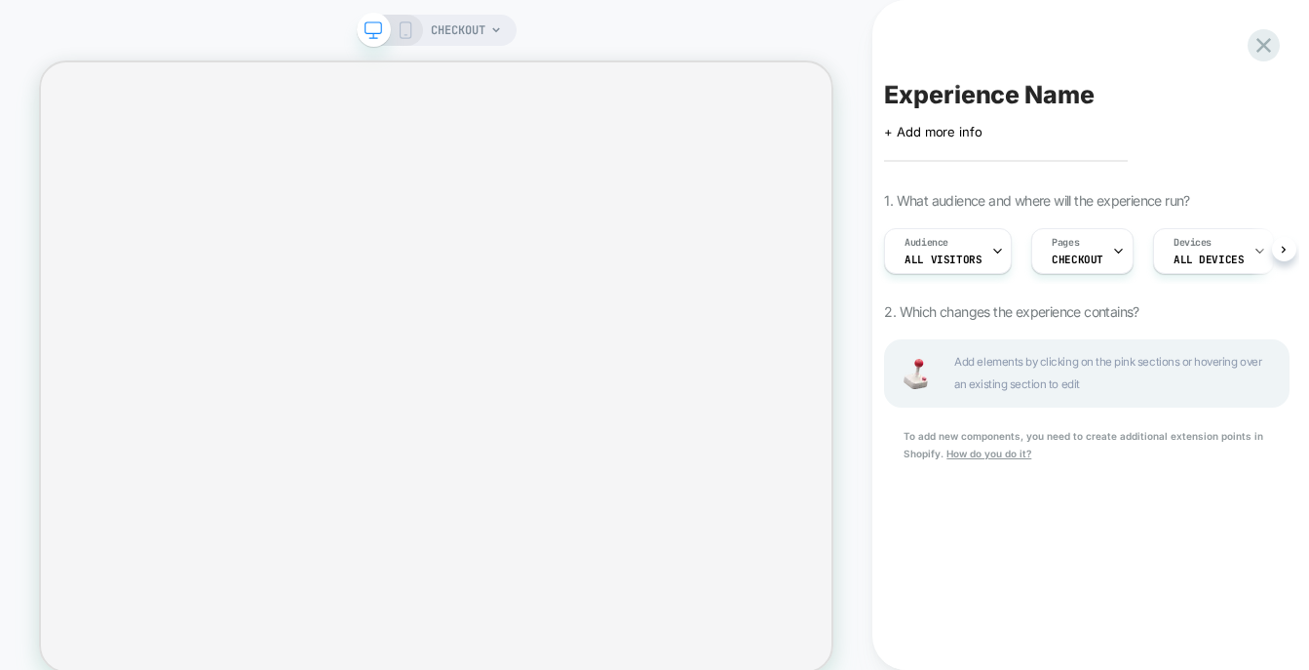
scroll to position [0, 1]
click at [490, 26] on icon at bounding box center [496, 30] width 12 height 12
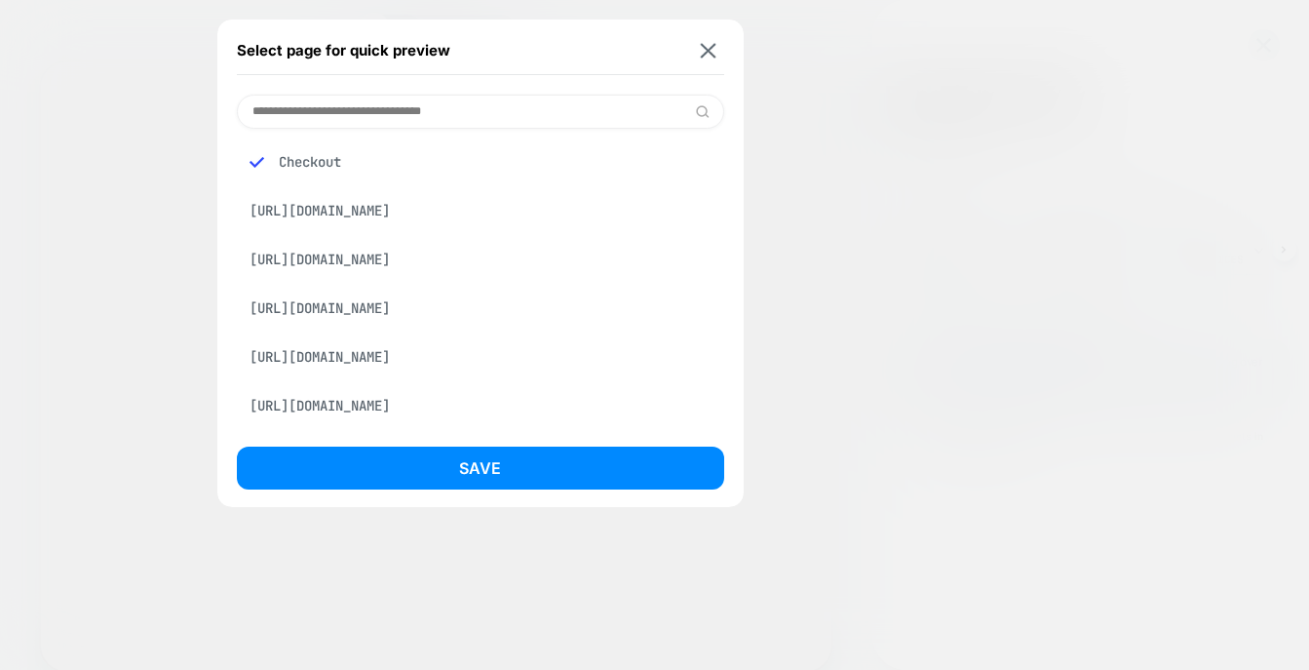
click at [330, 154] on div "Checkout" at bounding box center [480, 161] width 487 height 37
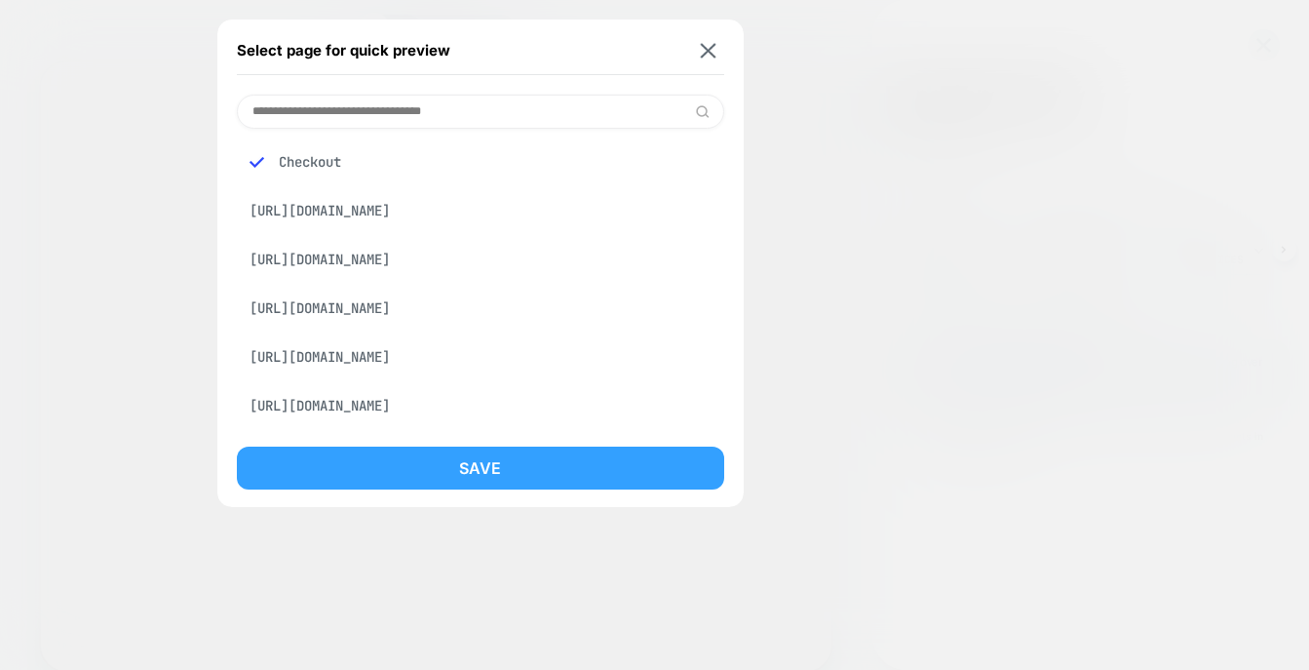
click at [498, 468] on button "Save" at bounding box center [480, 467] width 487 height 43
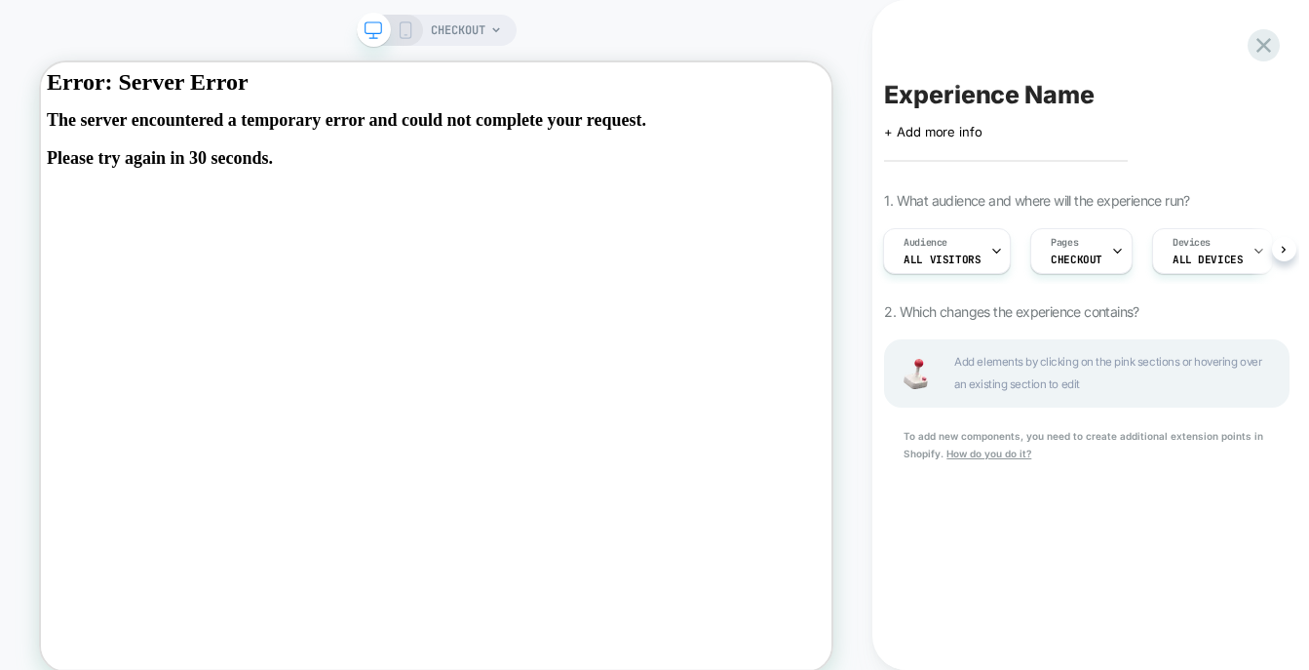
scroll to position [0, 0]
